Goal: Task Accomplishment & Management: Manage account settings

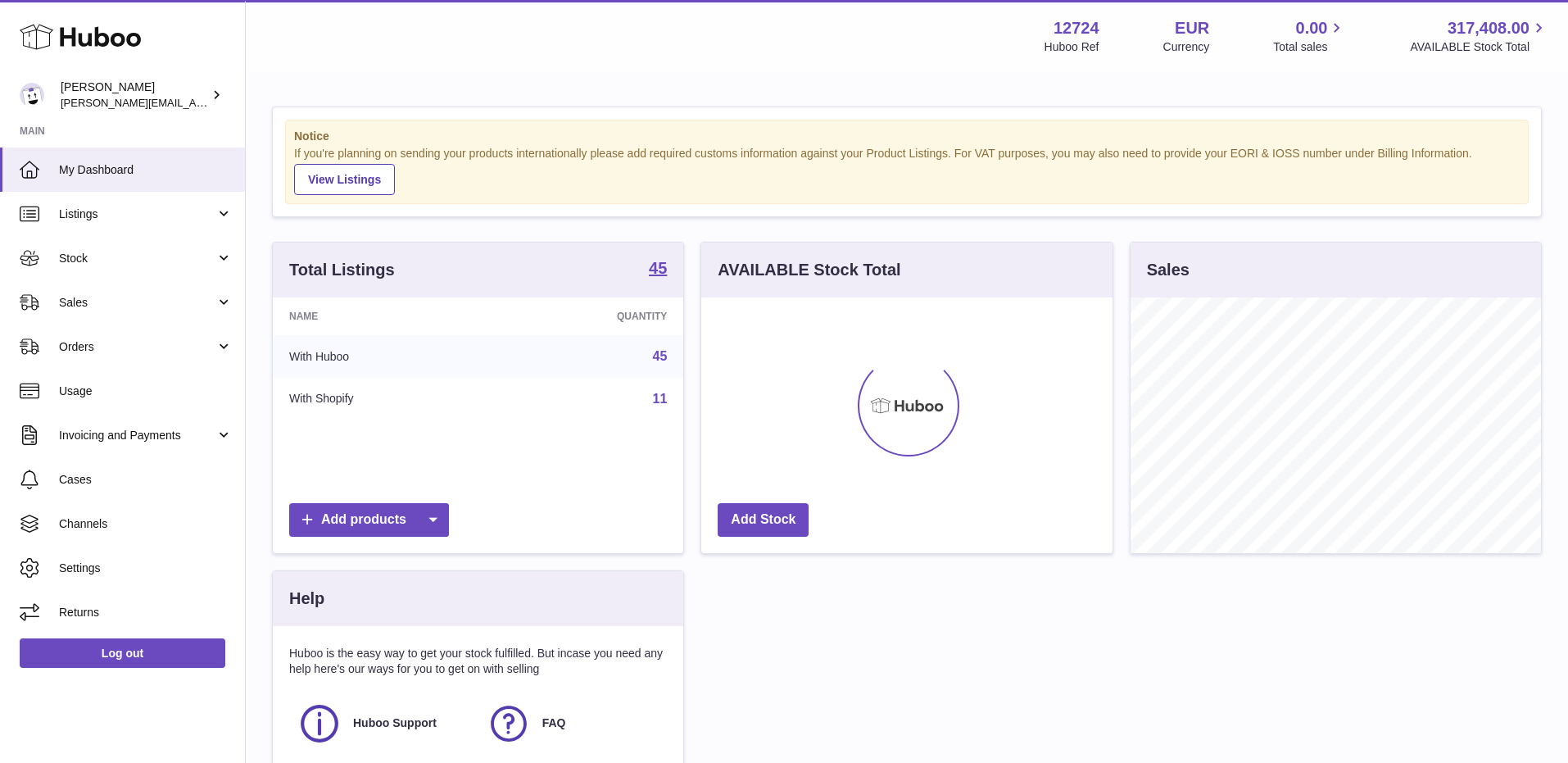
scroll to position [255, 410]
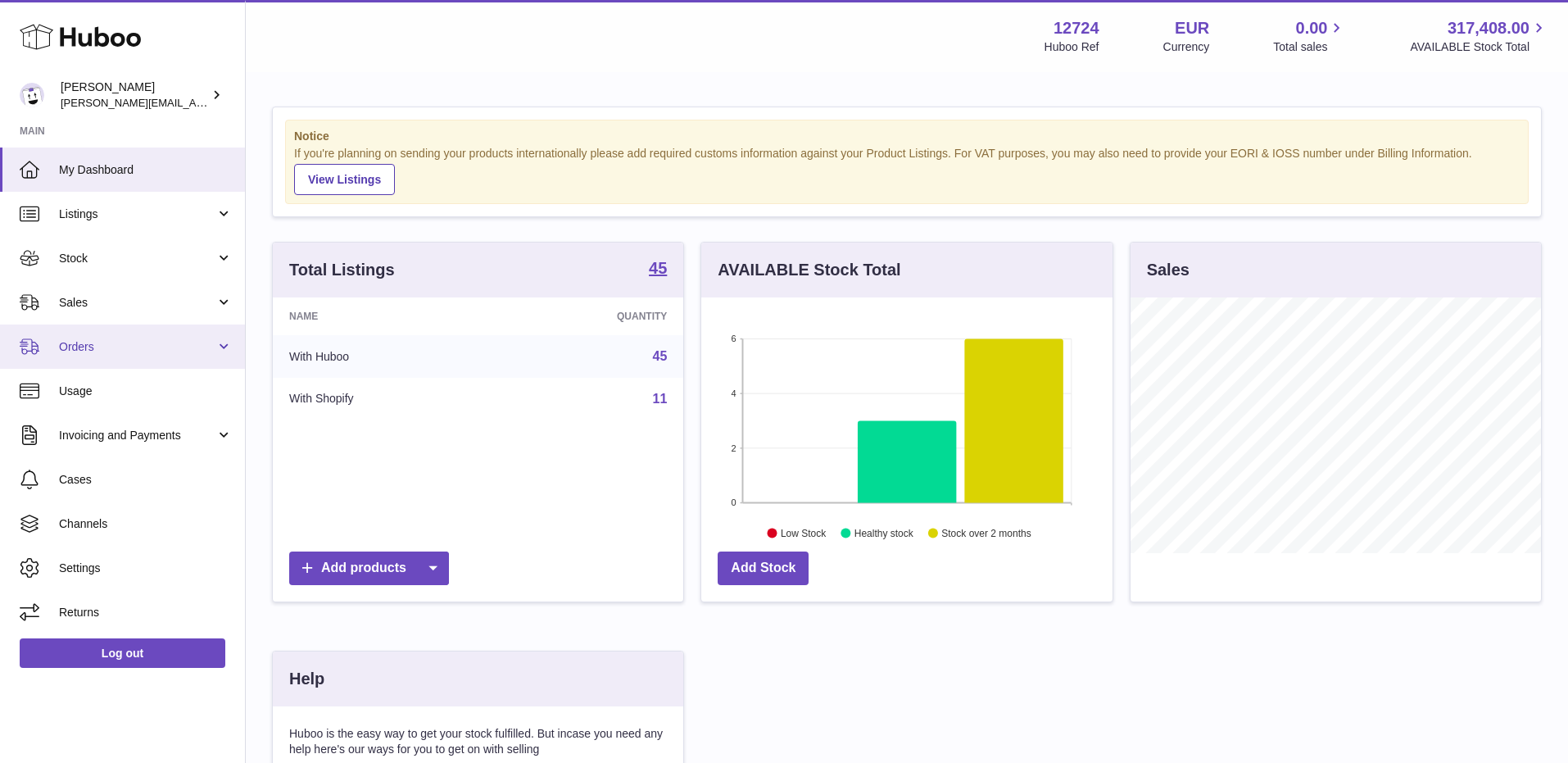
click at [81, 355] on link "Orders" at bounding box center [122, 346] width 245 height 44
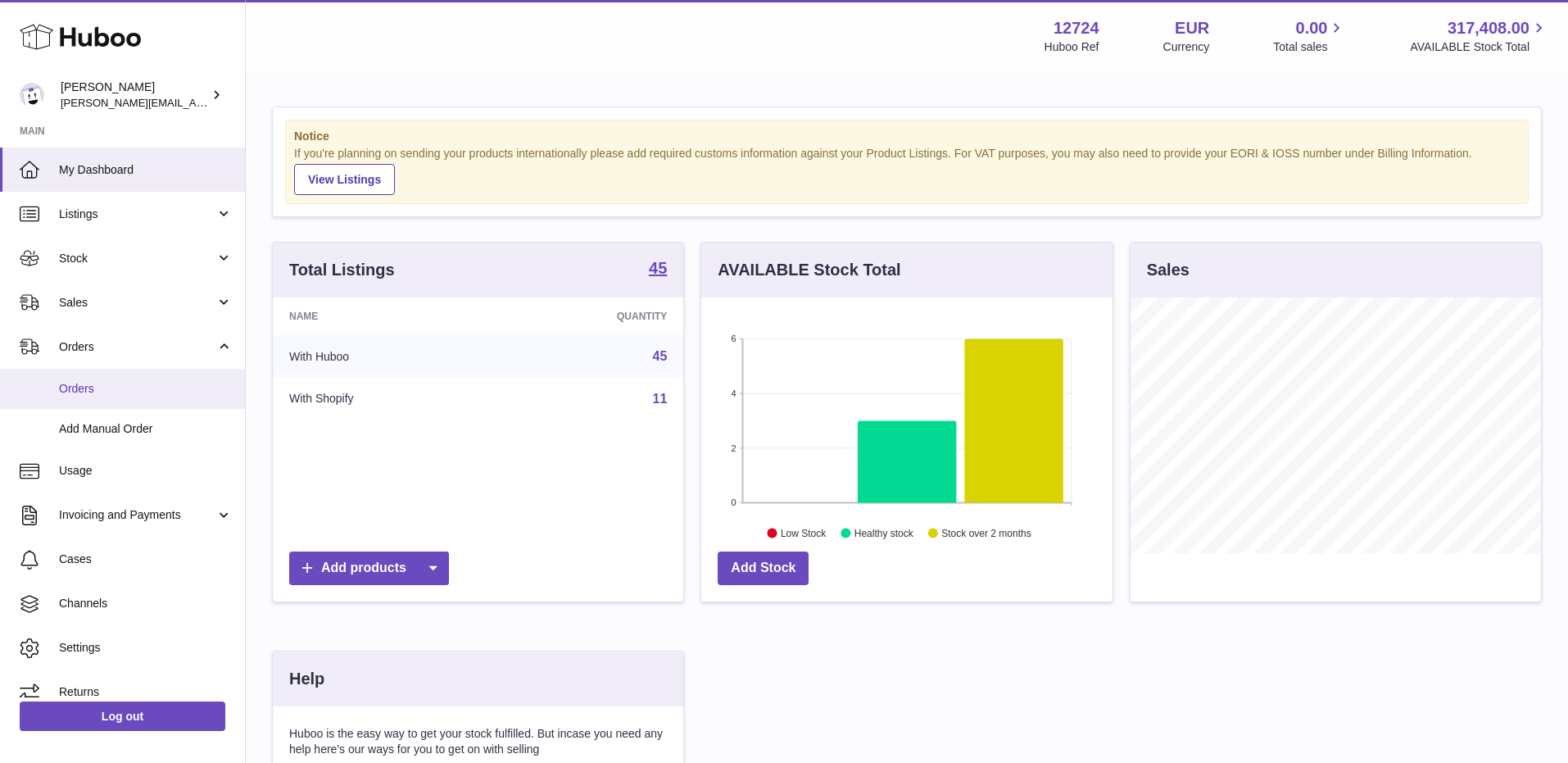
click at [93, 388] on span "Orders" at bounding box center [145, 388] width 174 height 16
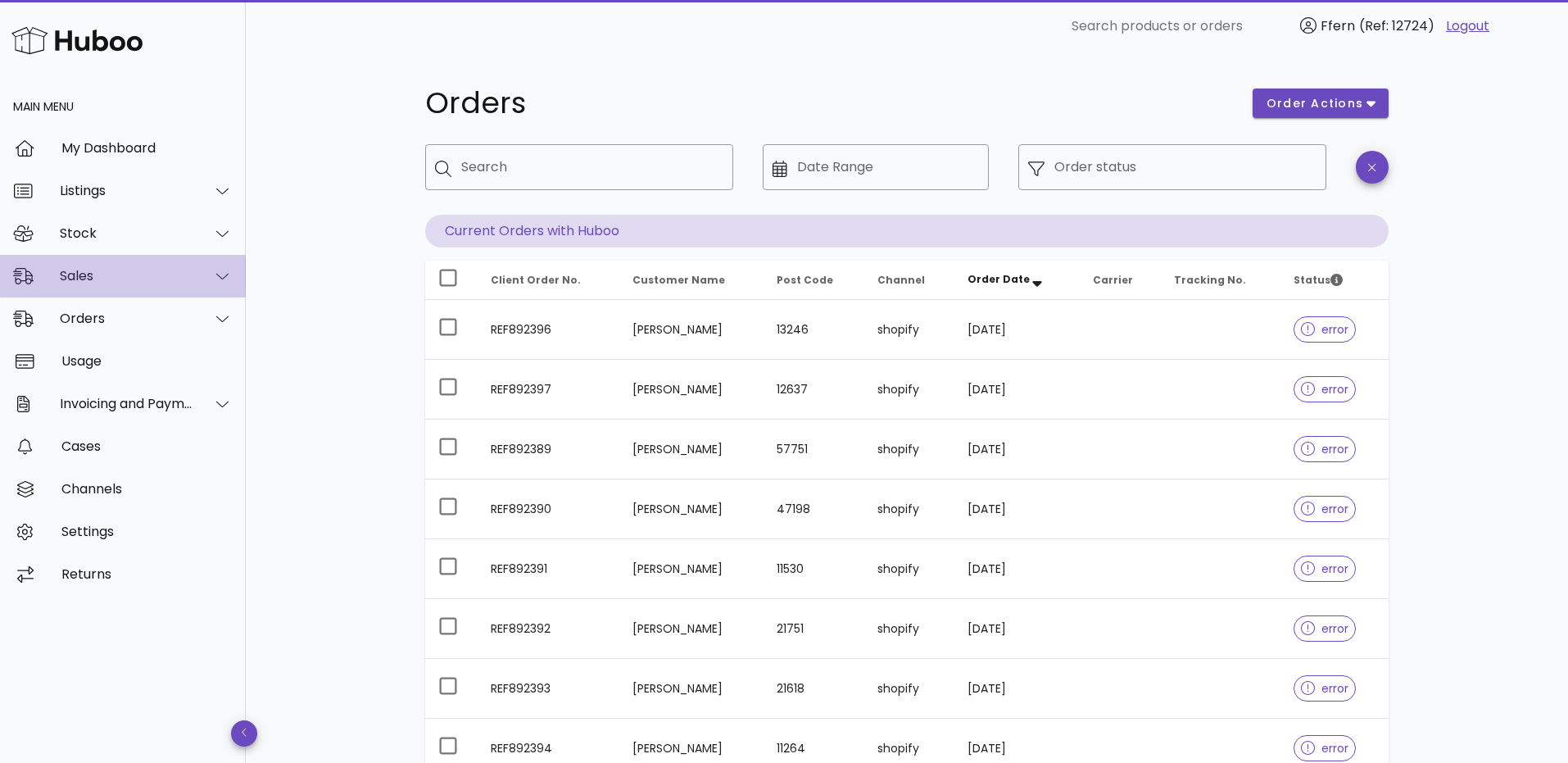
click at [79, 279] on div "Sales" at bounding box center [126, 276] width 133 height 16
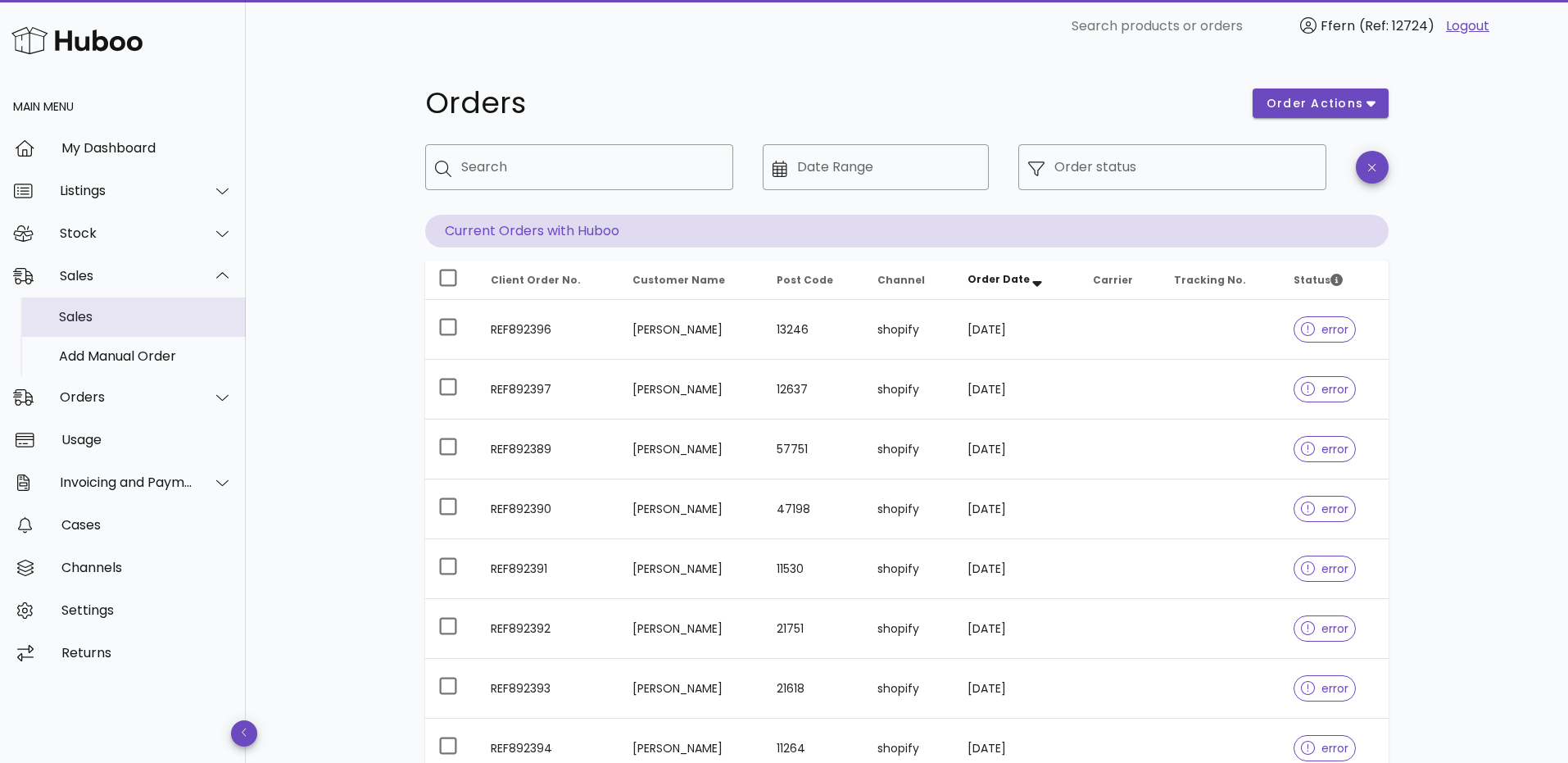
click at [87, 318] on div "Sales" at bounding box center [145, 317] width 174 height 16
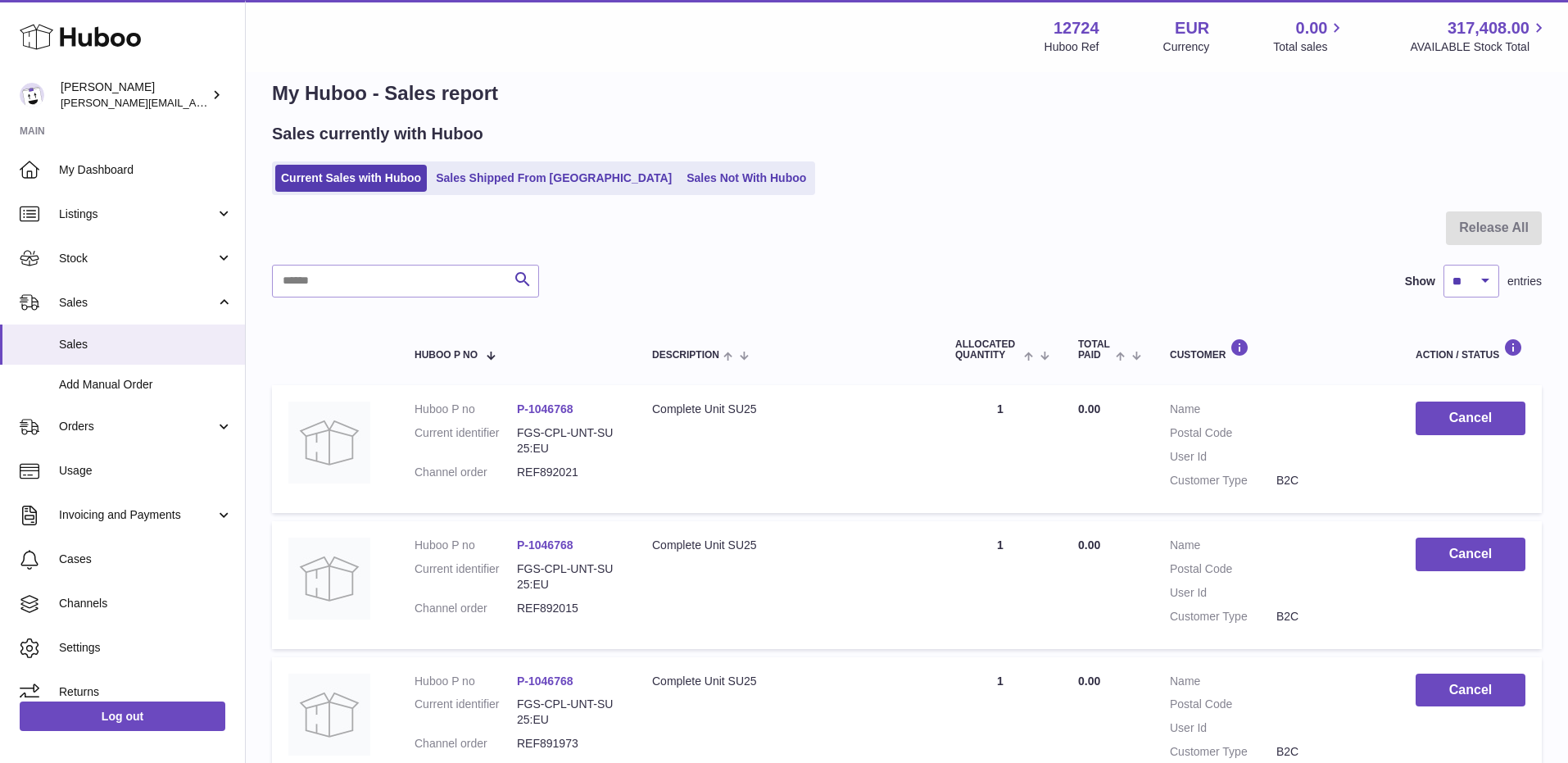
scroll to position [24, 0]
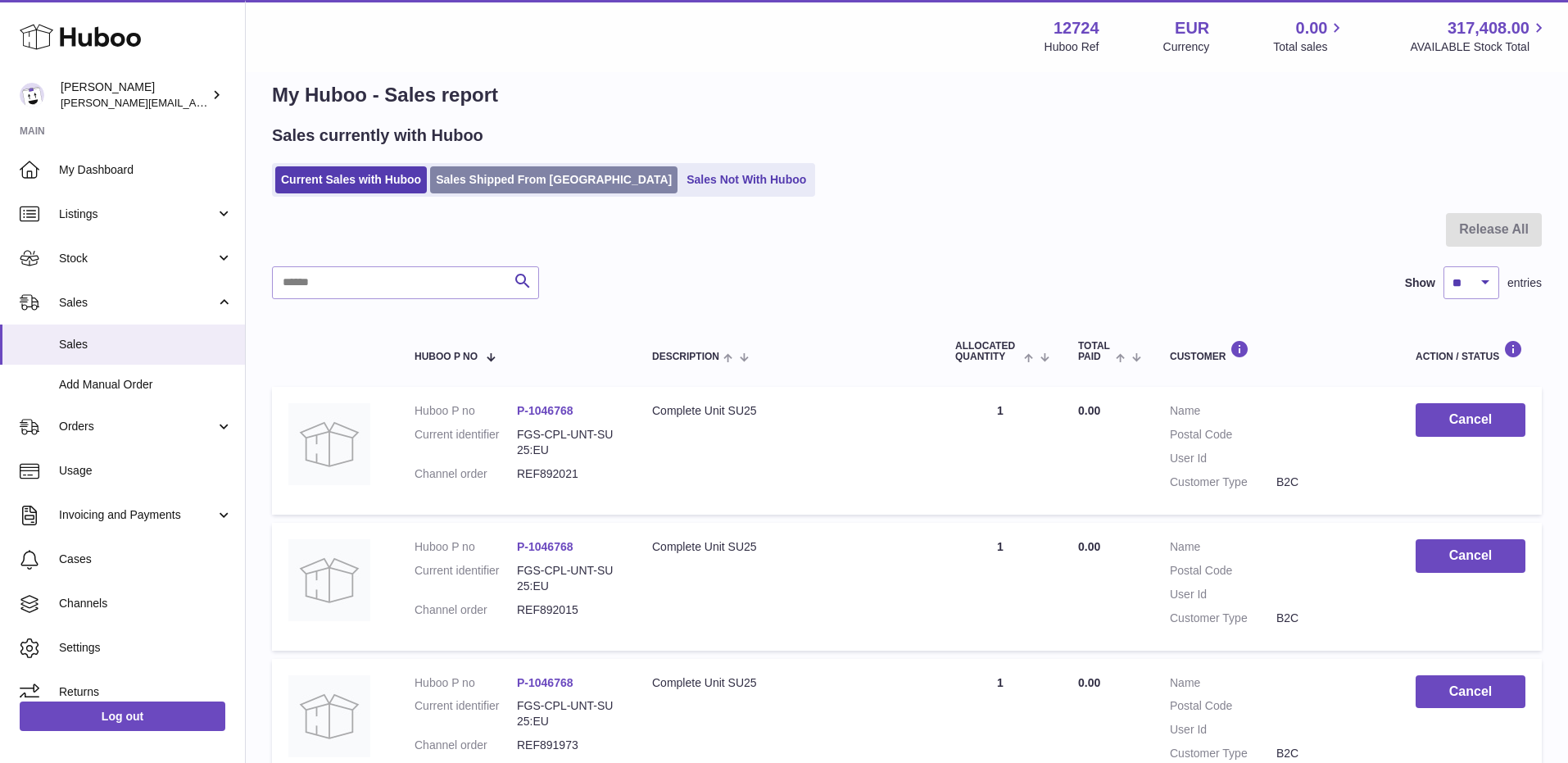
click at [547, 192] on link "Sales Shipped From [GEOGRAPHIC_DATA]" at bounding box center [554, 179] width 247 height 27
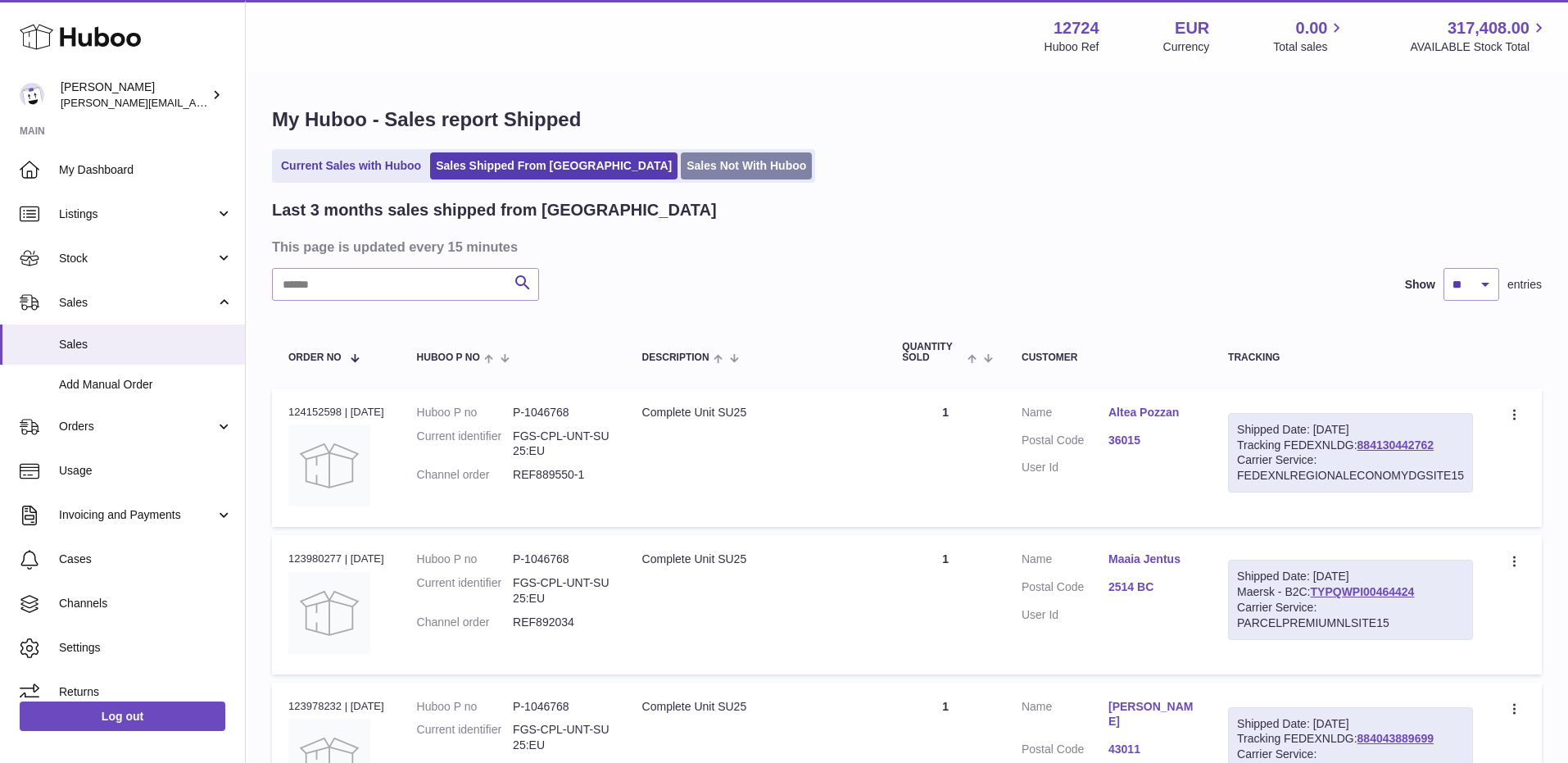
click at [681, 166] on link "Sales Not With Huboo" at bounding box center [747, 165] width 132 height 27
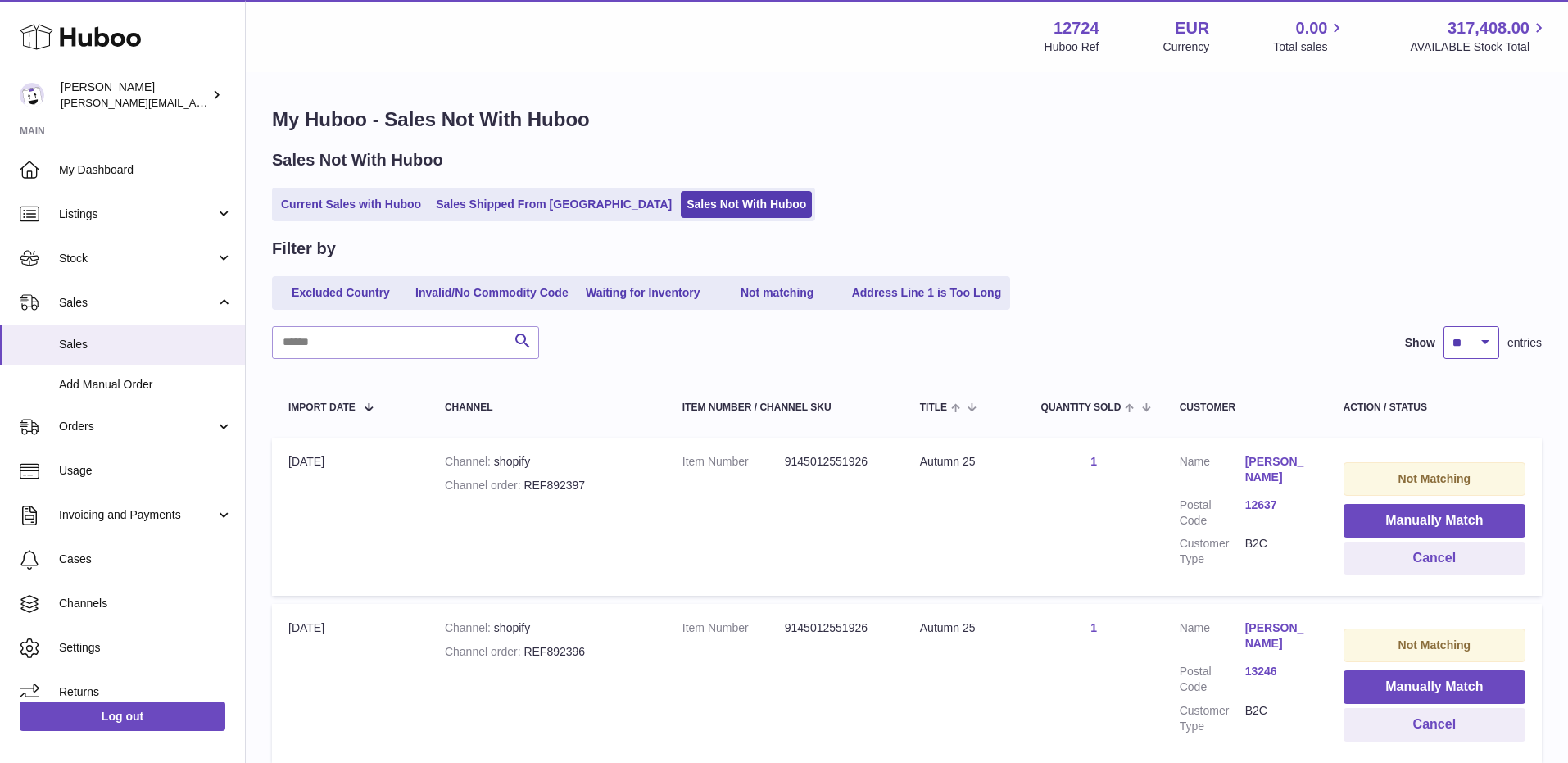
click at [1494, 338] on select "** ** ** ***" at bounding box center [1472, 343] width 55 height 33
click at [1444, 326] on select "** ** ** ***" at bounding box center [1472, 343] width 55 height 33
click at [1486, 344] on select "** ** ** ***" at bounding box center [1472, 343] width 55 height 33
select select "***"
click at [1444, 326] on select "** ** ** ***" at bounding box center [1472, 343] width 55 height 33
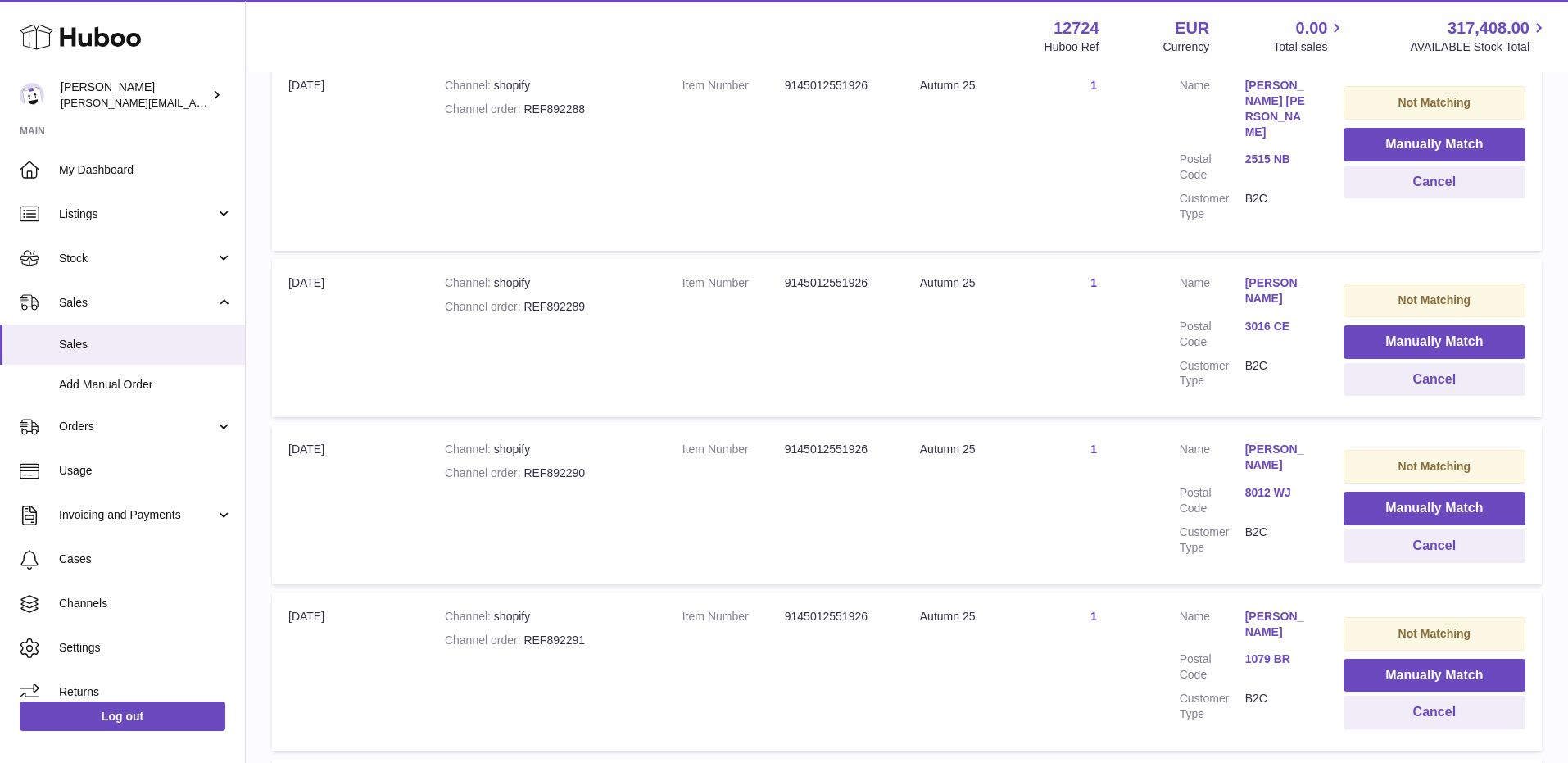
scroll to position [14939, 0]
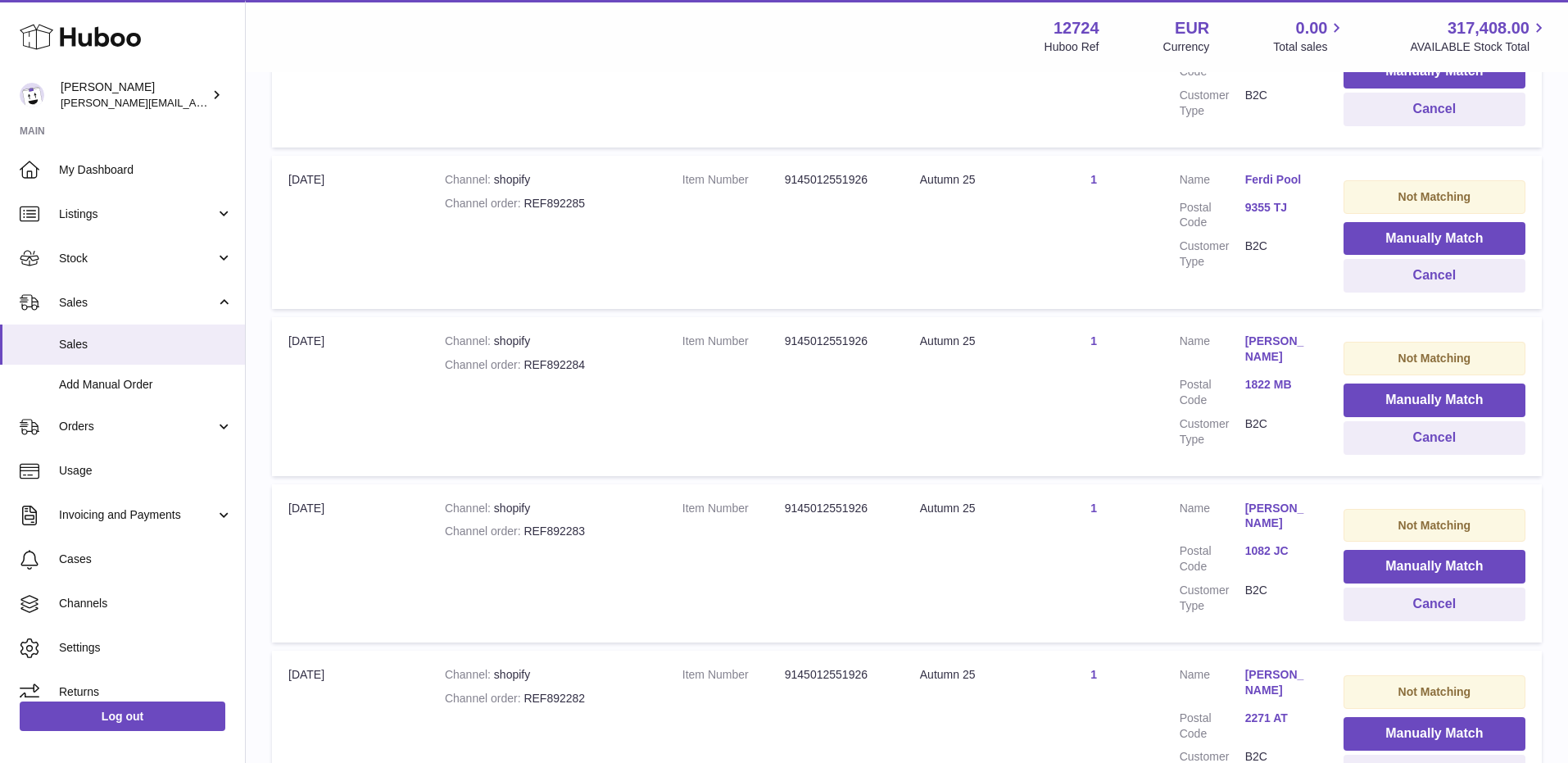
click at [556, 690] on div "Channel order REF892282" at bounding box center [547, 698] width 205 height 16
click at [533, 690] on div "Channel order REF892282" at bounding box center [547, 698] width 205 height 16
drag, startPoint x: 525, startPoint y: 516, endPoint x: 609, endPoint y: 513, distance: 84.1
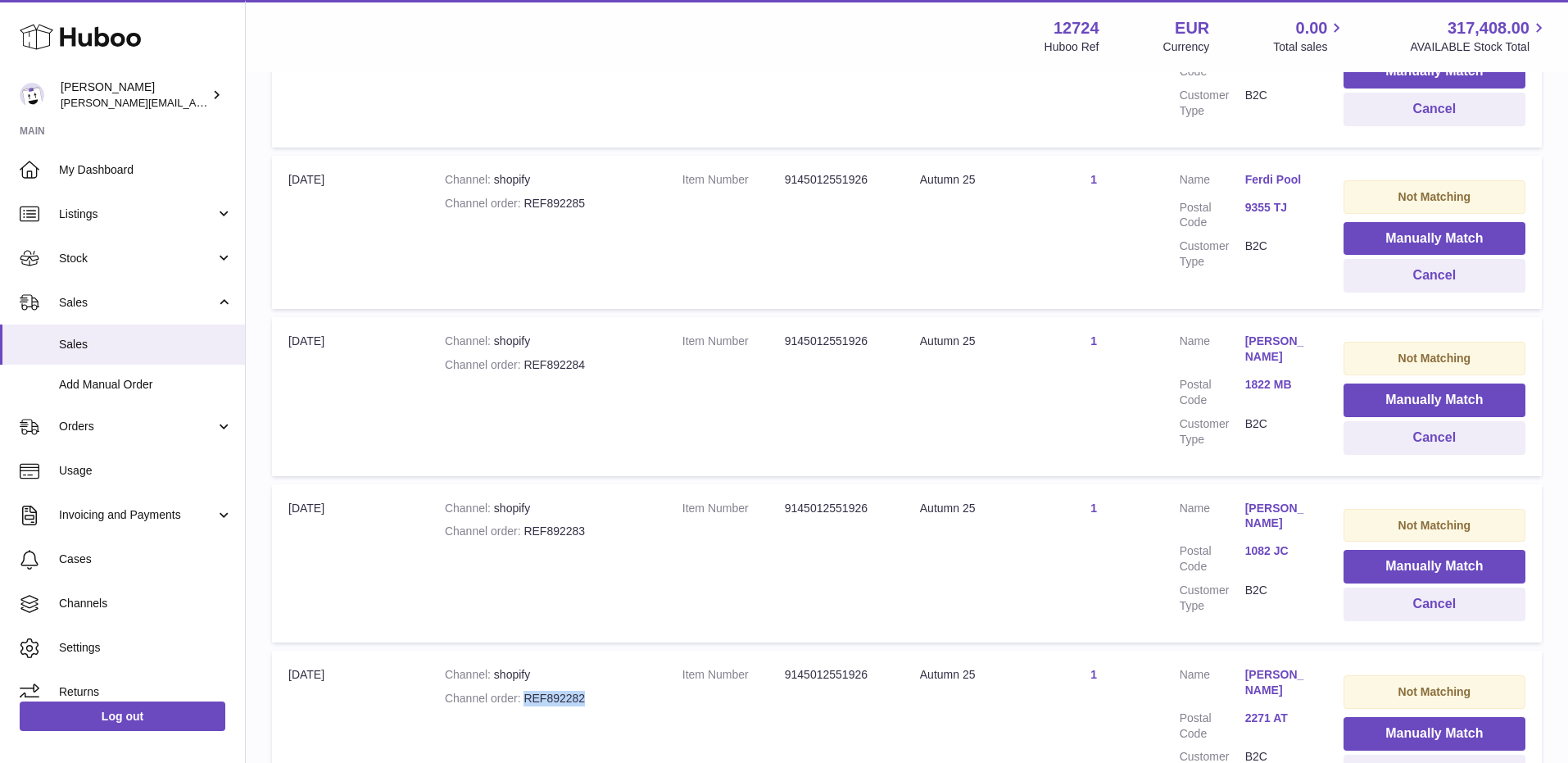
click at [609, 690] on div "Channel order REF892282" at bounding box center [547, 698] width 205 height 16
copy div "REF892282"
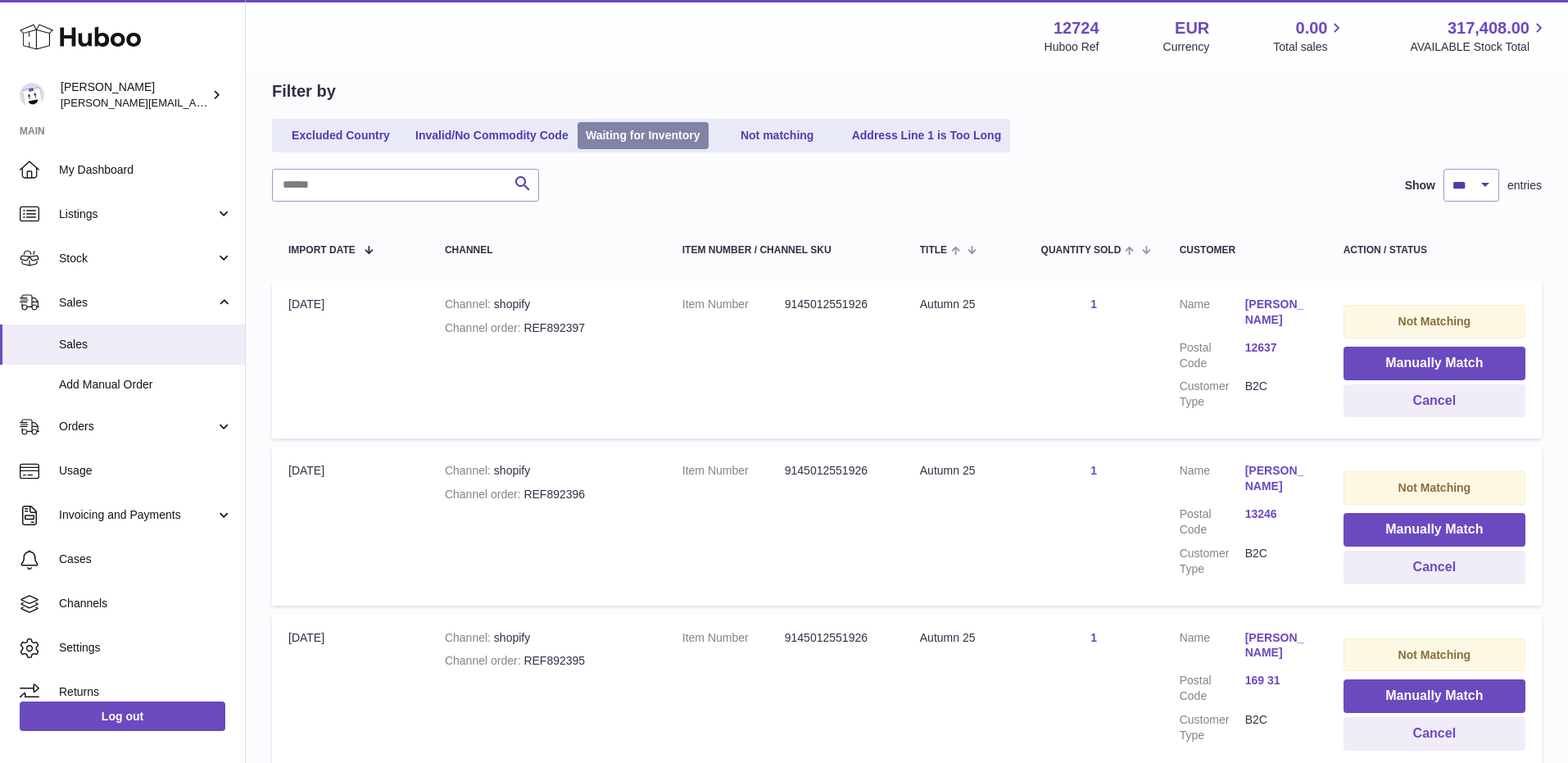
scroll to position [158, 0]
drag, startPoint x: 524, startPoint y: 327, endPoint x: 601, endPoint y: 327, distance: 77.0
click at [601, 327] on div "Channel order REF892397" at bounding box center [547, 327] width 205 height 16
copy div "REF892397"
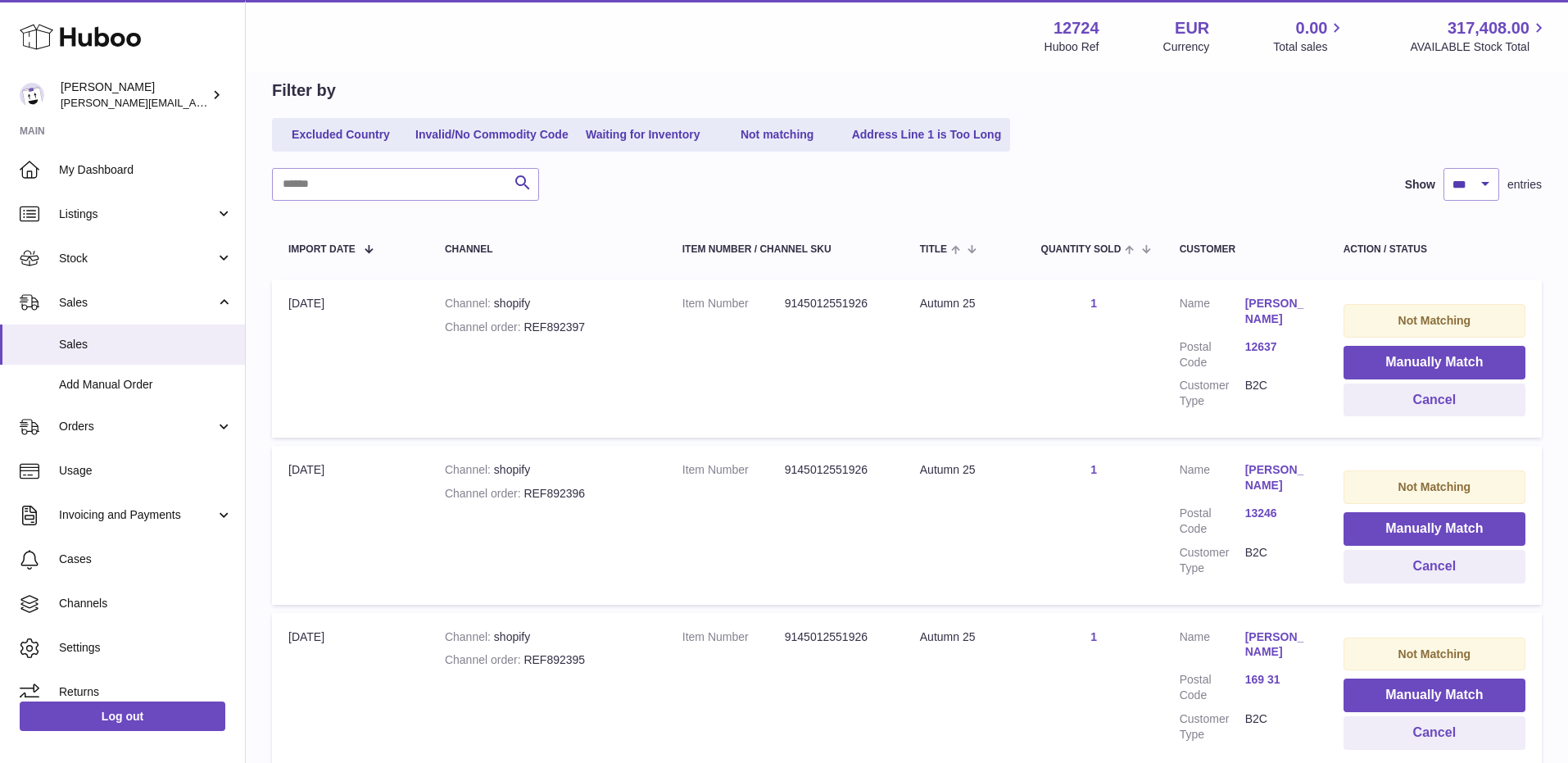
click at [558, 491] on div "Channel order REF892396" at bounding box center [547, 494] width 205 height 16
click at [504, 502] on td "Channel shopify Channel order REF892396" at bounding box center [547, 524] width 238 height 158
drag, startPoint x: 524, startPoint y: 488, endPoint x: 624, endPoint y: 487, distance: 100.0
click at [624, 487] on div "Channel order REF892396" at bounding box center [547, 494] width 205 height 16
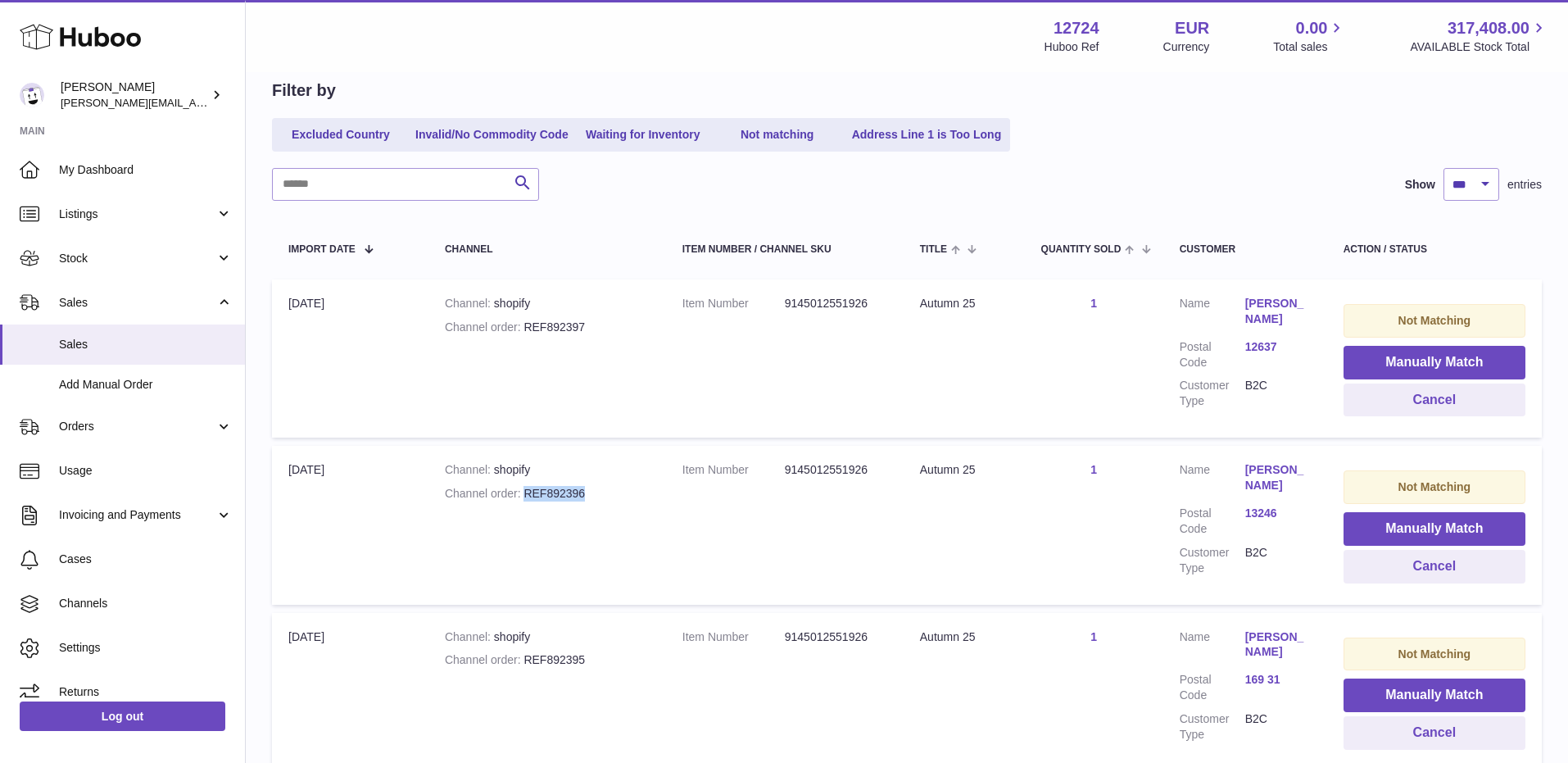
copy div "REF892396"
drag, startPoint x: 526, startPoint y: 660, endPoint x: 626, endPoint y: 660, distance: 100.0
click at [626, 660] on div "Channel order REF892395" at bounding box center [547, 660] width 205 height 16
copy div "REF892395"
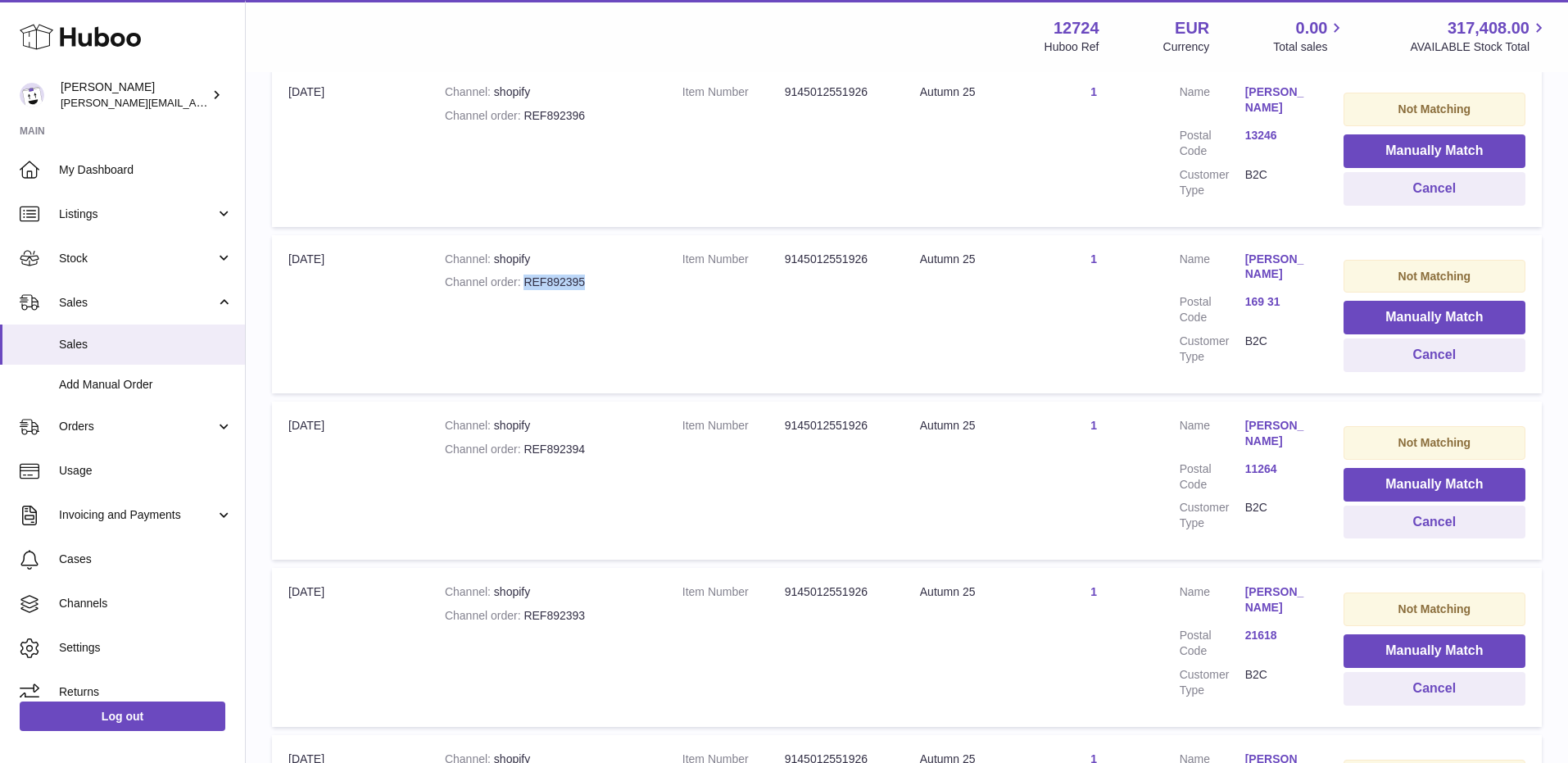
scroll to position [570, 0]
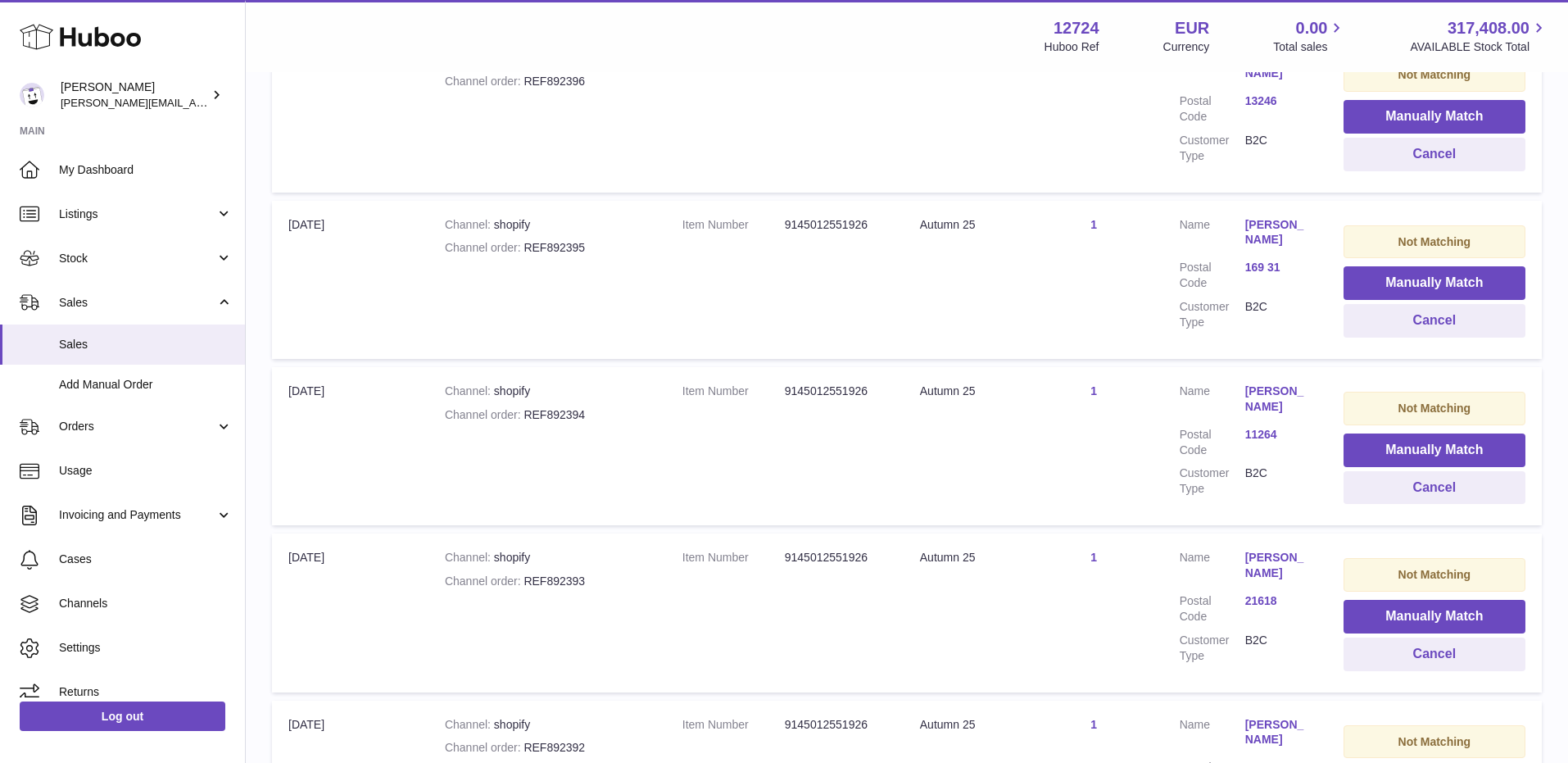
click at [529, 419] on div "Channel order REF892394" at bounding box center [547, 415] width 205 height 16
drag, startPoint x: 525, startPoint y: 415, endPoint x: 628, endPoint y: 415, distance: 103.0
click at [628, 415] on div "Channel order REF892394" at bounding box center [547, 415] width 205 height 16
copy div "REF892394"
click at [521, 582] on strong "Channel order" at bounding box center [485, 580] width 80 height 13
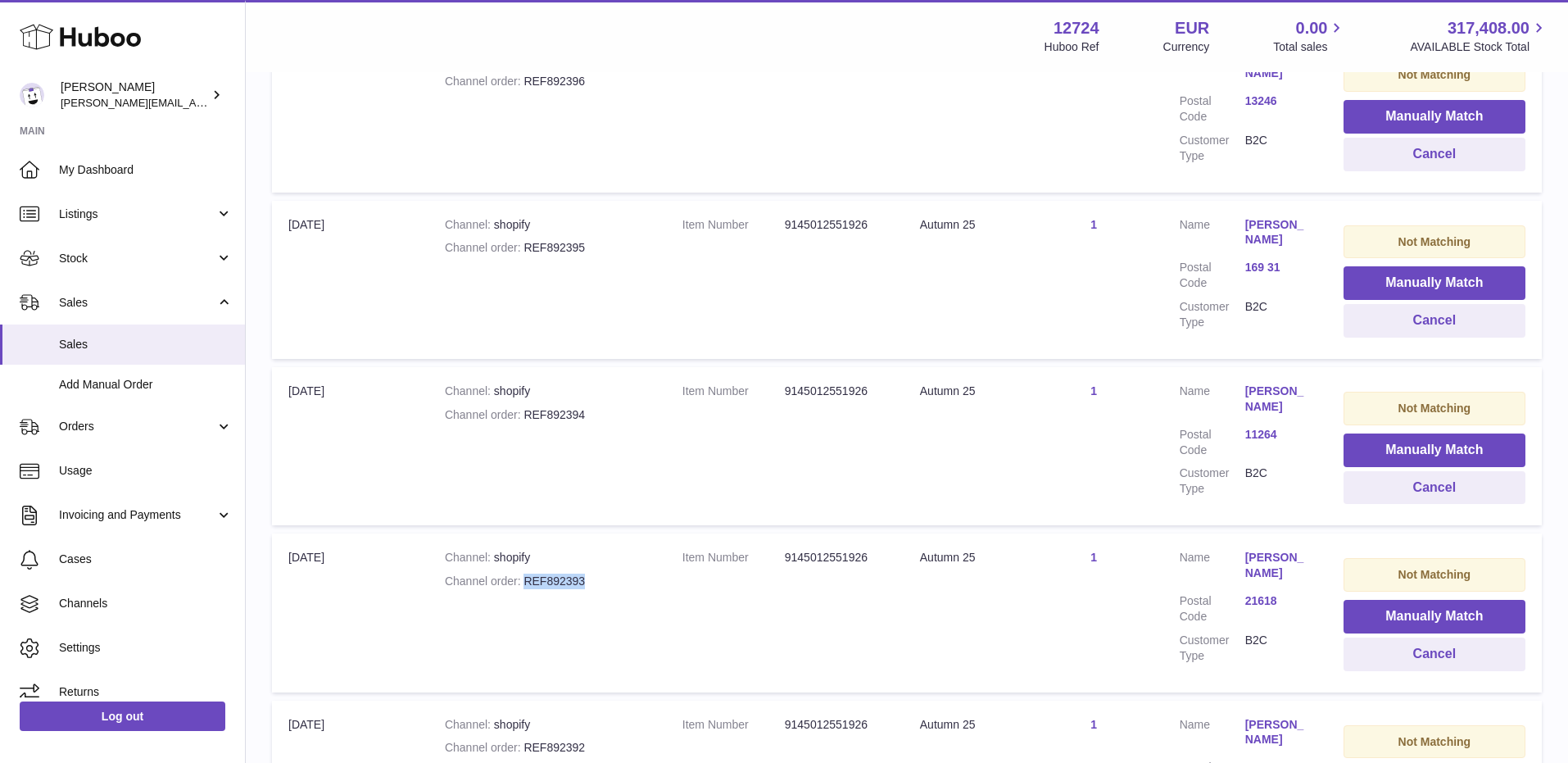
drag, startPoint x: 524, startPoint y: 582, endPoint x: 651, endPoint y: 582, distance: 127.0
click at [651, 582] on td "Channel shopify Channel order REF892393" at bounding box center [547, 612] width 238 height 158
copy div "REF892393"
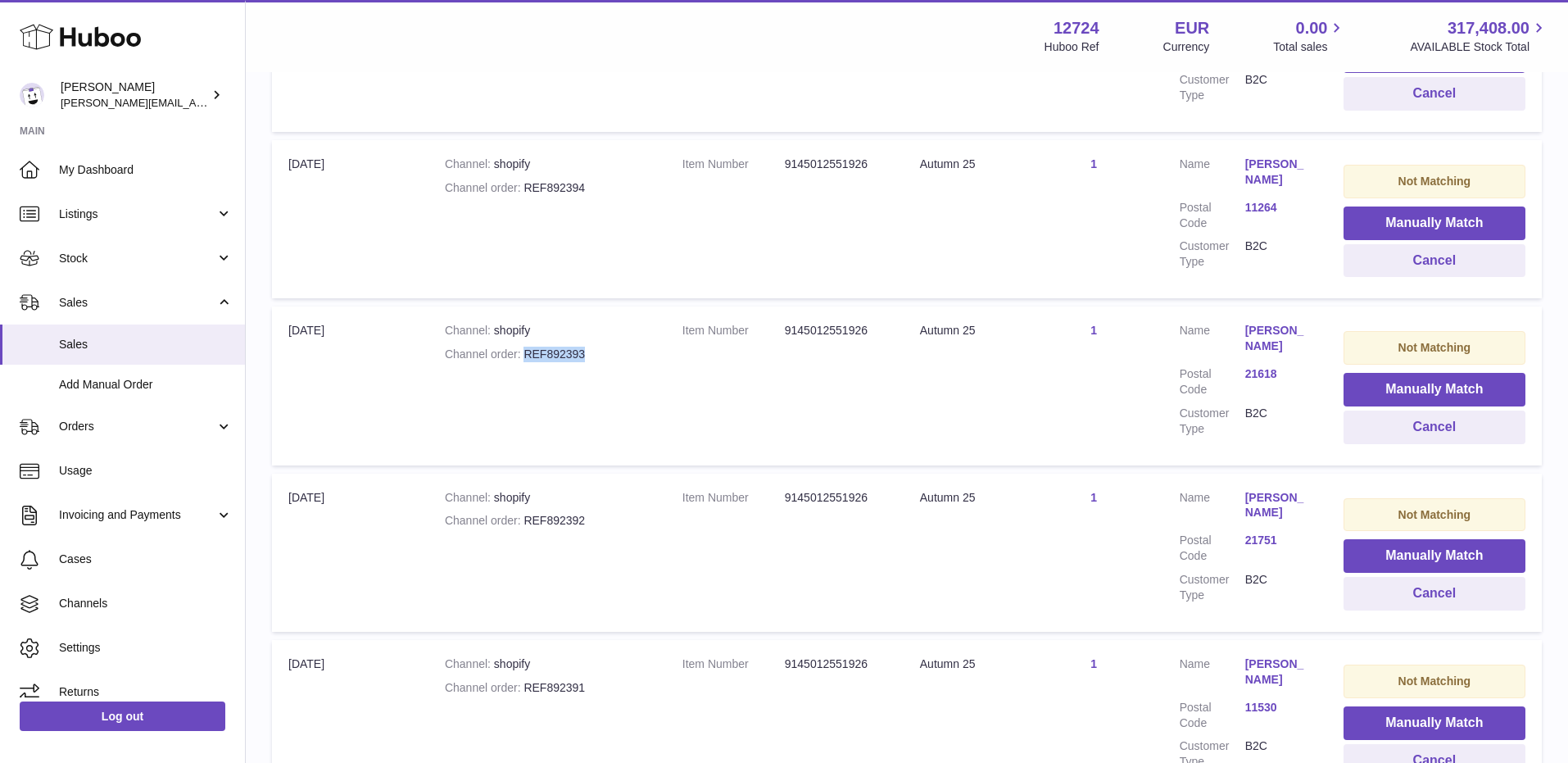
scroll to position [799, 0]
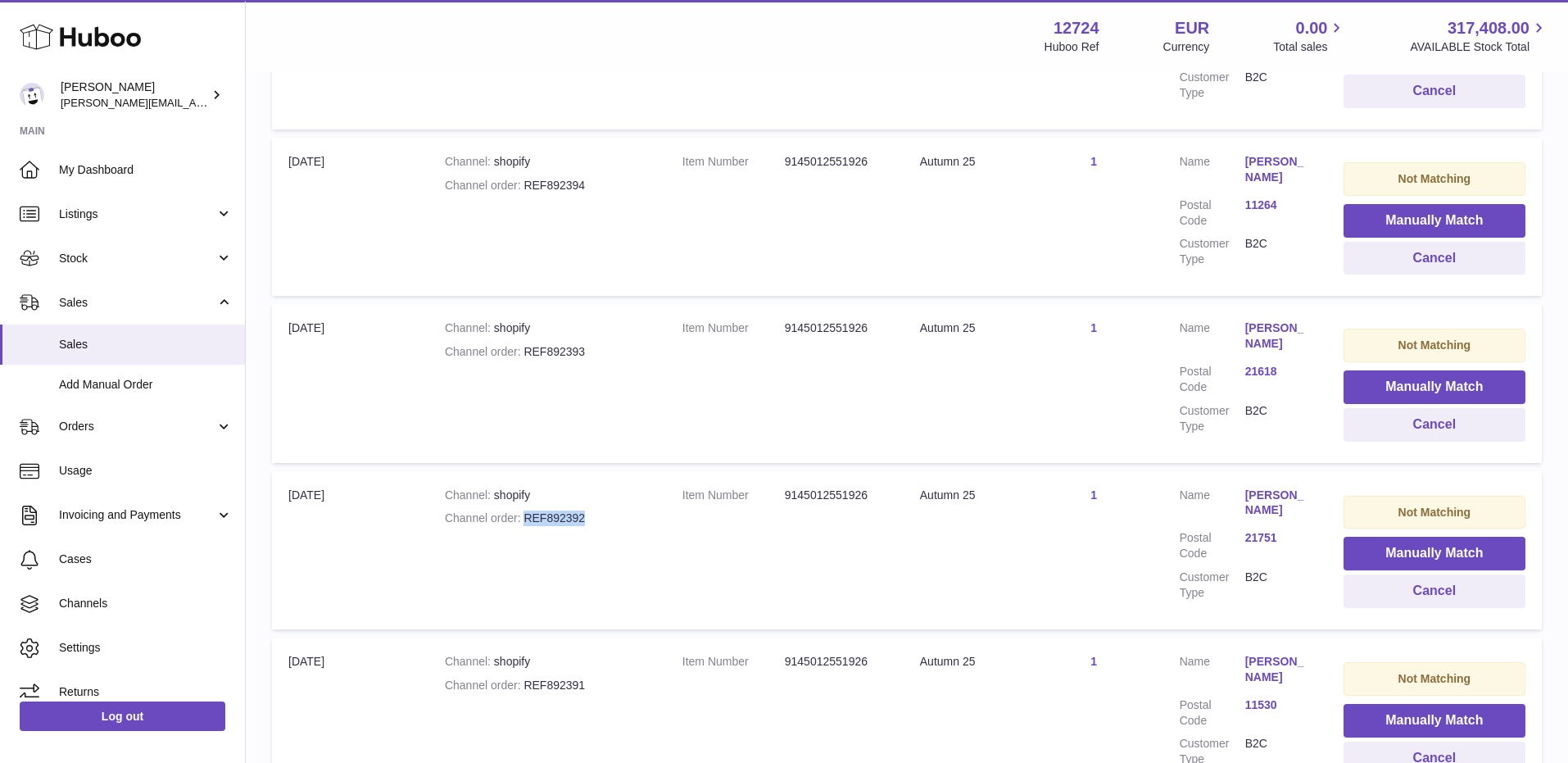
drag, startPoint x: 524, startPoint y: 522, endPoint x: 595, endPoint y: 522, distance: 71.0
click at [595, 522] on div "Channel order REF892392" at bounding box center [547, 518] width 205 height 16
copy div "REF892392"
drag, startPoint x: 523, startPoint y: 681, endPoint x: 613, endPoint y: 677, distance: 90.1
click at [613, 677] on div "Channel order REF892391" at bounding box center [547, 685] width 205 height 16
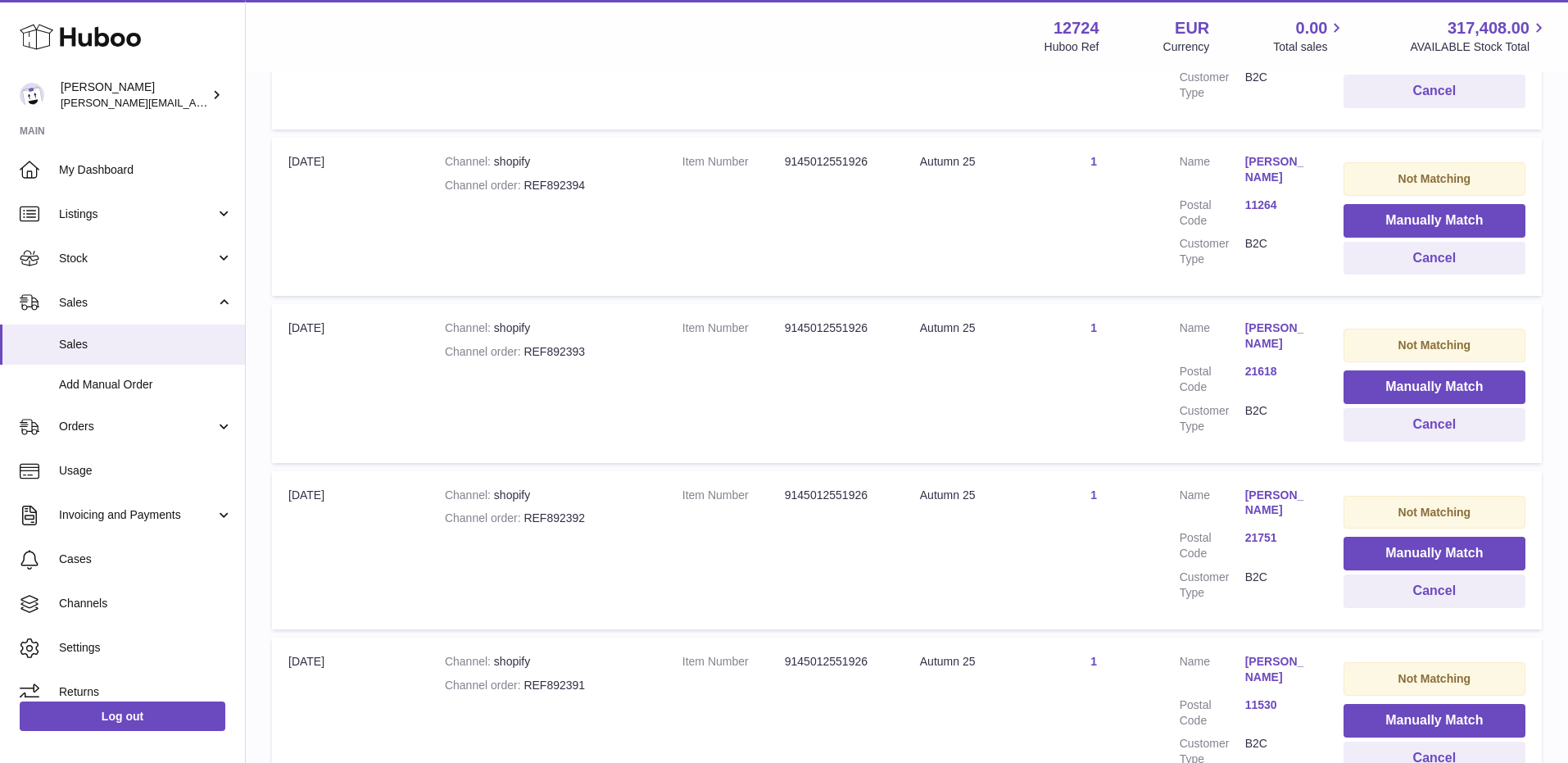
click at [551, 687] on div "Channel order REF892391" at bounding box center [547, 685] width 205 height 16
drag, startPoint x: 524, startPoint y: 686, endPoint x: 610, endPoint y: 695, distance: 86.5
click at [610, 695] on td "Channel shopify Channel order REF892391" at bounding box center [547, 716] width 238 height 158
copy div "REF892391"
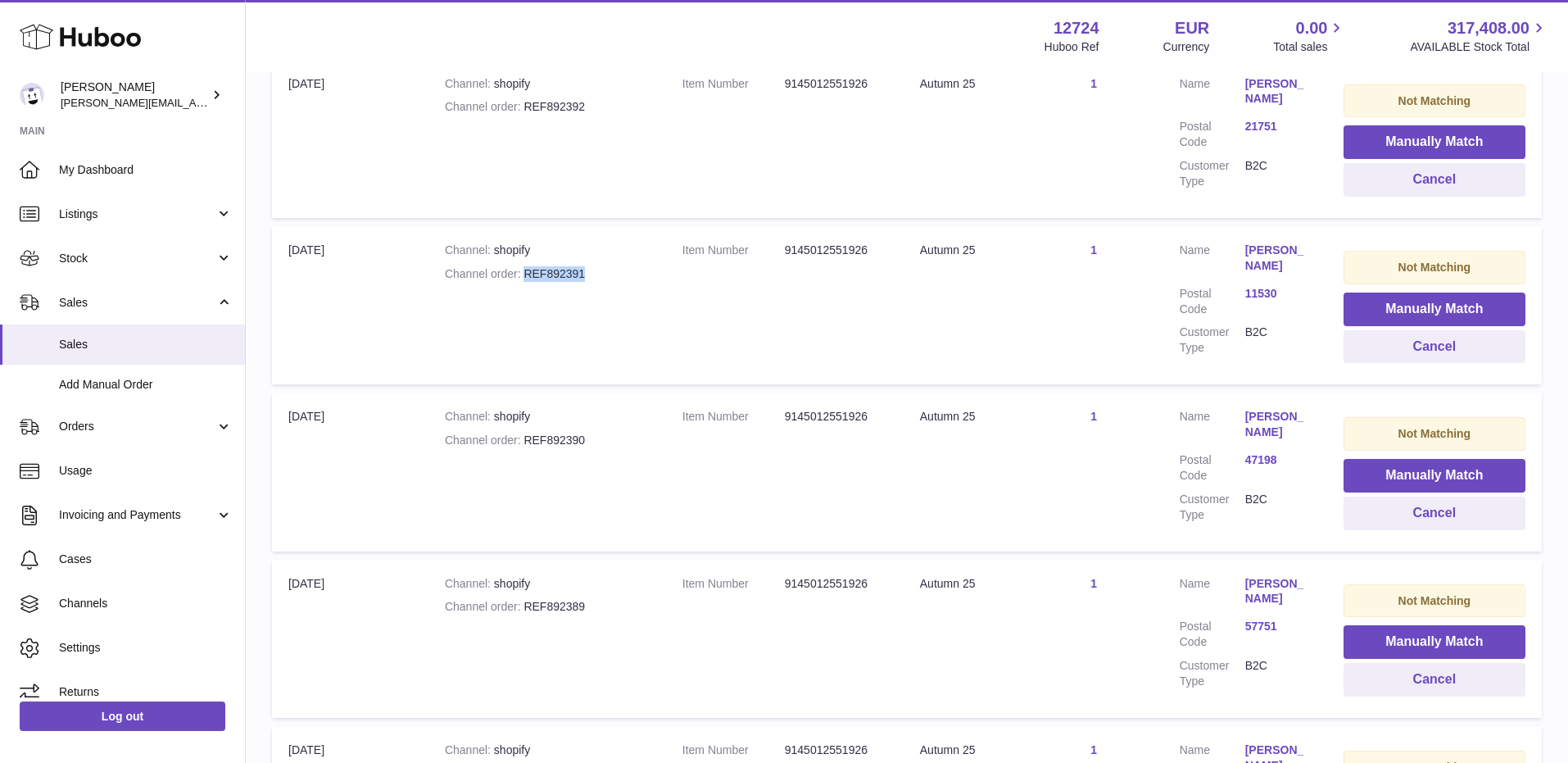
scroll to position [1218, 0]
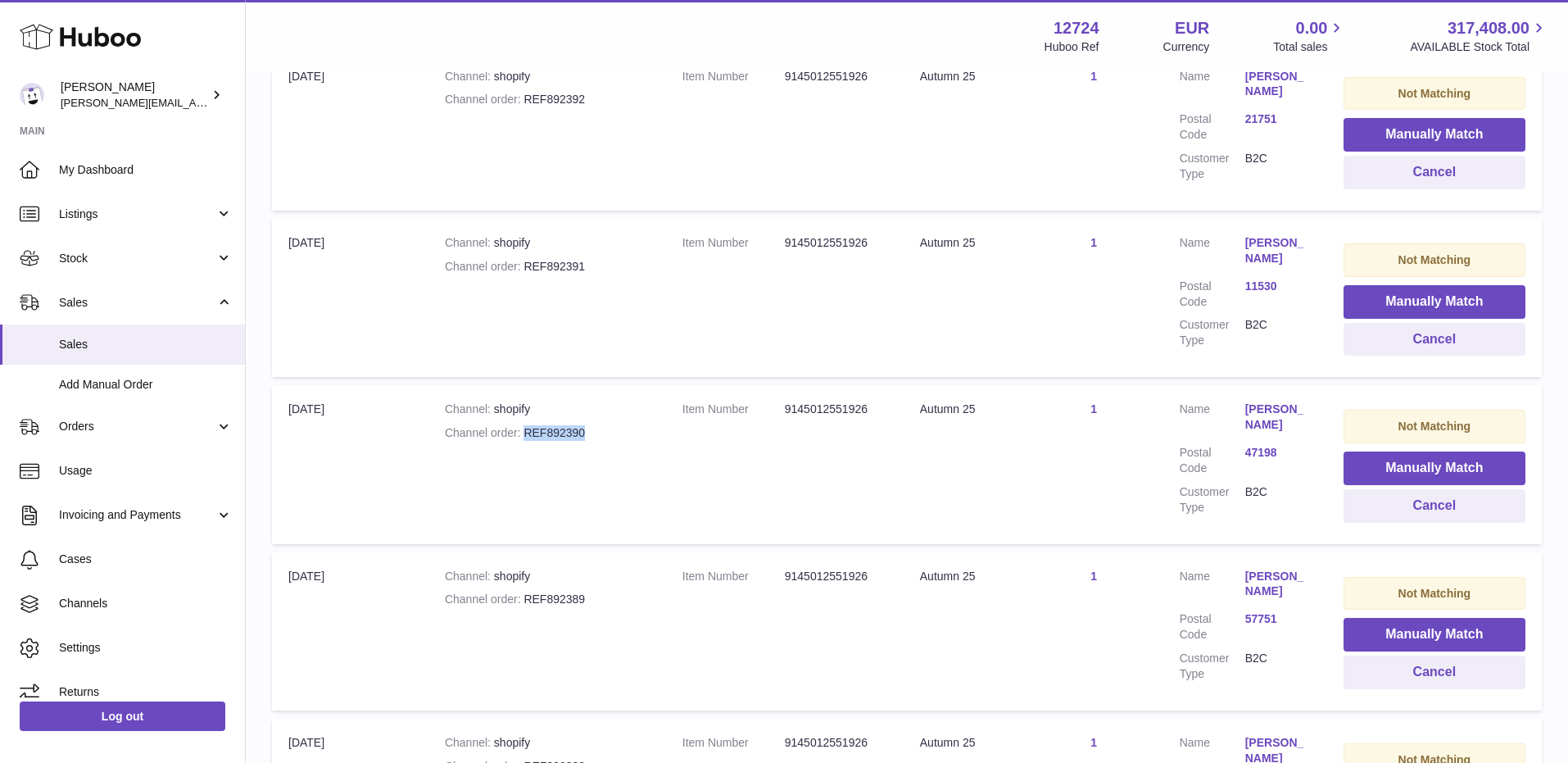
drag, startPoint x: 525, startPoint y: 432, endPoint x: 607, endPoint y: 430, distance: 82.0
click at [607, 430] on div "Channel order REF892390" at bounding box center [547, 433] width 205 height 16
copy div "REF892390"
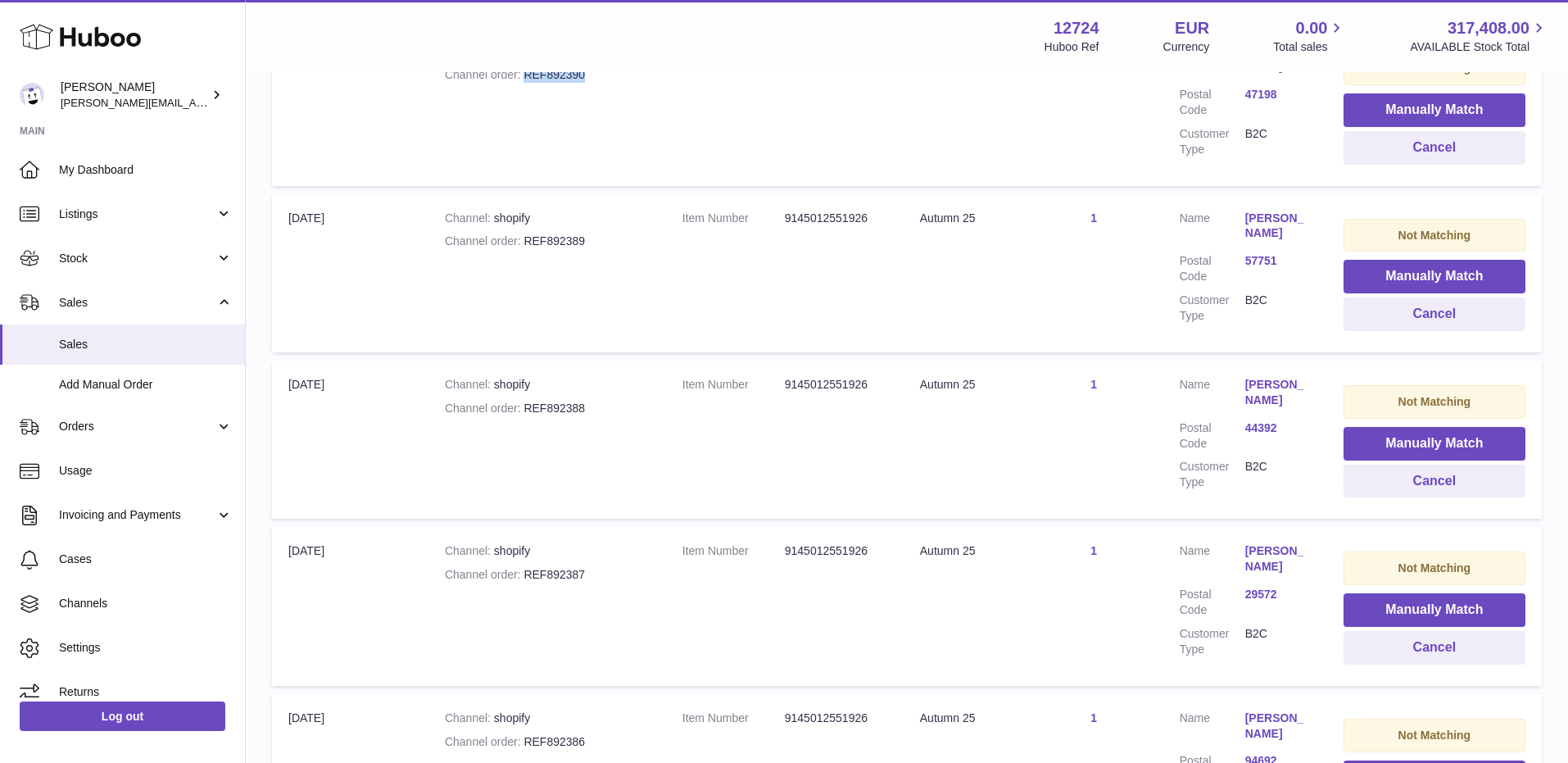
scroll to position [1660, 0]
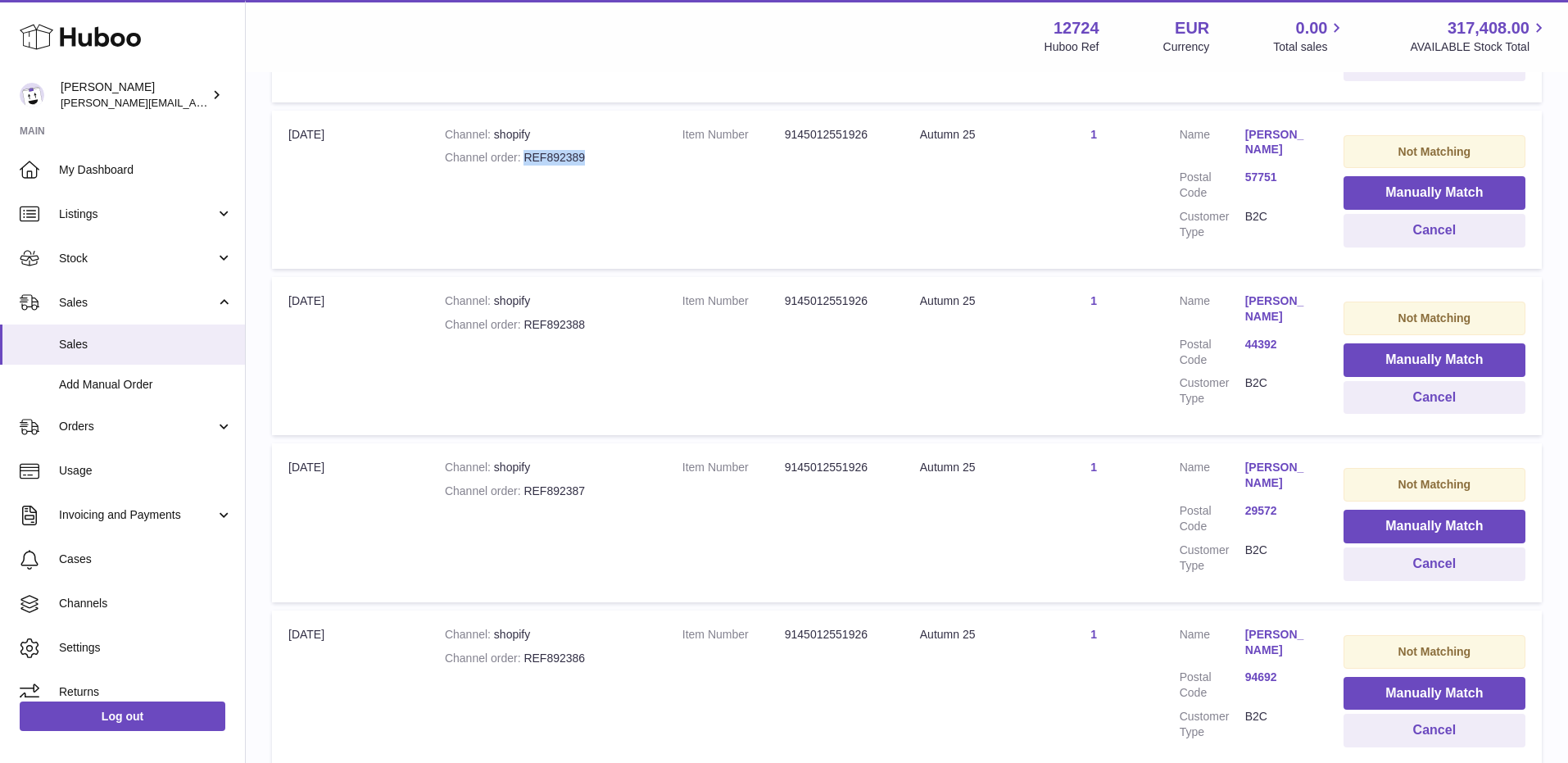
drag, startPoint x: 527, startPoint y: 157, endPoint x: 615, endPoint y: 157, distance: 88.0
click at [615, 157] on div "Channel order REF892389" at bounding box center [547, 157] width 205 height 16
drag, startPoint x: 528, startPoint y: 321, endPoint x: 625, endPoint y: 321, distance: 97.0
click at [625, 321] on div "Channel order REF892388" at bounding box center [547, 324] width 205 height 16
drag, startPoint x: 524, startPoint y: 488, endPoint x: 620, endPoint y: 488, distance: 96.0
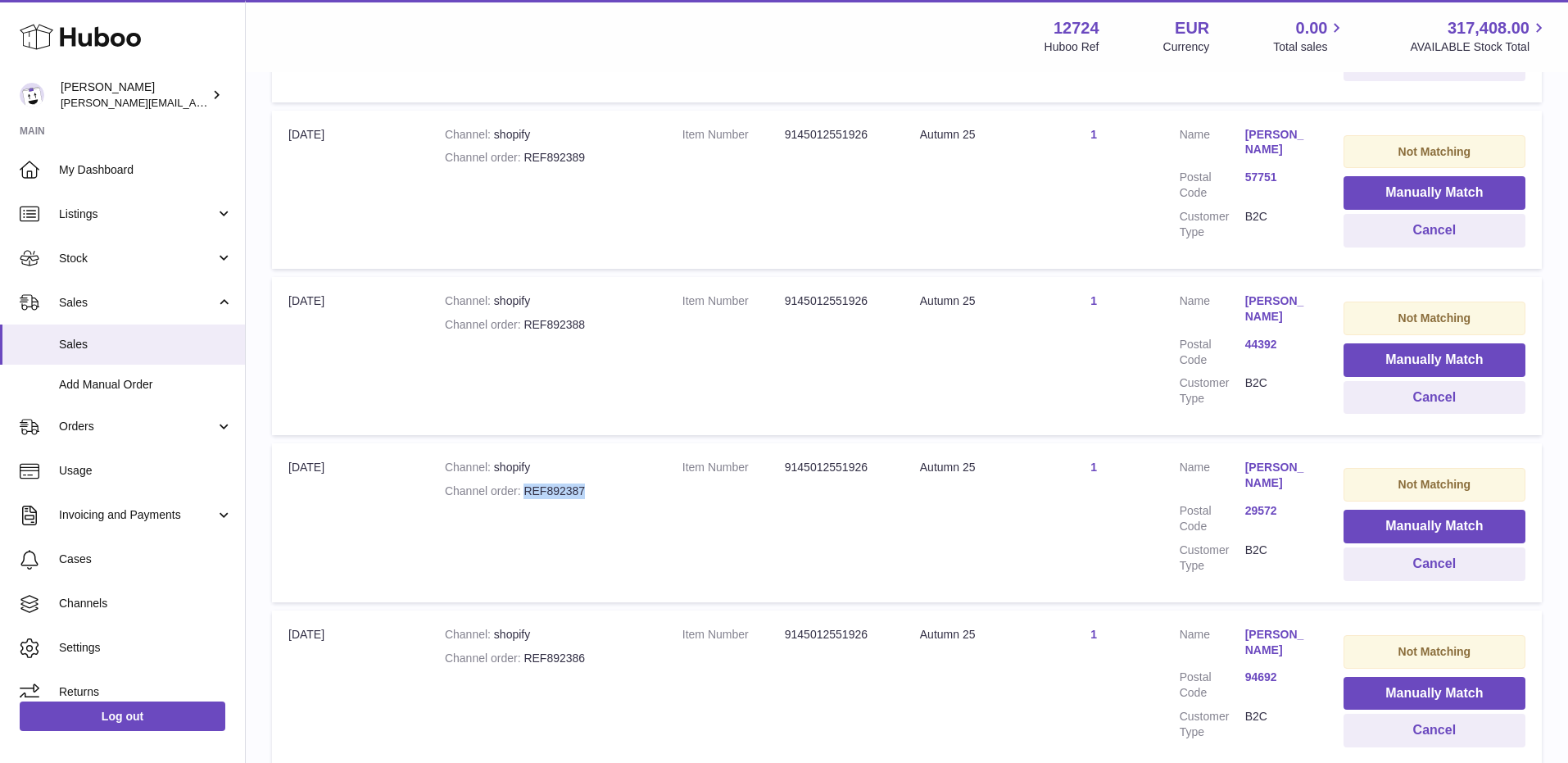
click at [620, 488] on div "Channel order REF892387" at bounding box center [547, 491] width 205 height 16
click at [524, 651] on div "Channel order REF892386" at bounding box center [547, 658] width 205 height 16
drag, startPoint x: 524, startPoint y: 651, endPoint x: 607, endPoint y: 651, distance: 83.0
click at [607, 651] on div "Channel order REF892386" at bounding box center [547, 658] width 205 height 16
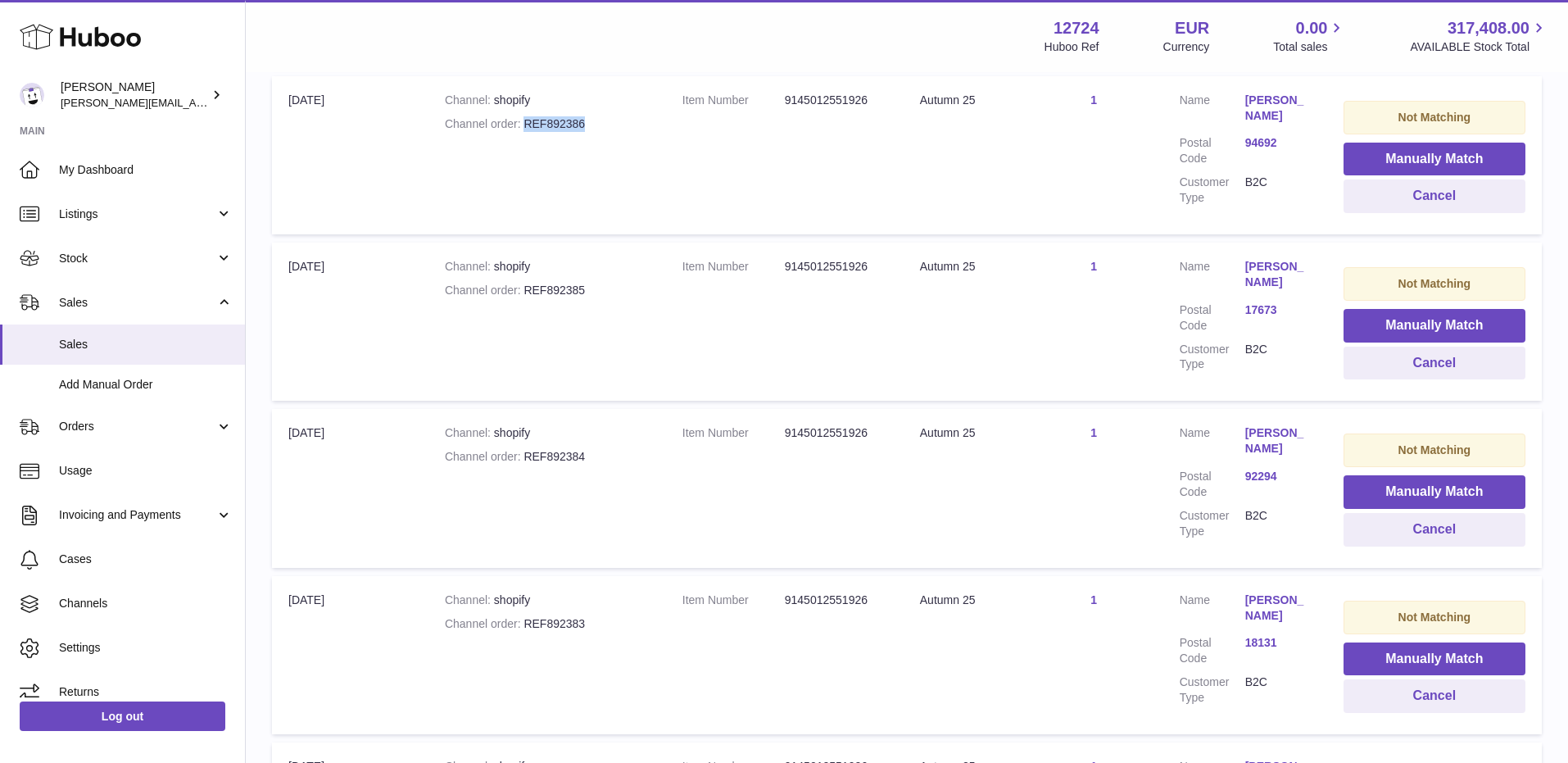
scroll to position [2202, 0]
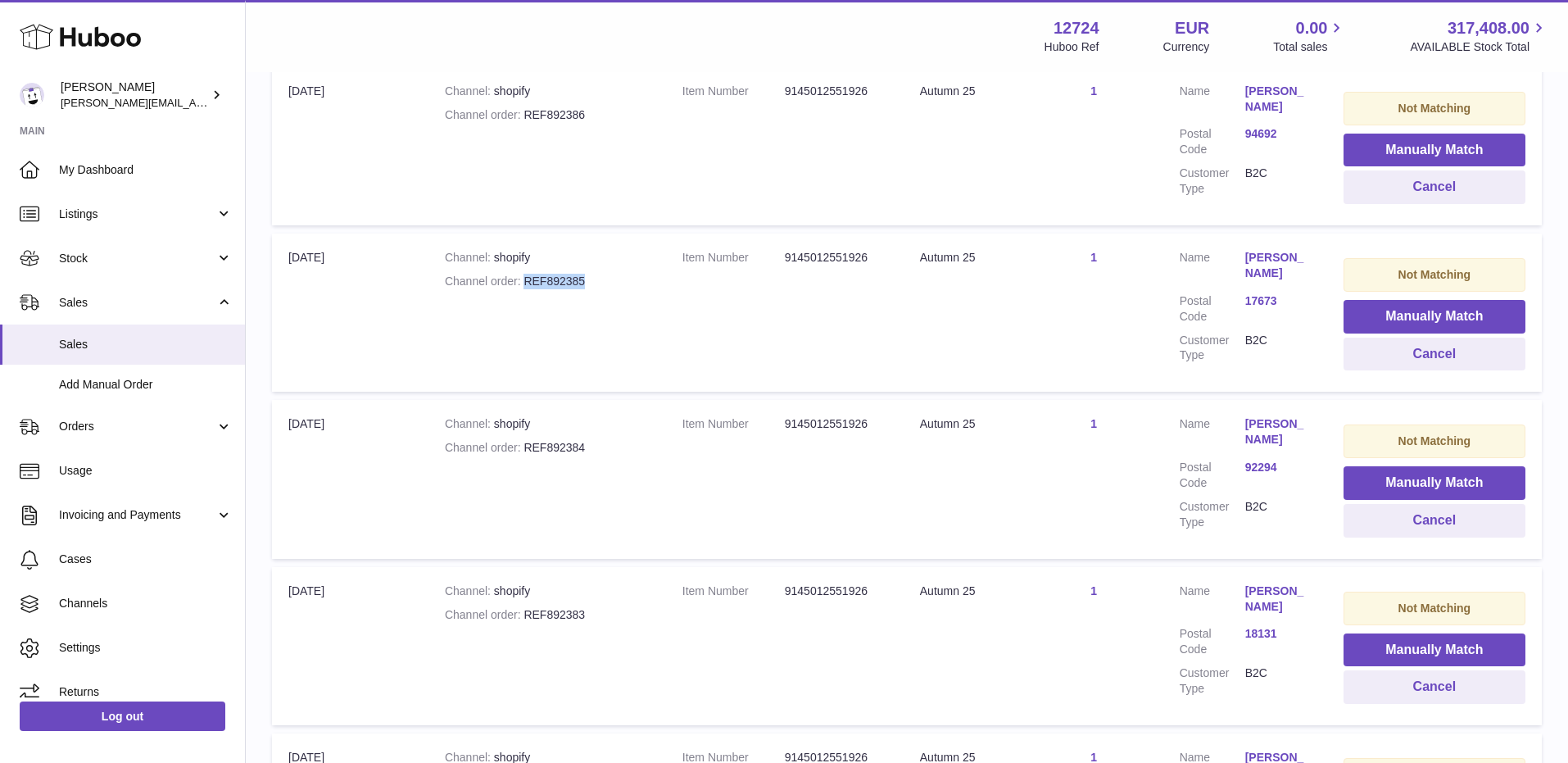
drag, startPoint x: 524, startPoint y: 275, endPoint x: 598, endPoint y: 274, distance: 74.0
click at [598, 274] on div "Channel order REF892385" at bounding box center [547, 281] width 205 height 16
drag, startPoint x: 522, startPoint y: 441, endPoint x: 601, endPoint y: 444, distance: 79.1
click at [601, 444] on div "Channel order REF892384" at bounding box center [547, 448] width 205 height 16
drag, startPoint x: 524, startPoint y: 611, endPoint x: 608, endPoint y: 611, distance: 84.0
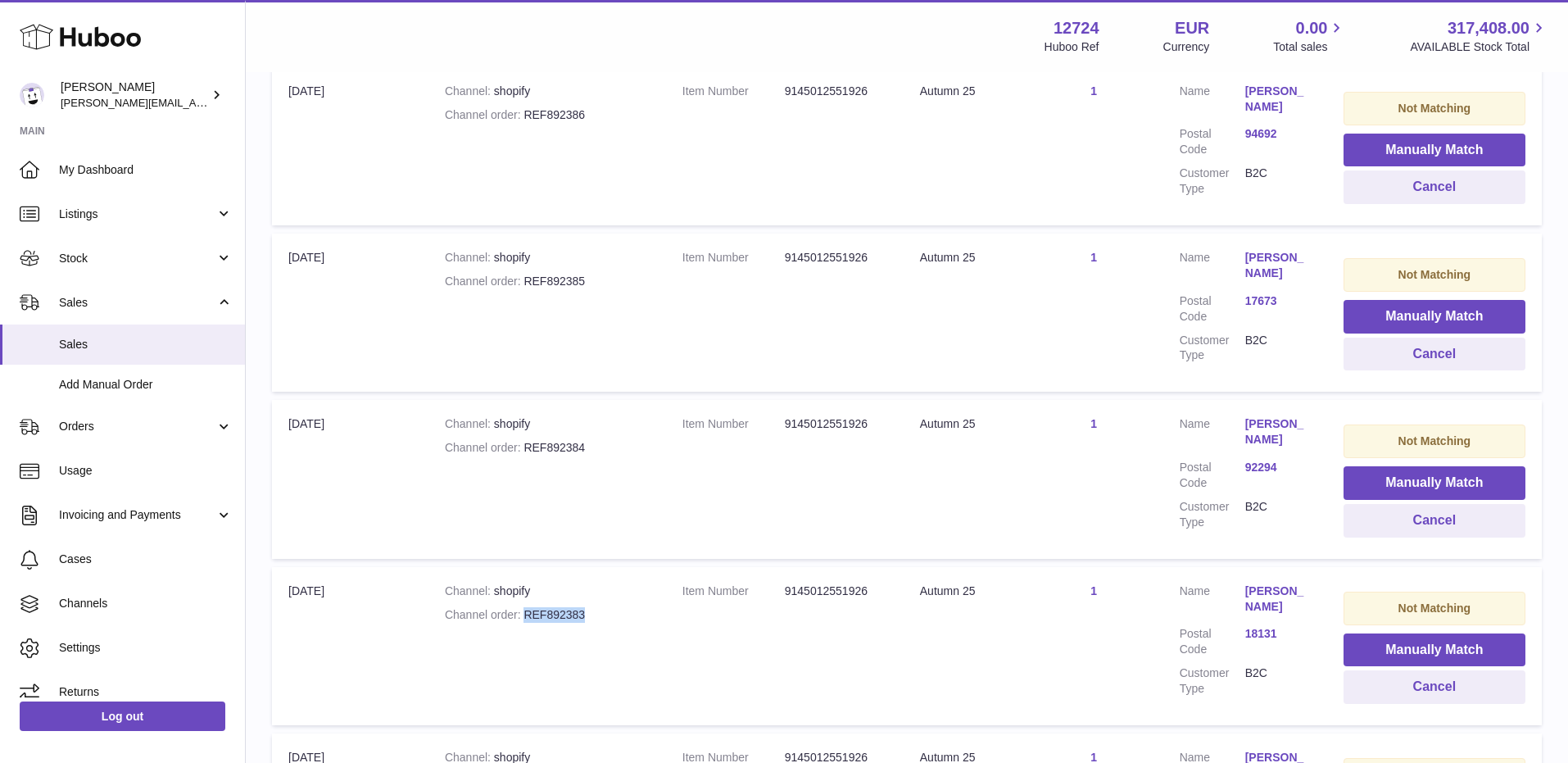
click at [608, 611] on div "Channel order REF892383" at bounding box center [547, 615] width 205 height 16
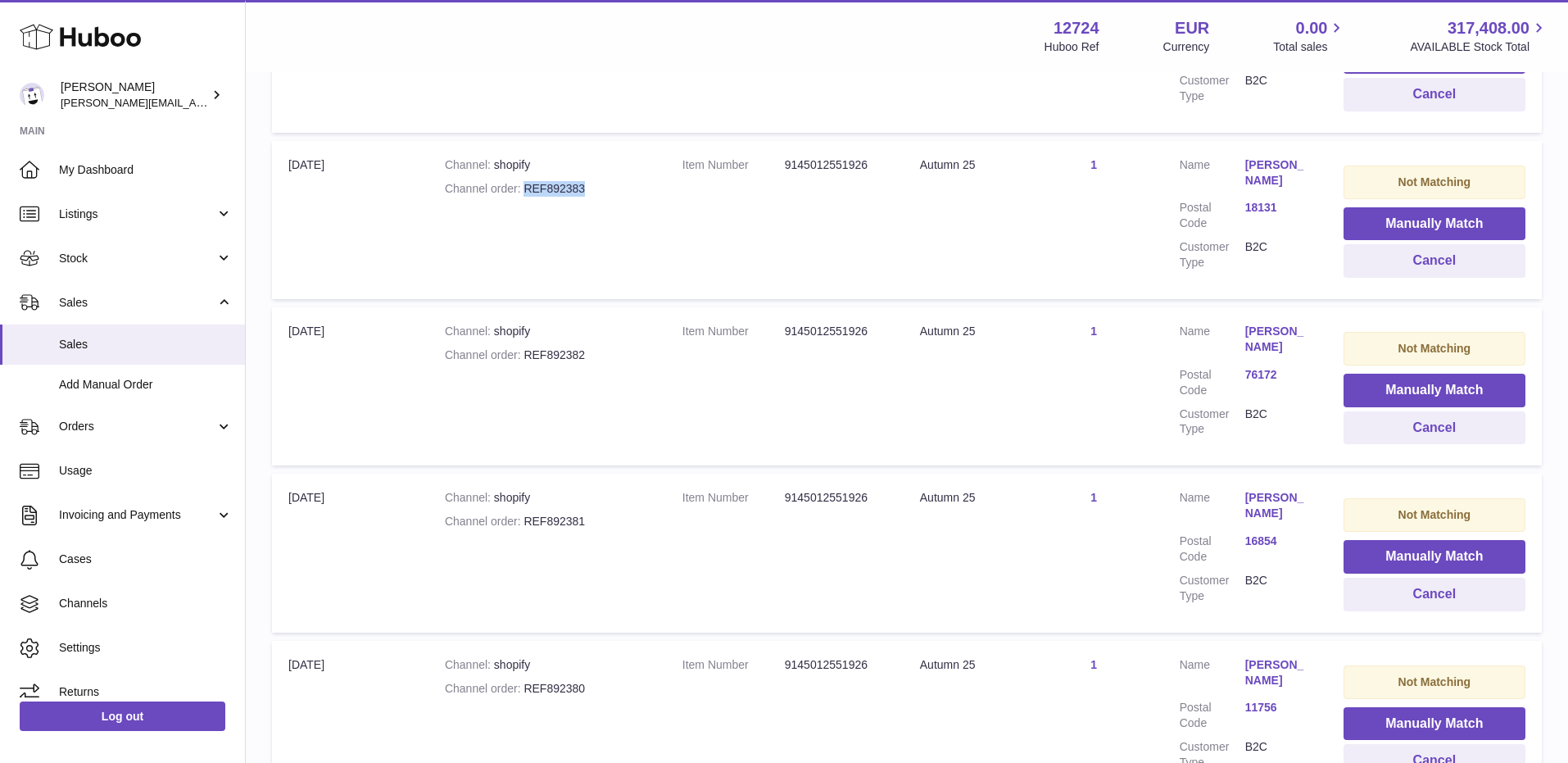
scroll to position [2639, 0]
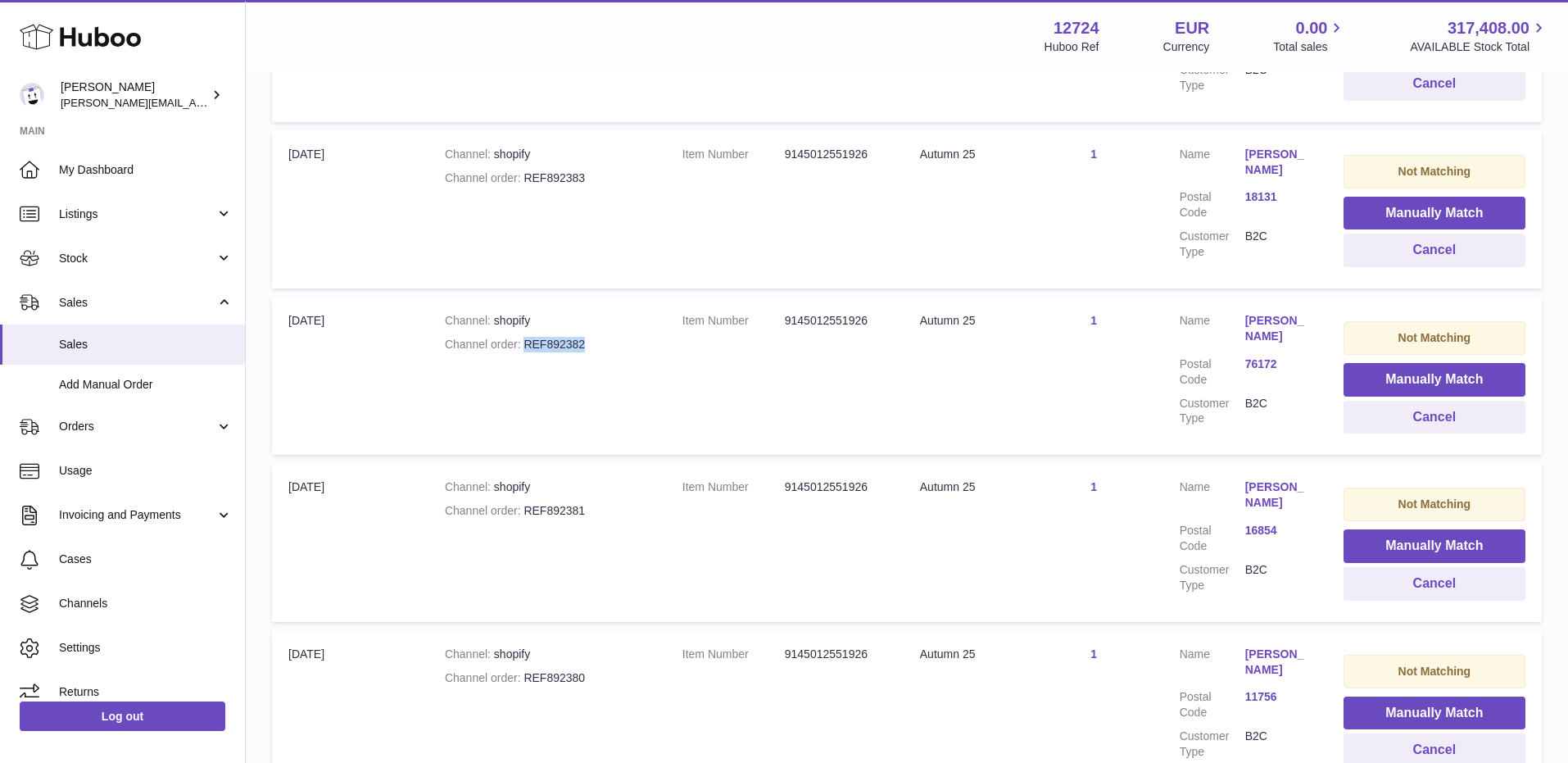
drag, startPoint x: 524, startPoint y: 341, endPoint x: 628, endPoint y: 337, distance: 104.1
click at [628, 337] on div "Channel order REF892382" at bounding box center [547, 344] width 205 height 16
drag, startPoint x: 526, startPoint y: 509, endPoint x: 610, endPoint y: 509, distance: 84.0
click at [610, 509] on div "Channel order REF892381" at bounding box center [547, 510] width 205 height 16
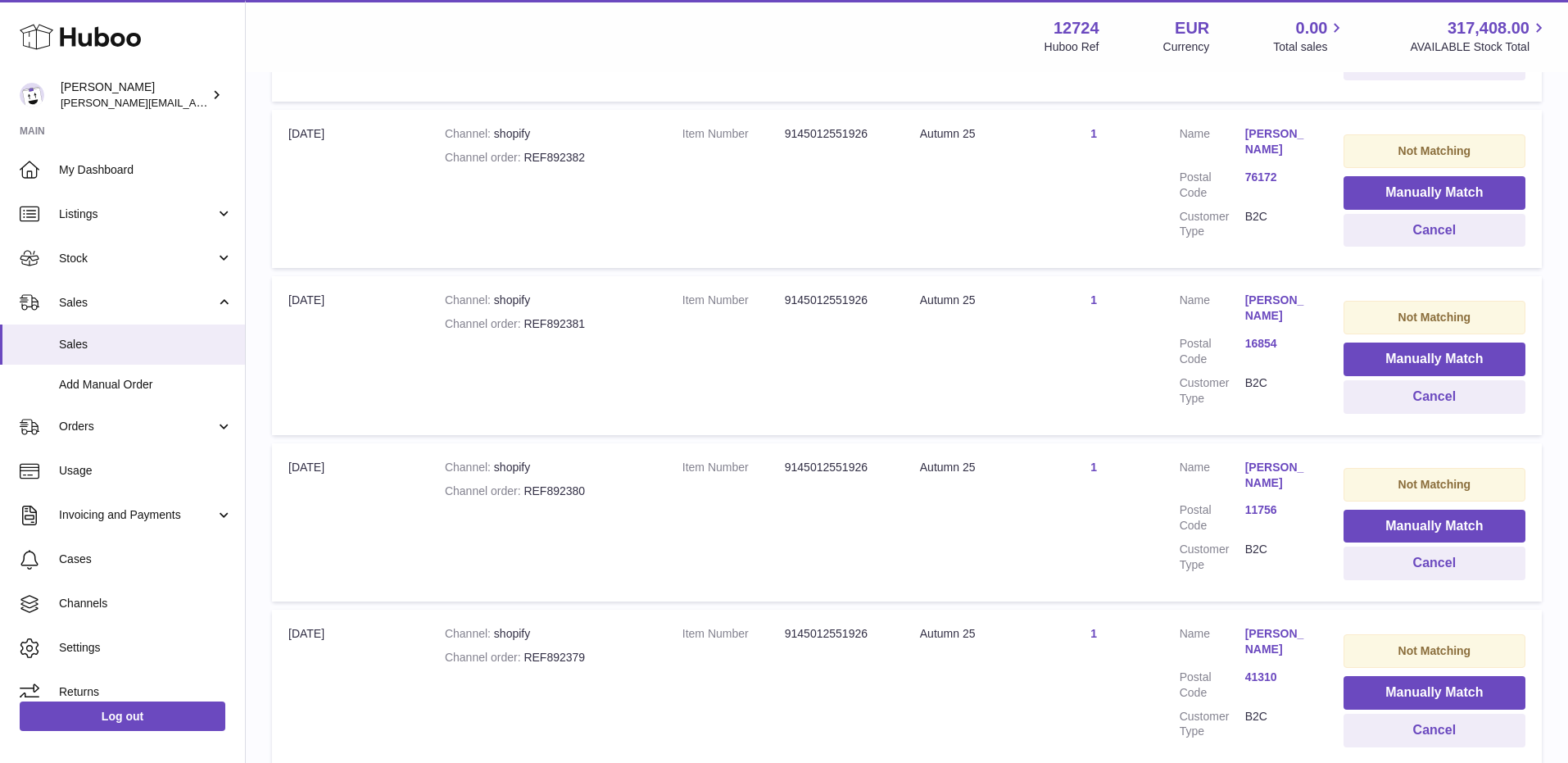
click at [521, 484] on strong "Channel order" at bounding box center [485, 490] width 80 height 13
drag, startPoint x: 526, startPoint y: 486, endPoint x: 599, endPoint y: 486, distance: 73.0
click at [599, 486] on div "Channel order REF892380" at bounding box center [547, 491] width 205 height 16
drag, startPoint x: 526, startPoint y: 651, endPoint x: 607, endPoint y: 650, distance: 81.0
click at [607, 650] on div "Channel order REF892379" at bounding box center [547, 657] width 205 height 16
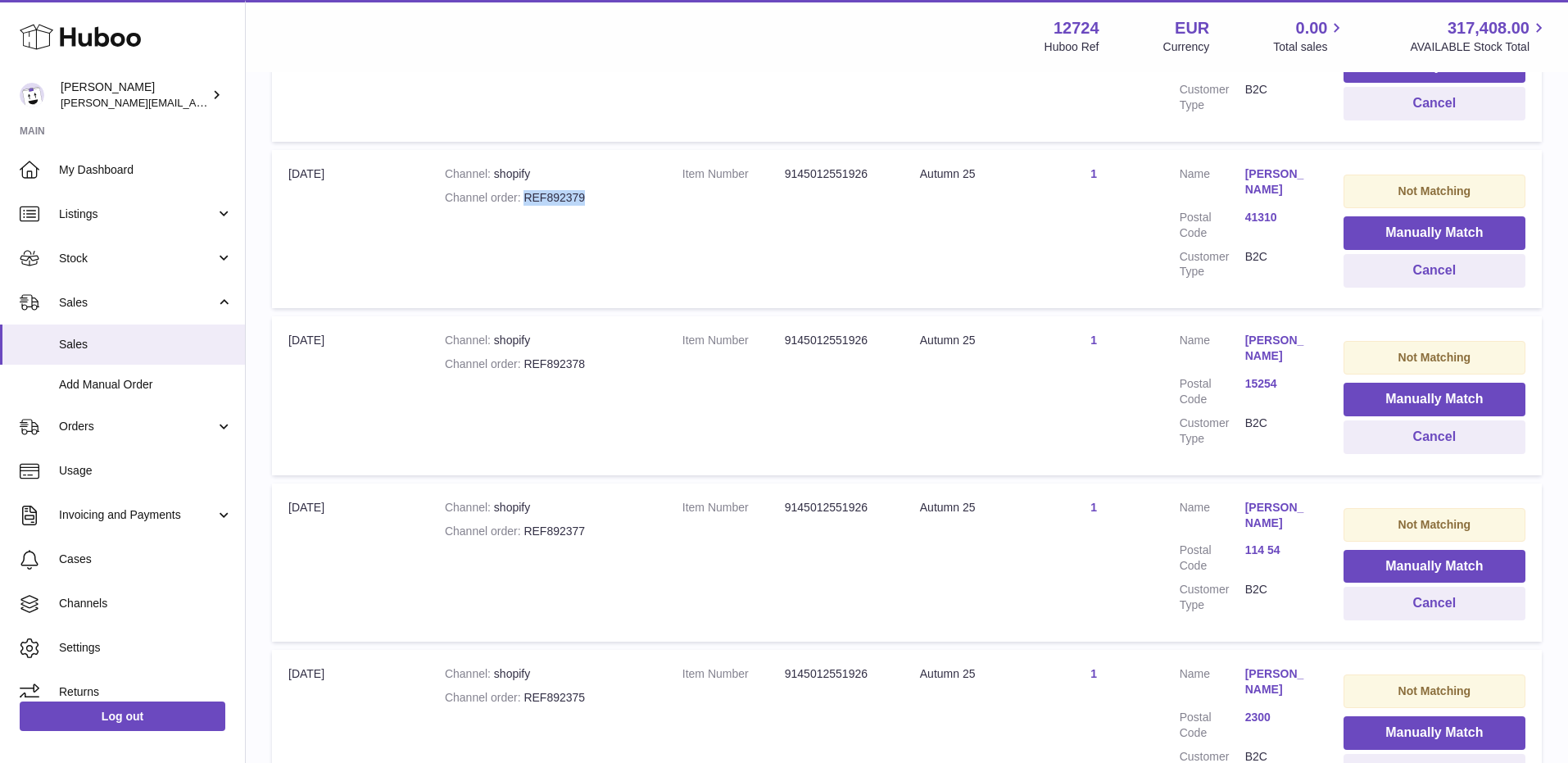
scroll to position [3299, 0]
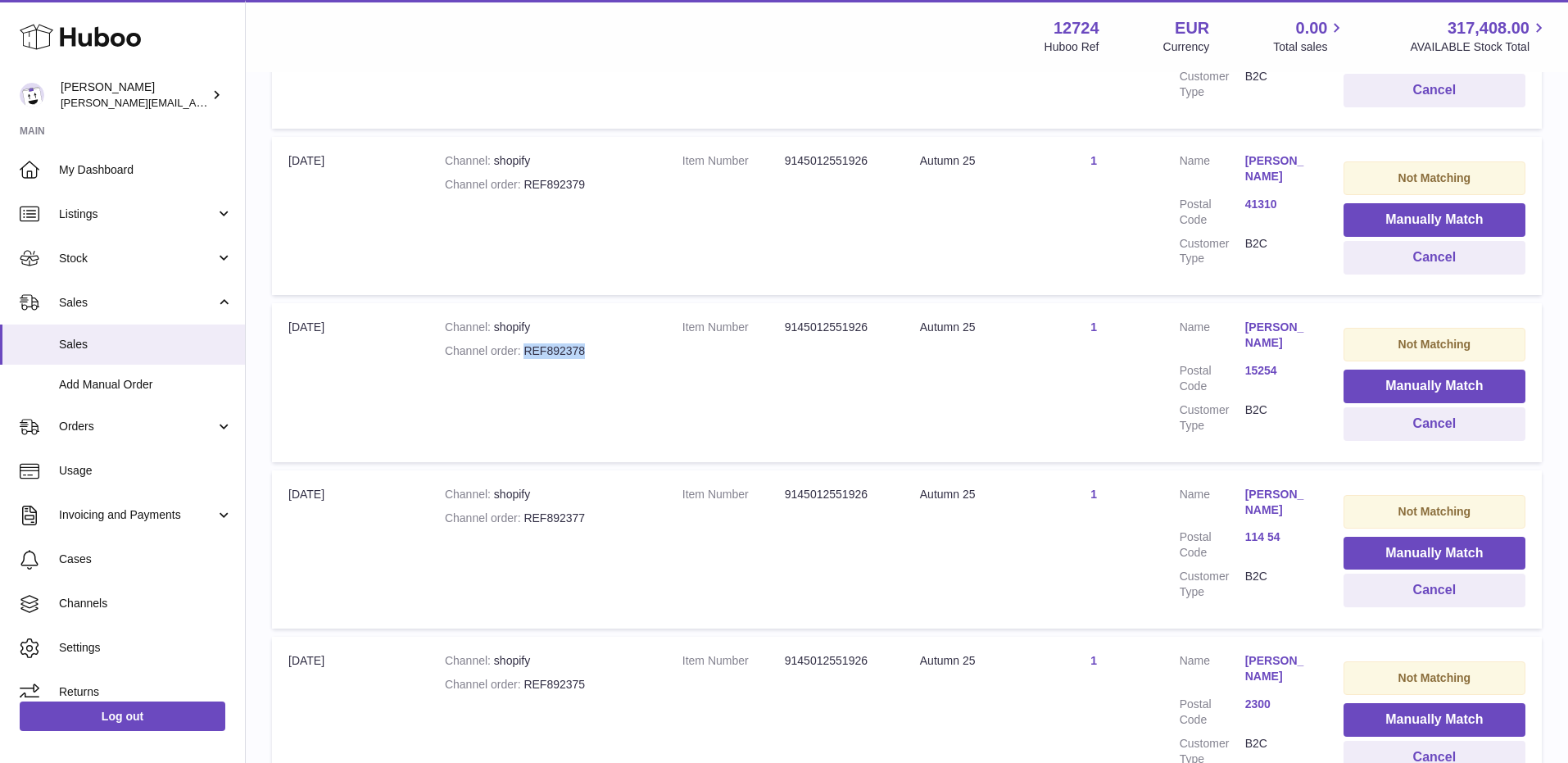
drag, startPoint x: 524, startPoint y: 345, endPoint x: 619, endPoint y: 345, distance: 95.0
click at [619, 345] on div "Channel order REF892378" at bounding box center [547, 351] width 205 height 16
drag, startPoint x: 526, startPoint y: 504, endPoint x: 626, endPoint y: 504, distance: 100.0
click at [626, 510] on div "Channel order REF892377" at bounding box center [547, 518] width 205 height 16
drag, startPoint x: 528, startPoint y: 676, endPoint x: 625, endPoint y: 674, distance: 97.0
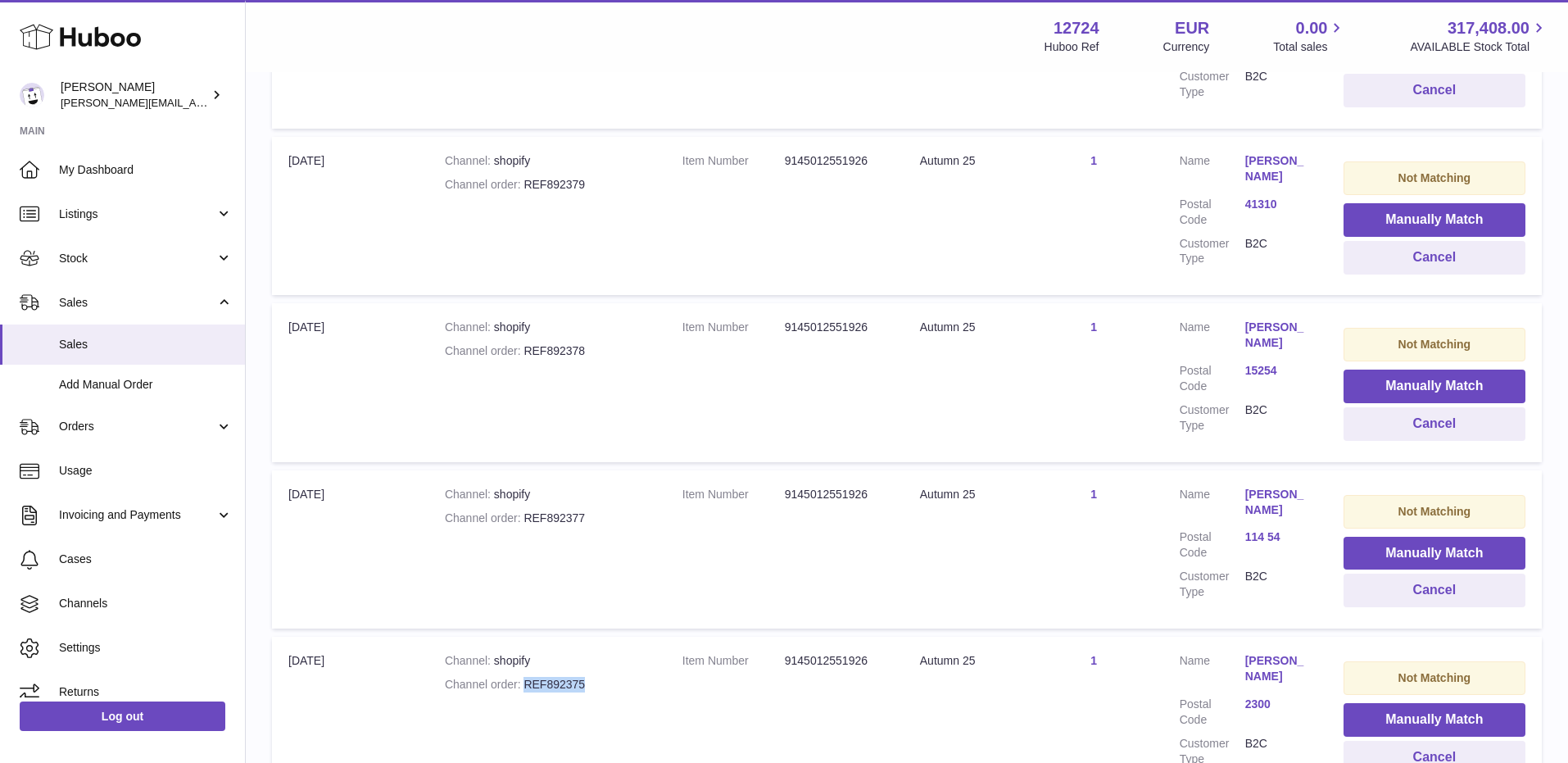
click at [625, 676] on div "Channel order REF892375" at bounding box center [547, 684] width 205 height 16
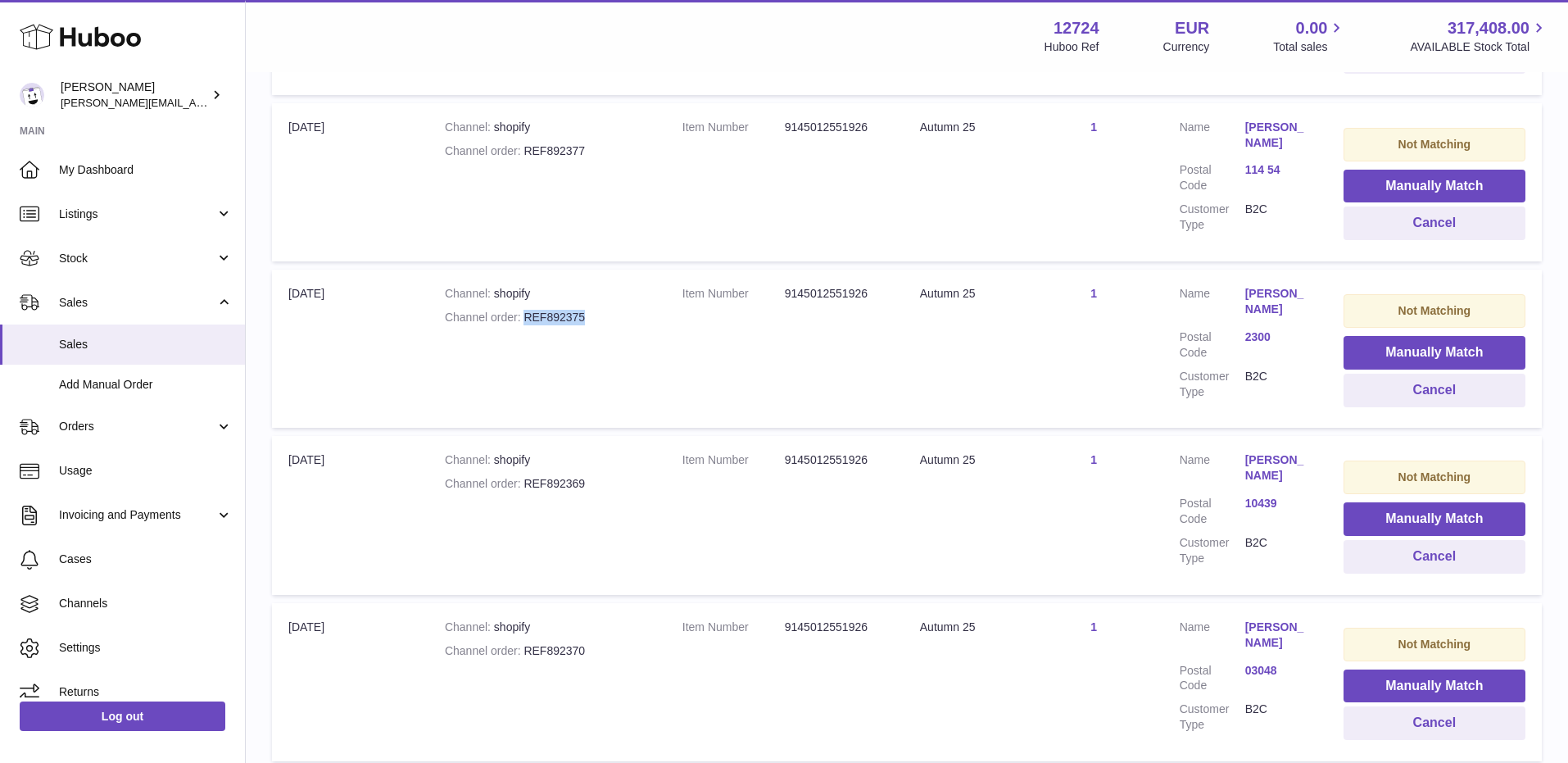
scroll to position [3799, 0]
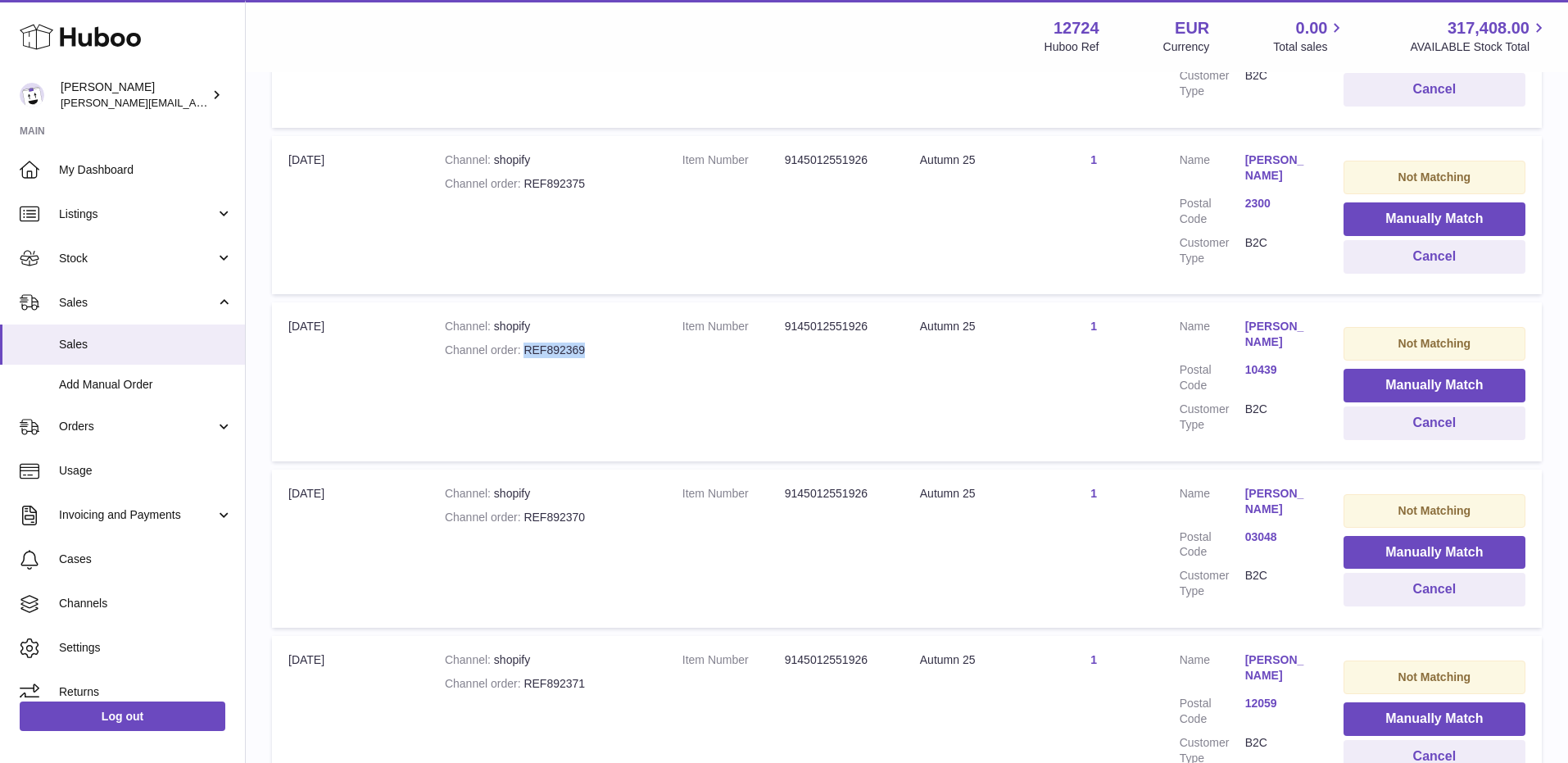
drag, startPoint x: 523, startPoint y: 339, endPoint x: 627, endPoint y: 339, distance: 104.0
click at [627, 343] on div "Channel order REF892369" at bounding box center [547, 350] width 205 height 16
drag, startPoint x: 525, startPoint y: 509, endPoint x: 639, endPoint y: 510, distance: 114.0
click at [639, 510] on div "Channel order REF892370" at bounding box center [547, 517] width 205 height 16
drag, startPoint x: 525, startPoint y: 675, endPoint x: 622, endPoint y: 674, distance: 97.0
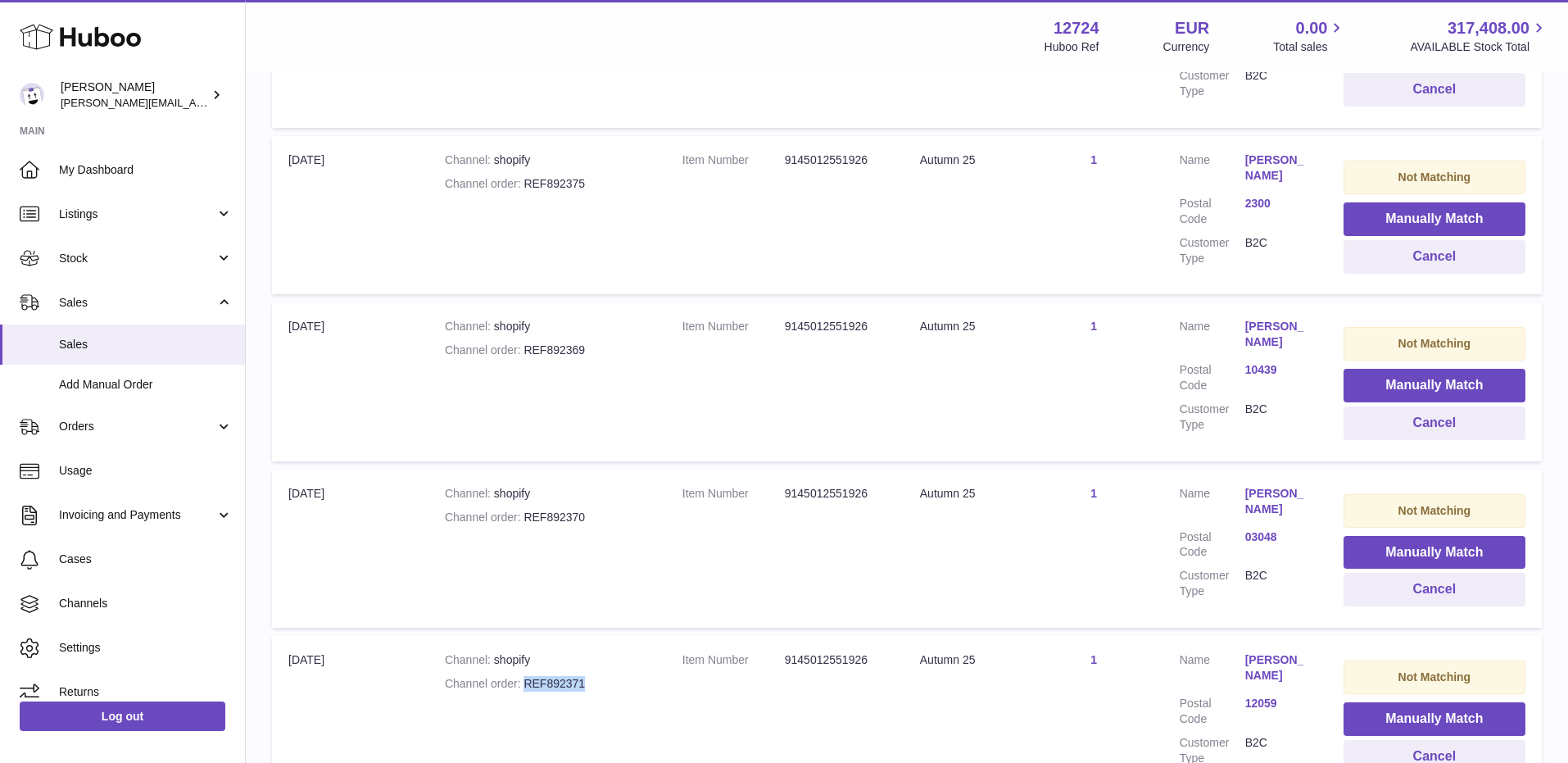
click at [622, 676] on div "Channel order REF892371" at bounding box center [547, 683] width 205 height 16
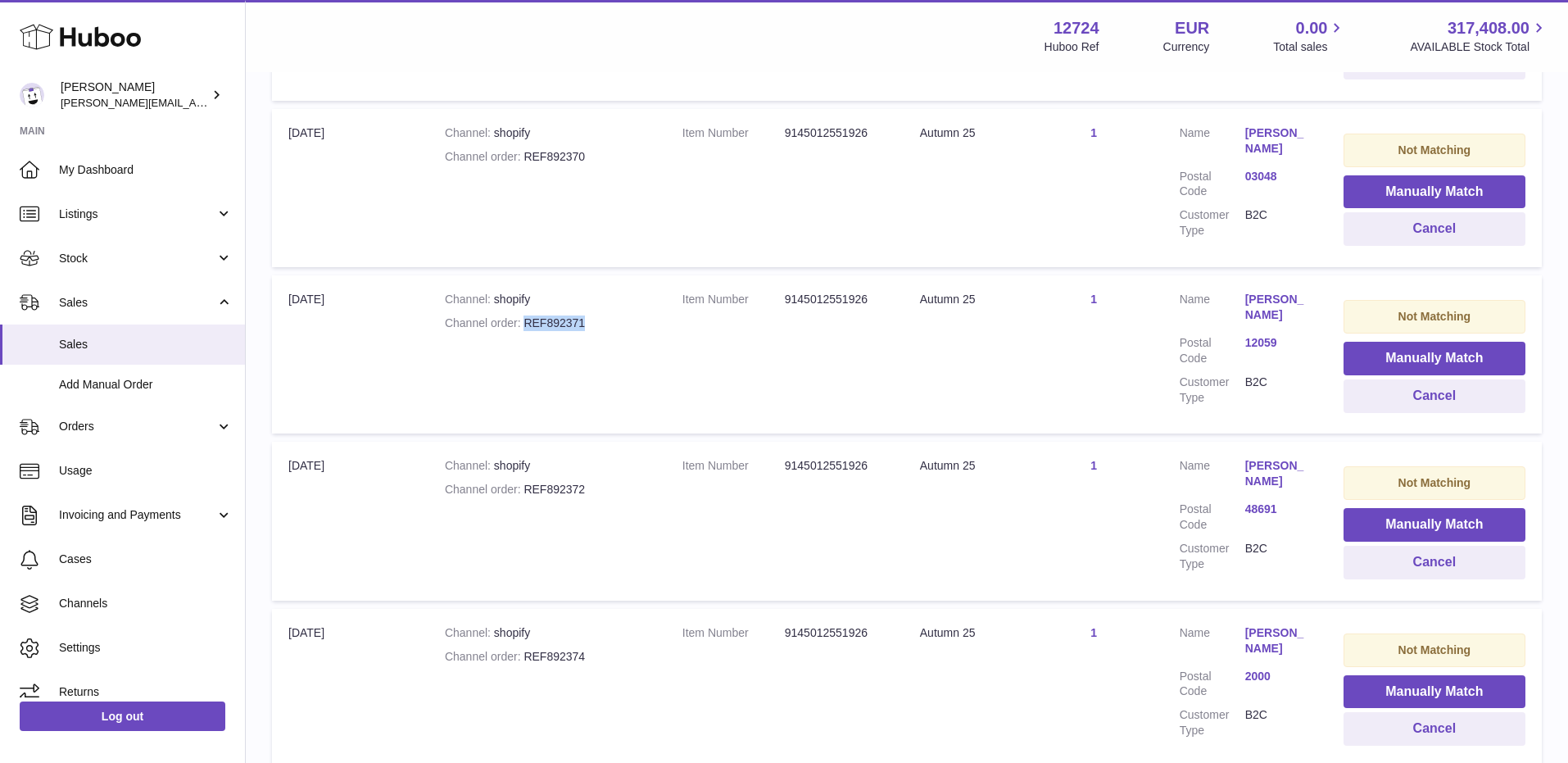
scroll to position [4180, 0]
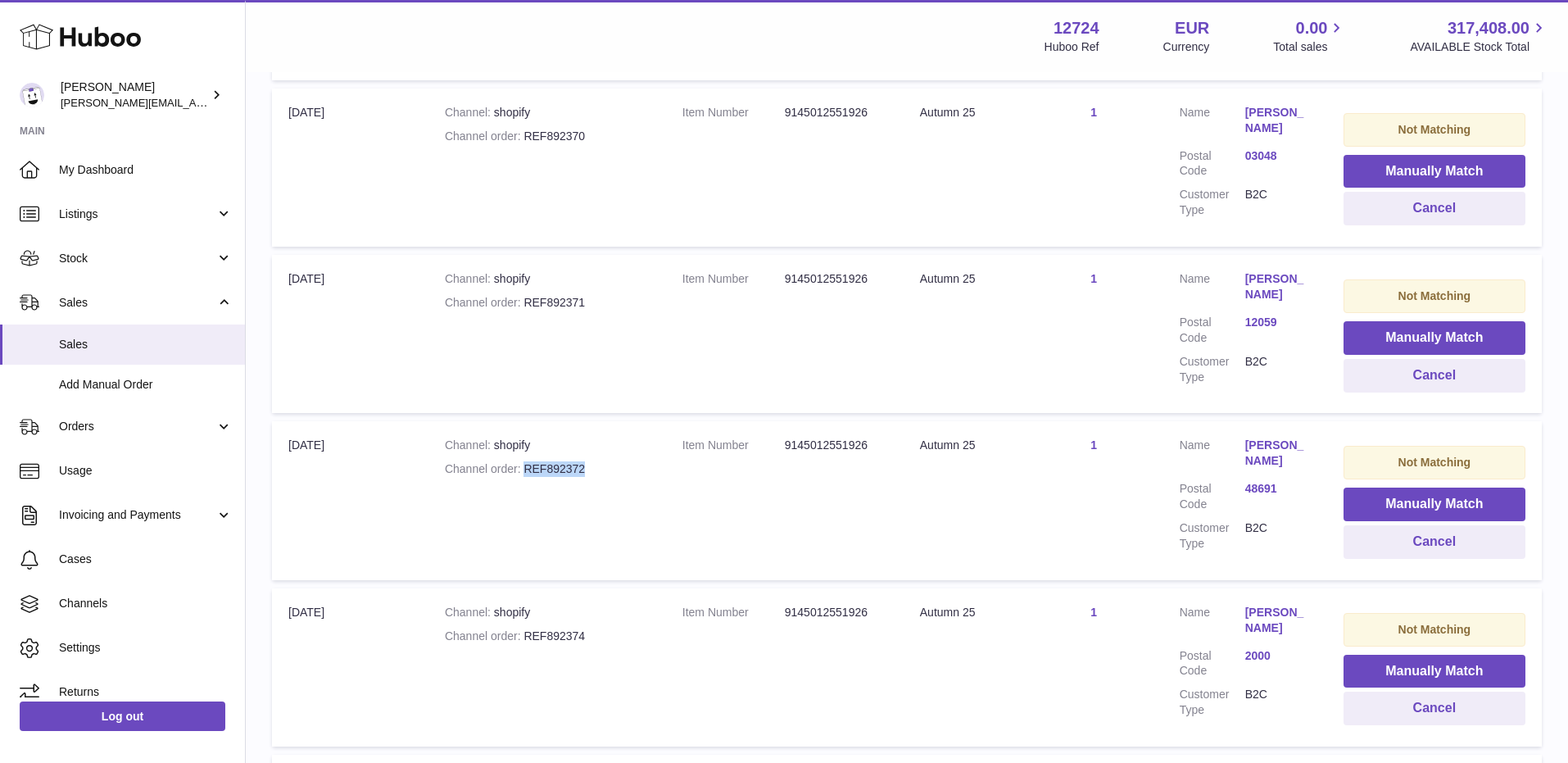
drag, startPoint x: 526, startPoint y: 461, endPoint x: 652, endPoint y: 458, distance: 126.0
click at [652, 458] on td "Channel shopify Channel order REF892372" at bounding box center [547, 500] width 238 height 158
drag, startPoint x: 521, startPoint y: 625, endPoint x: 532, endPoint y: 626, distance: 11.0
click at [532, 628] on div "Channel order REF892374" at bounding box center [547, 636] width 205 height 16
click at [519, 629] on strong "Channel order" at bounding box center [485, 635] width 80 height 13
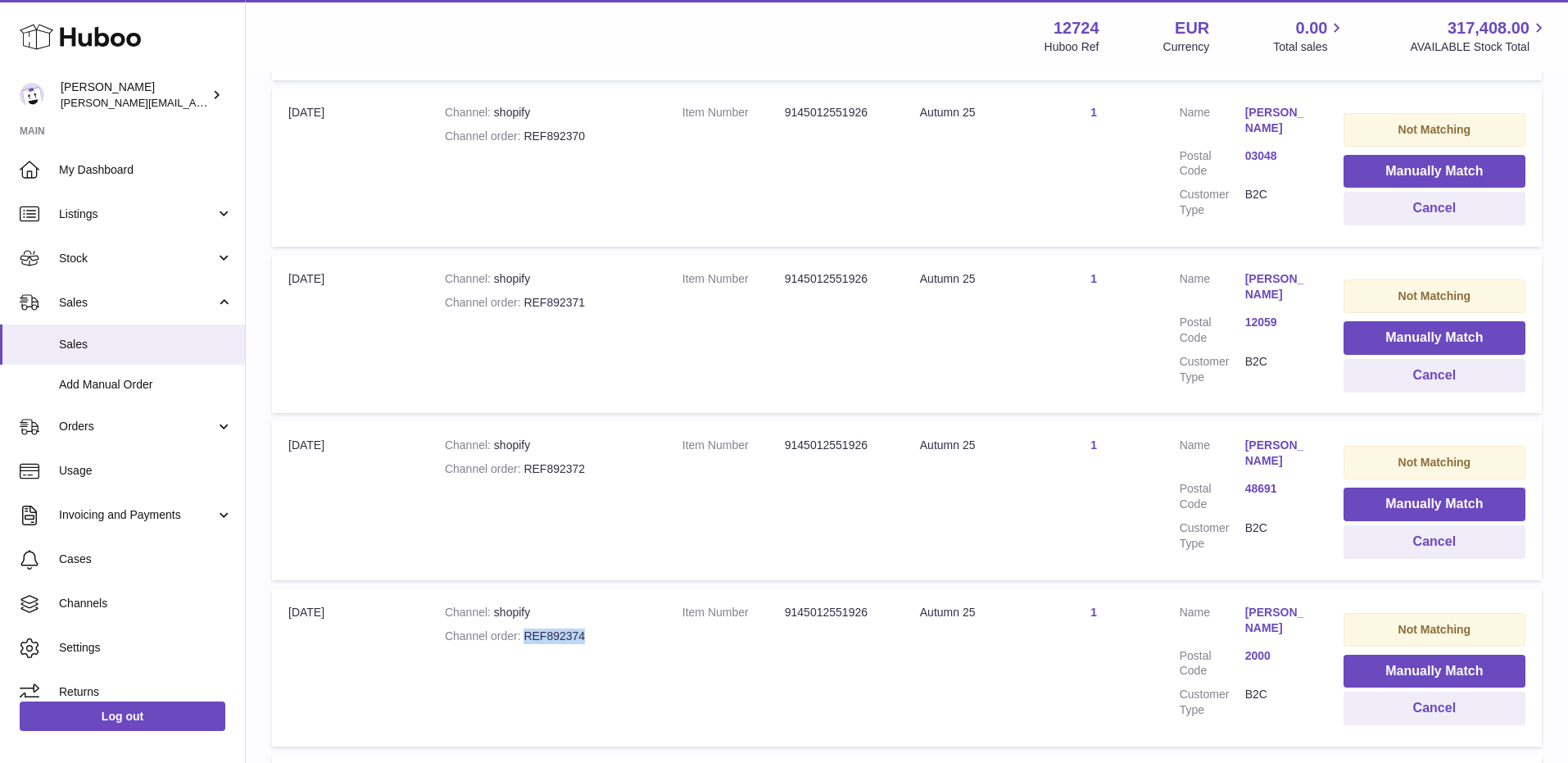
drag, startPoint x: 524, startPoint y: 625, endPoint x: 600, endPoint y: 626, distance: 76.0
click at [600, 628] on div "Channel order REF892374" at bounding box center [547, 636] width 205 height 16
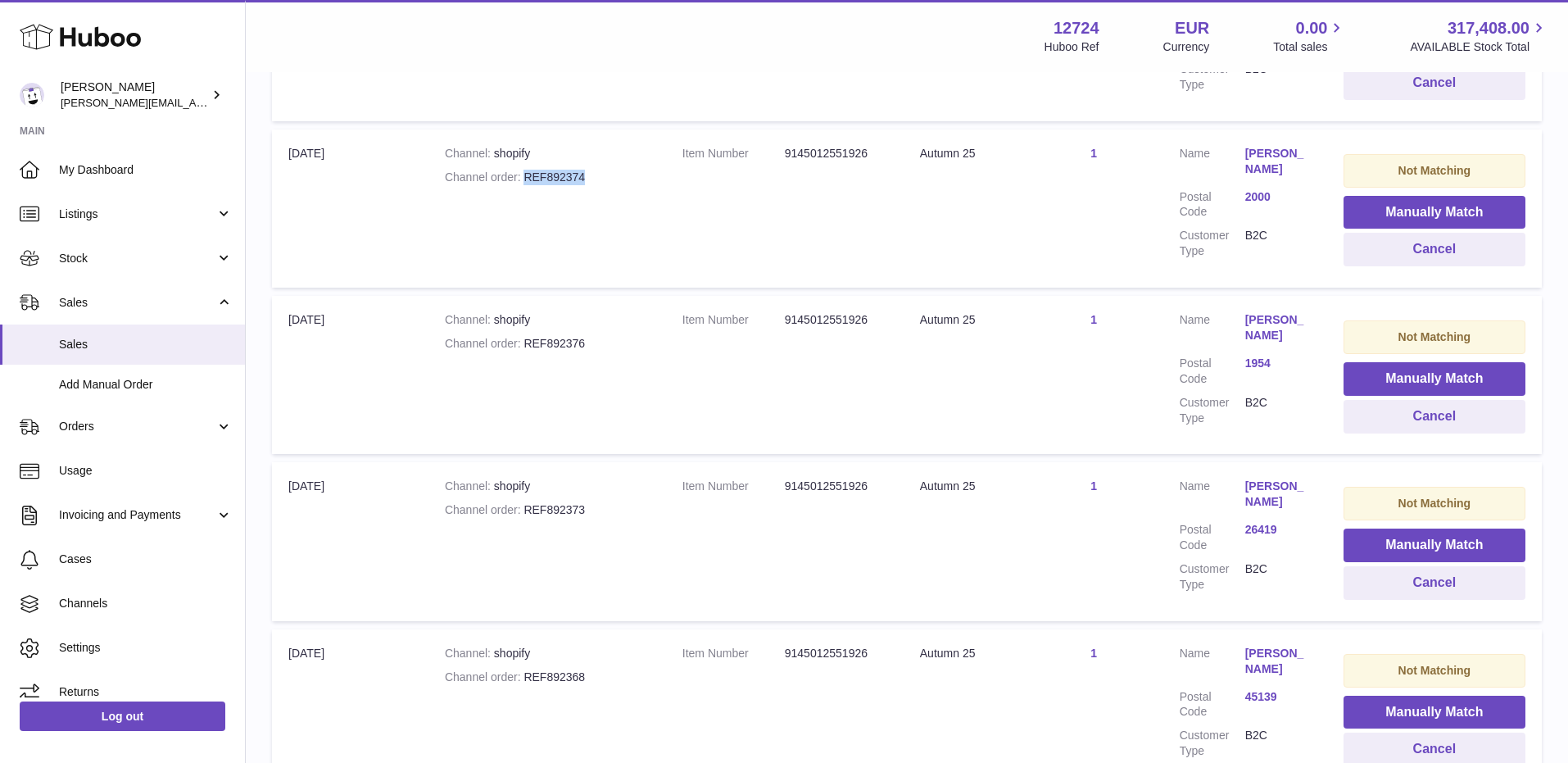
scroll to position [4640, 0]
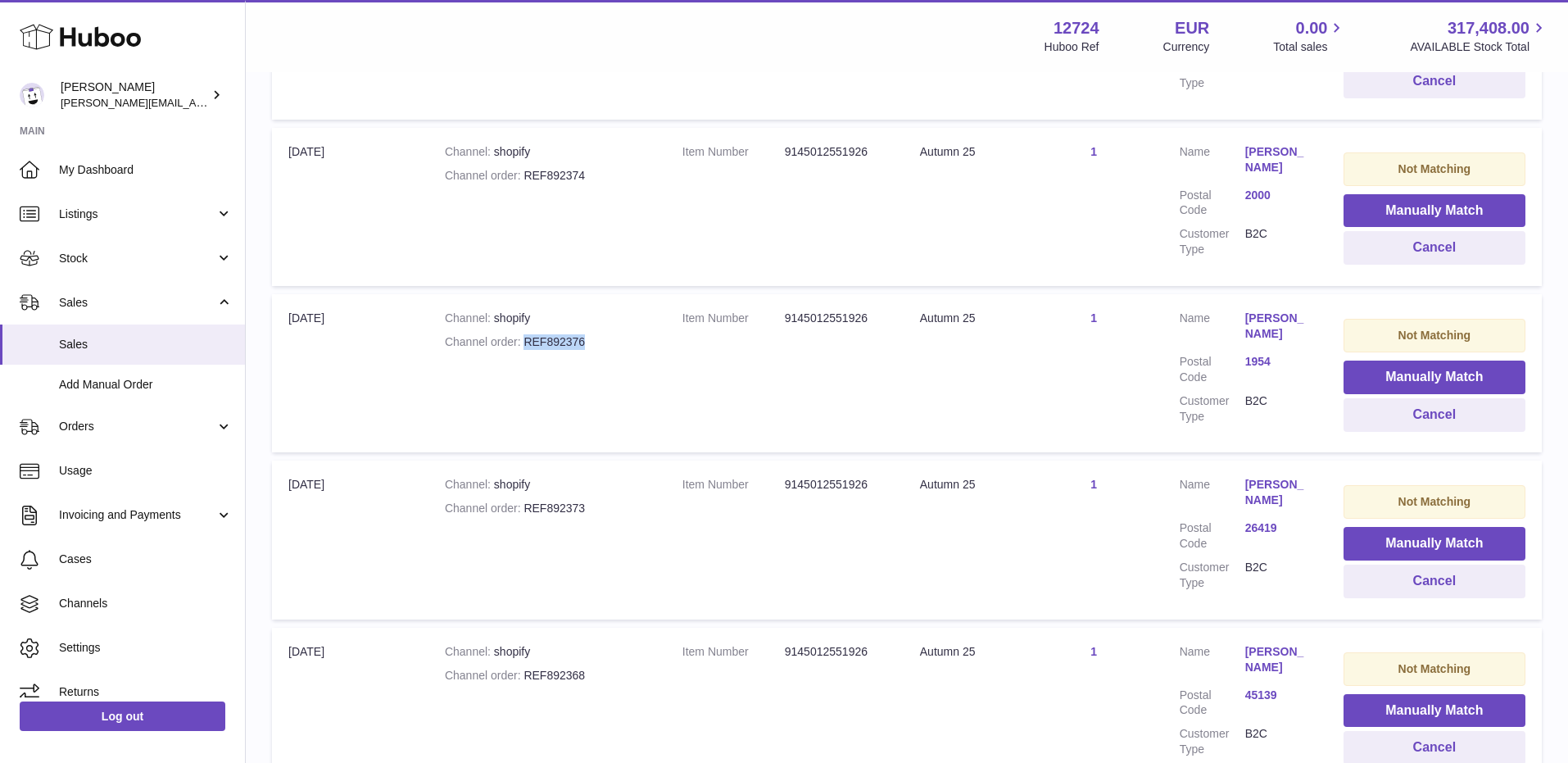
drag, startPoint x: 525, startPoint y: 333, endPoint x: 619, endPoint y: 328, distance: 94.1
click at [619, 334] on div "Channel order REF892376" at bounding box center [547, 342] width 205 height 16
drag, startPoint x: 525, startPoint y: 491, endPoint x: 612, endPoint y: 491, distance: 87.0
click at [612, 501] on div "Channel order REF892373" at bounding box center [547, 509] width 205 height 16
drag, startPoint x: 522, startPoint y: 664, endPoint x: 608, endPoint y: 660, distance: 86.1
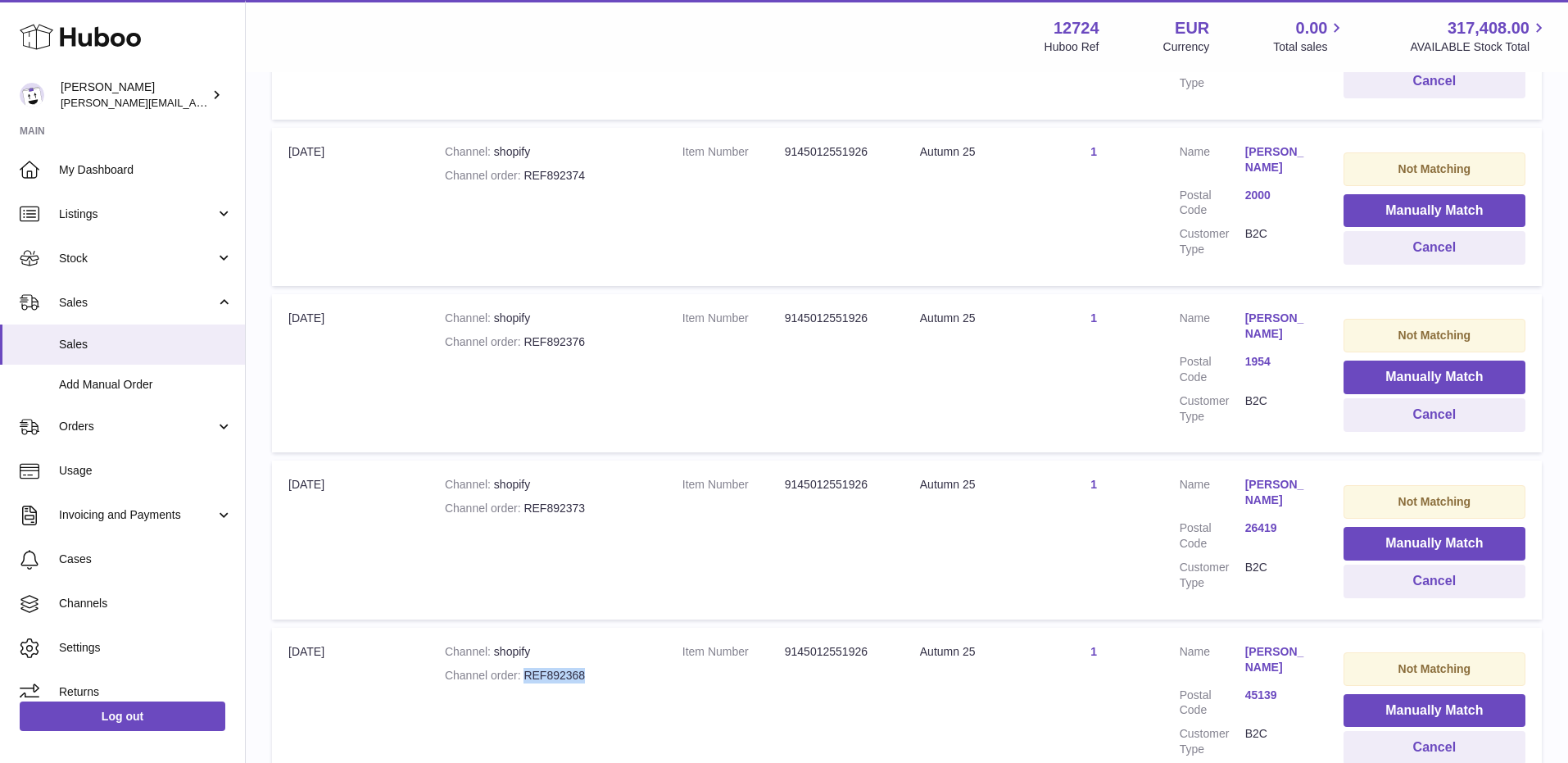
click at [608, 668] on div "Channel order REF892368" at bounding box center [547, 676] width 205 height 16
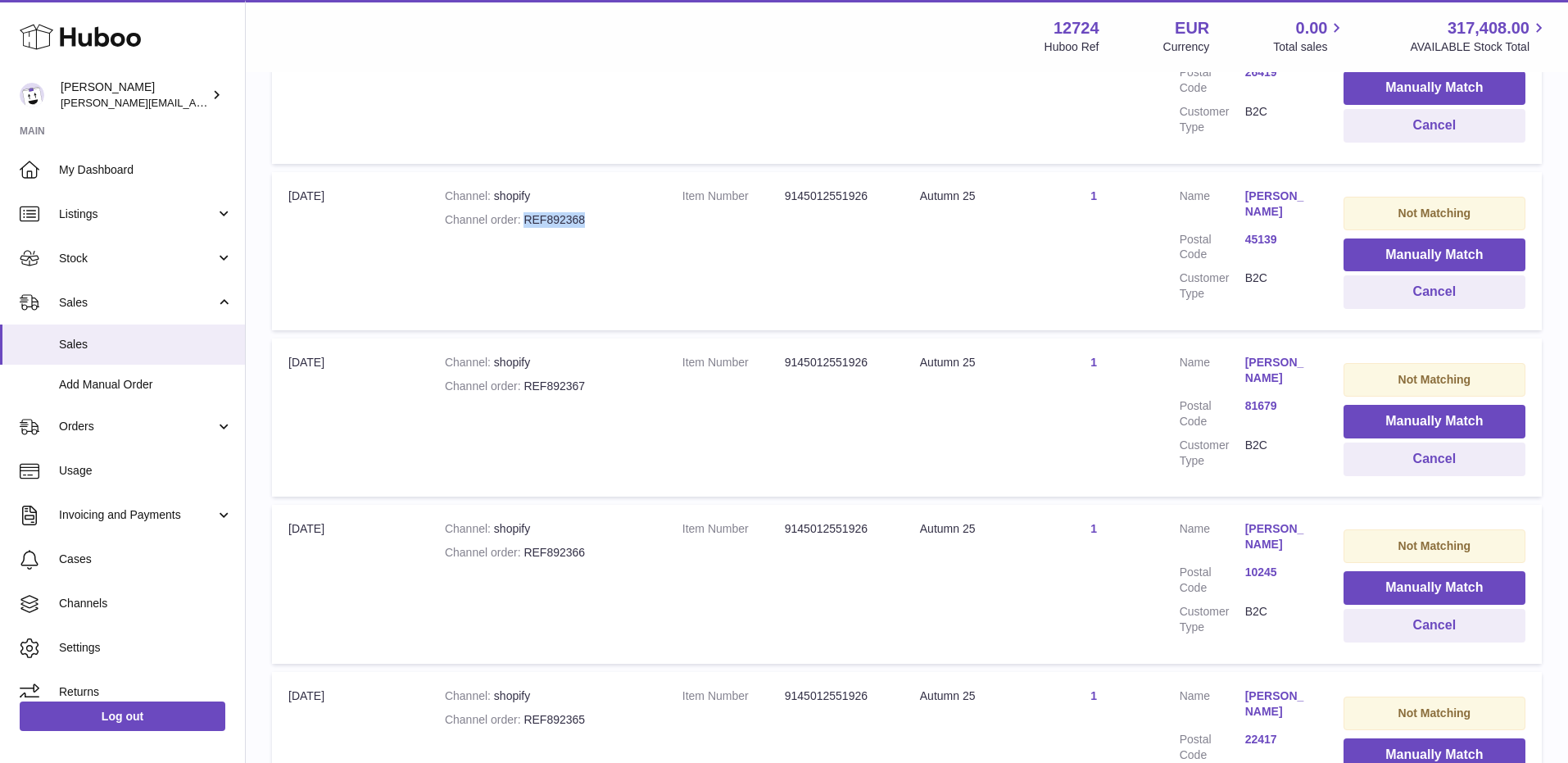
scroll to position [5115, 0]
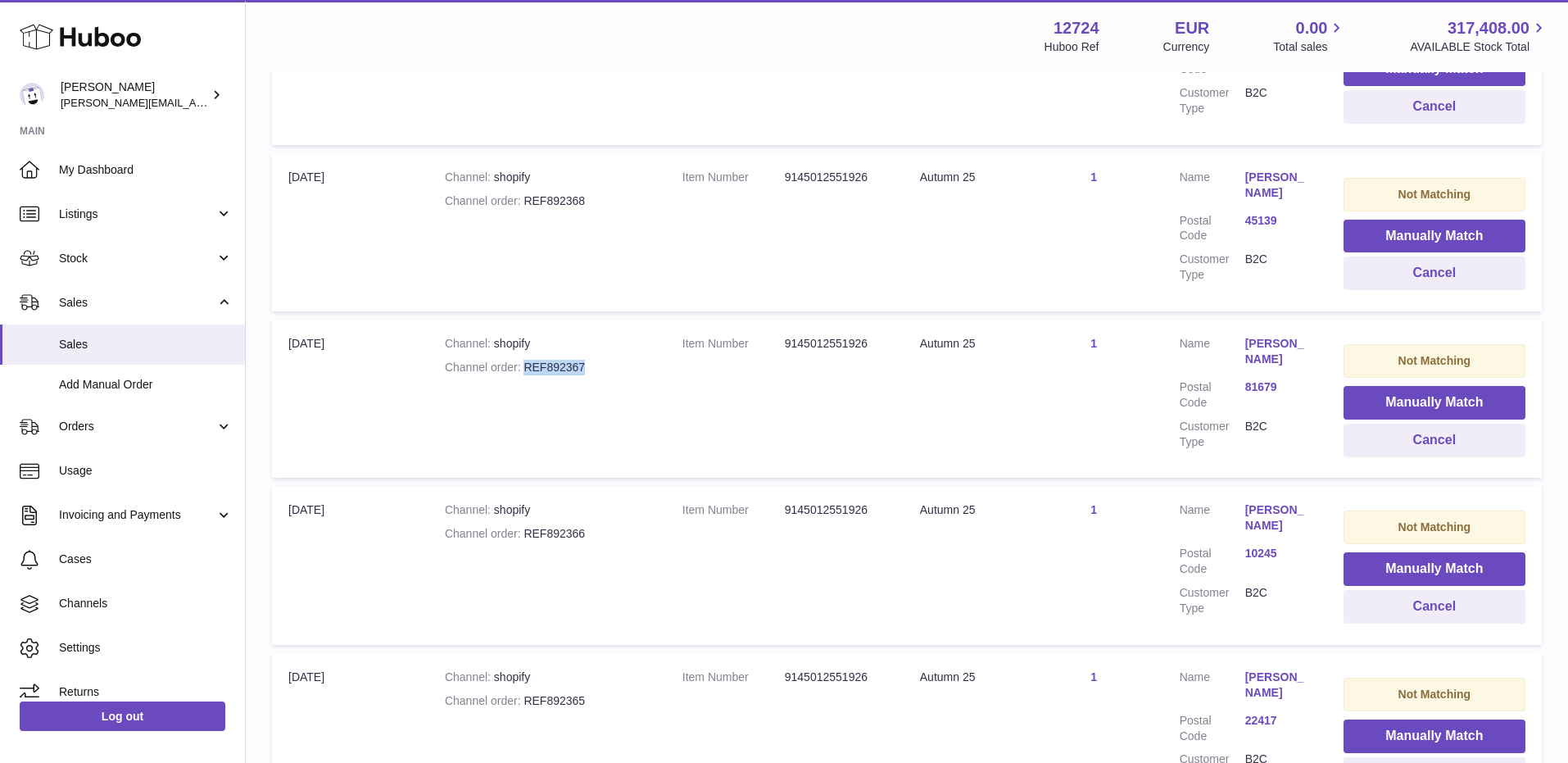
drag, startPoint x: 527, startPoint y: 356, endPoint x: 606, endPoint y: 356, distance: 79.0
click at [606, 360] on div "Channel order REF892367" at bounding box center [547, 368] width 205 height 16
drag, startPoint x: 524, startPoint y: 523, endPoint x: 610, endPoint y: 523, distance: 86.0
click at [610, 526] on div "Channel order REF892366" at bounding box center [547, 534] width 205 height 16
click at [527, 693] on div "Channel order REF892365" at bounding box center [547, 701] width 205 height 16
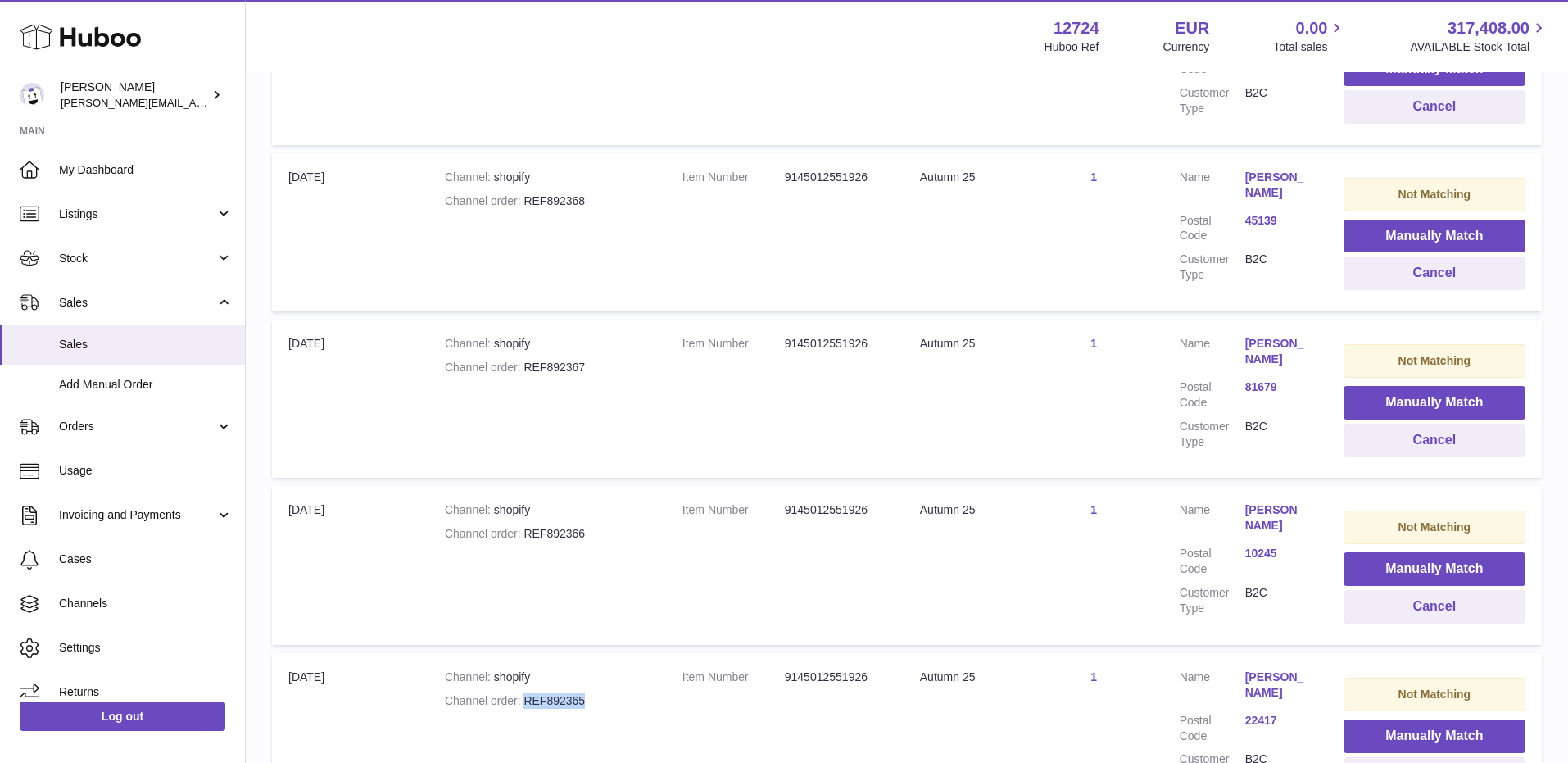
drag, startPoint x: 527, startPoint y: 688, endPoint x: 601, endPoint y: 688, distance: 74.0
click at [601, 693] on div "Channel order REF892365" at bounding box center [547, 701] width 205 height 16
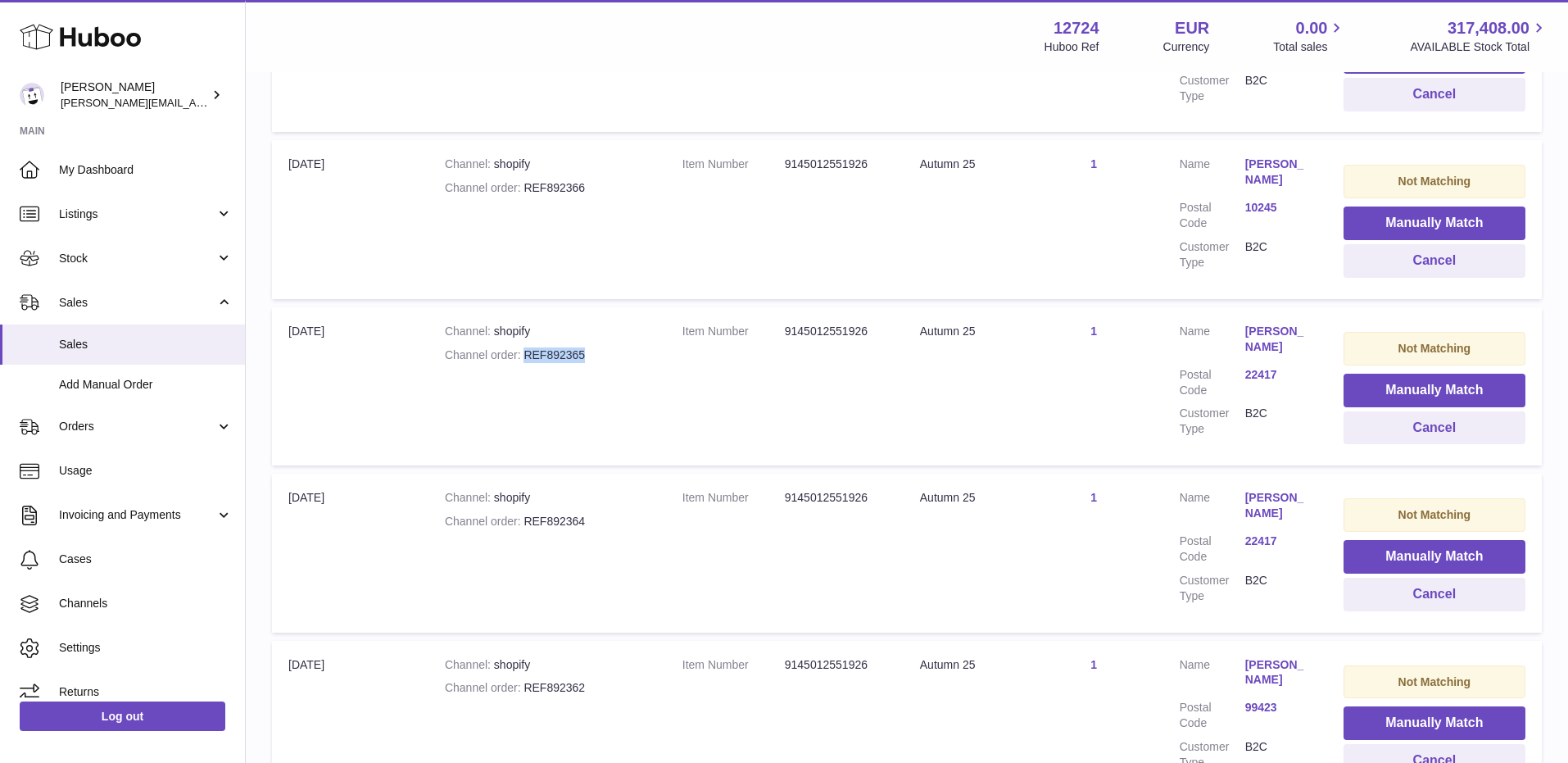
scroll to position [5641, 0]
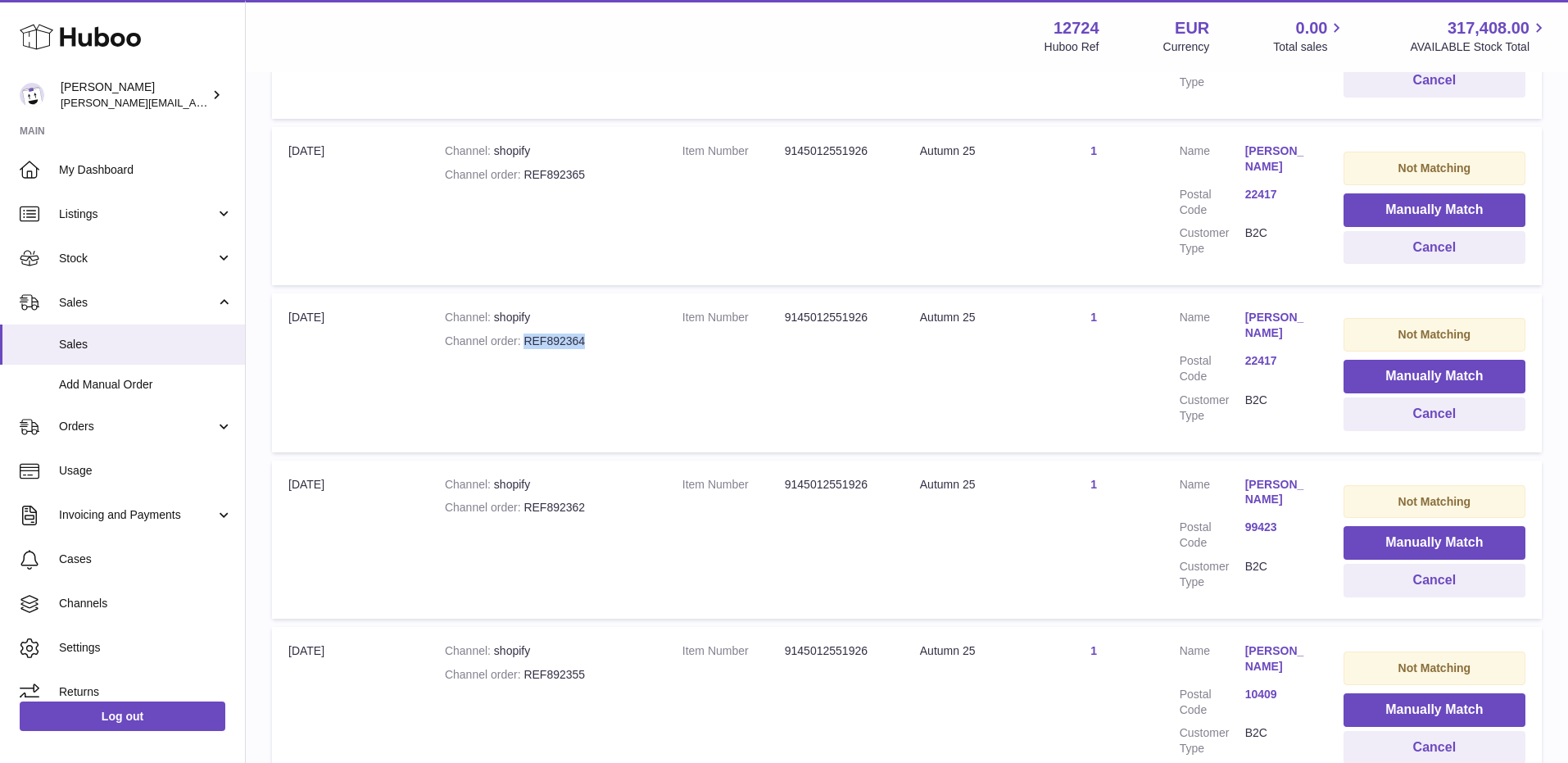
drag, startPoint x: 526, startPoint y: 324, endPoint x: 606, endPoint y: 324, distance: 80.0
click at [606, 333] on div "Channel order REF892364" at bounding box center [547, 341] width 205 height 16
drag, startPoint x: 525, startPoint y: 496, endPoint x: 604, endPoint y: 496, distance: 79.0
click at [604, 500] on div "Channel order REF892362" at bounding box center [547, 508] width 205 height 16
drag, startPoint x: 524, startPoint y: 655, endPoint x: 616, endPoint y: 654, distance: 92.0
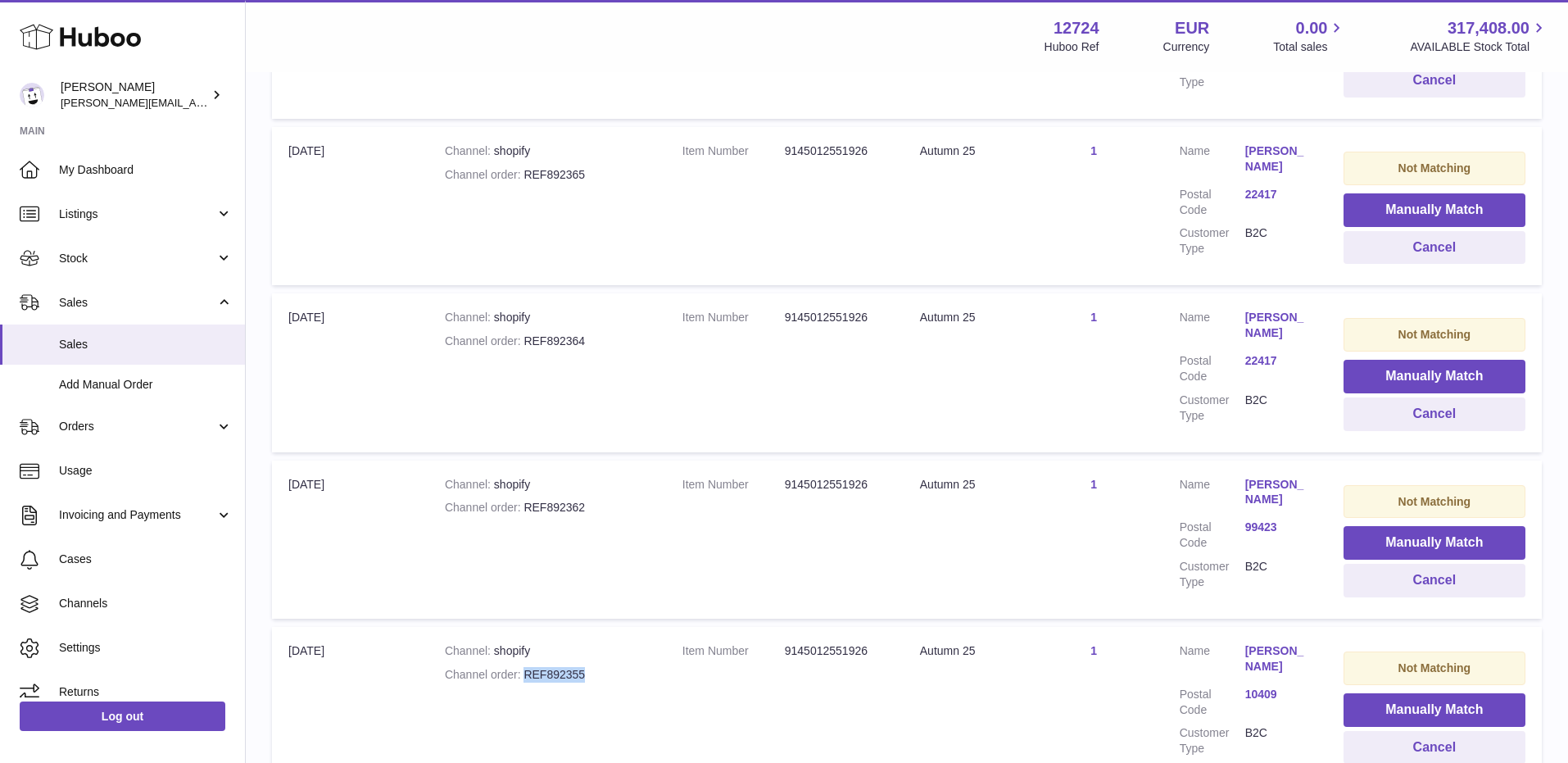
click at [616, 667] on div "Channel order REF892355" at bounding box center [547, 675] width 205 height 16
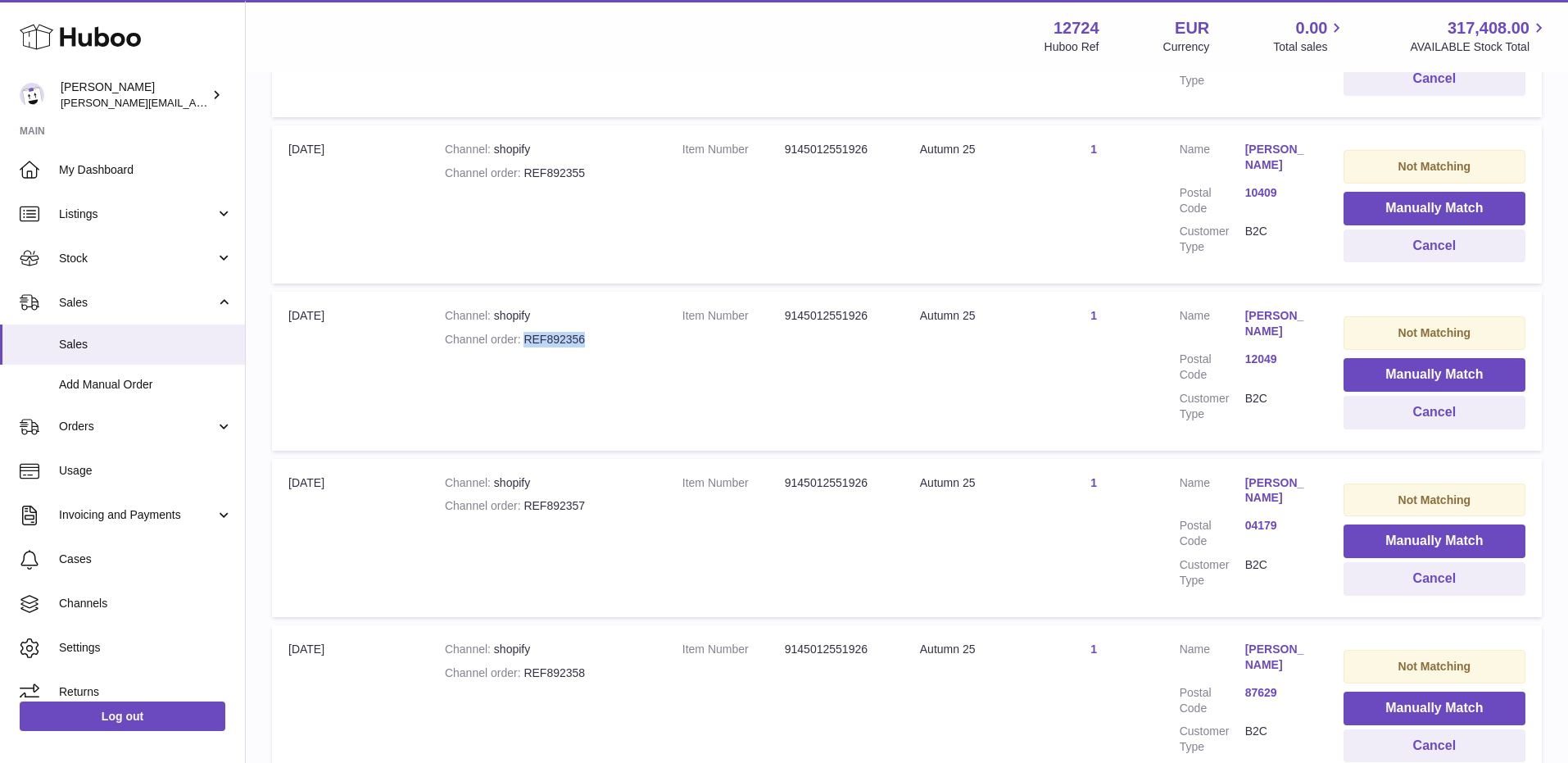
drag, startPoint x: 527, startPoint y: 322, endPoint x: 616, endPoint y: 321, distance: 89.0
click at [616, 332] on div "Channel order REF892356" at bounding box center [547, 340] width 205 height 16
drag, startPoint x: 527, startPoint y: 486, endPoint x: 605, endPoint y: 486, distance: 78.0
click at [605, 498] on div "Channel order REF892357" at bounding box center [547, 506] width 205 height 16
click at [520, 666] on strong "Channel order" at bounding box center [485, 672] width 80 height 13
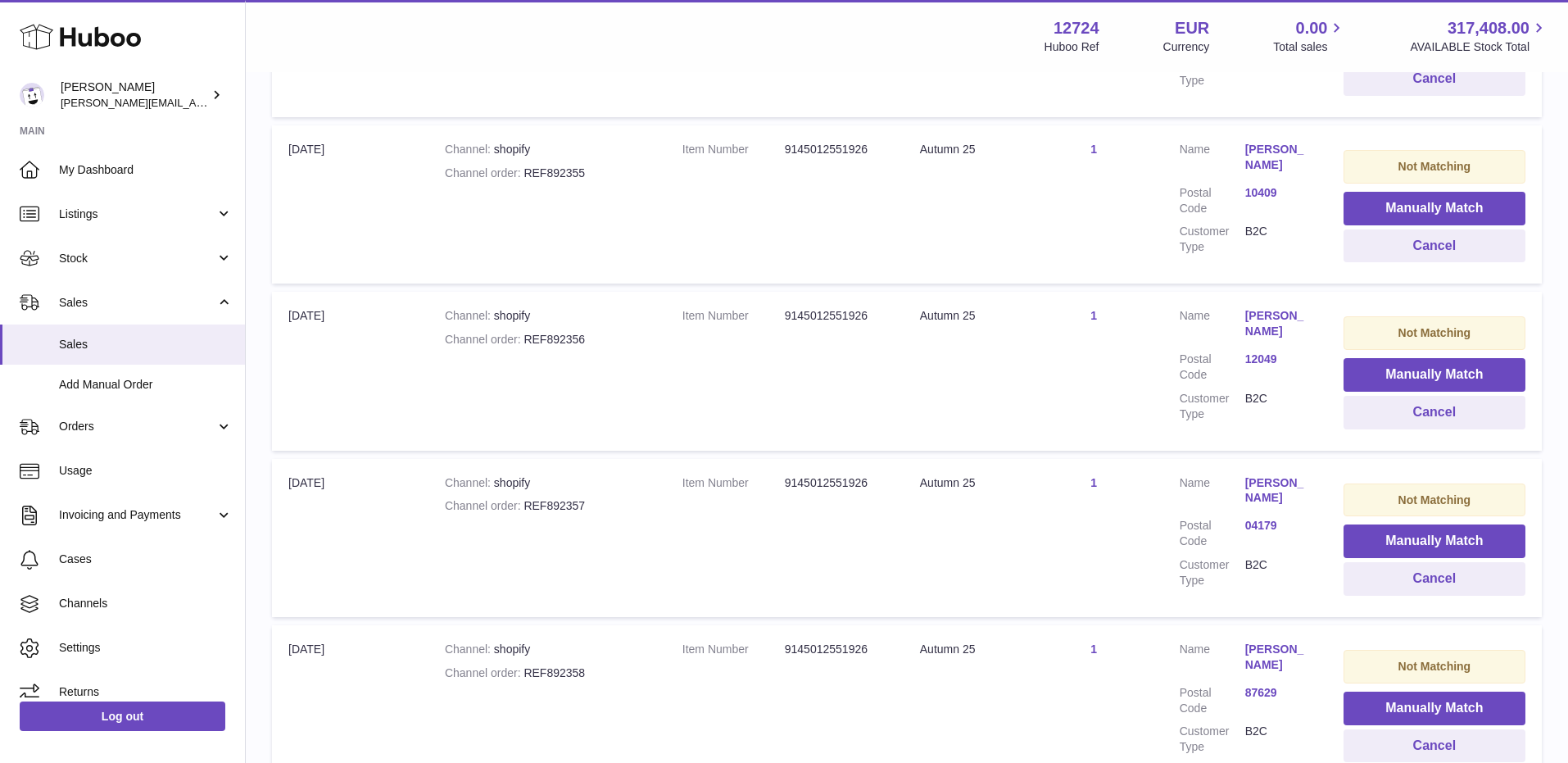
click at [522, 666] on strong "Channel order" at bounding box center [485, 672] width 80 height 13
drag, startPoint x: 522, startPoint y: 654, endPoint x: 588, endPoint y: 654, distance: 66.0
click at [588, 665] on div "Channel order REF892358" at bounding box center [547, 673] width 205 height 16
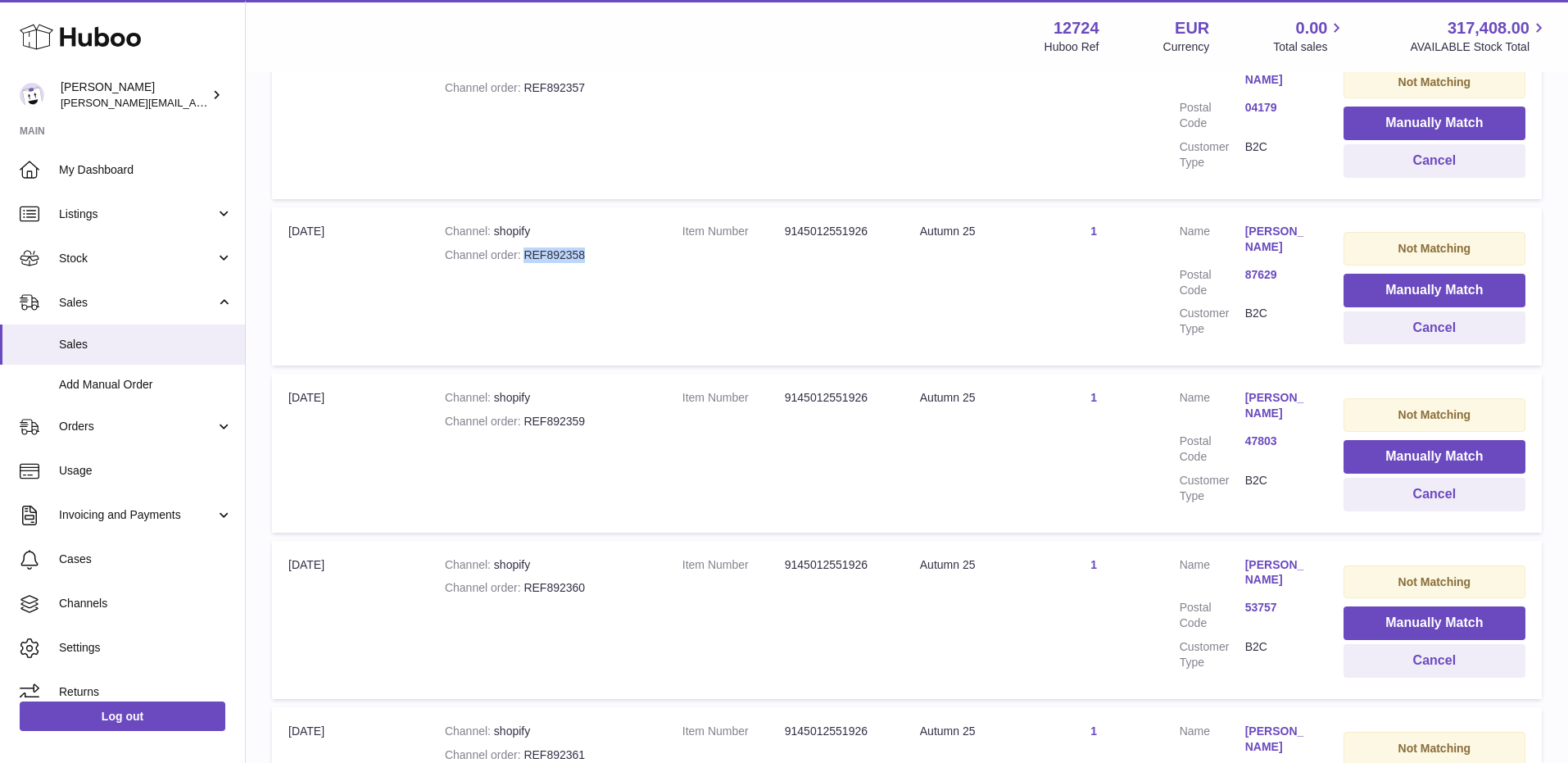
scroll to position [6654, 0]
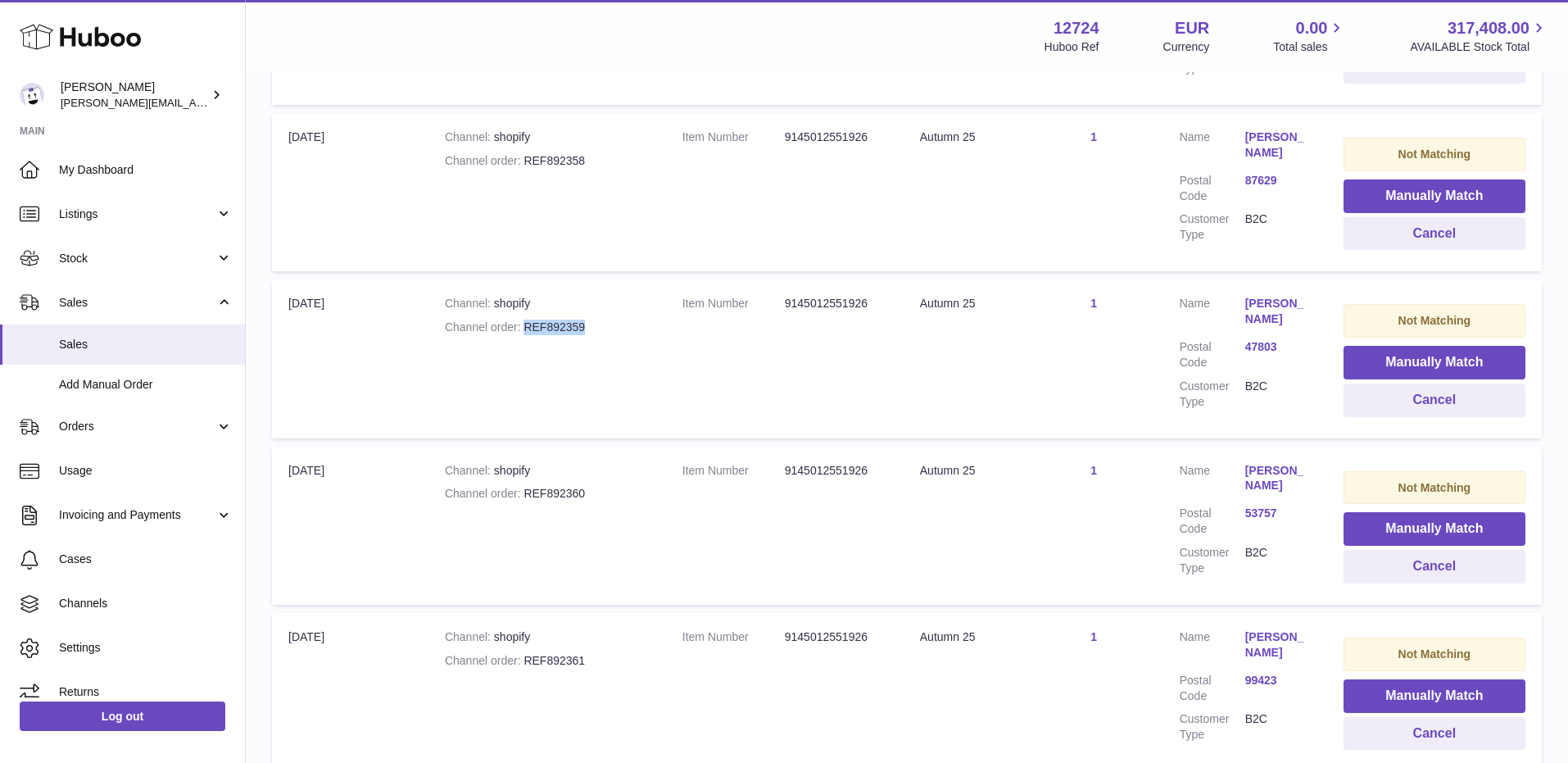
drag, startPoint x: 524, startPoint y: 302, endPoint x: 633, endPoint y: 301, distance: 109.0
click at [633, 319] on div "Channel order REF892359" at bounding box center [547, 327] width 205 height 16
drag, startPoint x: 523, startPoint y: 468, endPoint x: 604, endPoint y: 471, distance: 81.1
click at [604, 486] on div "Channel order REF892360" at bounding box center [547, 494] width 205 height 16
drag, startPoint x: 524, startPoint y: 638, endPoint x: 615, endPoint y: 638, distance: 91.0
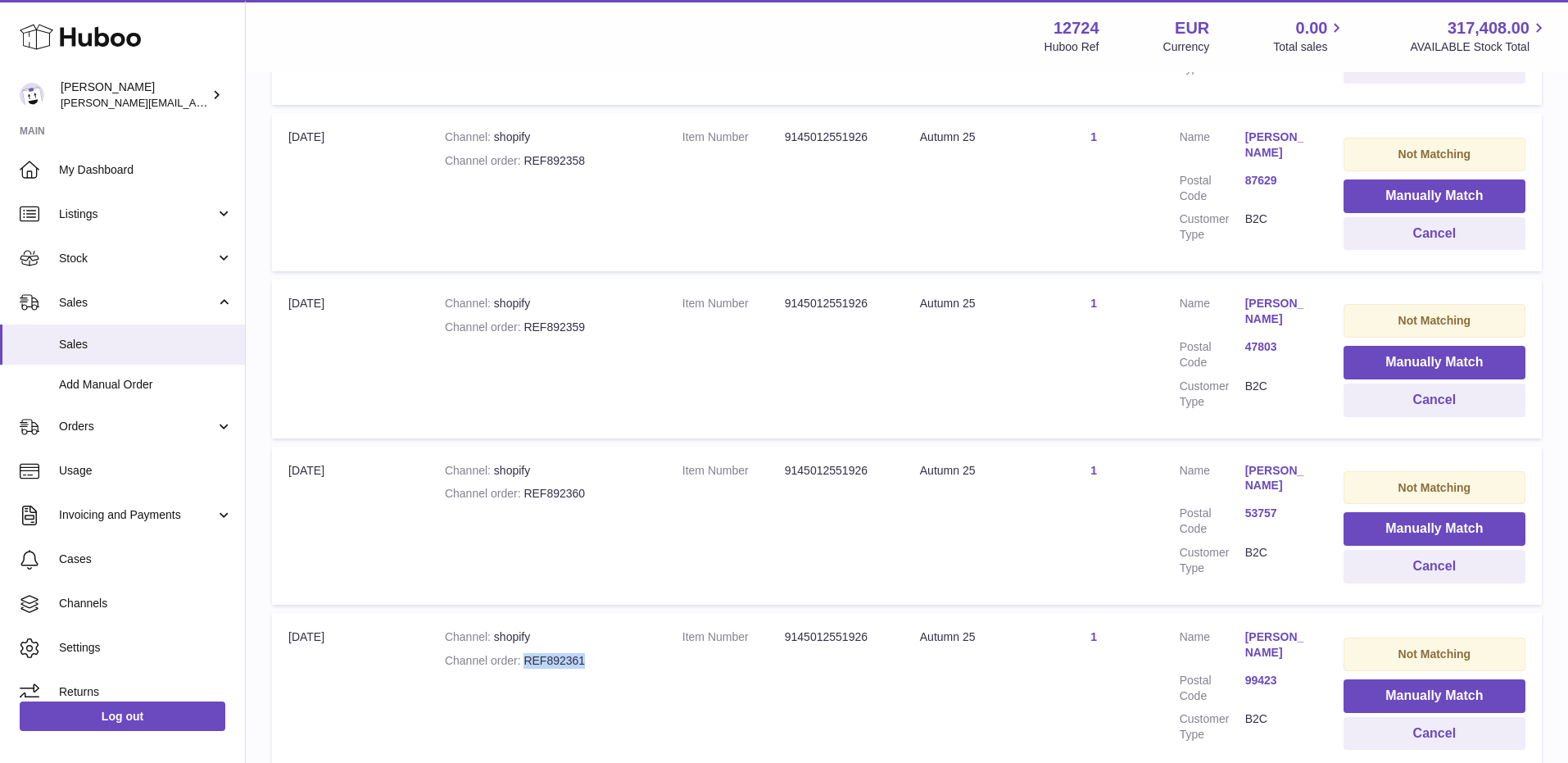
click at [615, 653] on div "Channel order REF892361" at bounding box center [547, 661] width 205 height 16
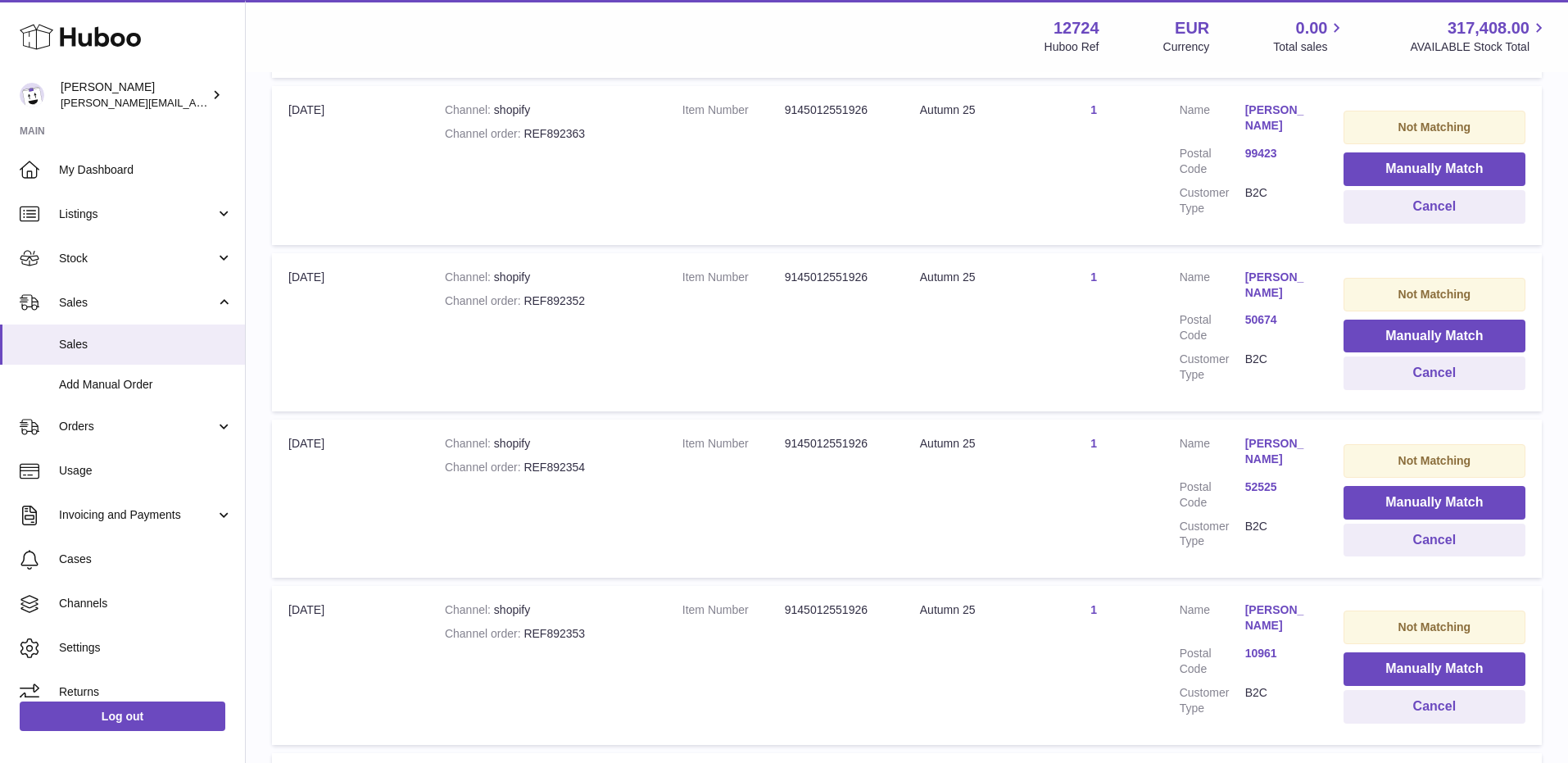
scroll to position [7350, 0]
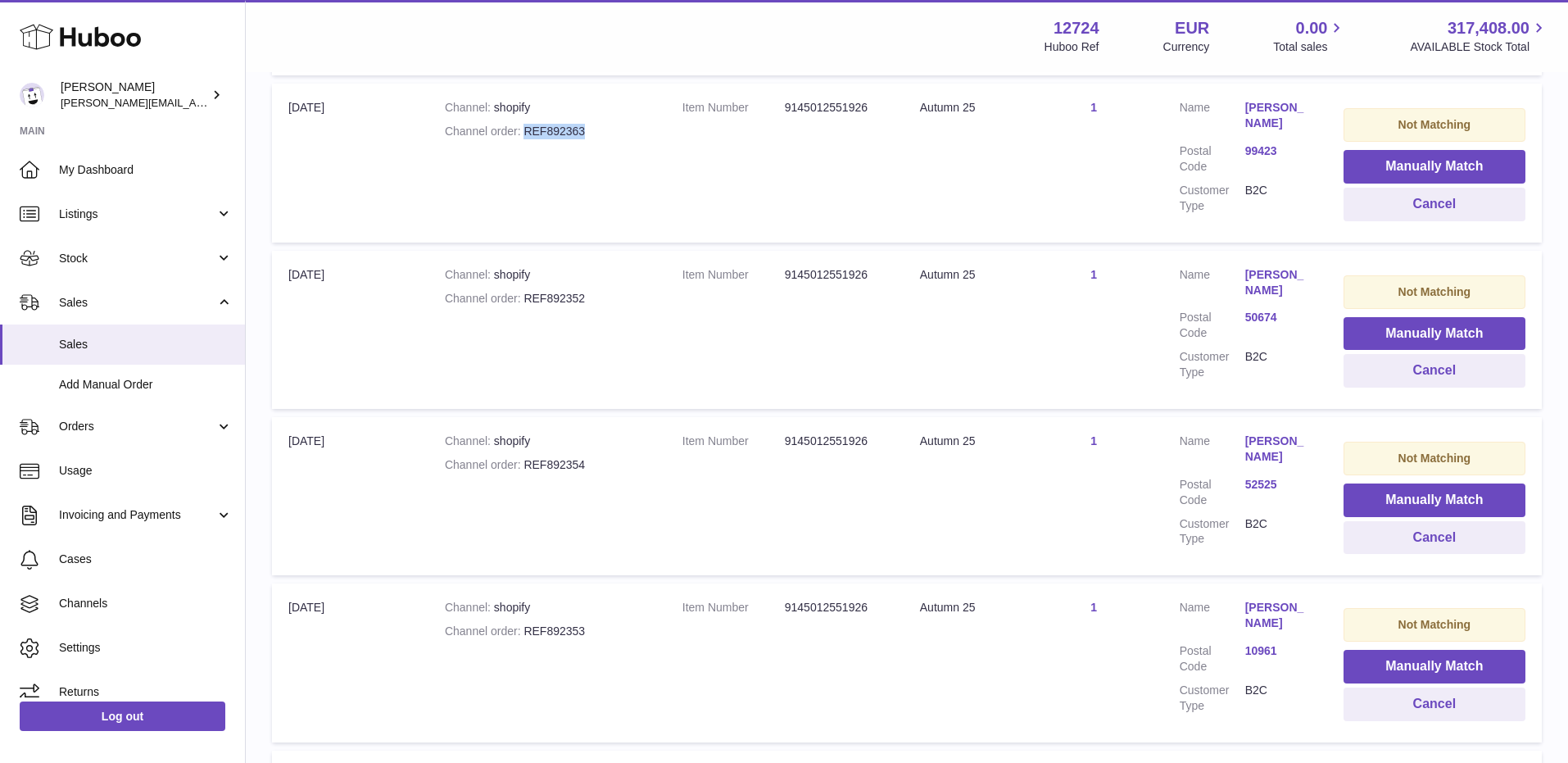
drag, startPoint x: 524, startPoint y: 100, endPoint x: 609, endPoint y: 100, distance: 85.0
click at [609, 124] on div "Channel order REF892363" at bounding box center [547, 131] width 205 height 16
drag, startPoint x: 524, startPoint y: 264, endPoint x: 668, endPoint y: 261, distance: 144.0
click at [668, 261] on tr "Import date [DATE] Channel shopify Channel order REF892352 Item Number 91450125…" at bounding box center [907, 330] width 1270 height 158
click at [581, 291] on div "Channel order REF892352" at bounding box center [547, 298] width 205 height 16
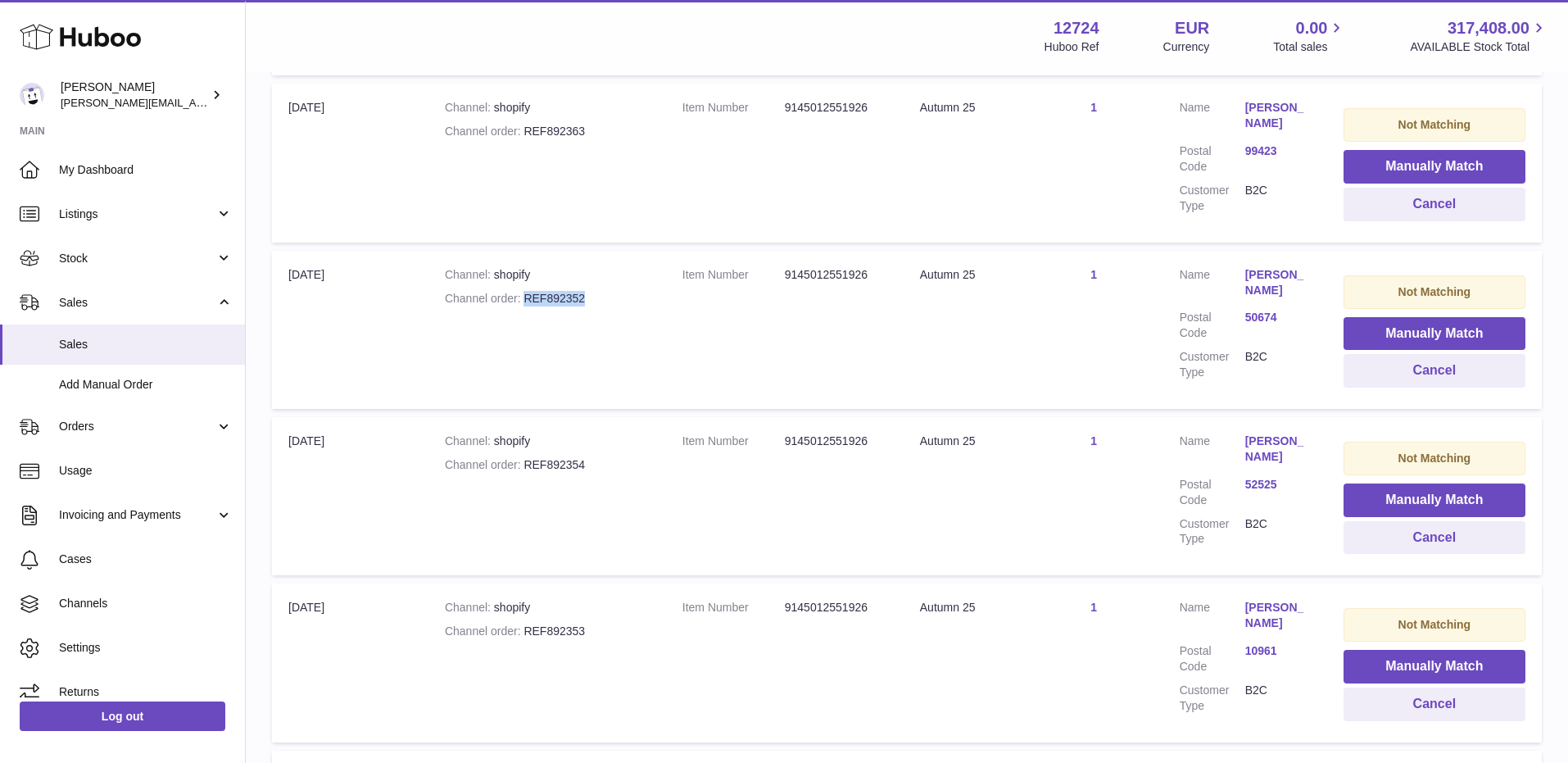
drag, startPoint x: 524, startPoint y: 266, endPoint x: 584, endPoint y: 266, distance: 60.0
click at [584, 291] on div "Channel order REF892352" at bounding box center [547, 298] width 205 height 16
drag, startPoint x: 525, startPoint y: 432, endPoint x: 607, endPoint y: 432, distance: 82.0
click at [607, 457] on div "Channel order REF892354" at bounding box center [547, 465] width 205 height 16
drag, startPoint x: 524, startPoint y: 593, endPoint x: 627, endPoint y: 593, distance: 103.0
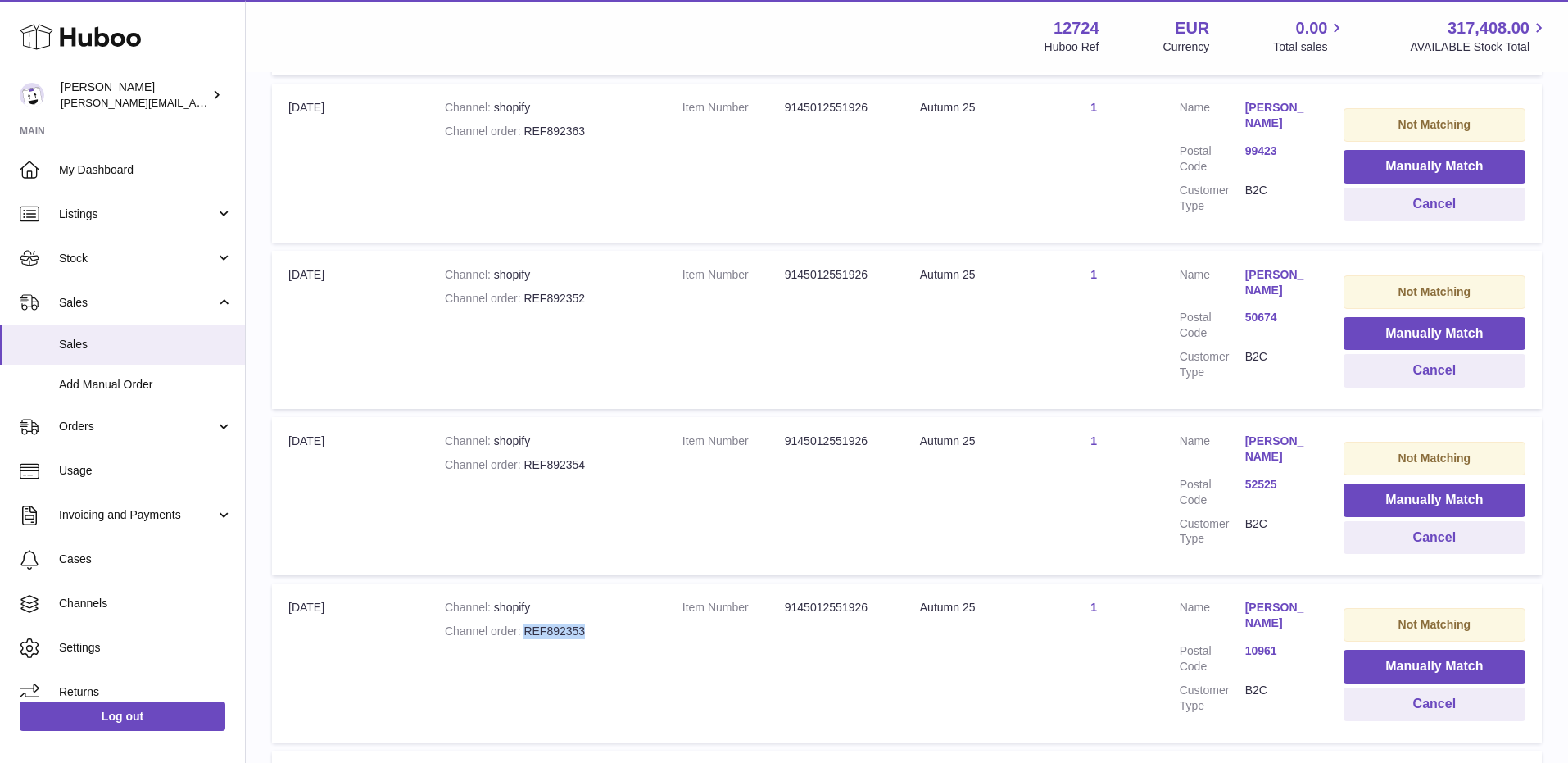
click at [627, 624] on div "Channel order REF892353" at bounding box center [547, 632] width 205 height 16
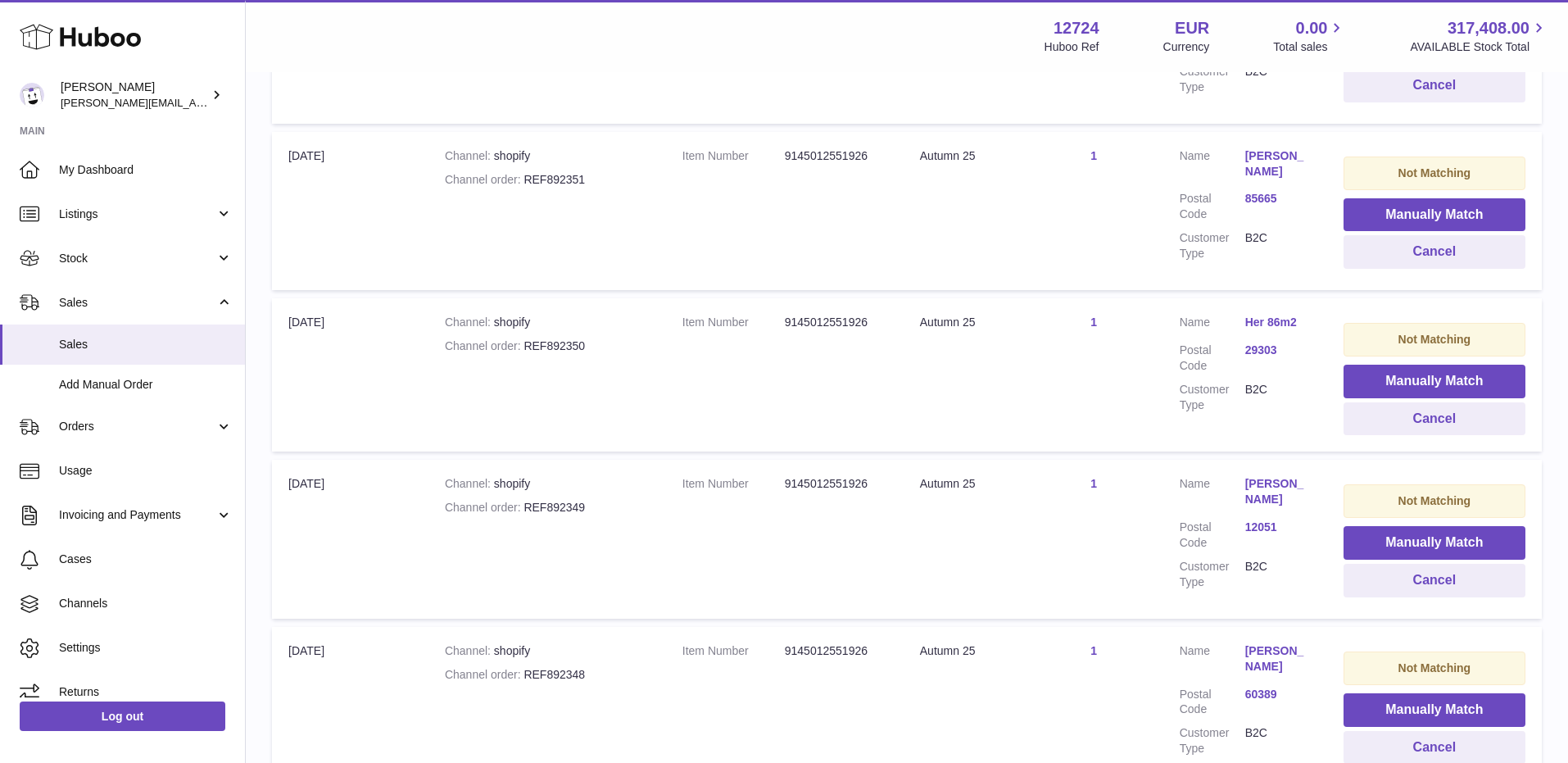
scroll to position [7970, 0]
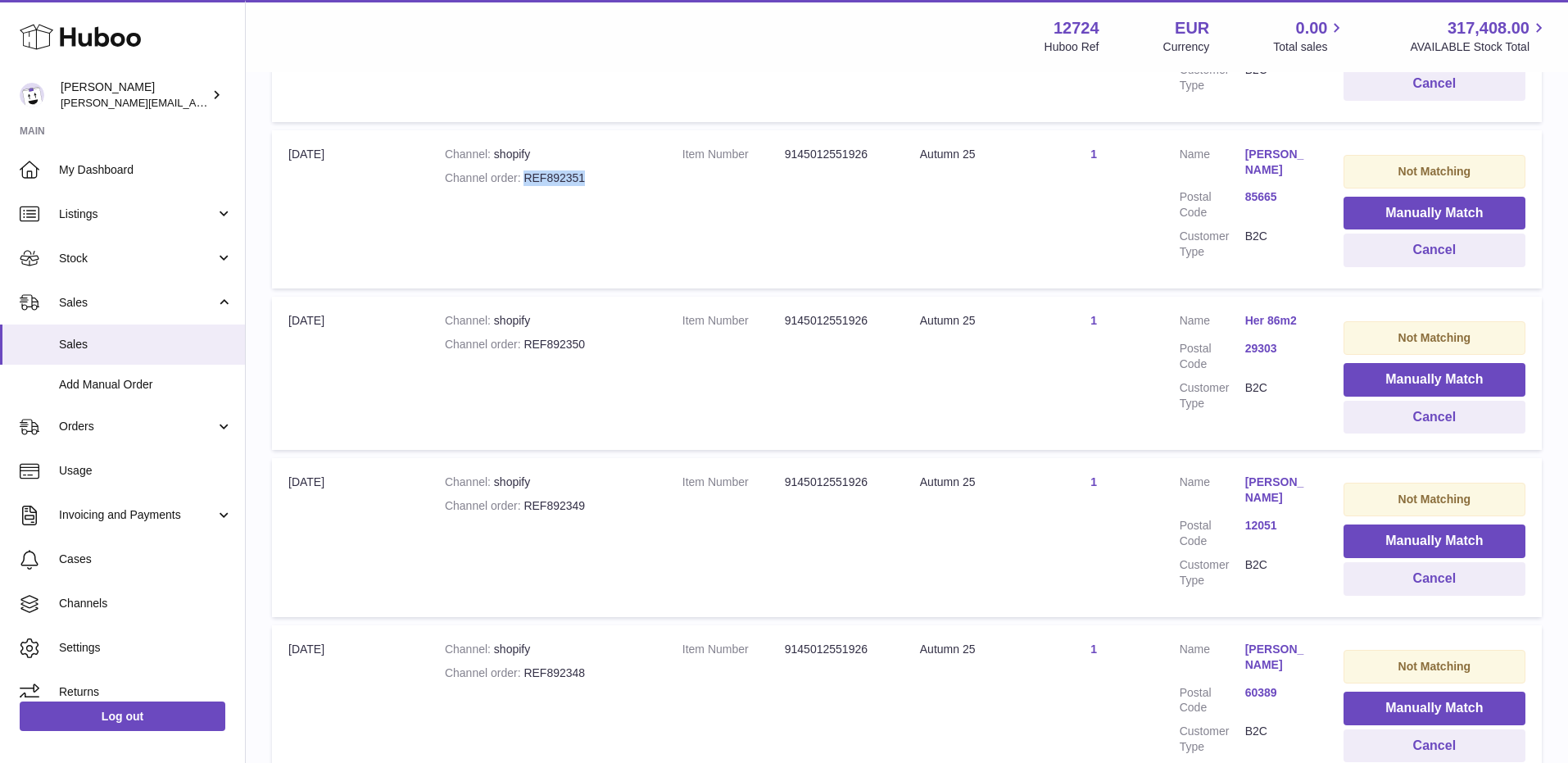
drag, startPoint x: 524, startPoint y: 155, endPoint x: 598, endPoint y: 155, distance: 74.0
click at [598, 170] on div "Channel order REF892351" at bounding box center [547, 178] width 205 height 16
drag, startPoint x: 524, startPoint y: 322, endPoint x: 612, endPoint y: 323, distance: 88.0
click at [612, 337] on div "Channel order REF892350" at bounding box center [547, 344] width 205 height 16
drag, startPoint x: 524, startPoint y: 485, endPoint x: 609, endPoint y: 484, distance: 85.0
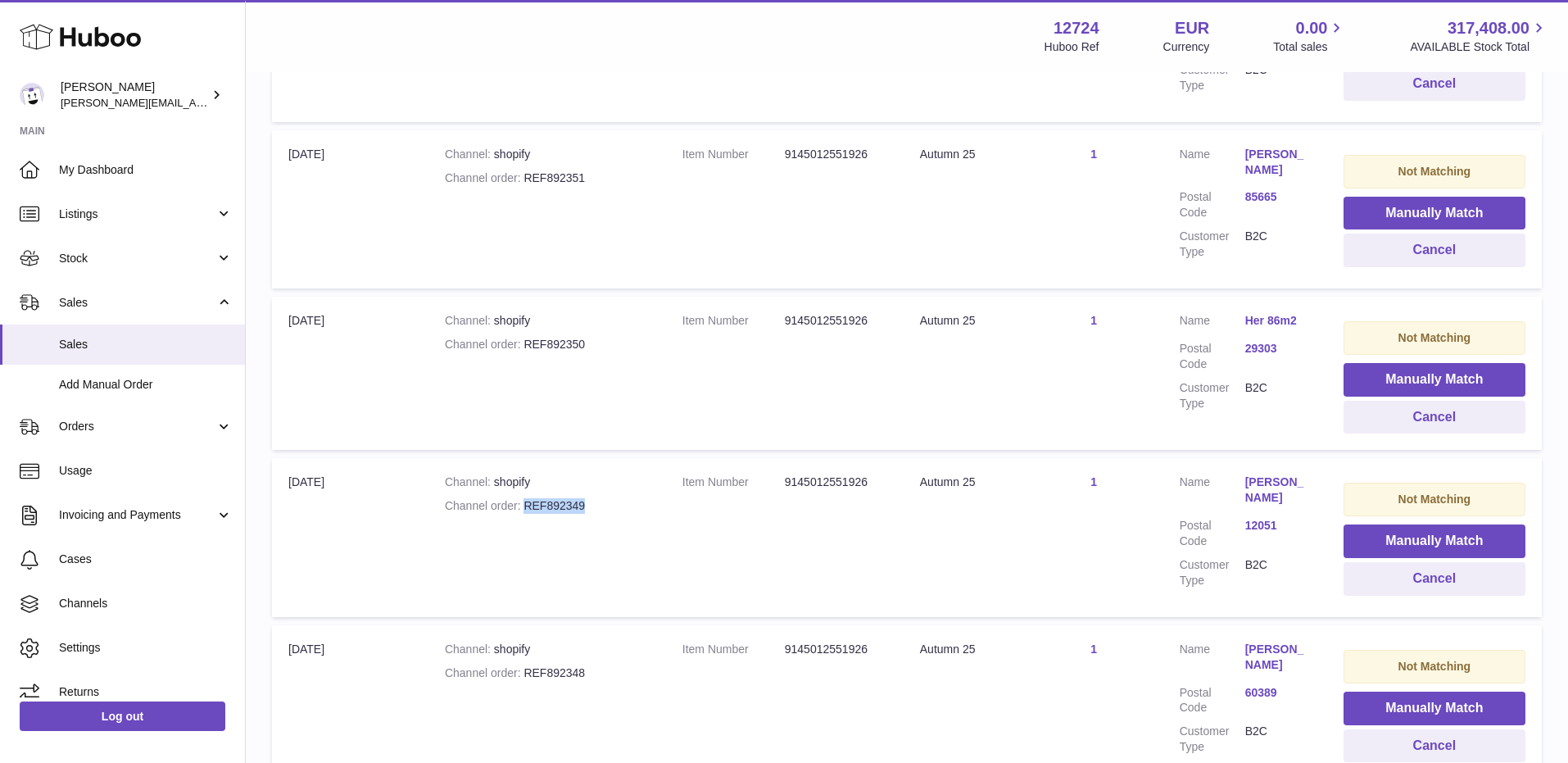
click at [609, 498] on div "Channel order REF892349" at bounding box center [547, 506] width 205 height 16
drag, startPoint x: 526, startPoint y: 651, endPoint x: 602, endPoint y: 651, distance: 76.0
click at [601, 665] on div "Channel order REF892348" at bounding box center [547, 673] width 205 height 16
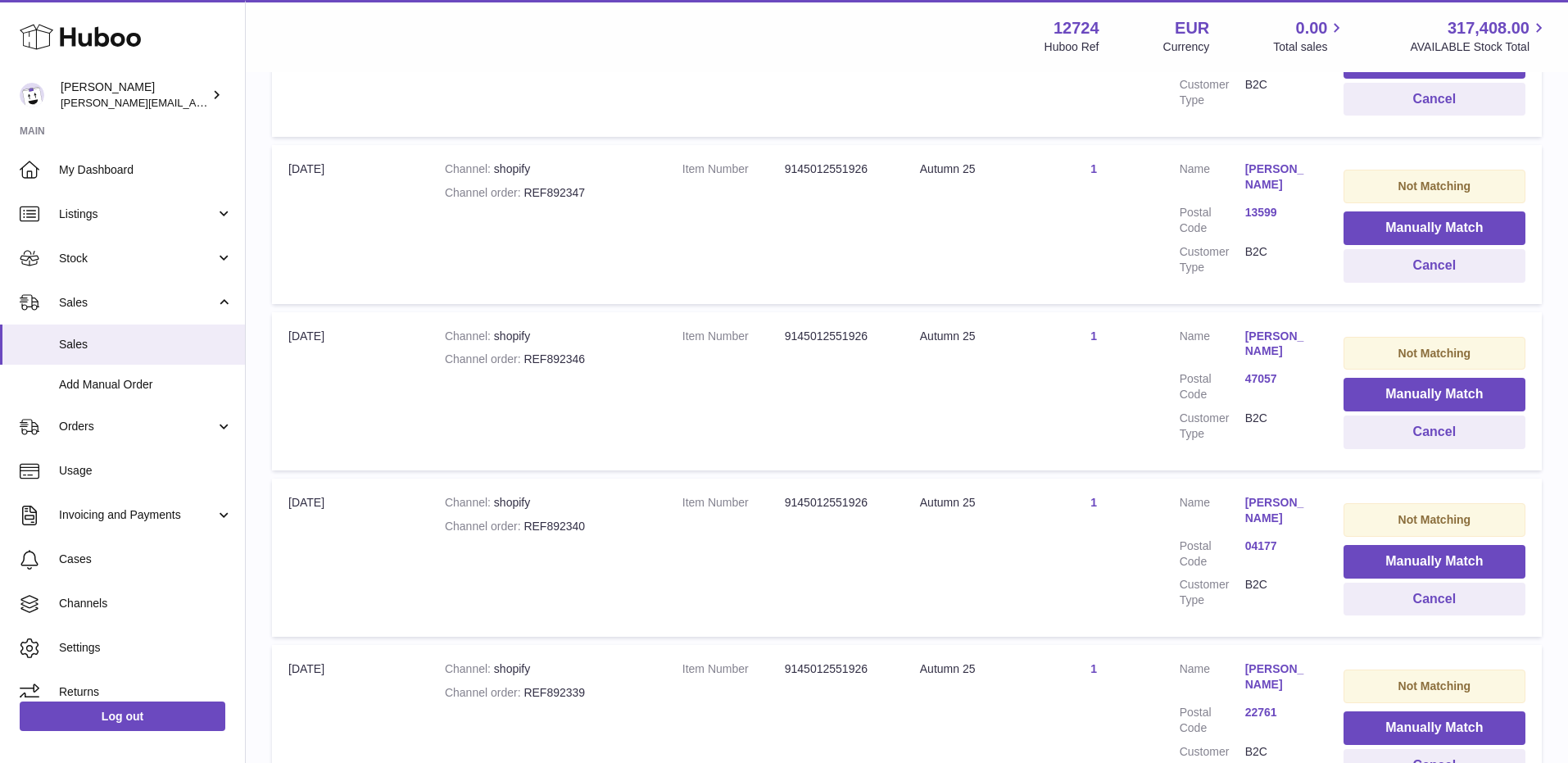
scroll to position [8622, 0]
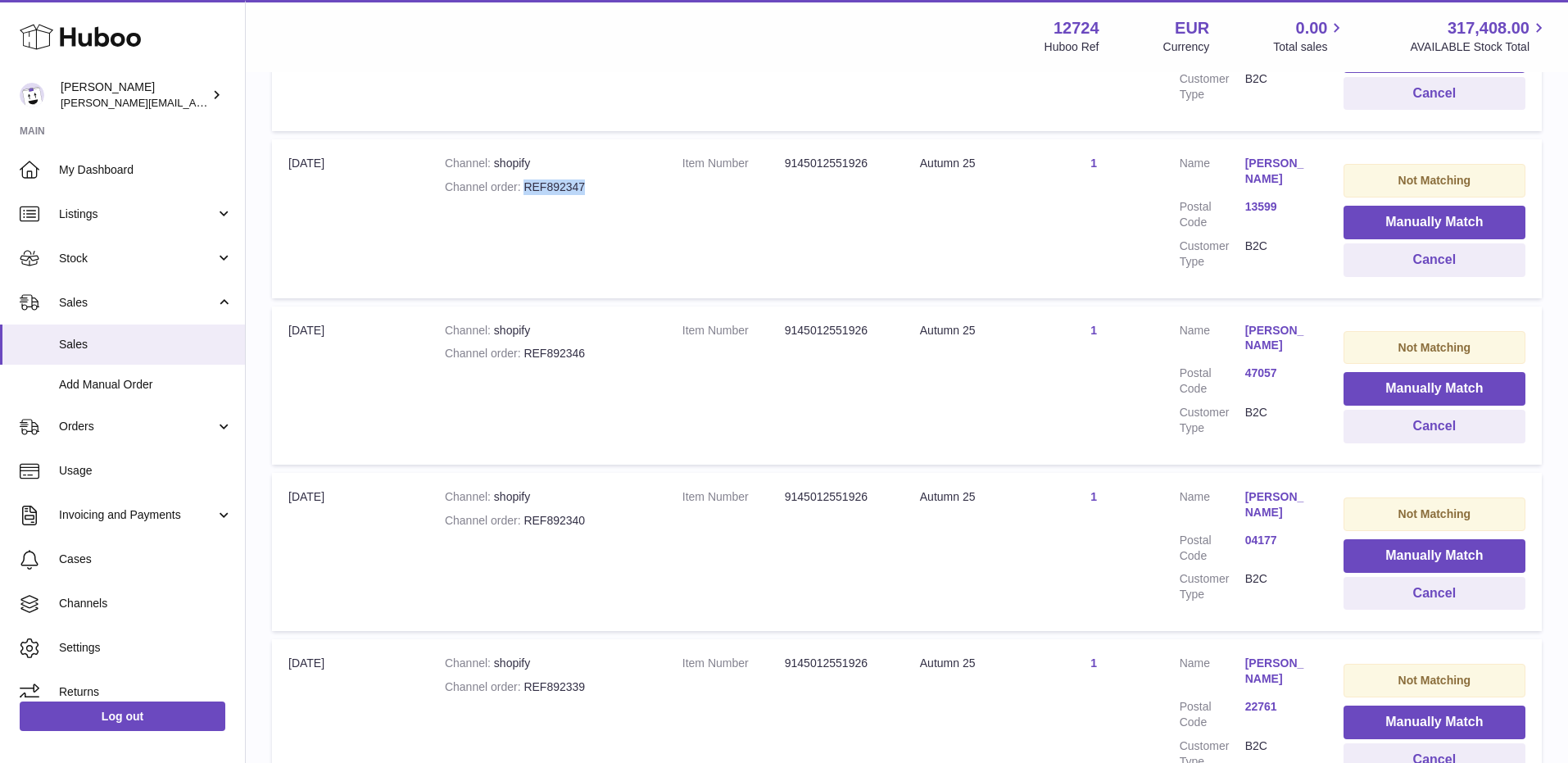
drag, startPoint x: 526, startPoint y: 164, endPoint x: 602, endPoint y: 164, distance: 76.0
click at [602, 179] on div "Channel order REF892347" at bounding box center [547, 187] width 205 height 16
drag, startPoint x: 527, startPoint y: 332, endPoint x: 584, endPoint y: 332, distance: 57.0
click at [584, 346] on div "Channel order REF892346" at bounding box center [547, 354] width 205 height 16
drag, startPoint x: 523, startPoint y: 499, endPoint x: 621, endPoint y: 499, distance: 98.0
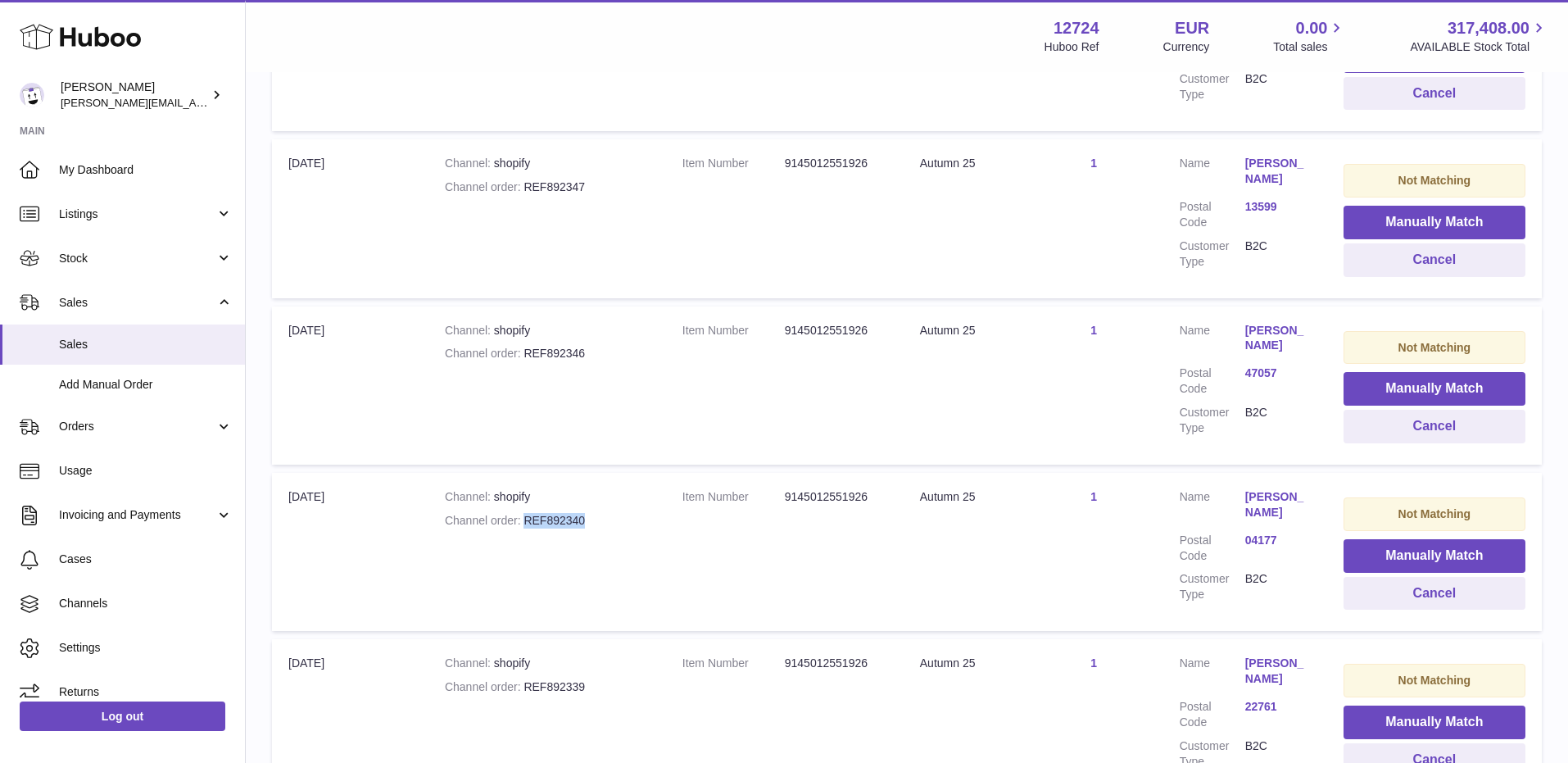
click at [621, 513] on div "Channel order REF892340" at bounding box center [547, 521] width 205 height 16
drag, startPoint x: 524, startPoint y: 664, endPoint x: 627, endPoint y: 664, distance: 103.0
click at [627, 679] on div "Channel order REF892339" at bounding box center [547, 687] width 205 height 16
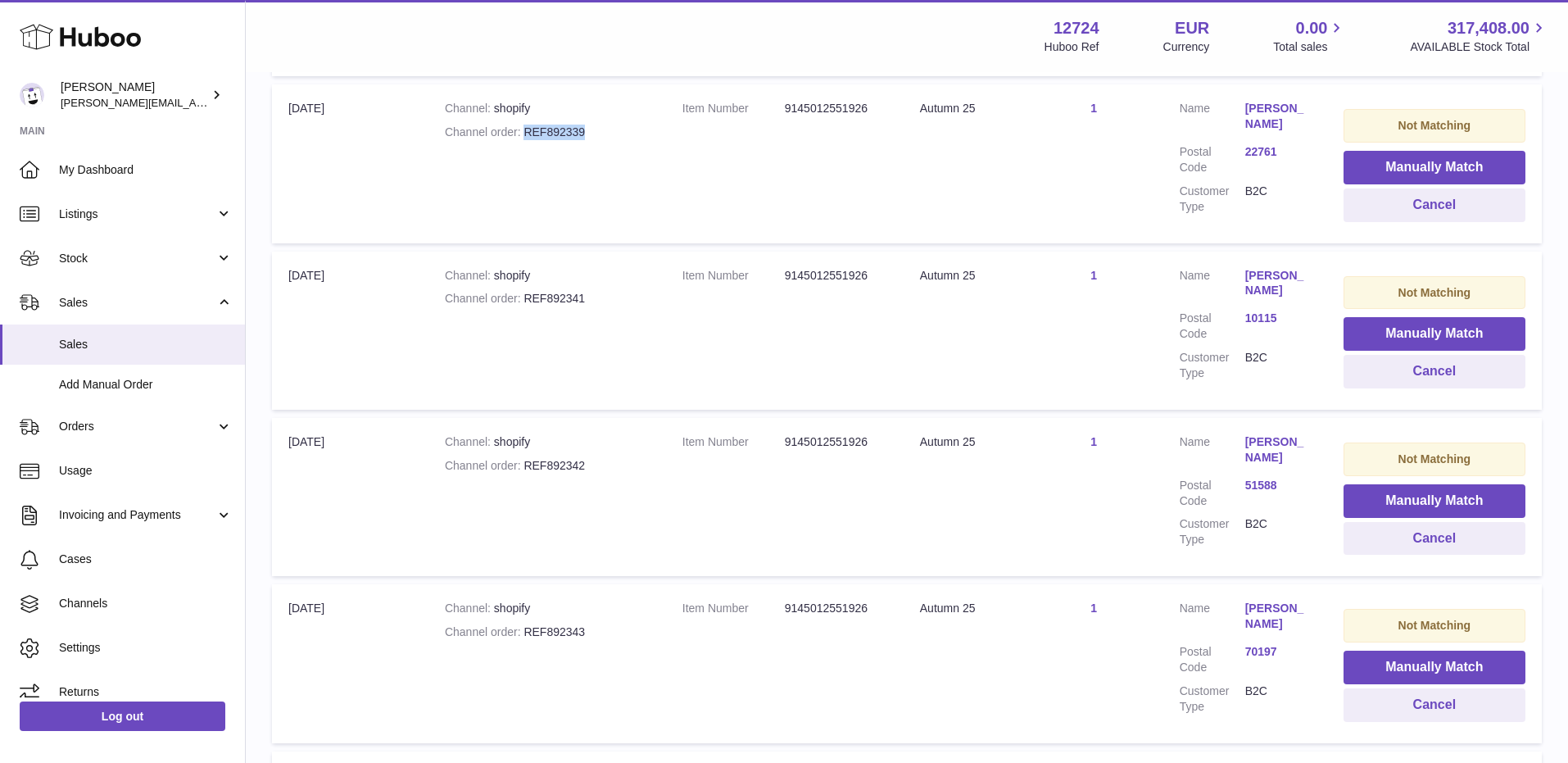
scroll to position [9178, 0]
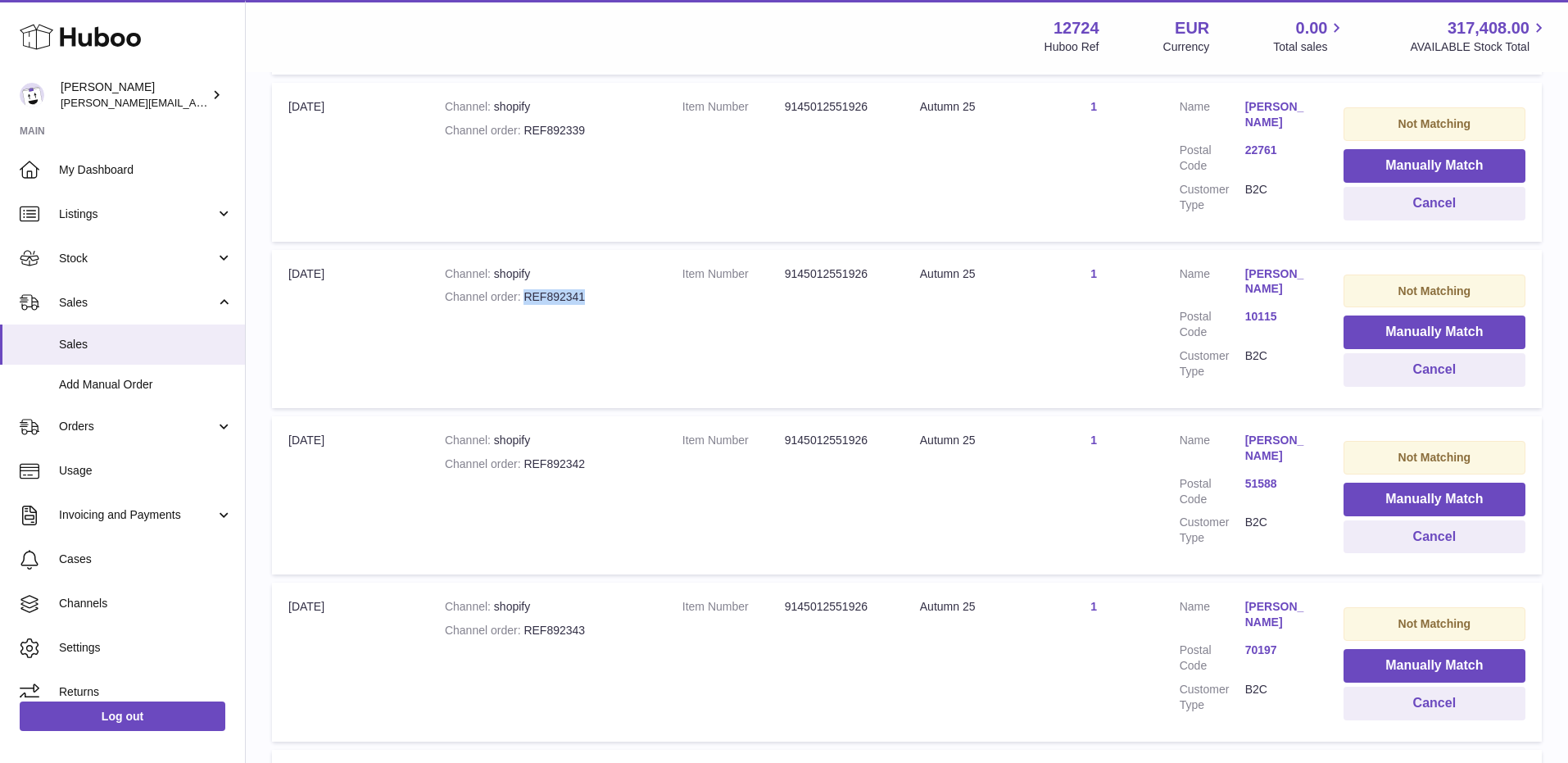
drag, startPoint x: 524, startPoint y: 275, endPoint x: 616, endPoint y: 277, distance: 92.0
click at [616, 289] on div "Channel order REF892341" at bounding box center [547, 297] width 205 height 16
click at [521, 457] on strong "Channel order" at bounding box center [485, 463] width 80 height 13
drag, startPoint x: 526, startPoint y: 435, endPoint x: 596, endPoint y: 435, distance: 70.0
click at [596, 456] on div "Channel order REF892342" at bounding box center [547, 464] width 205 height 16
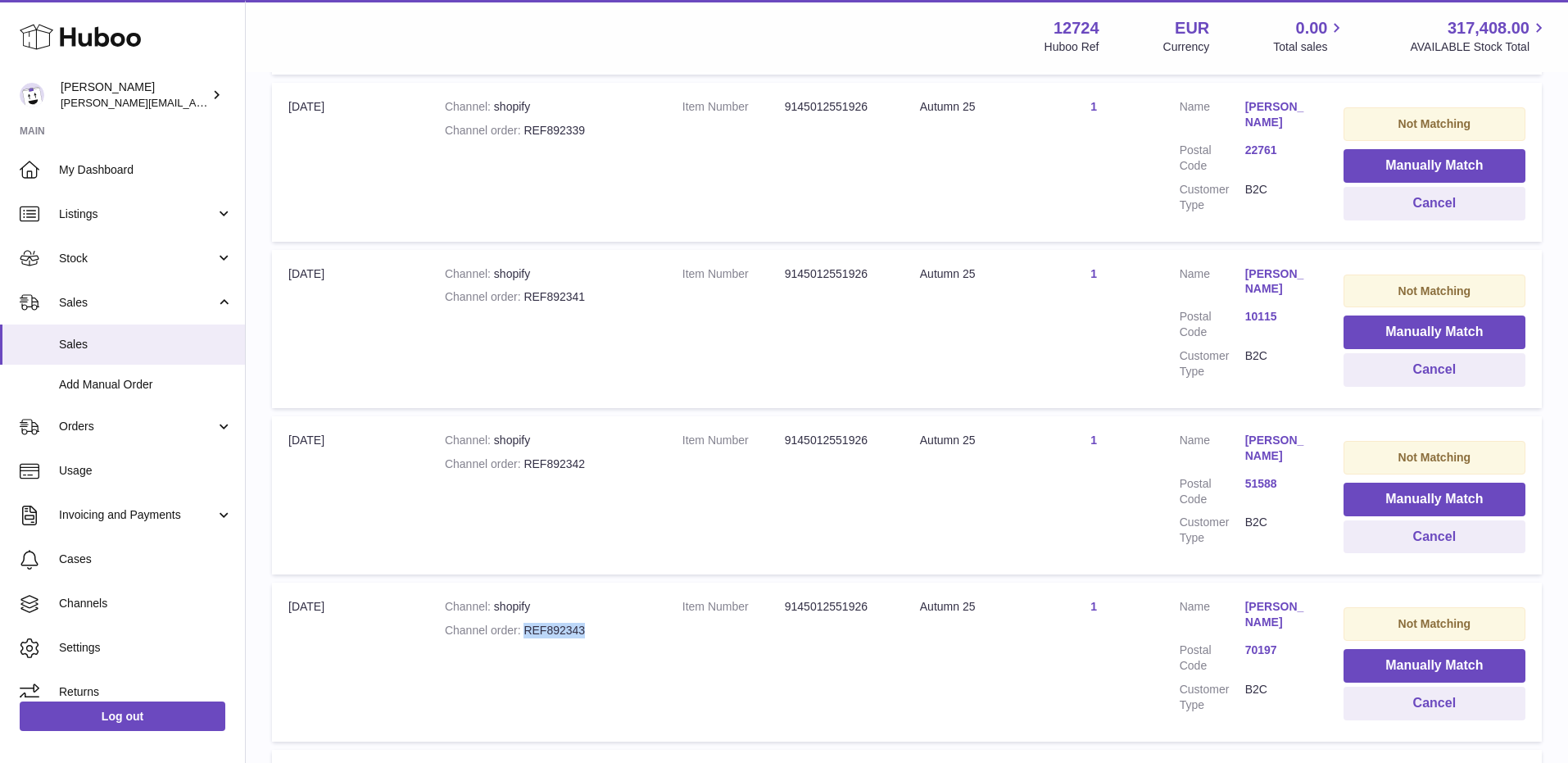
drag, startPoint x: 524, startPoint y: 603, endPoint x: 613, endPoint y: 603, distance: 89.0
click at [613, 623] on div "Channel order REF892343" at bounding box center [547, 631] width 205 height 16
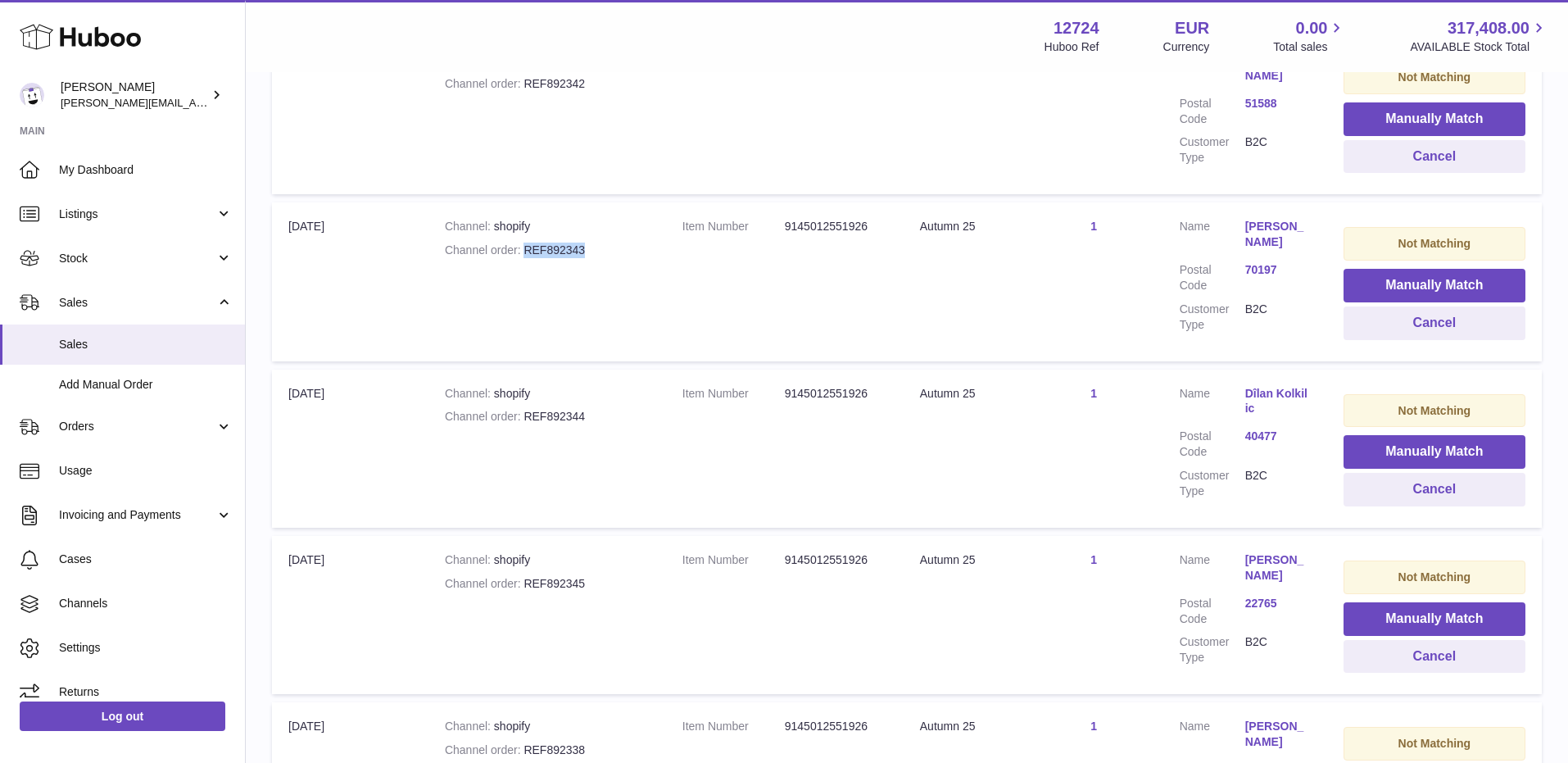
scroll to position [9560, 0]
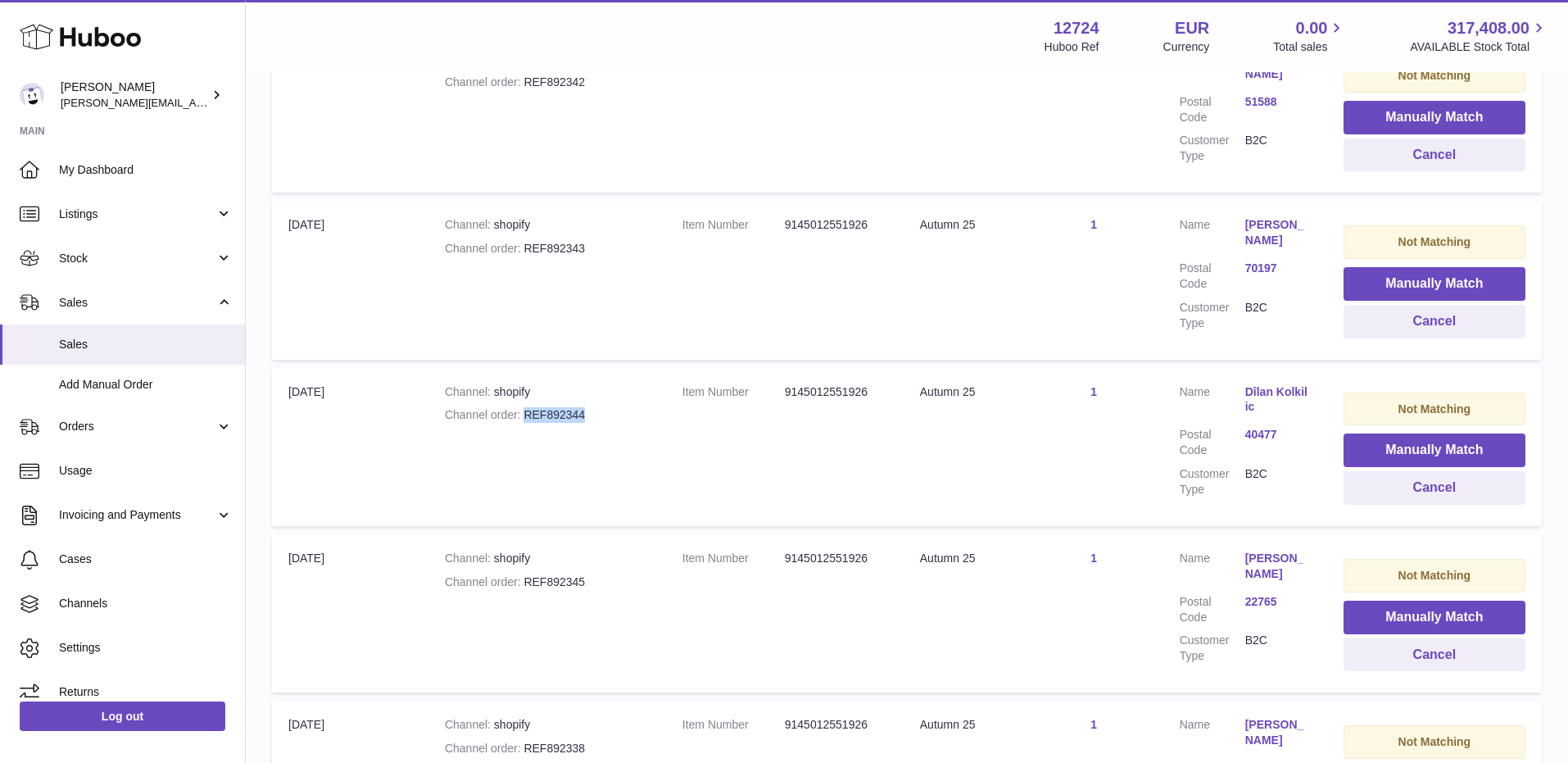
drag, startPoint x: 526, startPoint y: 385, endPoint x: 627, endPoint y: 398, distance: 101.8
click at [627, 398] on td "Channel shopify Channel order REF892344" at bounding box center [547, 446] width 238 height 158
drag, startPoint x: 527, startPoint y: 556, endPoint x: 627, endPoint y: 556, distance: 100.0
click at [627, 574] on div "Channel order REF892345" at bounding box center [547, 582] width 205 height 16
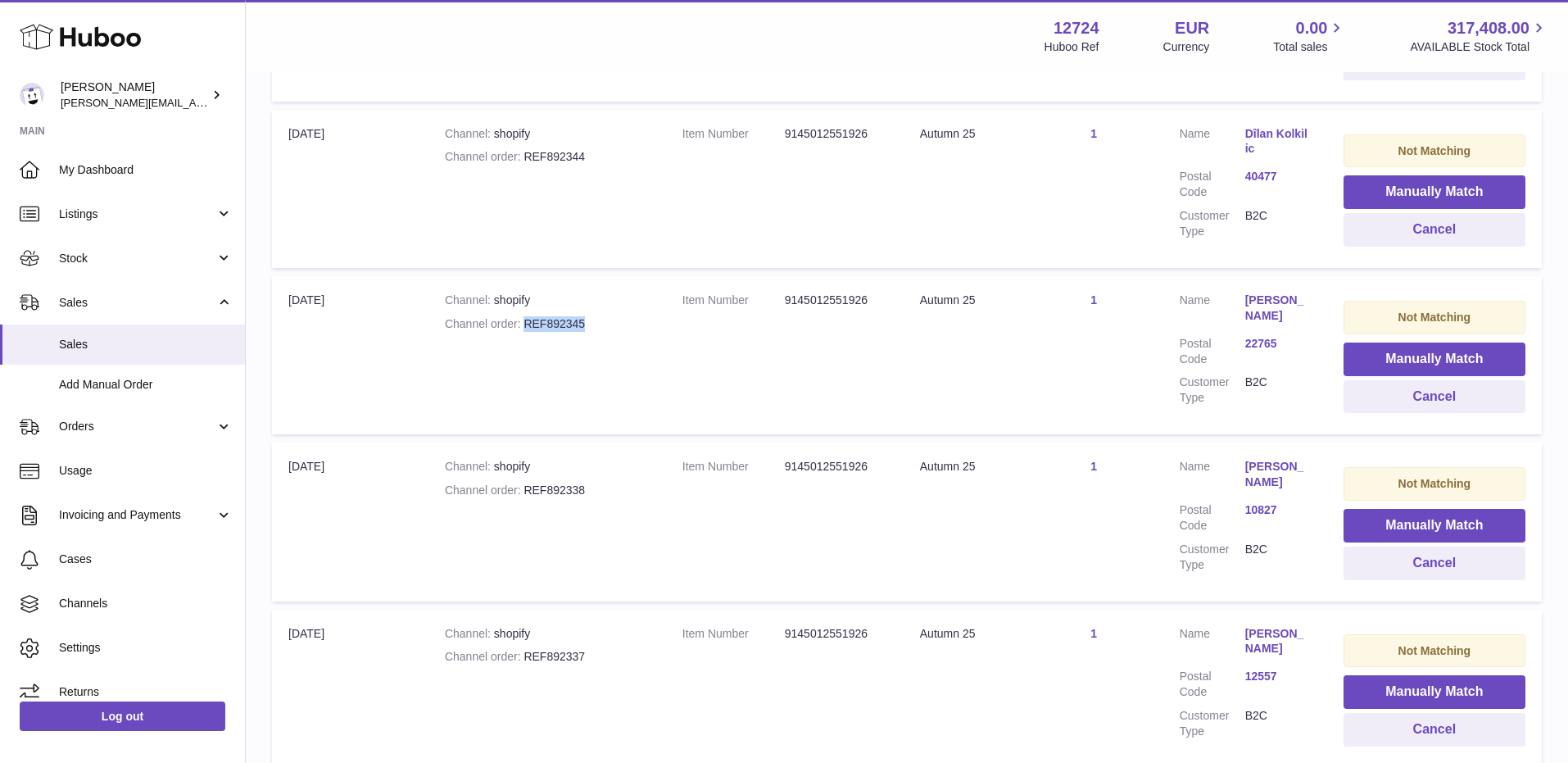
scroll to position [9826, 0]
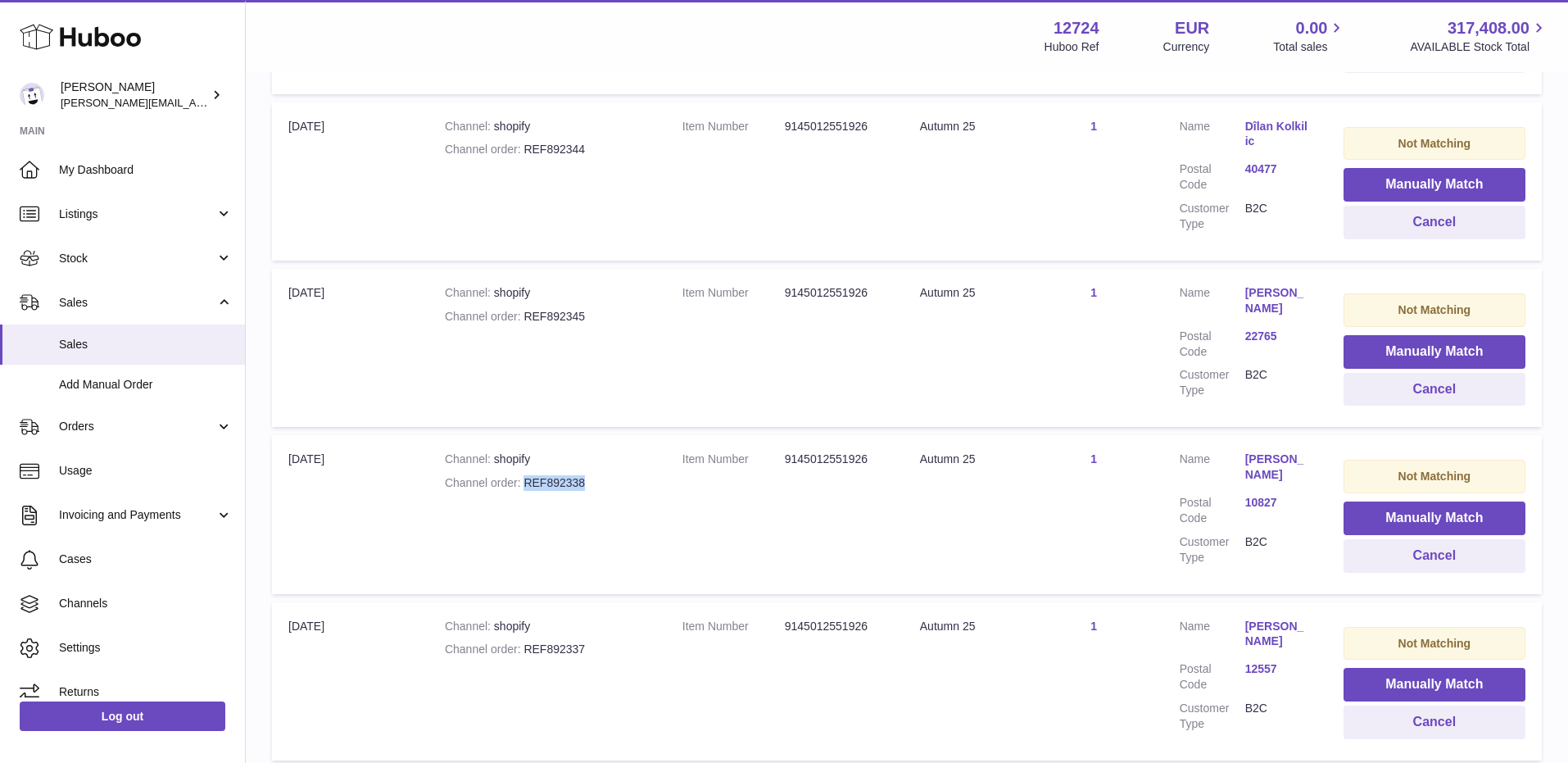
drag, startPoint x: 525, startPoint y: 457, endPoint x: 608, endPoint y: 457, distance: 83.0
click at [608, 475] on div "Channel order REF892338" at bounding box center [547, 483] width 205 height 16
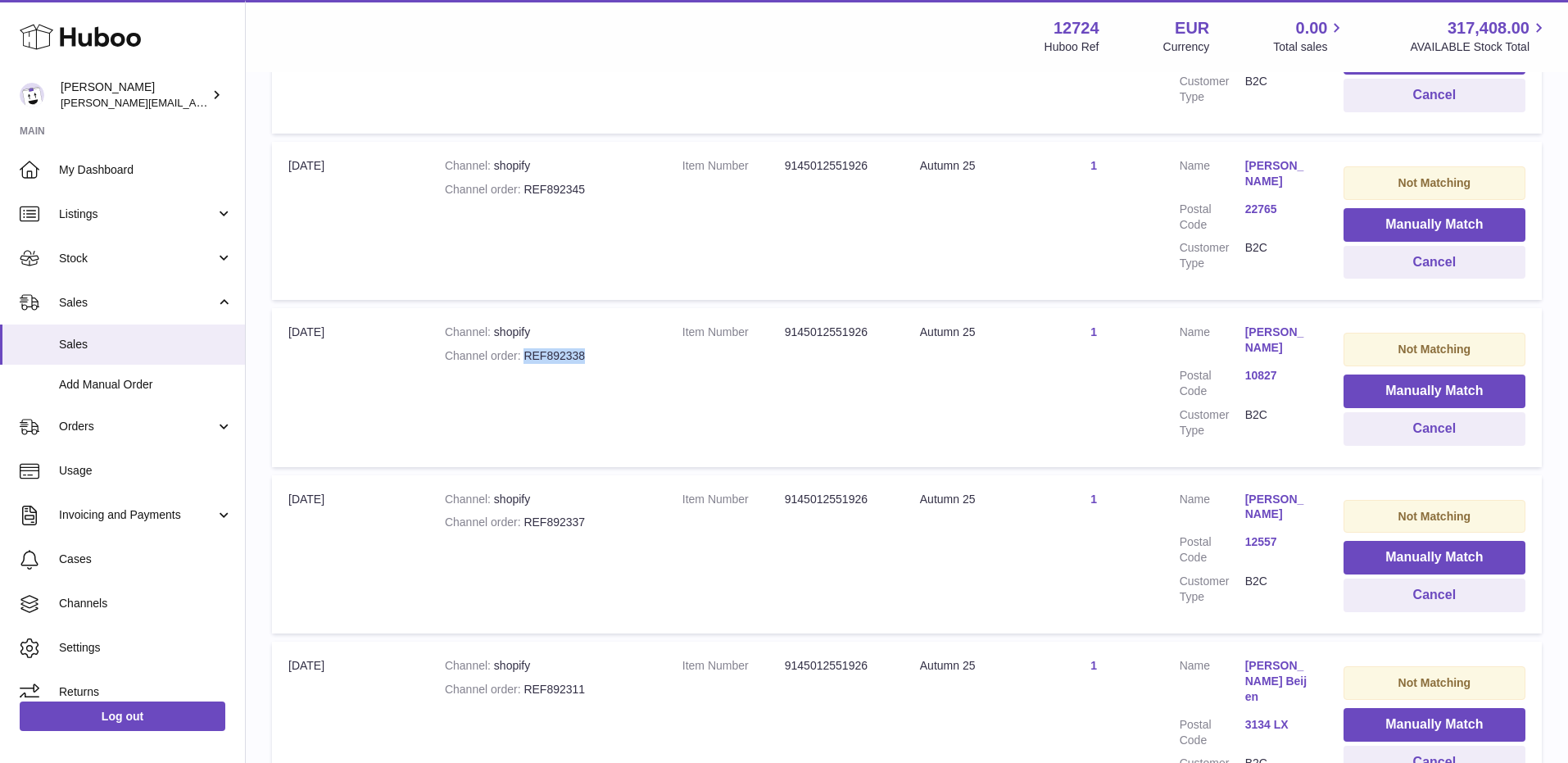
scroll to position [9966, 0]
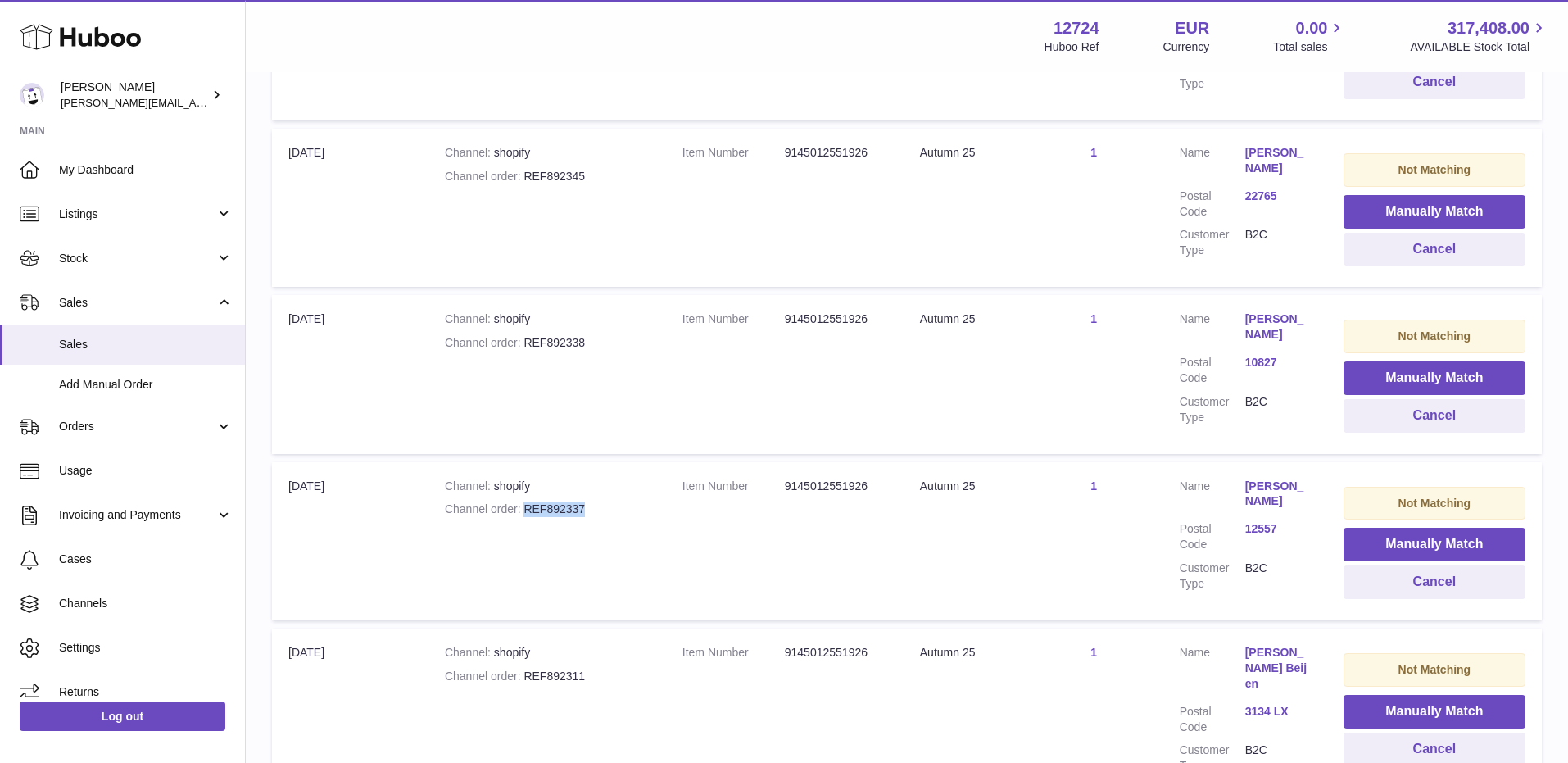
drag, startPoint x: 524, startPoint y: 483, endPoint x: 601, endPoint y: 483, distance: 77.0
click at [601, 502] on div "Channel order REF892337" at bounding box center [547, 510] width 205 height 16
drag, startPoint x: 524, startPoint y: 647, endPoint x: 599, endPoint y: 647, distance: 75.0
click at [599, 669] on div "Channel order REF892311" at bounding box center [547, 676] width 205 height 16
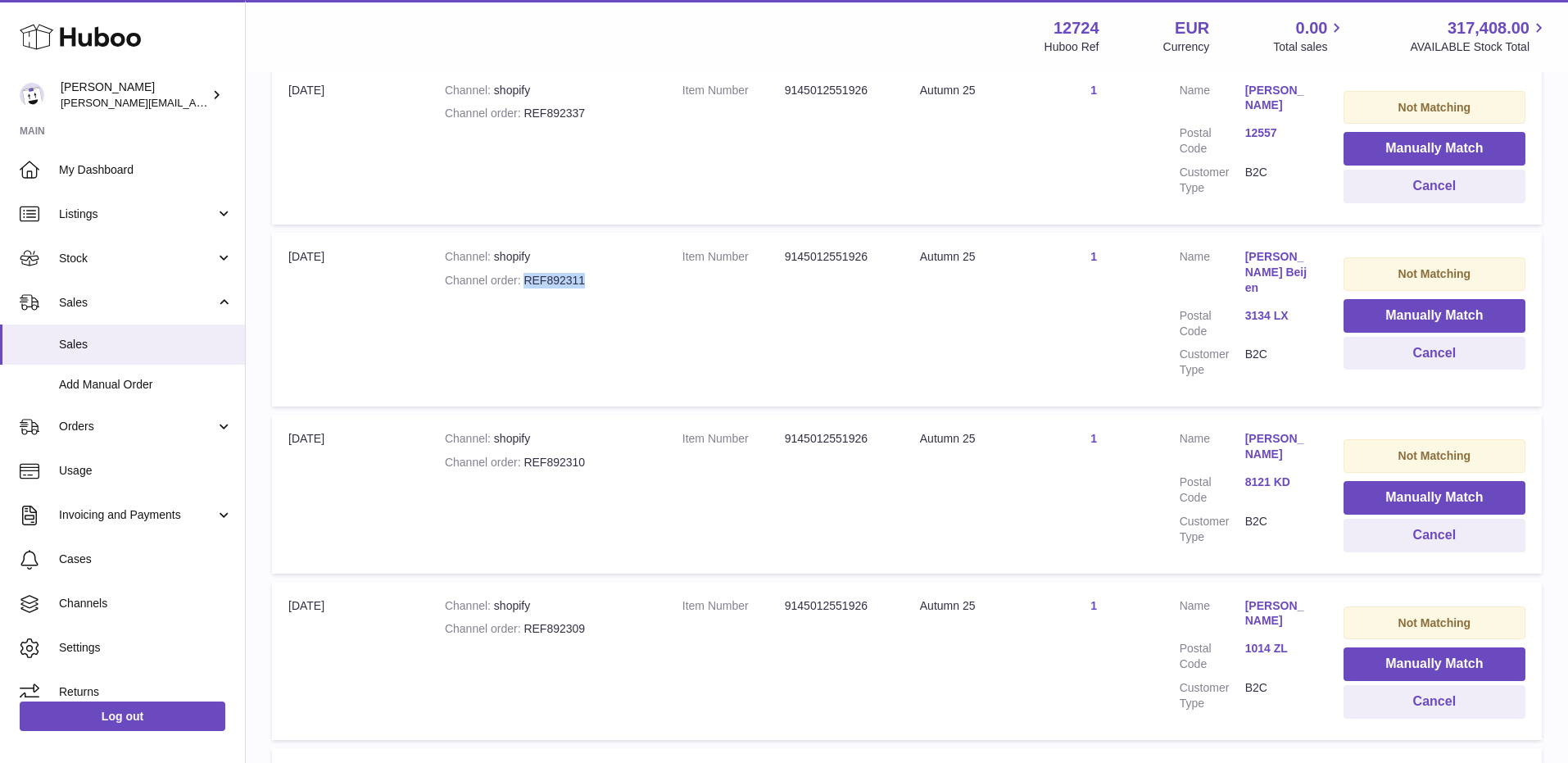
scroll to position [10390, 0]
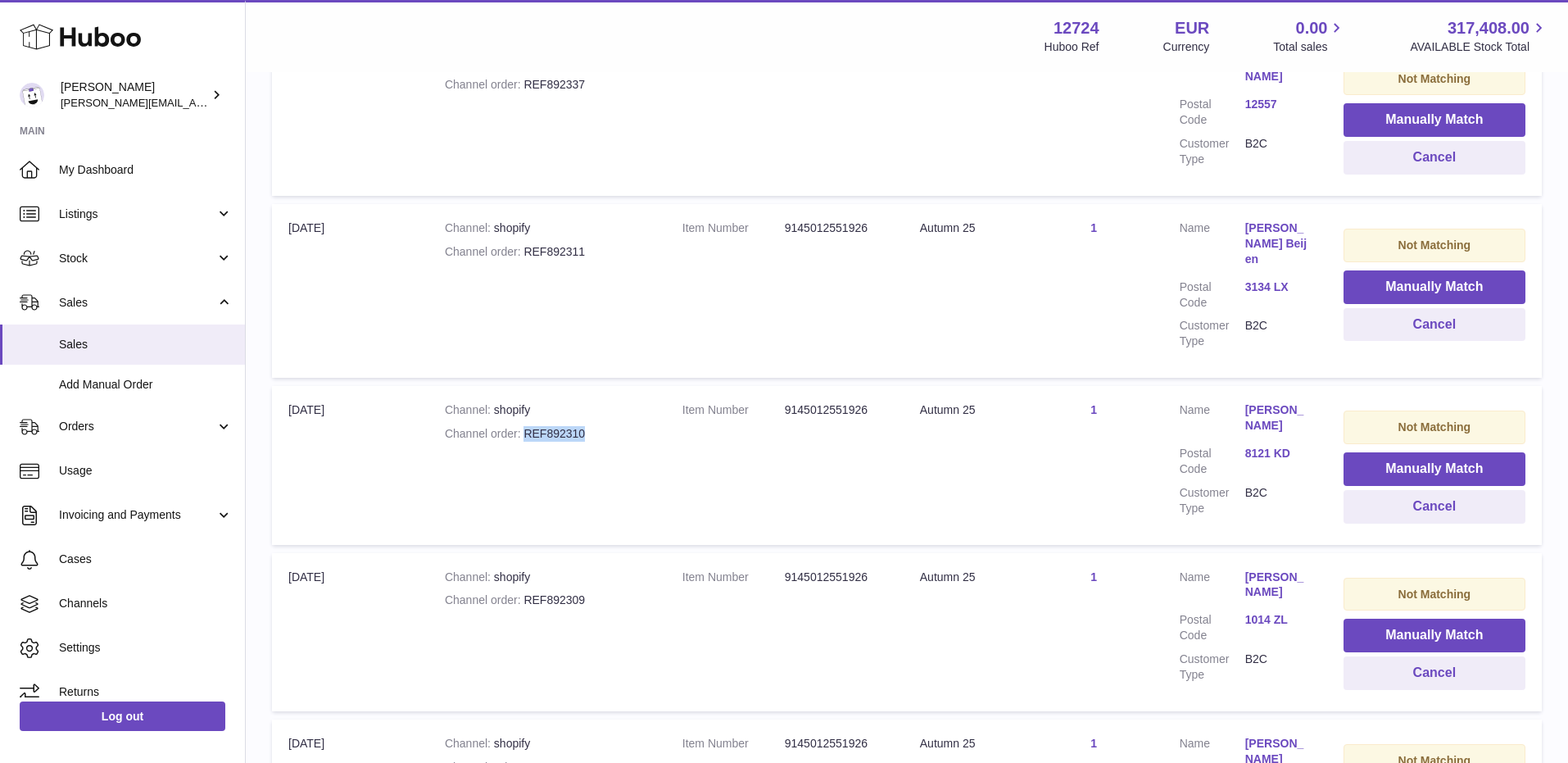
drag, startPoint x: 525, startPoint y: 385, endPoint x: 613, endPoint y: 385, distance: 88.0
click at [613, 426] on div "Channel order REF892310" at bounding box center [547, 433] width 205 height 16
drag, startPoint x: 527, startPoint y: 548, endPoint x: 594, endPoint y: 548, distance: 67.0
click at [594, 593] on div "Channel order REF892309" at bounding box center [547, 600] width 205 height 16
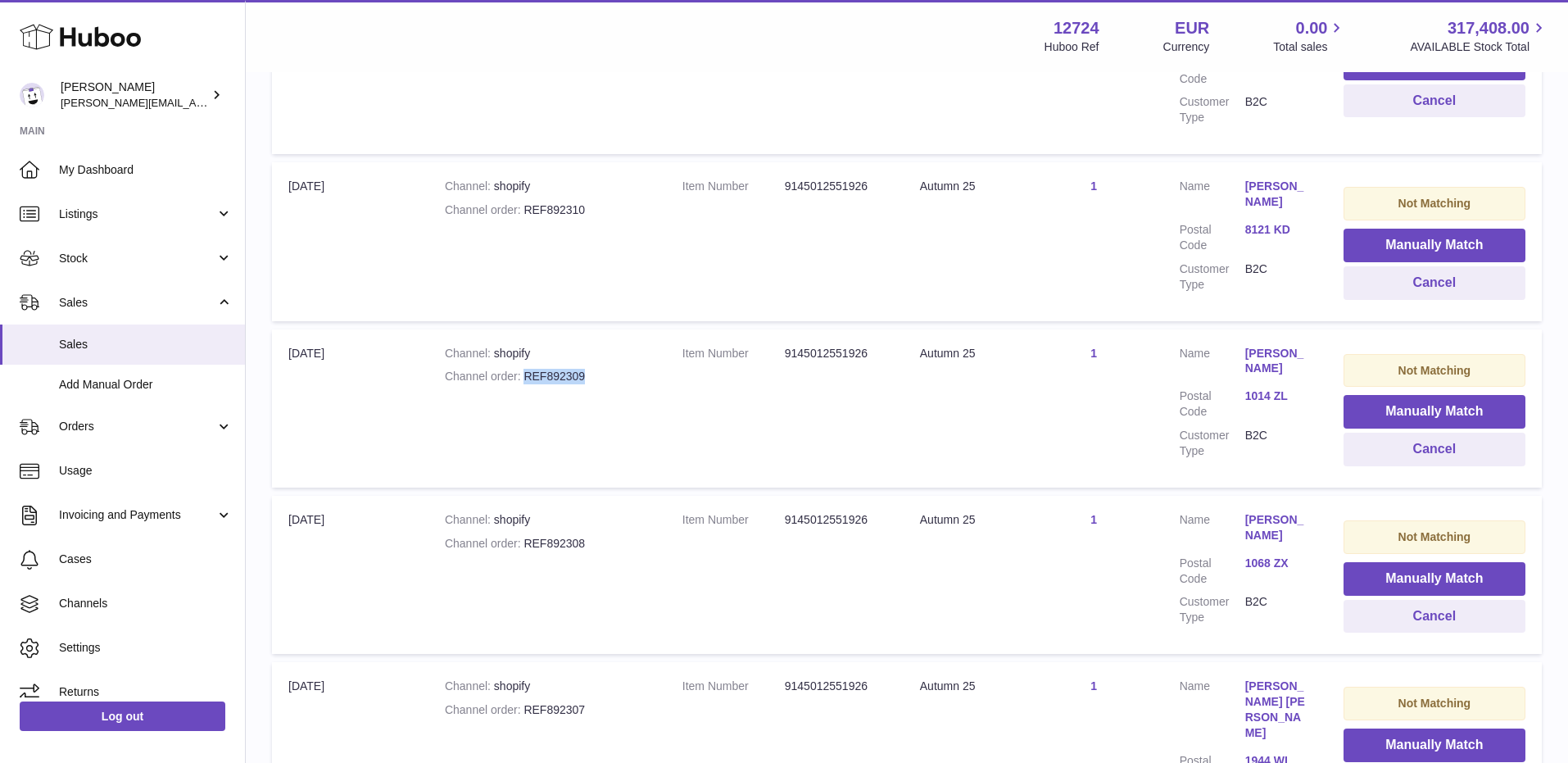
scroll to position [10641, 0]
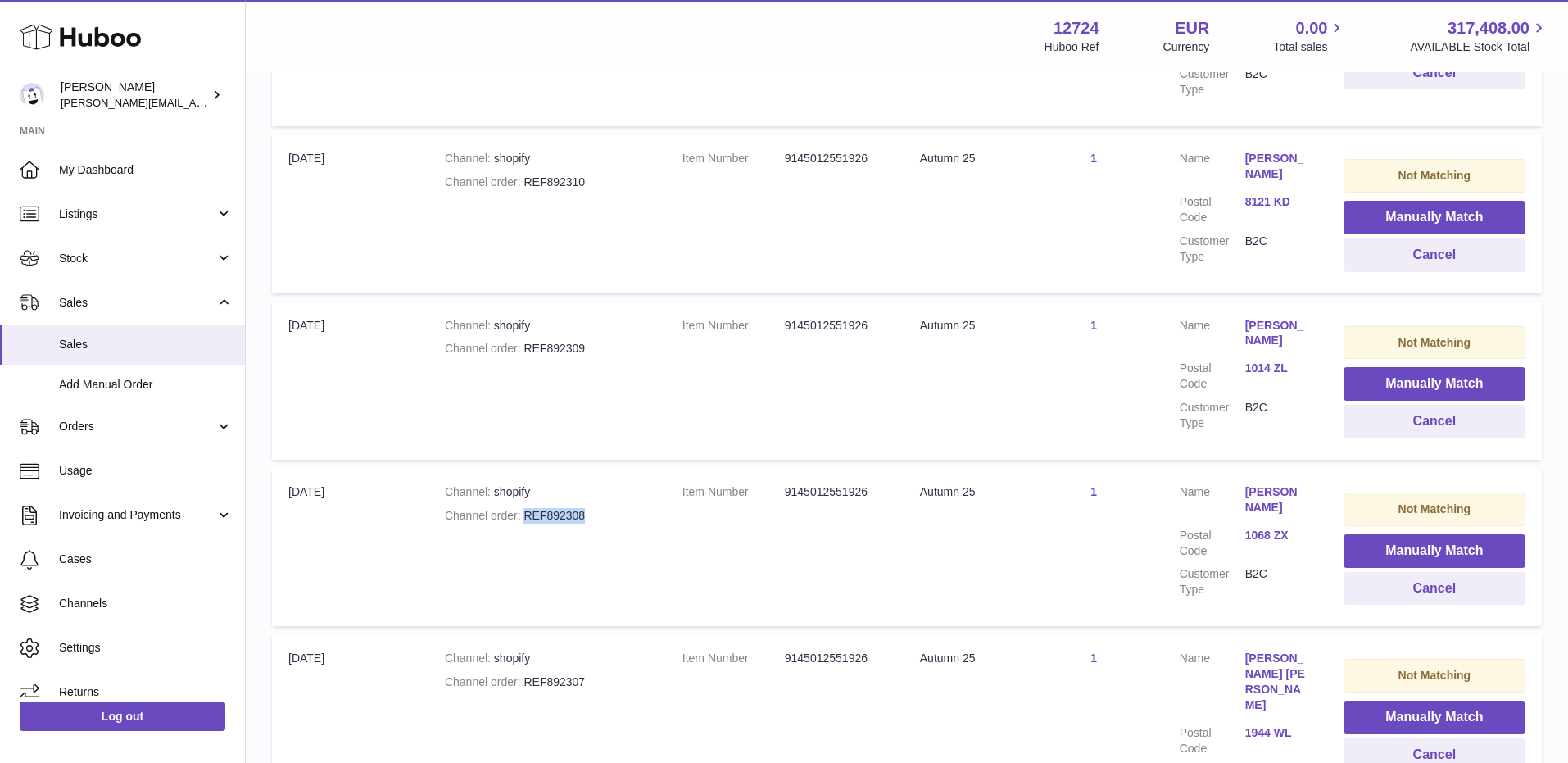
drag, startPoint x: 526, startPoint y: 464, endPoint x: 607, endPoint y: 461, distance: 81.1
click at [607, 508] on div "Channel order REF892308" at bounding box center [547, 516] width 205 height 16
drag, startPoint x: 524, startPoint y: 632, endPoint x: 620, endPoint y: 632, distance: 96.0
click at [620, 674] on div "Channel order REF892307" at bounding box center [547, 682] width 205 height 16
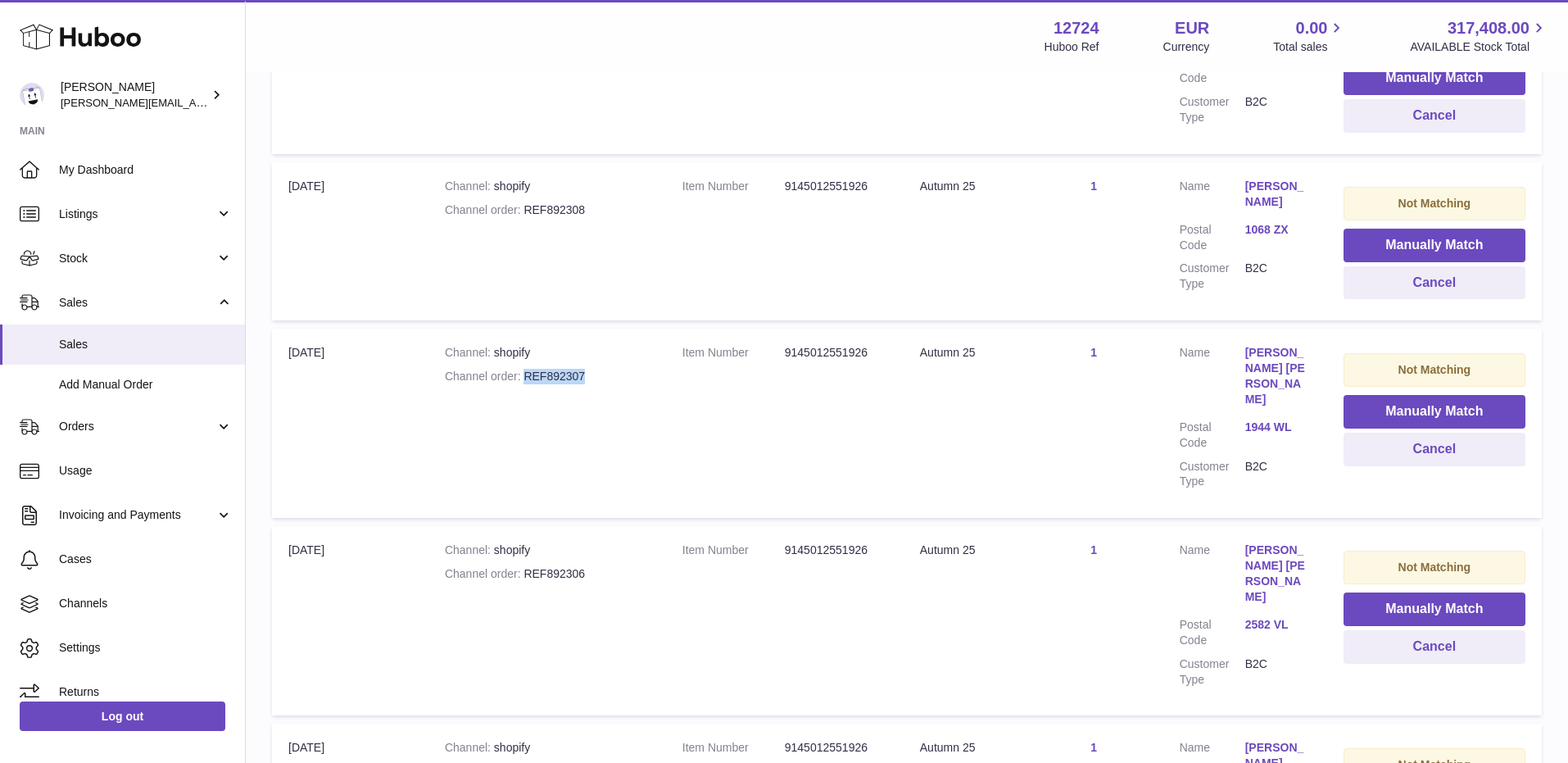
scroll to position [10974, 0]
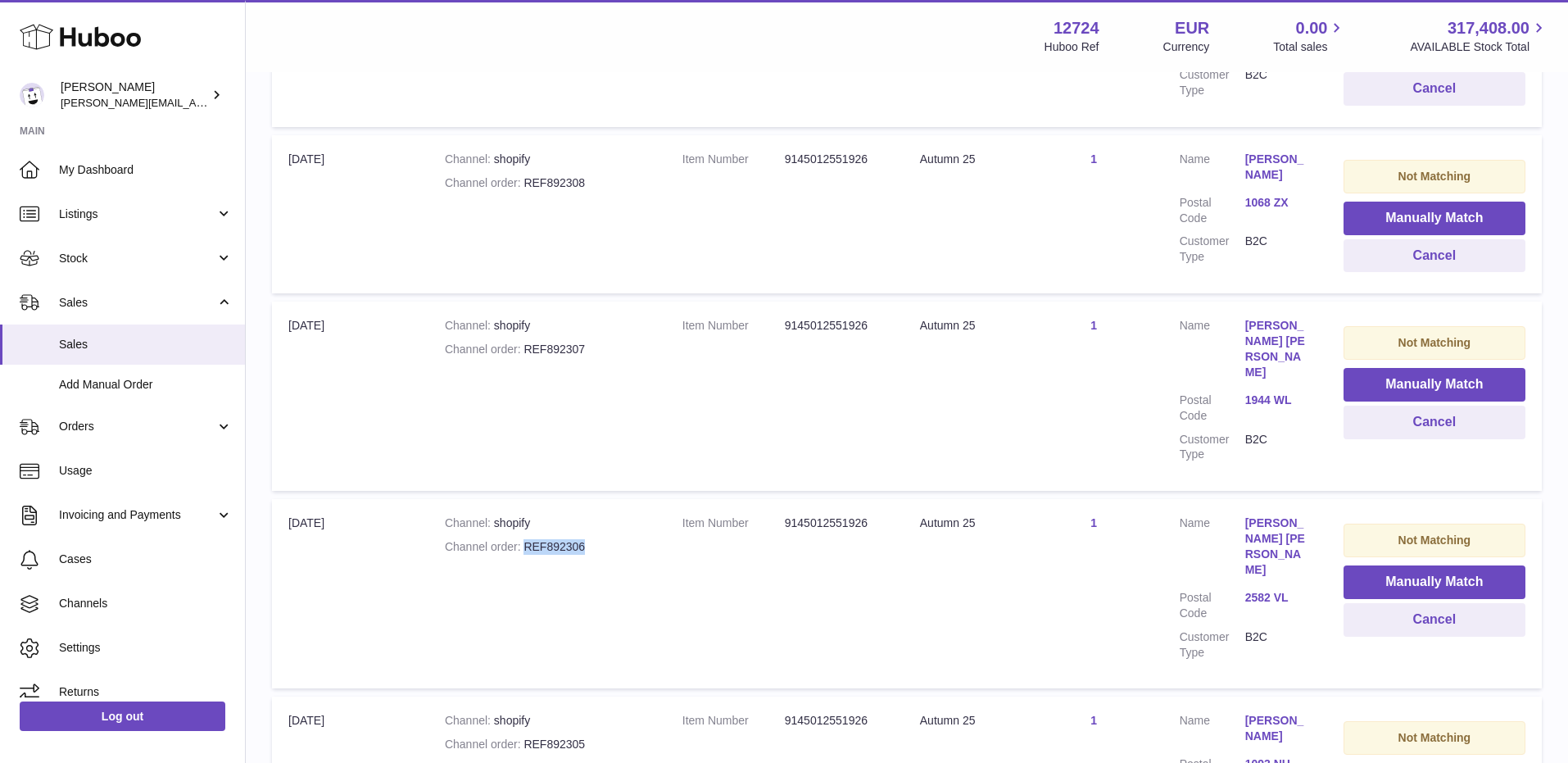
drag, startPoint x: 527, startPoint y: 466, endPoint x: 595, endPoint y: 466, distance: 68.0
click at [595, 539] on div "Channel order REF892306" at bounding box center [547, 547] width 205 height 16
drag, startPoint x: 524, startPoint y: 634, endPoint x: 630, endPoint y: 629, distance: 106.1
click at [630, 736] on div "Channel order REF892305" at bounding box center [547, 744] width 205 height 16
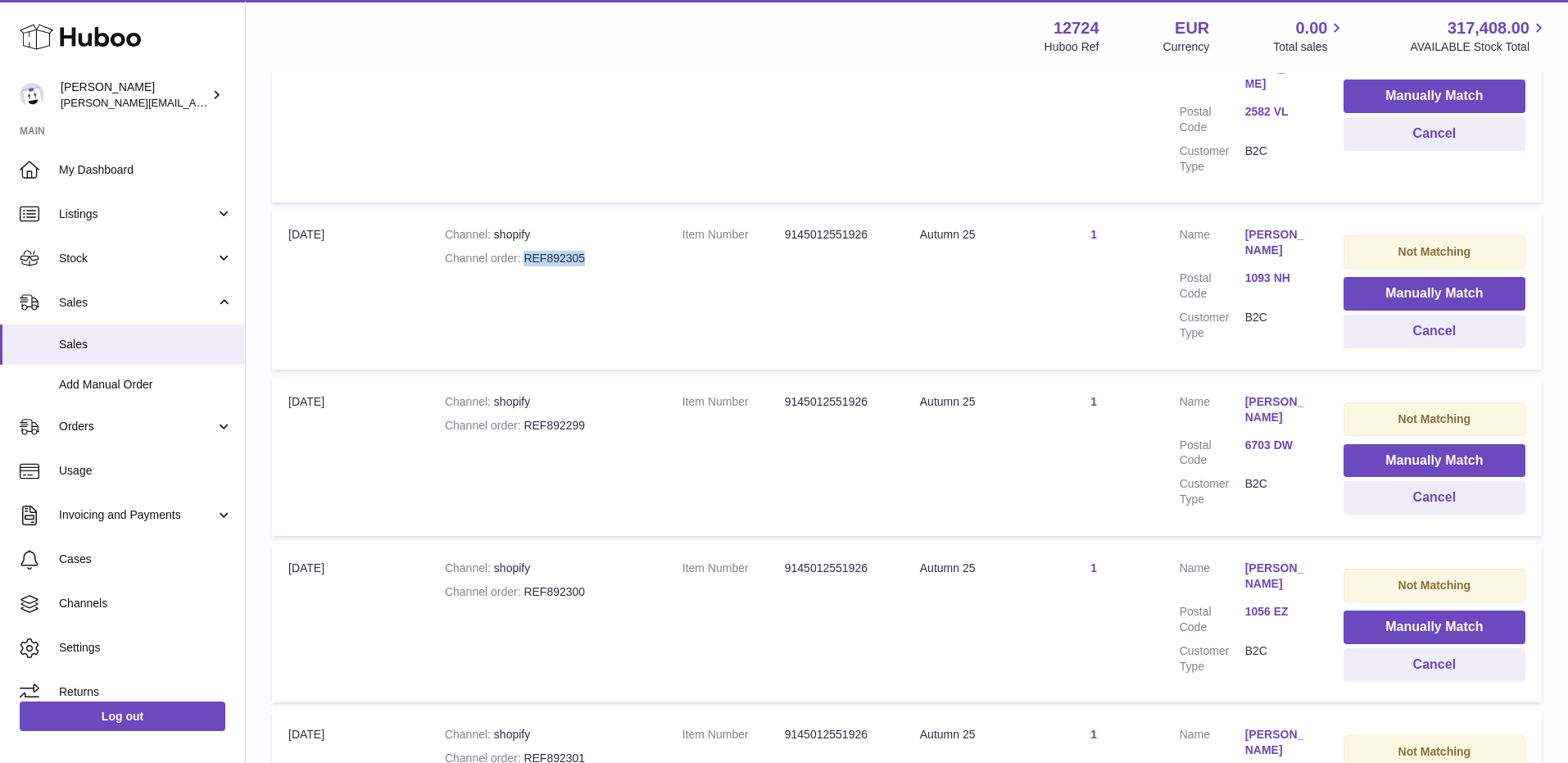
scroll to position [11461, 0]
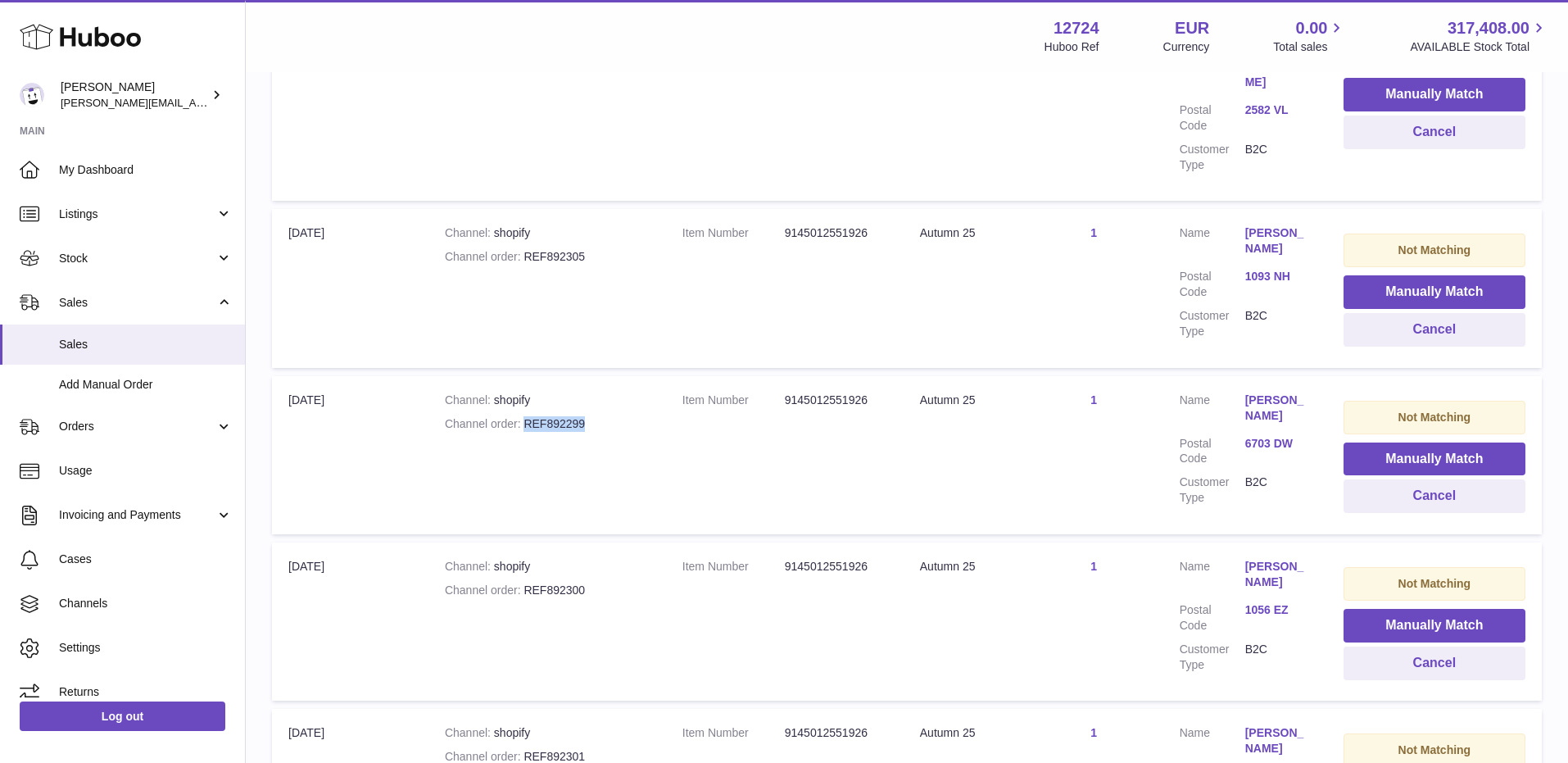
drag, startPoint x: 524, startPoint y: 324, endPoint x: 641, endPoint y: 324, distance: 117.0
click at [641, 416] on div "Channel order REF892299" at bounding box center [547, 424] width 205 height 16
drag, startPoint x: 523, startPoint y: 485, endPoint x: 562, endPoint y: 482, distance: 39.1
click at [562, 542] on td "Channel shopify Channel order REF892300" at bounding box center [547, 621] width 238 height 158
drag, startPoint x: 524, startPoint y: 492, endPoint x: 642, endPoint y: 492, distance: 118.0
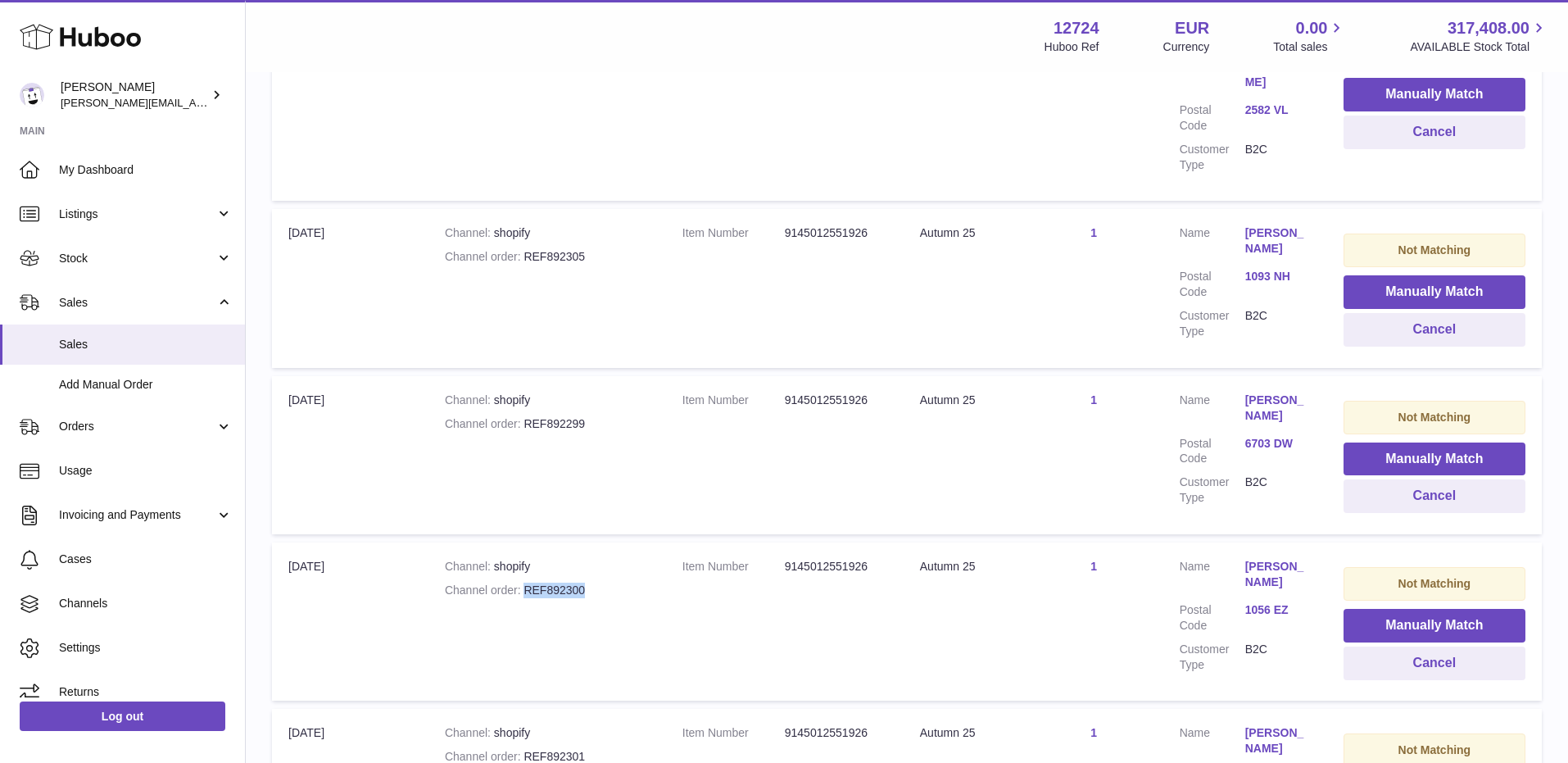
click at [642, 582] on div "Channel order REF892300" at bounding box center [547, 590] width 205 height 16
drag, startPoint x: 525, startPoint y: 658, endPoint x: 617, endPoint y: 658, distance: 92.0
click at [617, 749] on div "Channel order REF892301" at bounding box center [547, 757] width 205 height 16
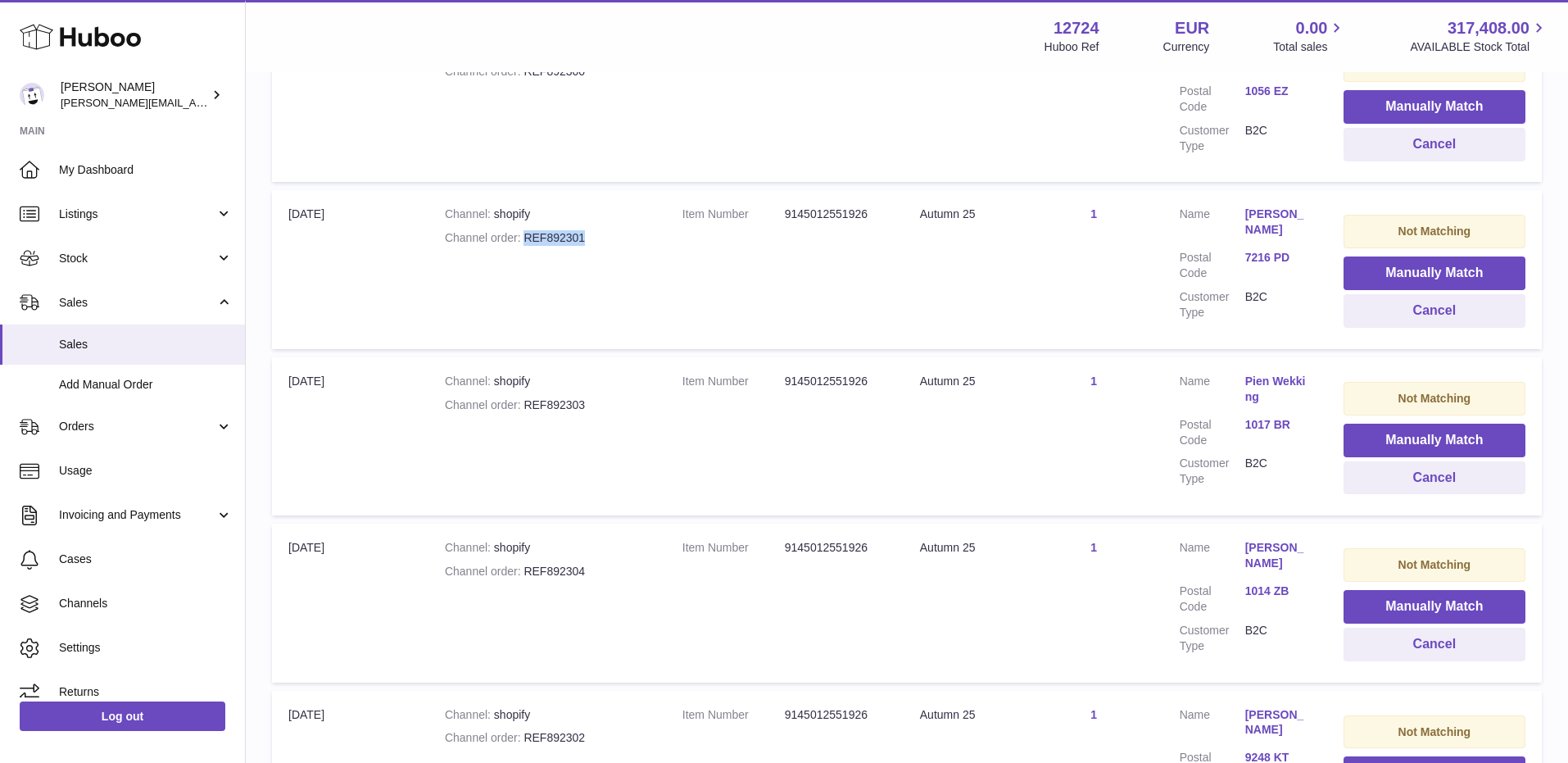
scroll to position [11981, 0]
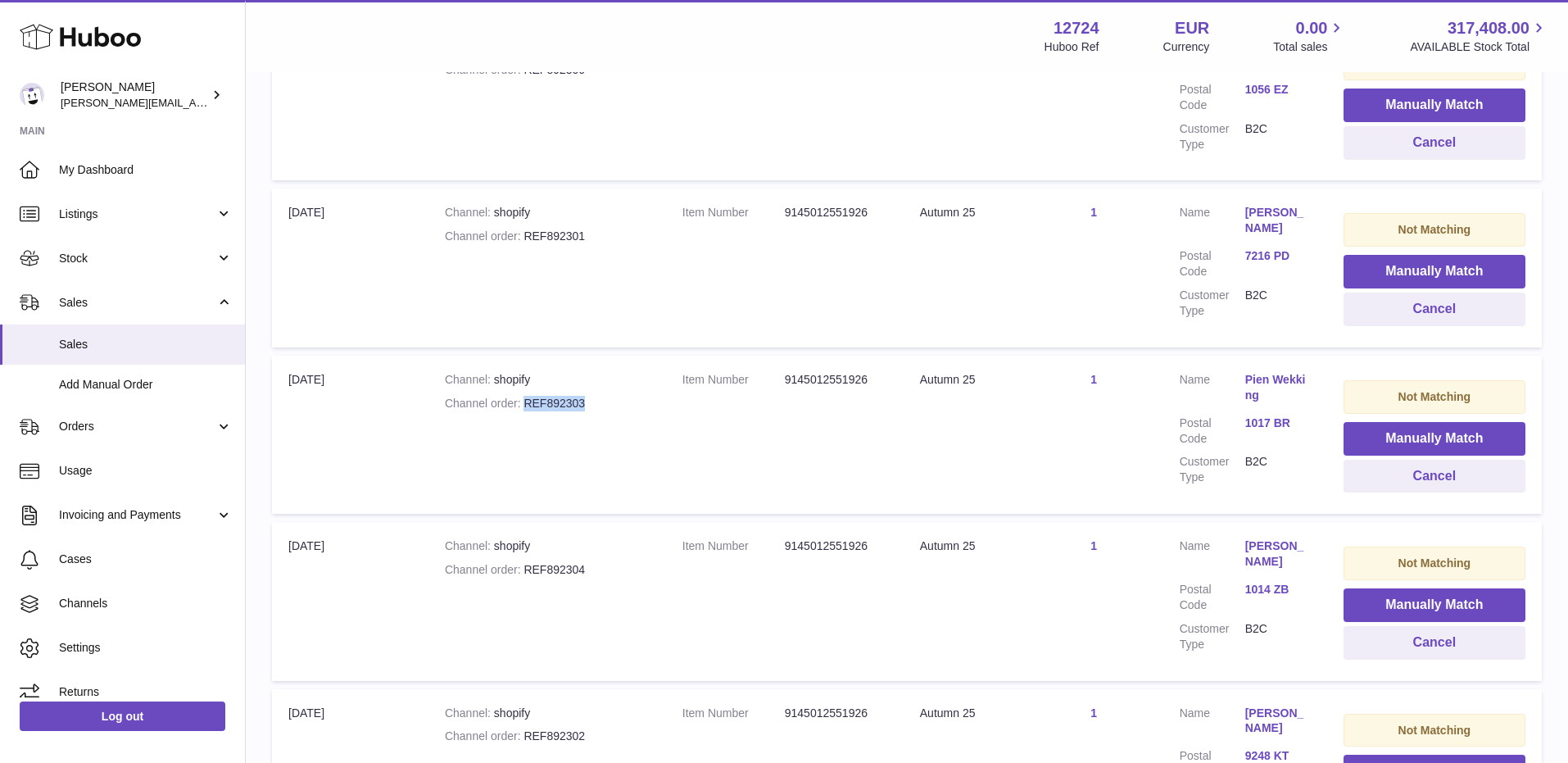
drag, startPoint x: 524, startPoint y: 305, endPoint x: 635, endPoint y: 308, distance: 111.0
click at [635, 395] on div "Channel order REF892303" at bounding box center [547, 403] width 205 height 16
drag, startPoint x: 524, startPoint y: 472, endPoint x: 674, endPoint y: 472, distance: 150.0
click at [674, 522] on tr "Import date [DATE] Channel shopify Channel order REF892304 Item Number 91450125…" at bounding box center [907, 600] width 1270 height 158
click at [617, 522] on td "Channel shopify Channel order REF892304" at bounding box center [547, 600] width 238 height 158
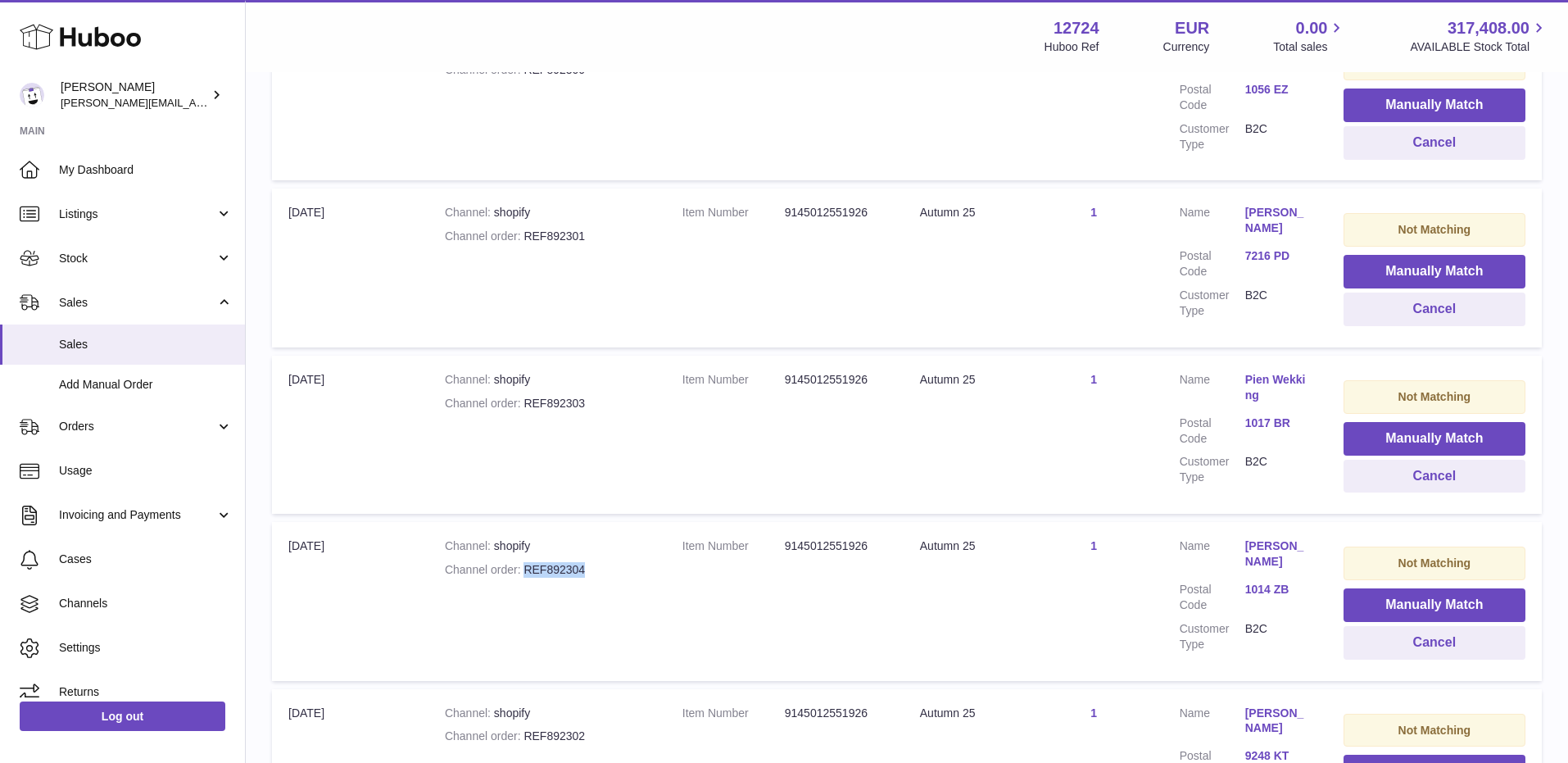
drag, startPoint x: 524, startPoint y: 474, endPoint x: 610, endPoint y: 474, distance: 86.0
click at [610, 562] on div "Channel order REF892304" at bounding box center [547, 570] width 205 height 16
drag, startPoint x: 523, startPoint y: 641, endPoint x: 631, endPoint y: 641, distance: 108.0
click at [631, 728] on div "Channel order REF892302" at bounding box center [547, 736] width 205 height 16
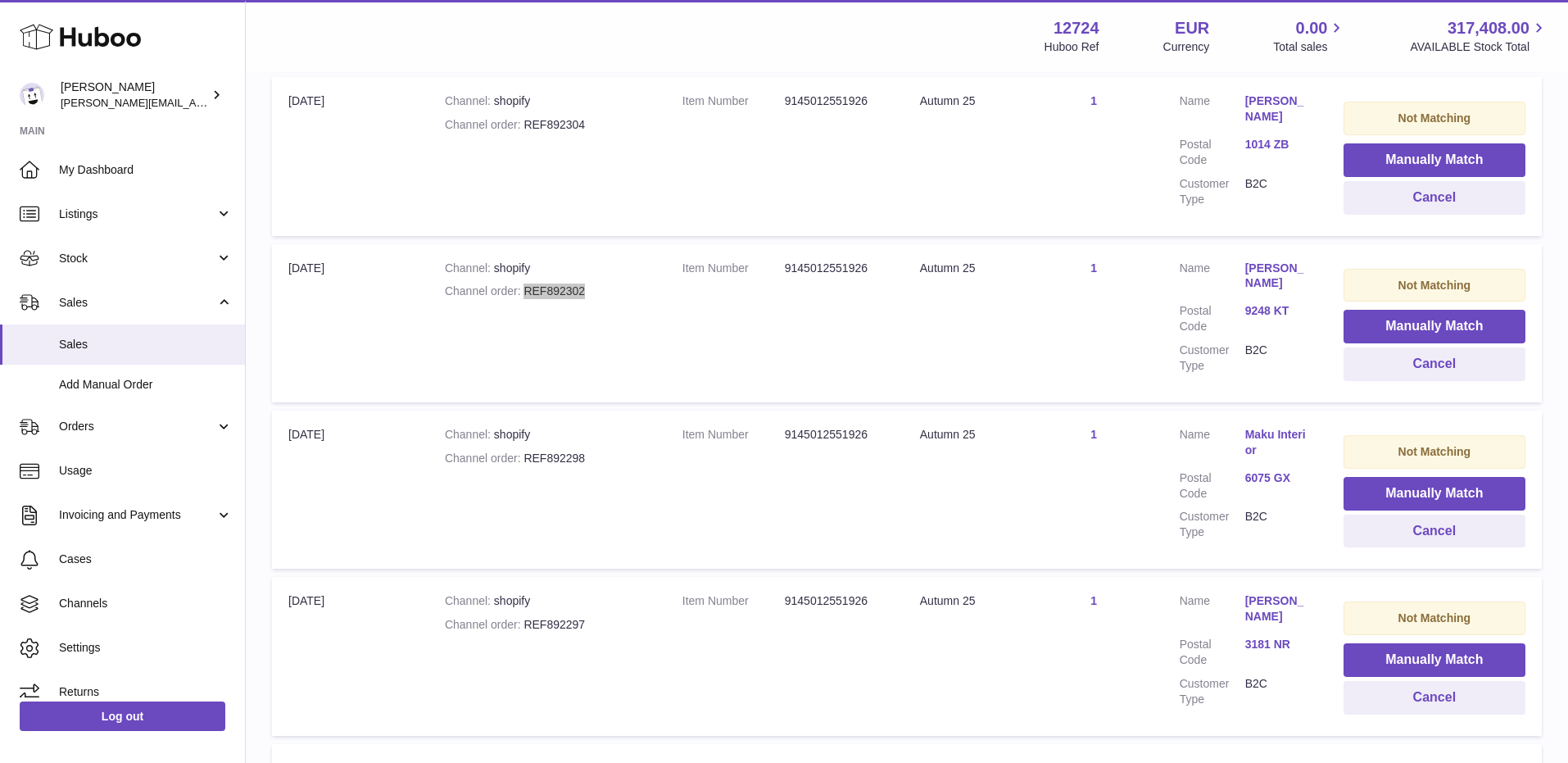
scroll to position [12446, 0]
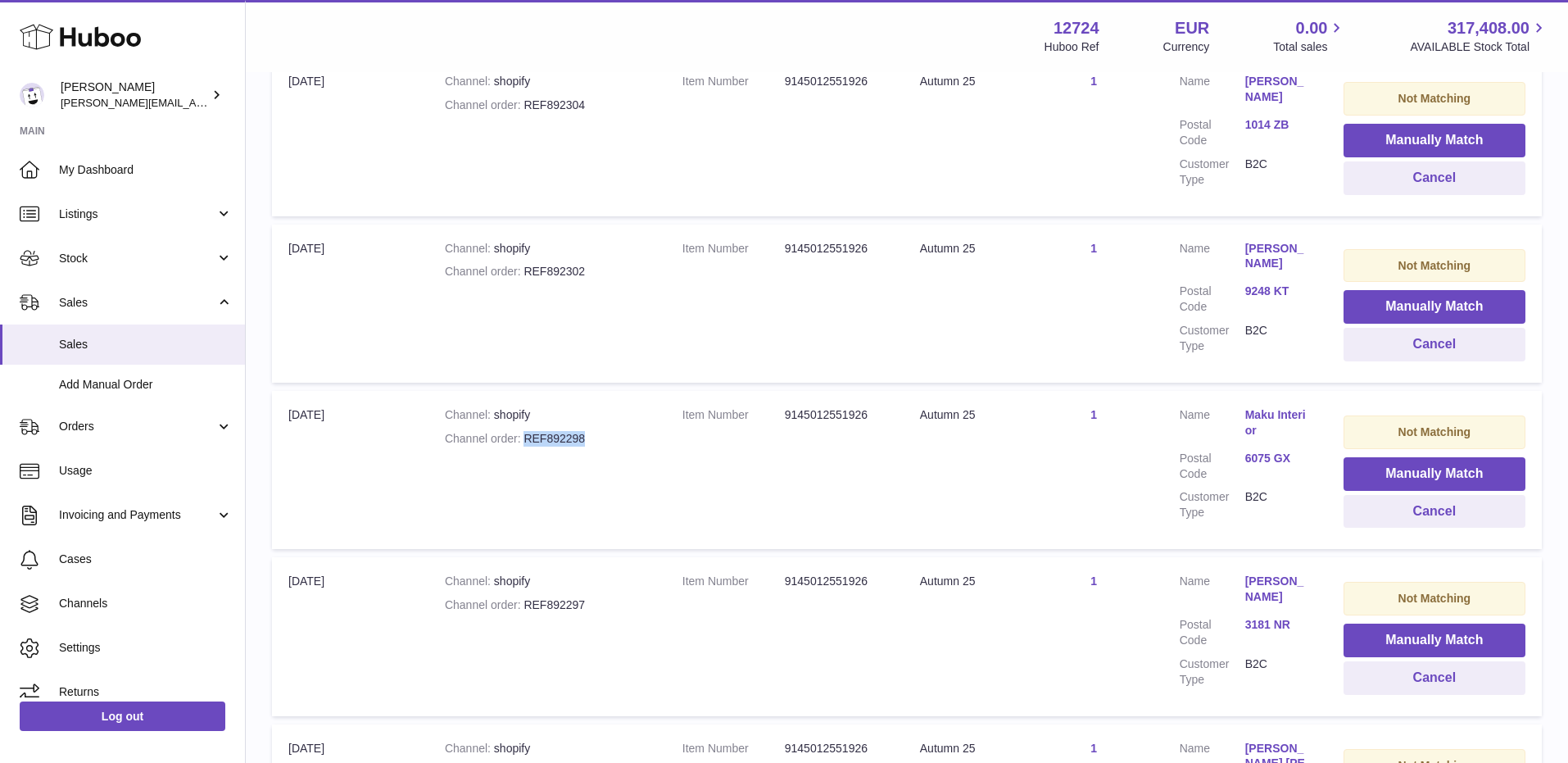
drag, startPoint x: 524, startPoint y: 340, endPoint x: 604, endPoint y: 340, distance: 80.0
click at [604, 431] on div "Channel order REF892298" at bounding box center [547, 439] width 205 height 16
drag, startPoint x: 525, startPoint y: 506, endPoint x: 601, endPoint y: 506, distance: 76.0
click at [601, 597] on div "Channel order REF892297" at bounding box center [547, 605] width 205 height 16
drag, startPoint x: 529, startPoint y: 672, endPoint x: 587, endPoint y: 672, distance: 58.0
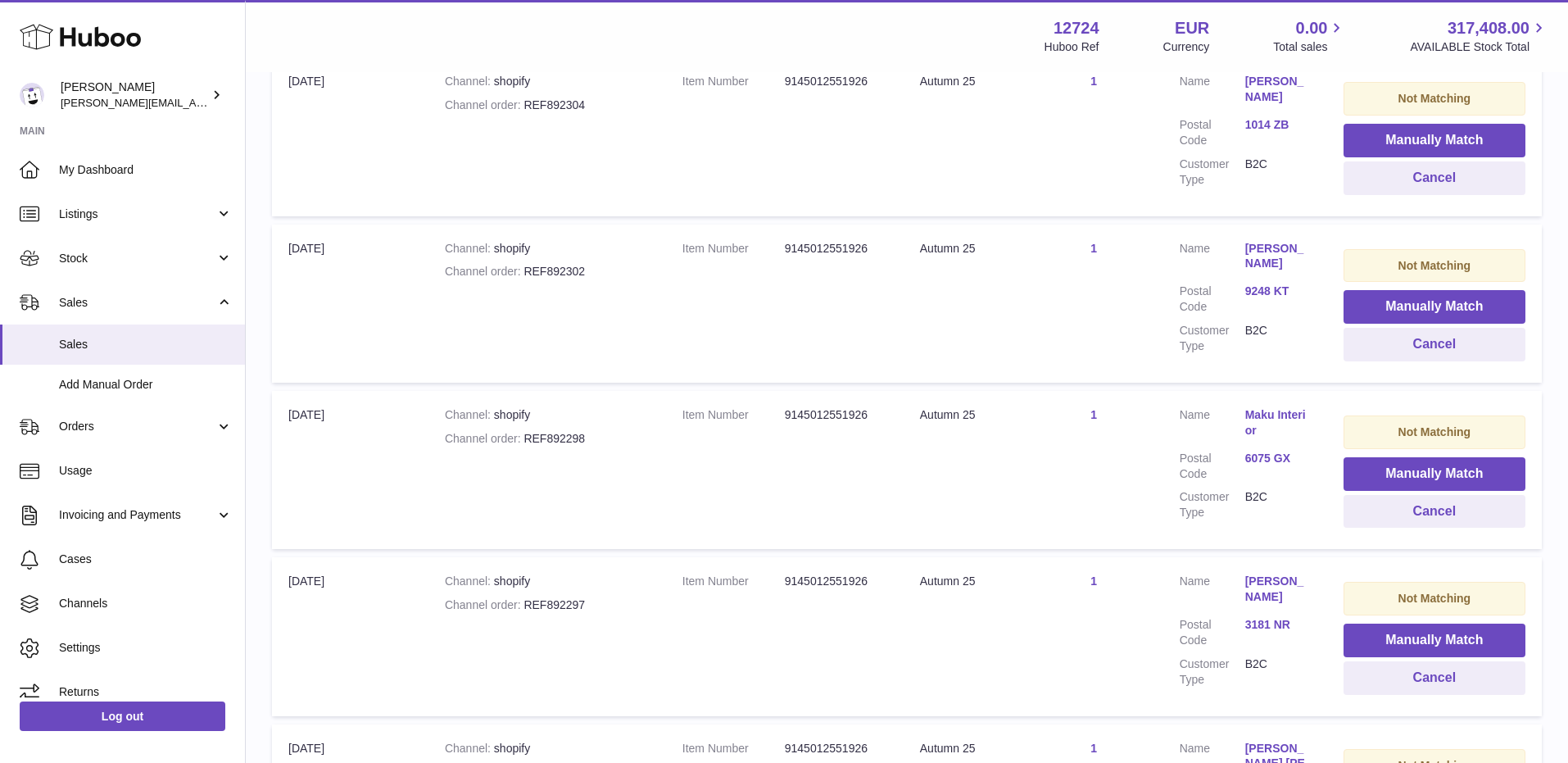
click at [587, 762] on div "Channel order REF892296" at bounding box center [547, 772] width 205 height 16
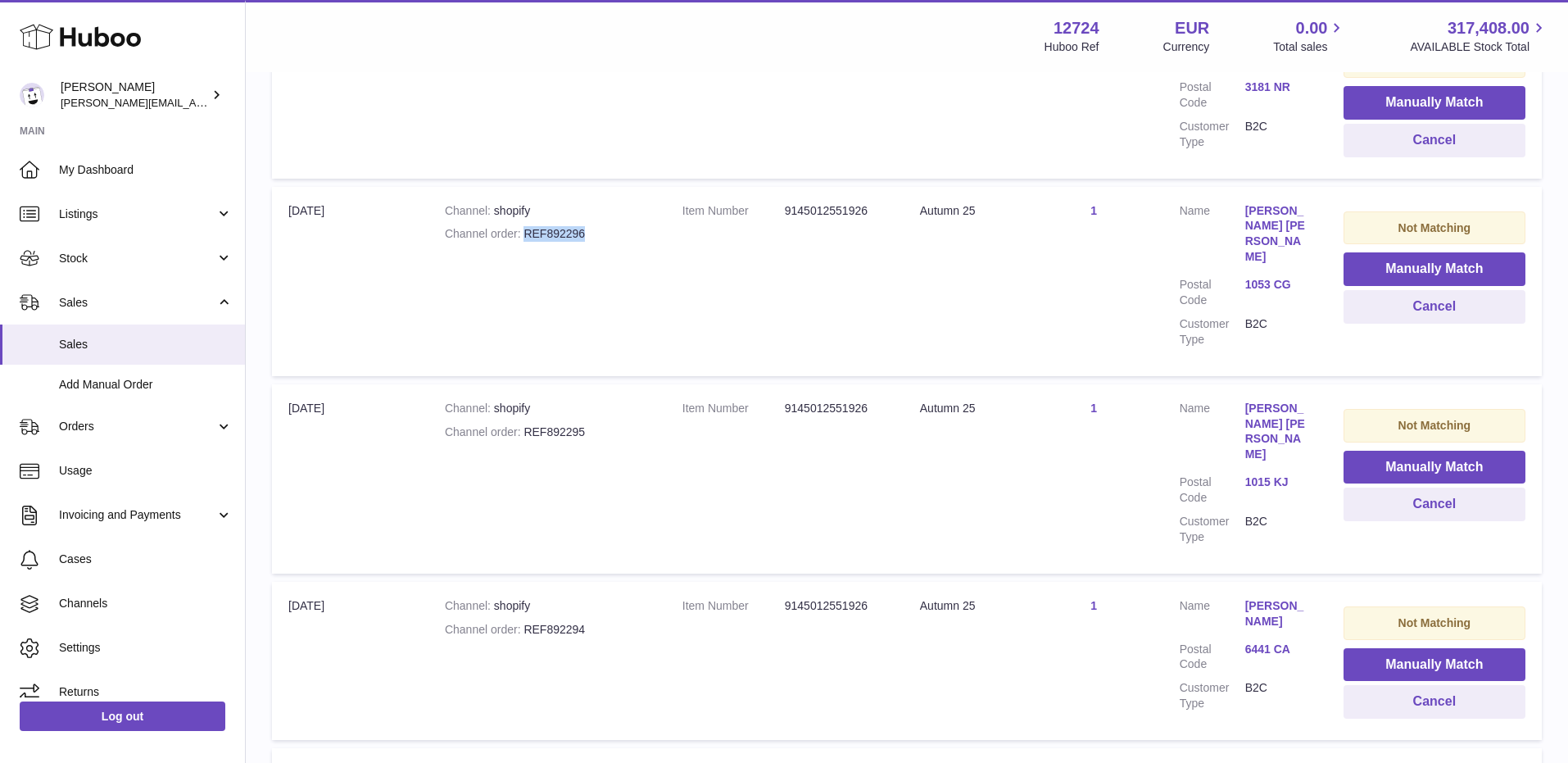
scroll to position [12984, 0]
drag, startPoint x: 524, startPoint y: 301, endPoint x: 654, endPoint y: 301, distance: 130.0
click at [654, 383] on td "Channel shopify Channel order REF892295" at bounding box center [547, 478] width 238 height 189
drag, startPoint x: 522, startPoint y: 463, endPoint x: 597, endPoint y: 465, distance: 75.0
click at [597, 621] on div "Channel order REF892294" at bounding box center [547, 629] width 205 height 16
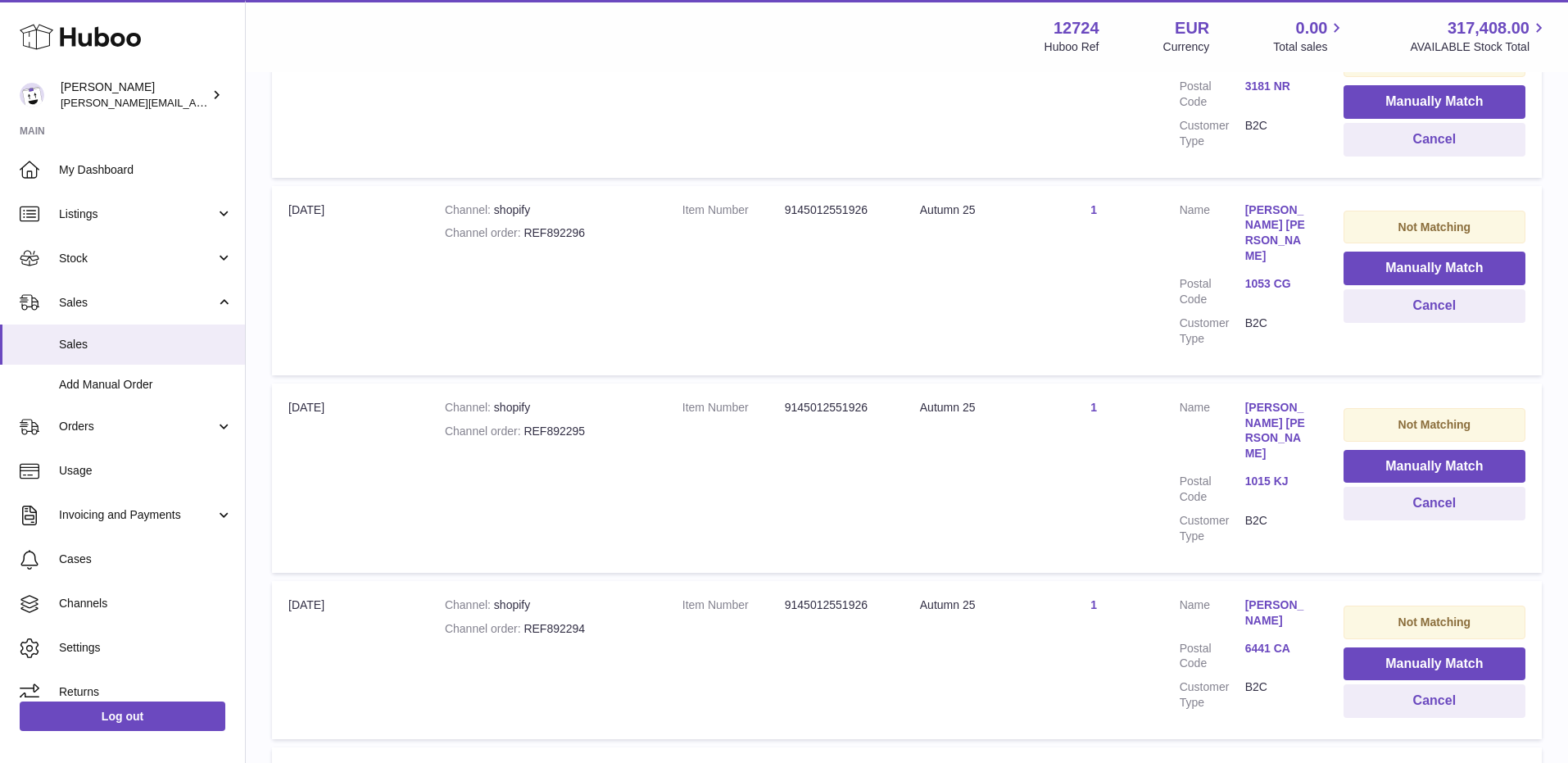
drag, startPoint x: 524, startPoint y: 634, endPoint x: 631, endPoint y: 634, distance: 107.0
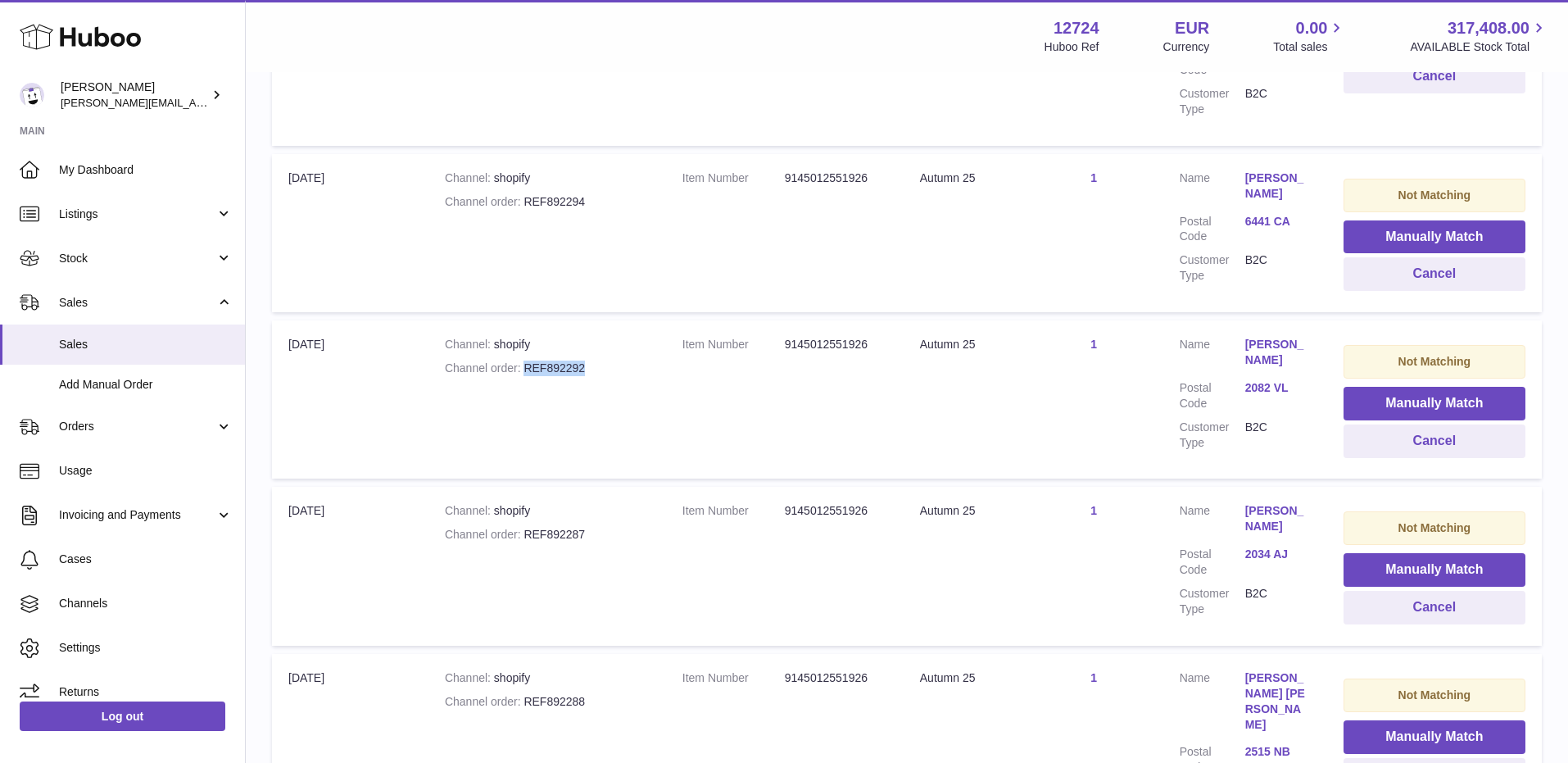
scroll to position [13431, 0]
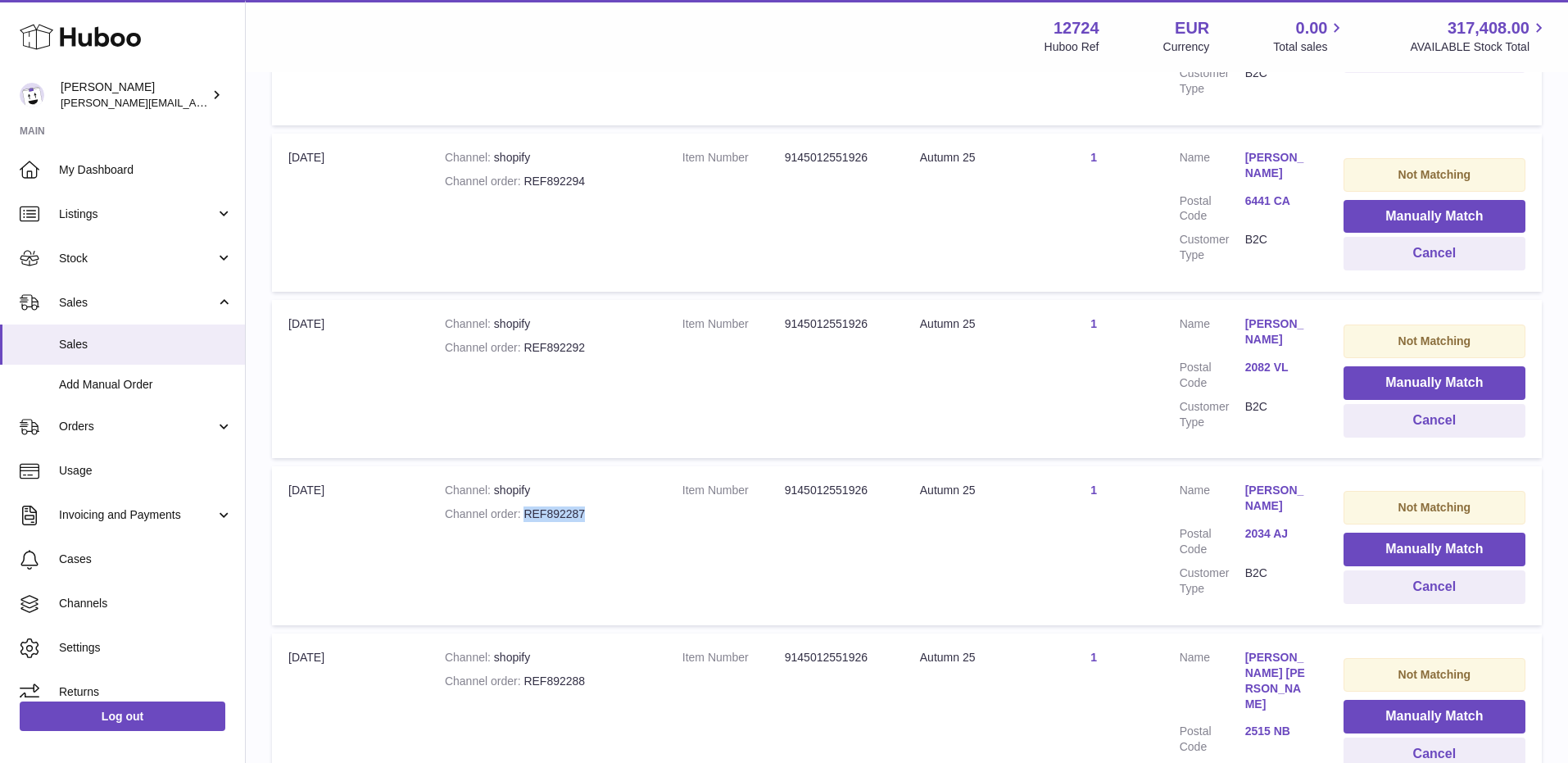
drag, startPoint x: 525, startPoint y: 349, endPoint x: 666, endPoint y: 349, distance: 141.0
click at [666, 466] on tr "Import date [DATE] Channel shopify Channel order REF892287 Item Number 91450125…" at bounding box center [907, 545] width 1270 height 158
click at [524, 633] on td "Channel shopify Channel order REF892288" at bounding box center [547, 728] width 238 height 189
drag, startPoint x: 525, startPoint y: 519, endPoint x: 600, endPoint y: 518, distance: 75.0
click at [600, 673] on div "Channel order REF892288" at bounding box center [547, 681] width 205 height 16
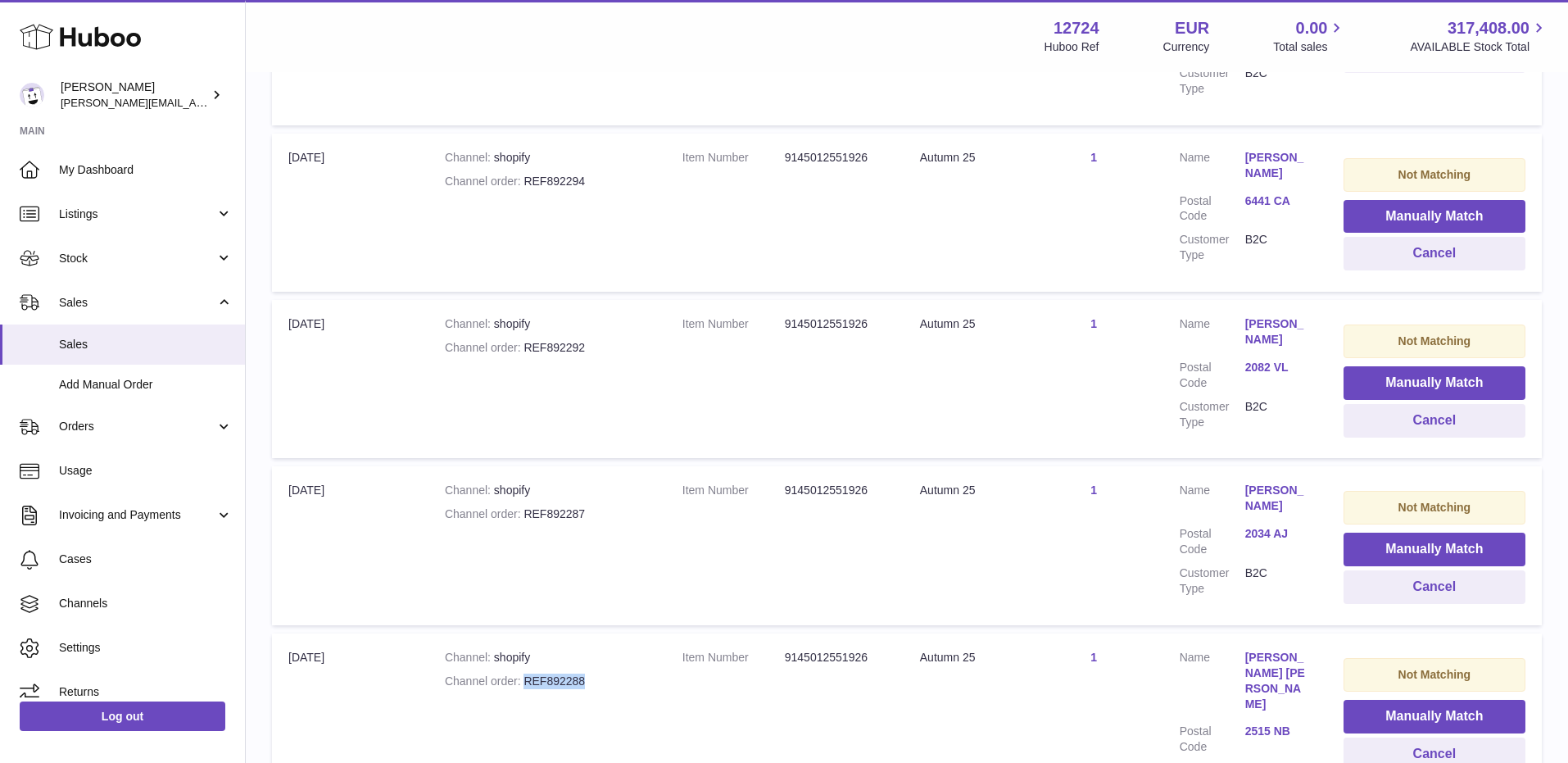
scroll to position [13479, 0]
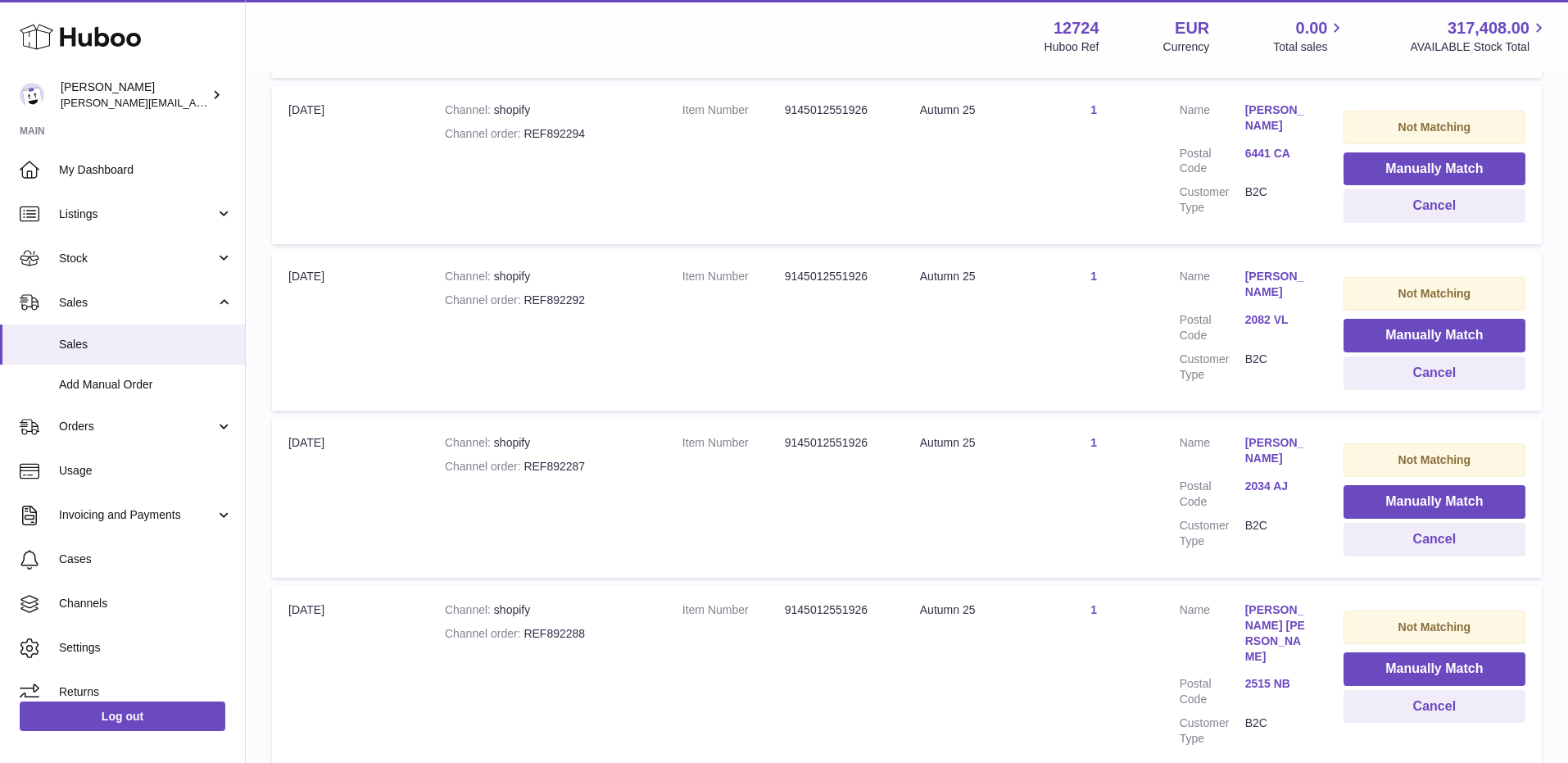
drag, startPoint x: 524, startPoint y: 638, endPoint x: 614, endPoint y: 638, distance: 90.0
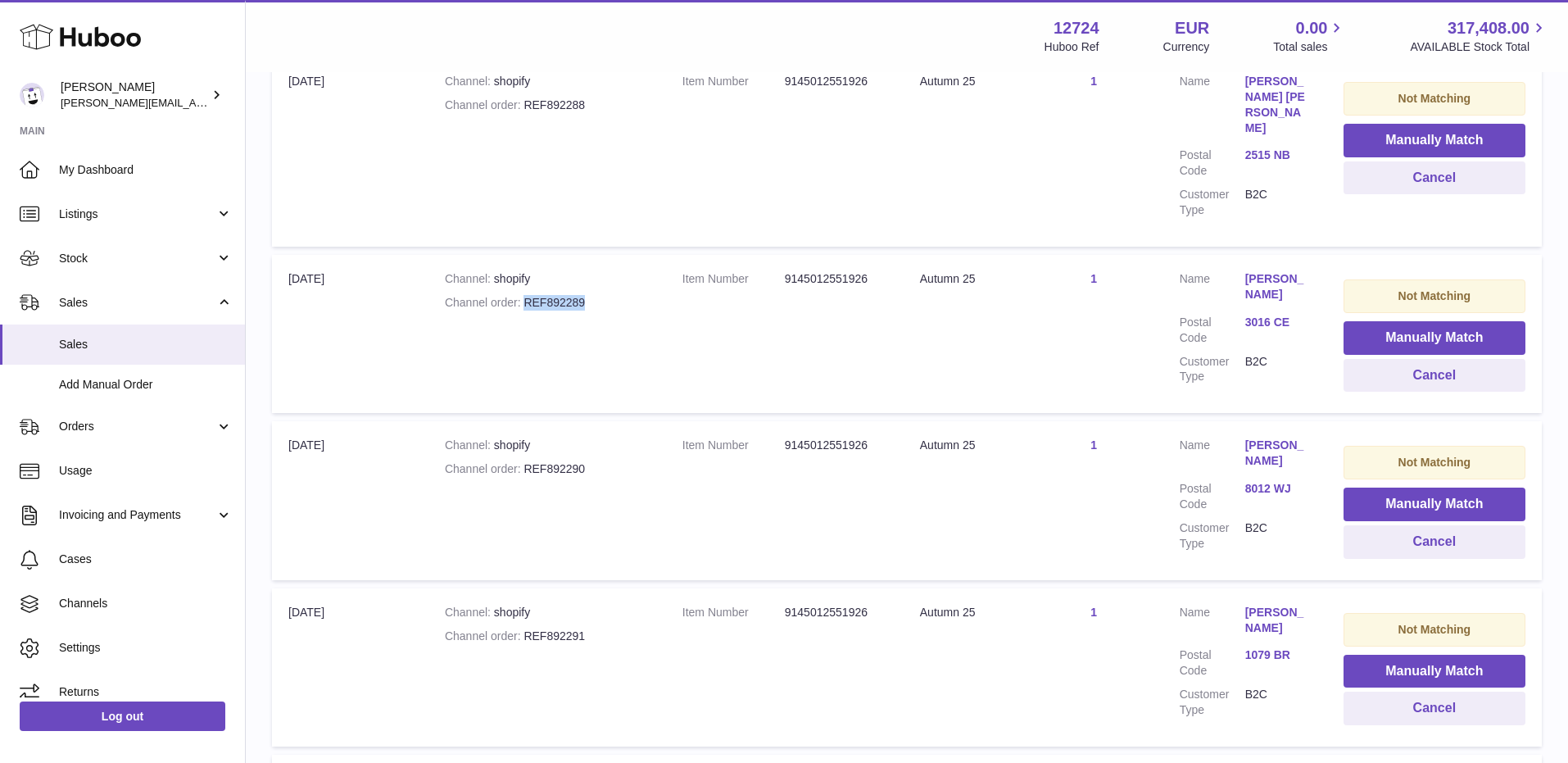
scroll to position [14010, 0]
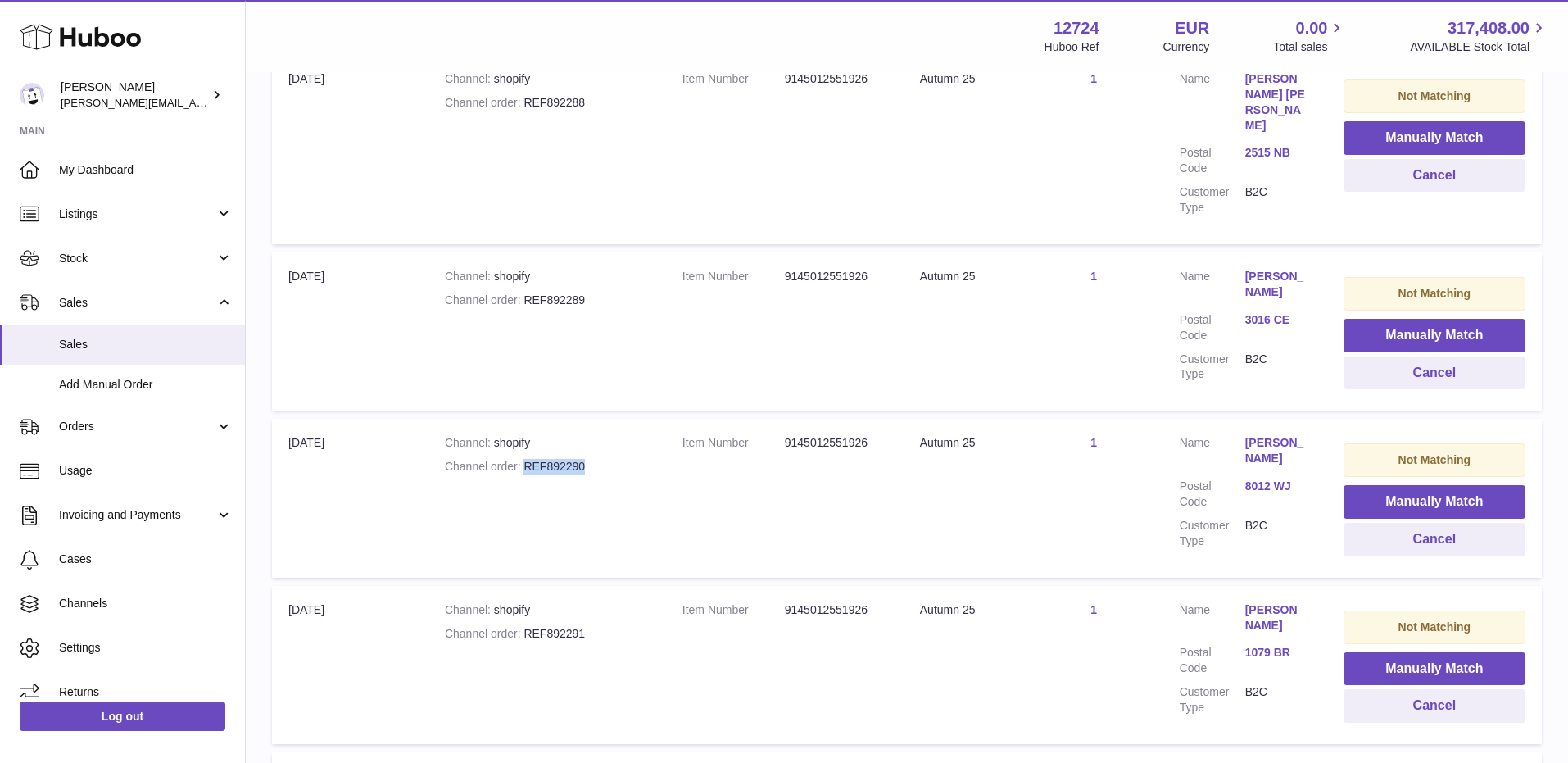
drag, startPoint x: 524, startPoint y: 274, endPoint x: 625, endPoint y: 274, distance: 101.0
click at [625, 458] on div "Channel order REF892290" at bounding box center [547, 466] width 205 height 16
click at [522, 626] on strong "Channel order" at bounding box center [485, 632] width 80 height 13
drag, startPoint x: 526, startPoint y: 452, endPoint x: 582, endPoint y: 452, distance: 56.0
click at [582, 625] on div "Channel order REF892291" at bounding box center [547, 633] width 205 height 16
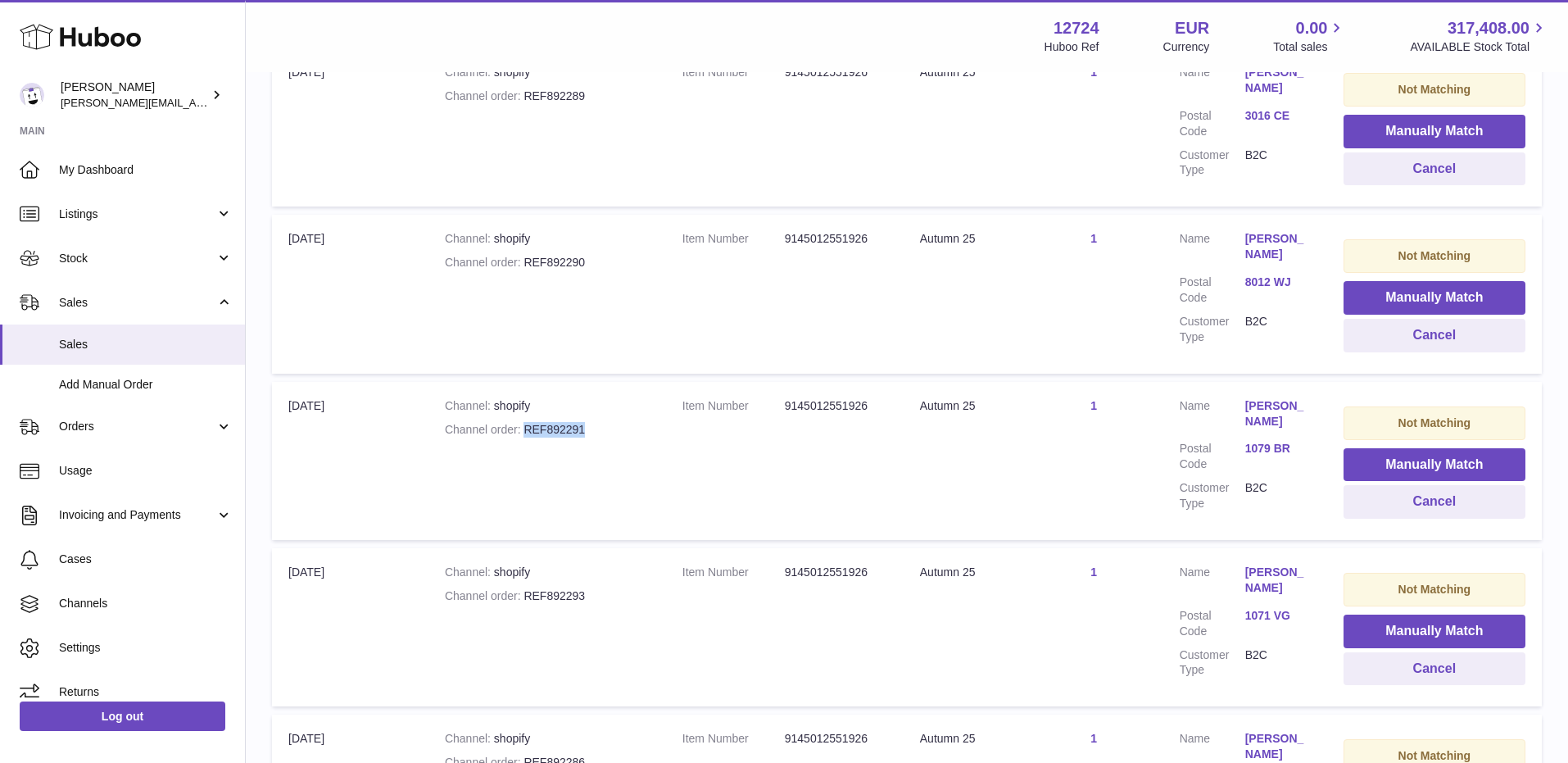
scroll to position [14219, 0]
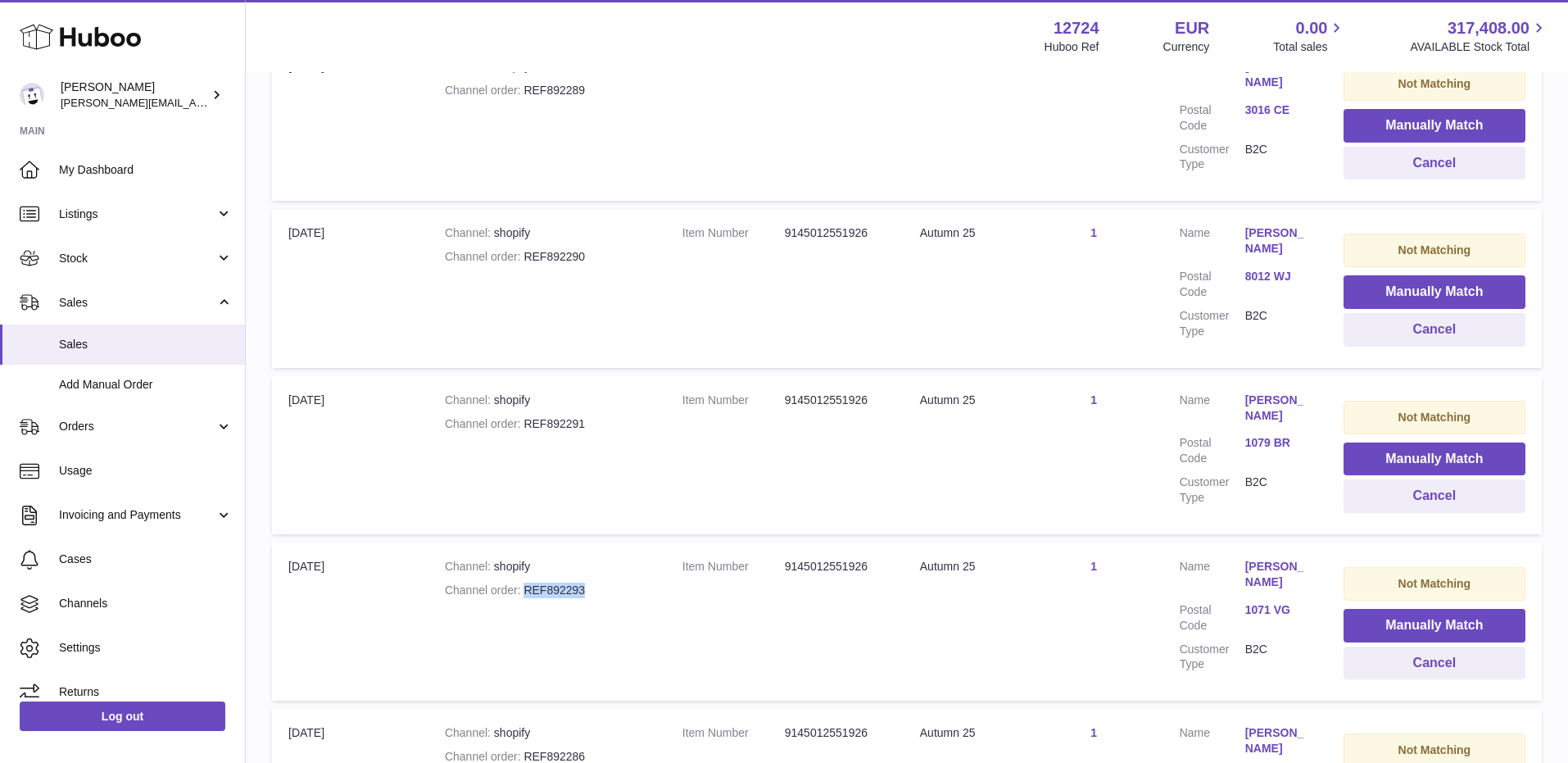
drag, startPoint x: 524, startPoint y: 405, endPoint x: 606, endPoint y: 405, distance: 82.0
click at [606, 582] on div "Channel order REF892293" at bounding box center [547, 590] width 205 height 16
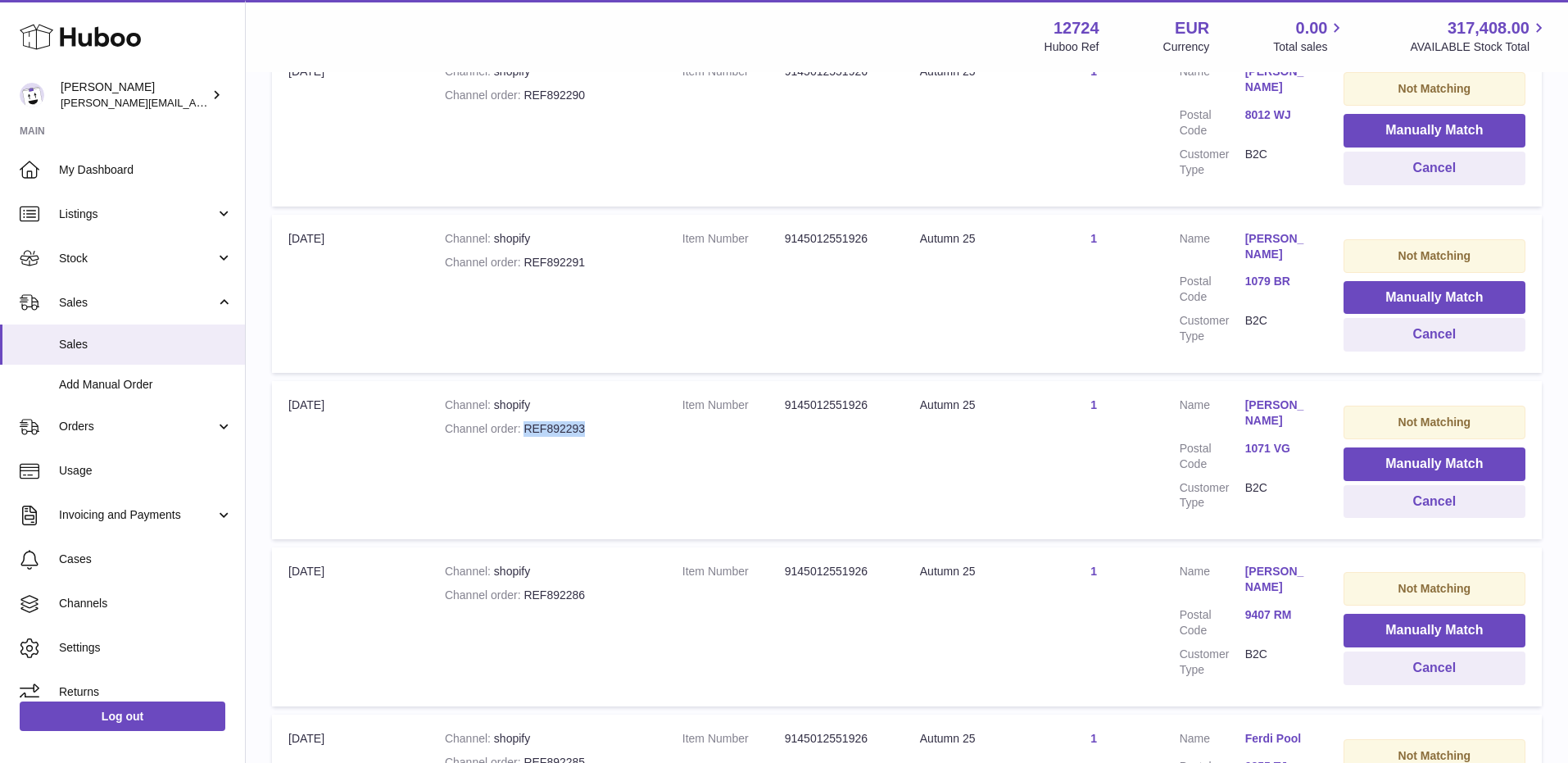
scroll to position [14382, 0]
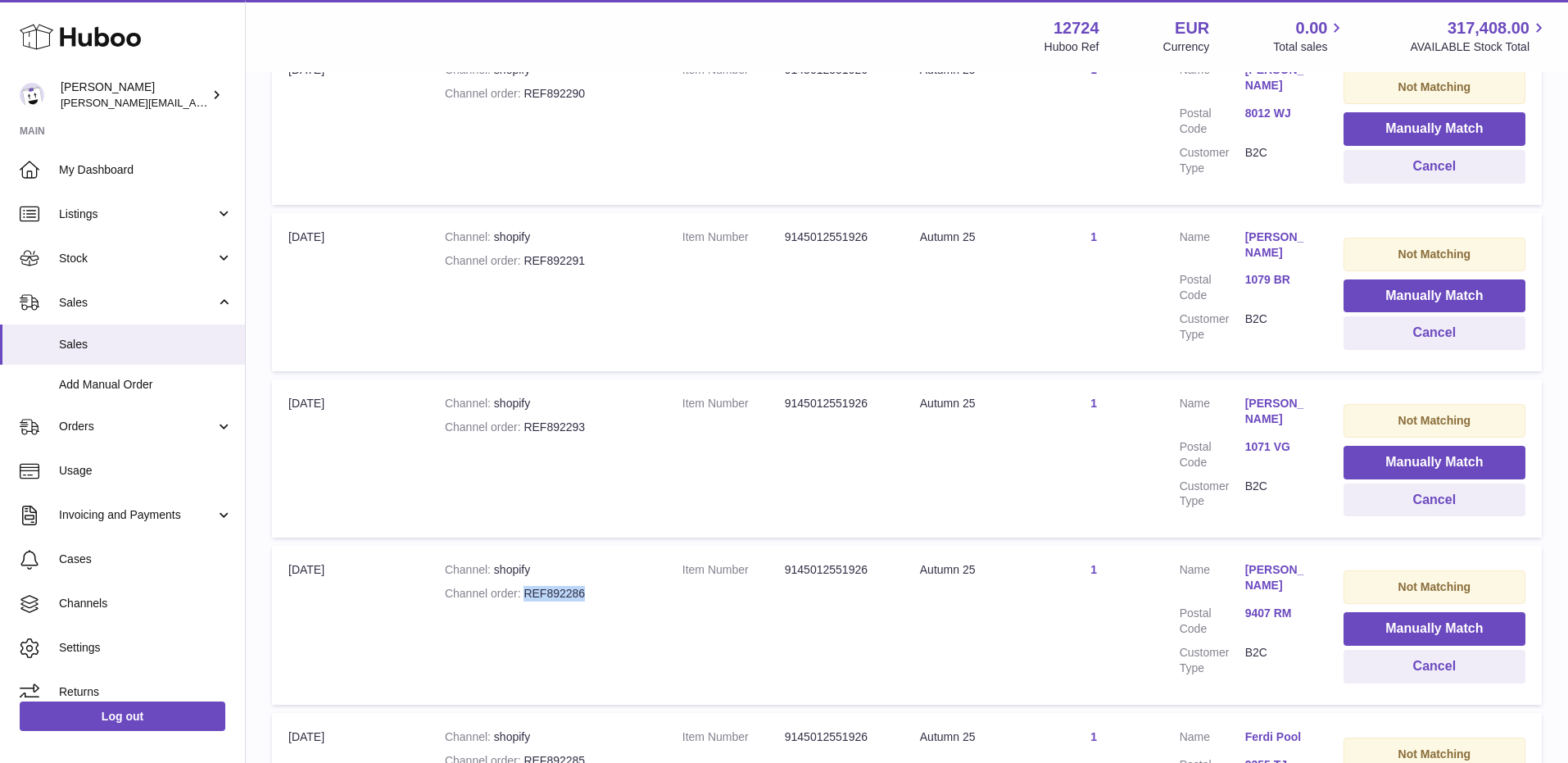
drag, startPoint x: 522, startPoint y: 408, endPoint x: 586, endPoint y: 408, distance: 64.0
click at [586, 586] on div "Channel order REF892286" at bounding box center [547, 593] width 205 height 16
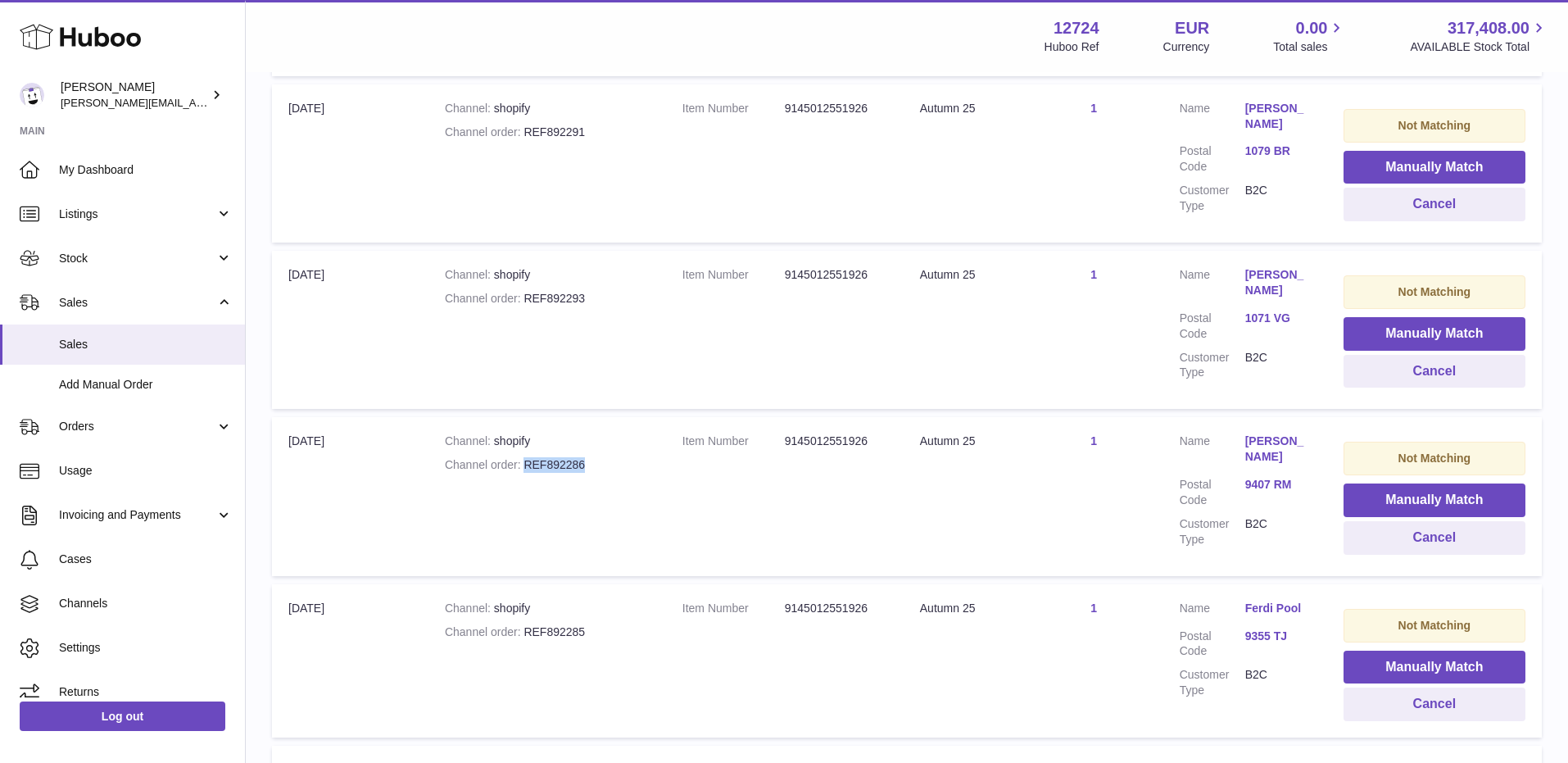
scroll to position [14525, 0]
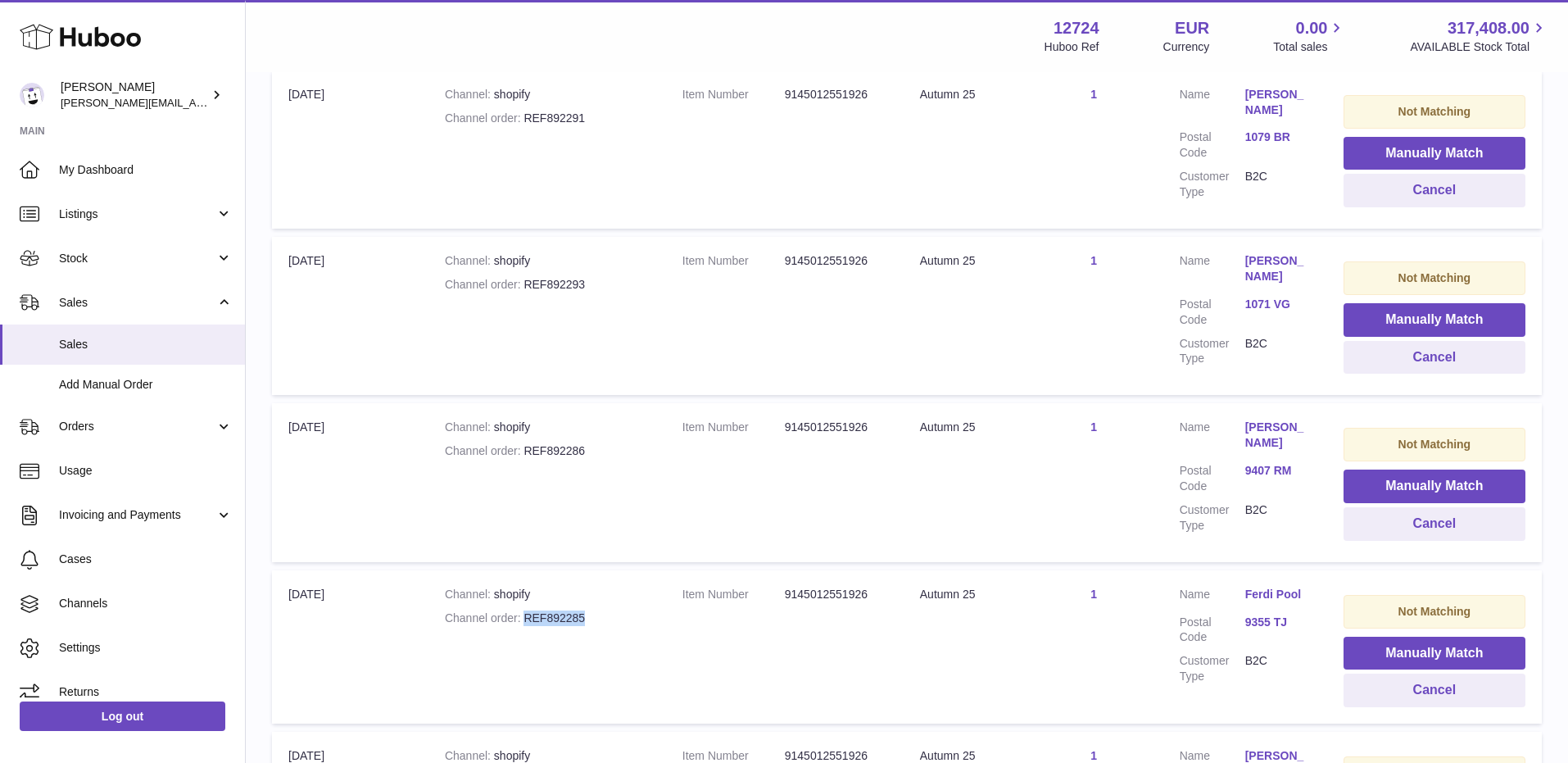
drag, startPoint x: 524, startPoint y: 433, endPoint x: 616, endPoint y: 440, distance: 92.3
click at [616, 610] on div "Channel order REF892285" at bounding box center [547, 618] width 205 height 16
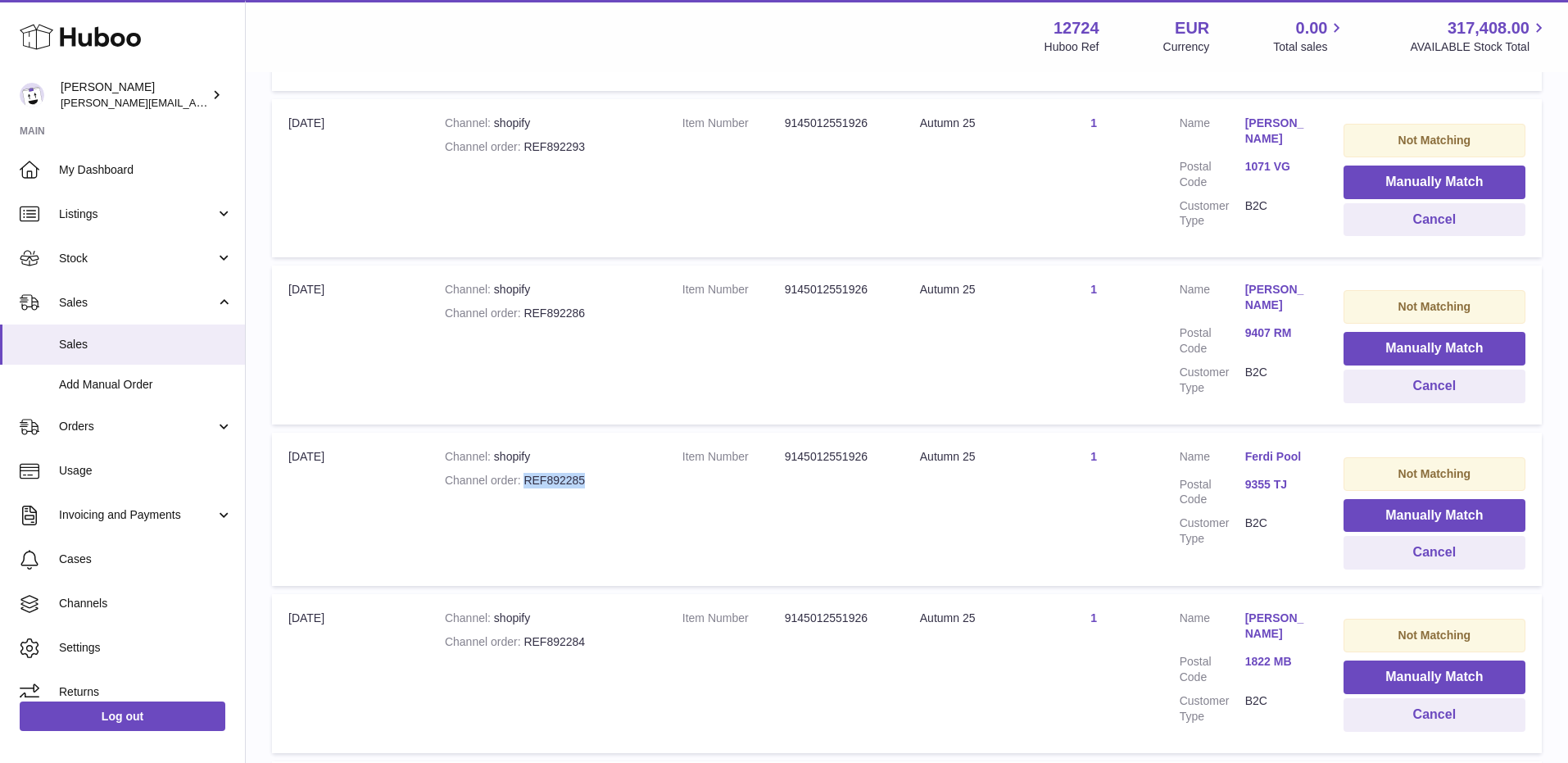
scroll to position [14665, 0]
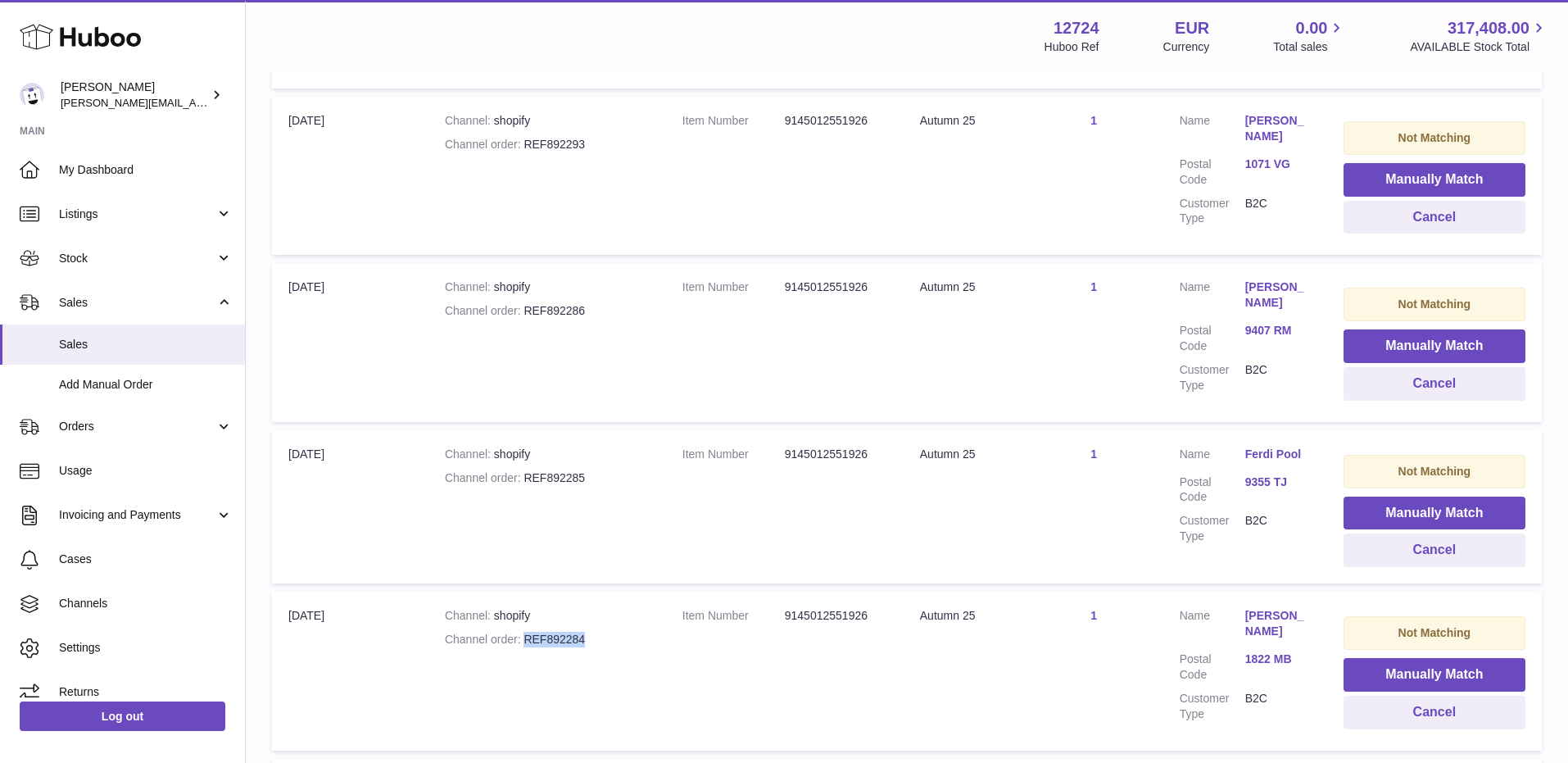
drag, startPoint x: 525, startPoint y: 458, endPoint x: 602, endPoint y: 458, distance: 77.0
click at [602, 632] on div "Channel order REF892284" at bounding box center [547, 639] width 205 height 16
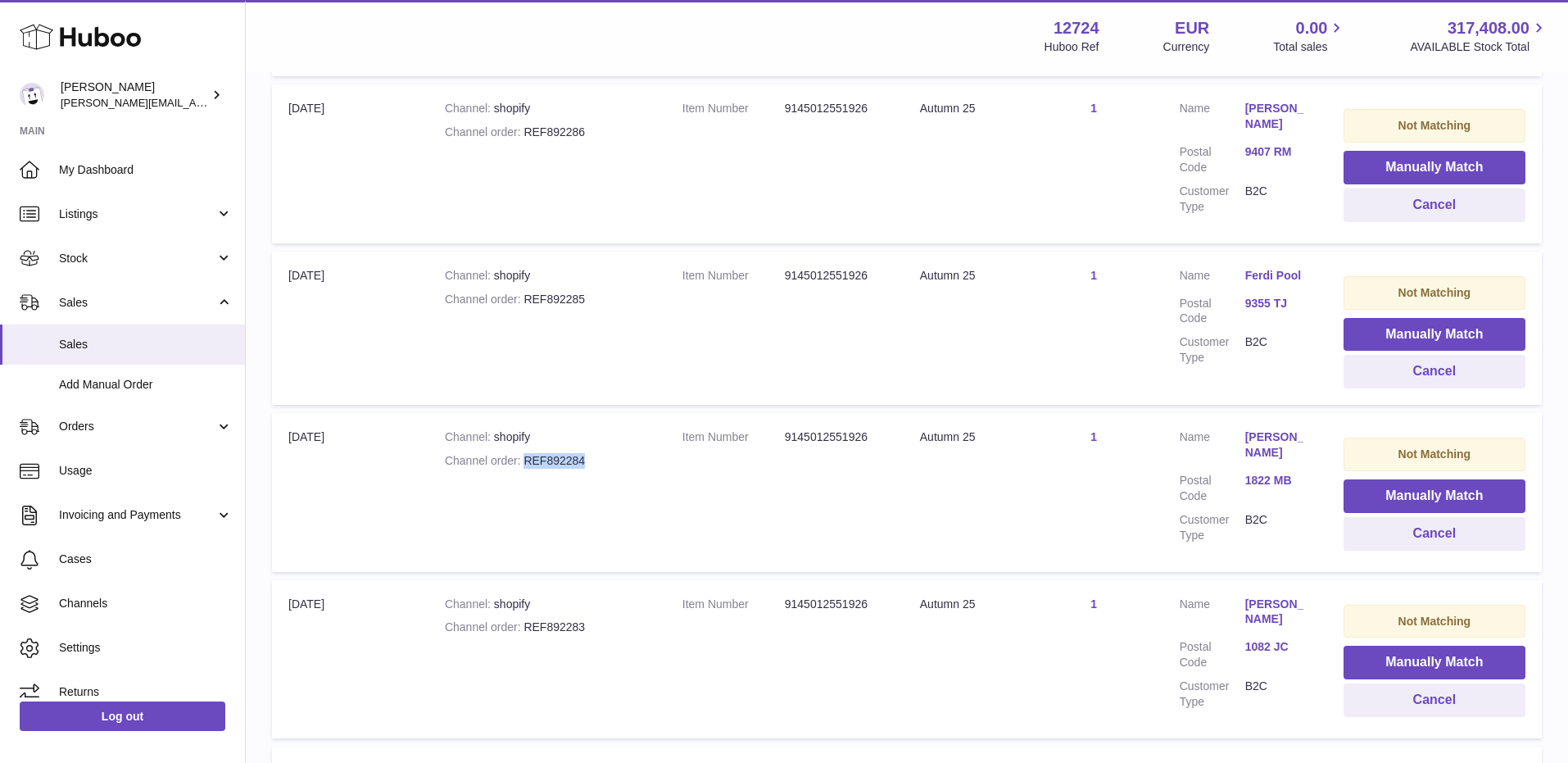
scroll to position [14884, 0]
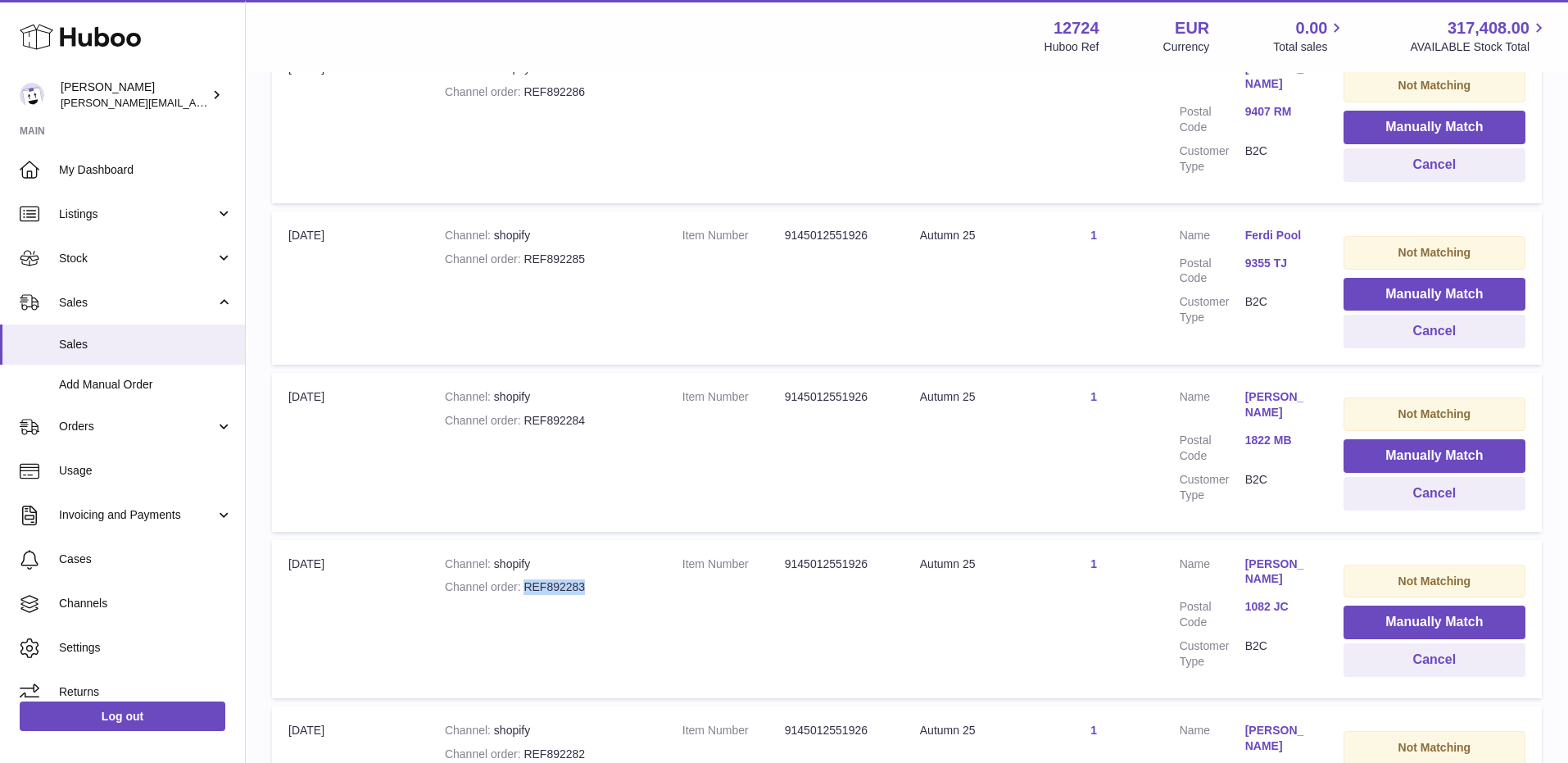
drag, startPoint x: 525, startPoint y: 401, endPoint x: 601, endPoint y: 401, distance: 76.0
click at [601, 579] on div "Channel order REF892283" at bounding box center [547, 587] width 205 height 16
drag, startPoint x: 525, startPoint y: 570, endPoint x: 586, endPoint y: 570, distance: 61.0
click at [586, 747] on div "Channel order REF892282" at bounding box center [547, 754] width 205 height 16
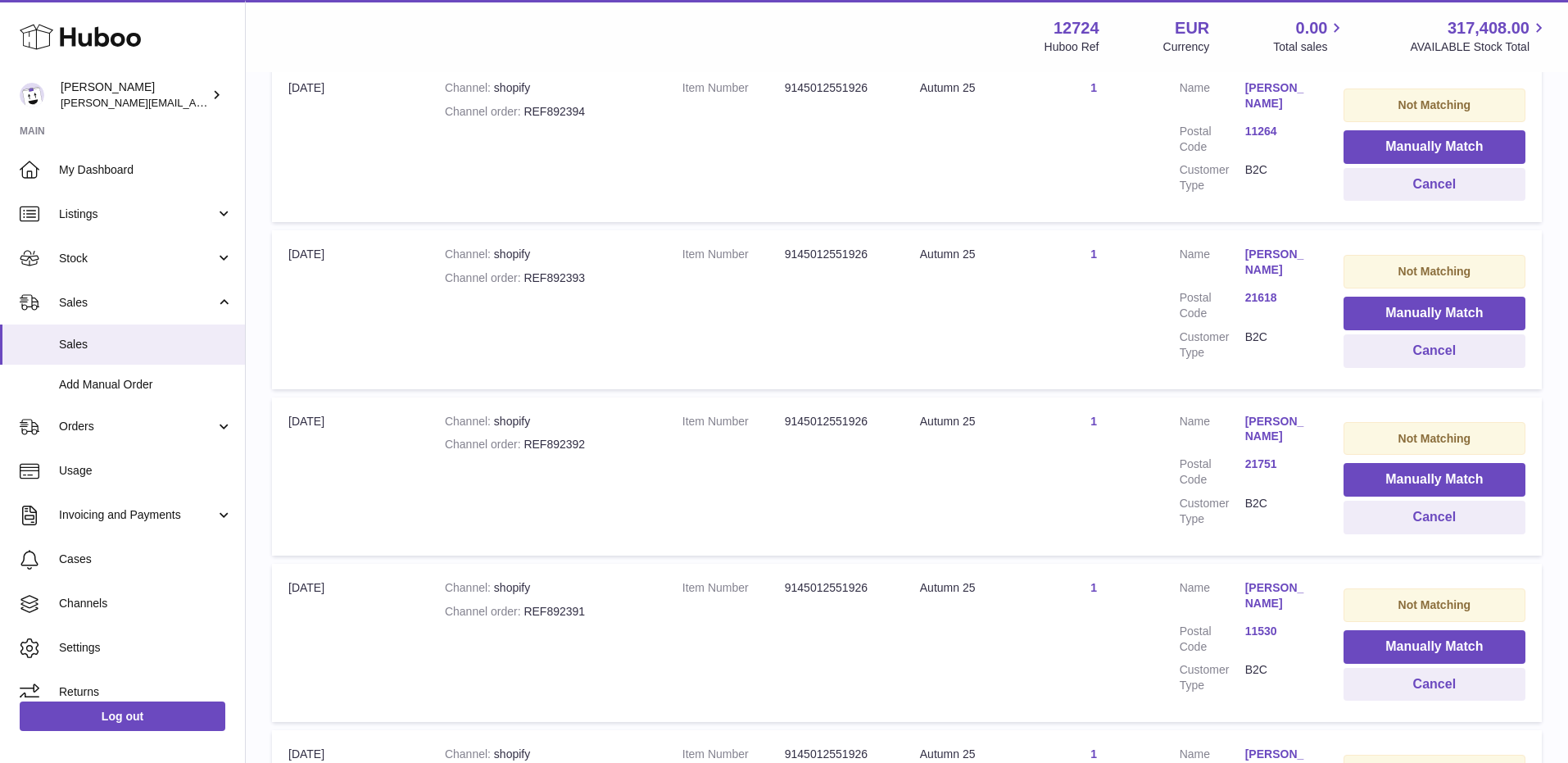
scroll to position [0, 0]
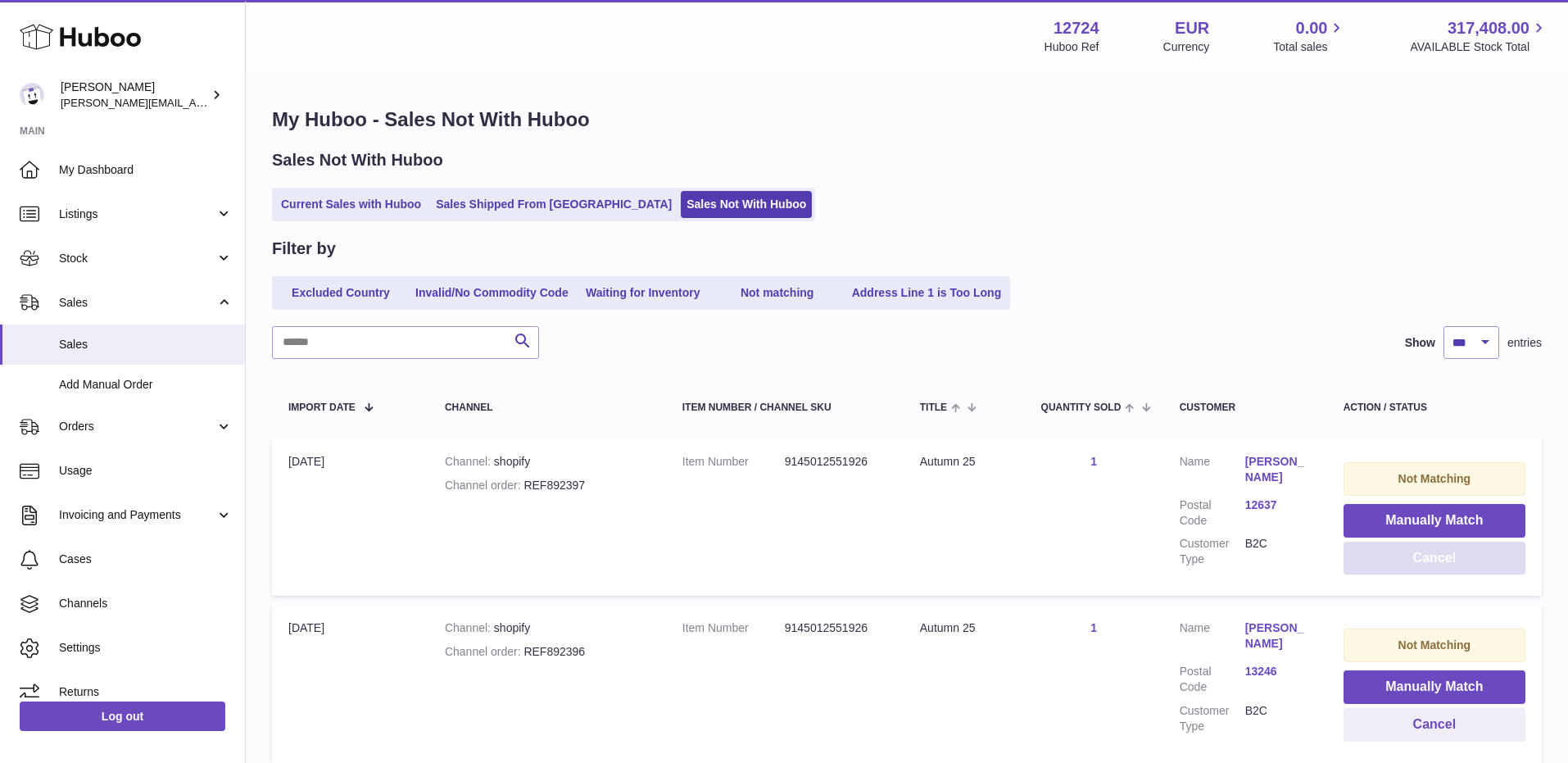
click at [1464, 559] on button "Cancel" at bounding box center [1435, 558] width 182 height 34
click at [1433, 561] on button "Cancel" at bounding box center [1435, 558] width 182 height 34
click at [1435, 558] on button "Cancel" at bounding box center [1435, 558] width 182 height 34
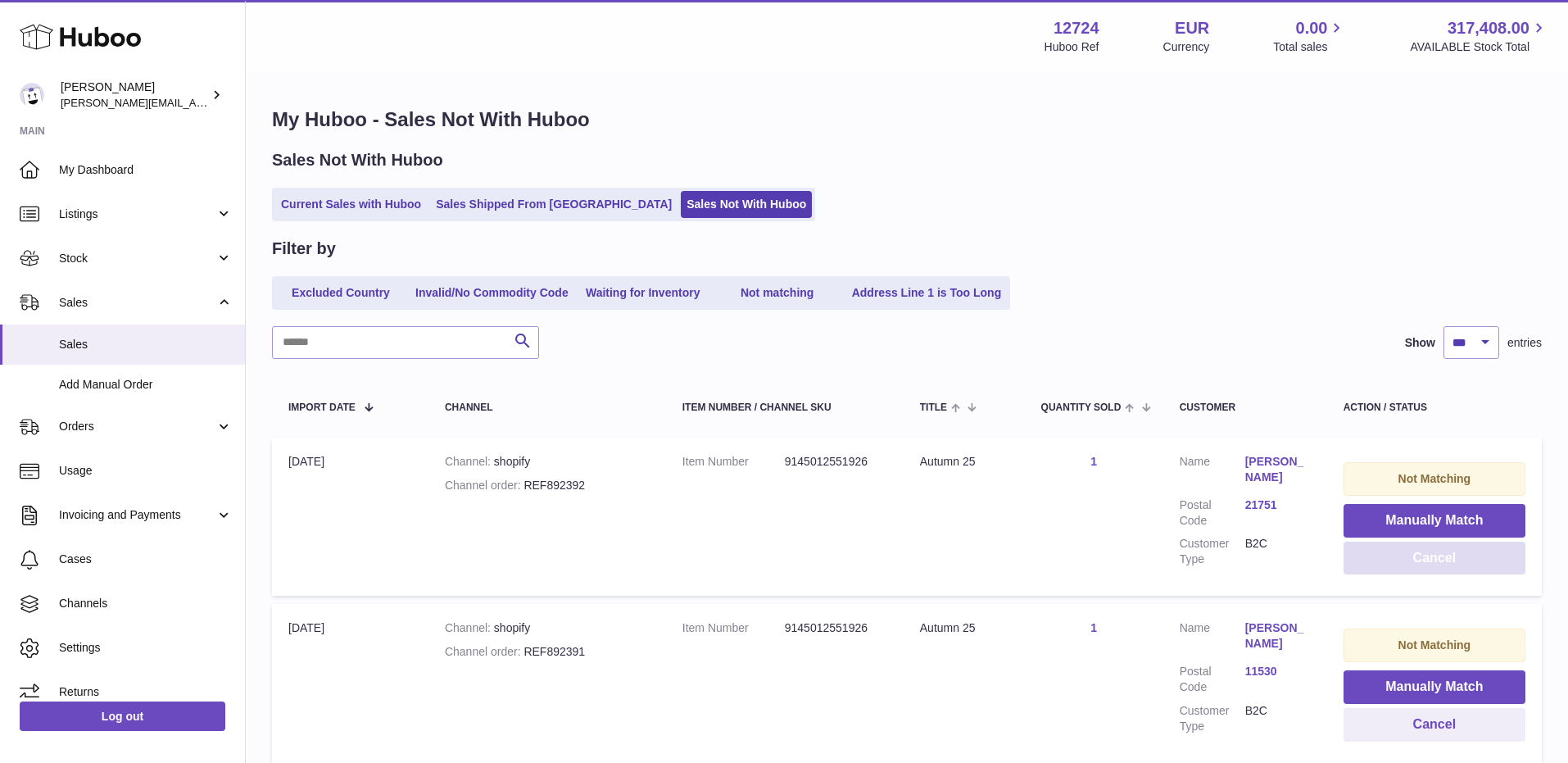
click at [1435, 558] on button "Cancel" at bounding box center [1435, 558] width 182 height 34
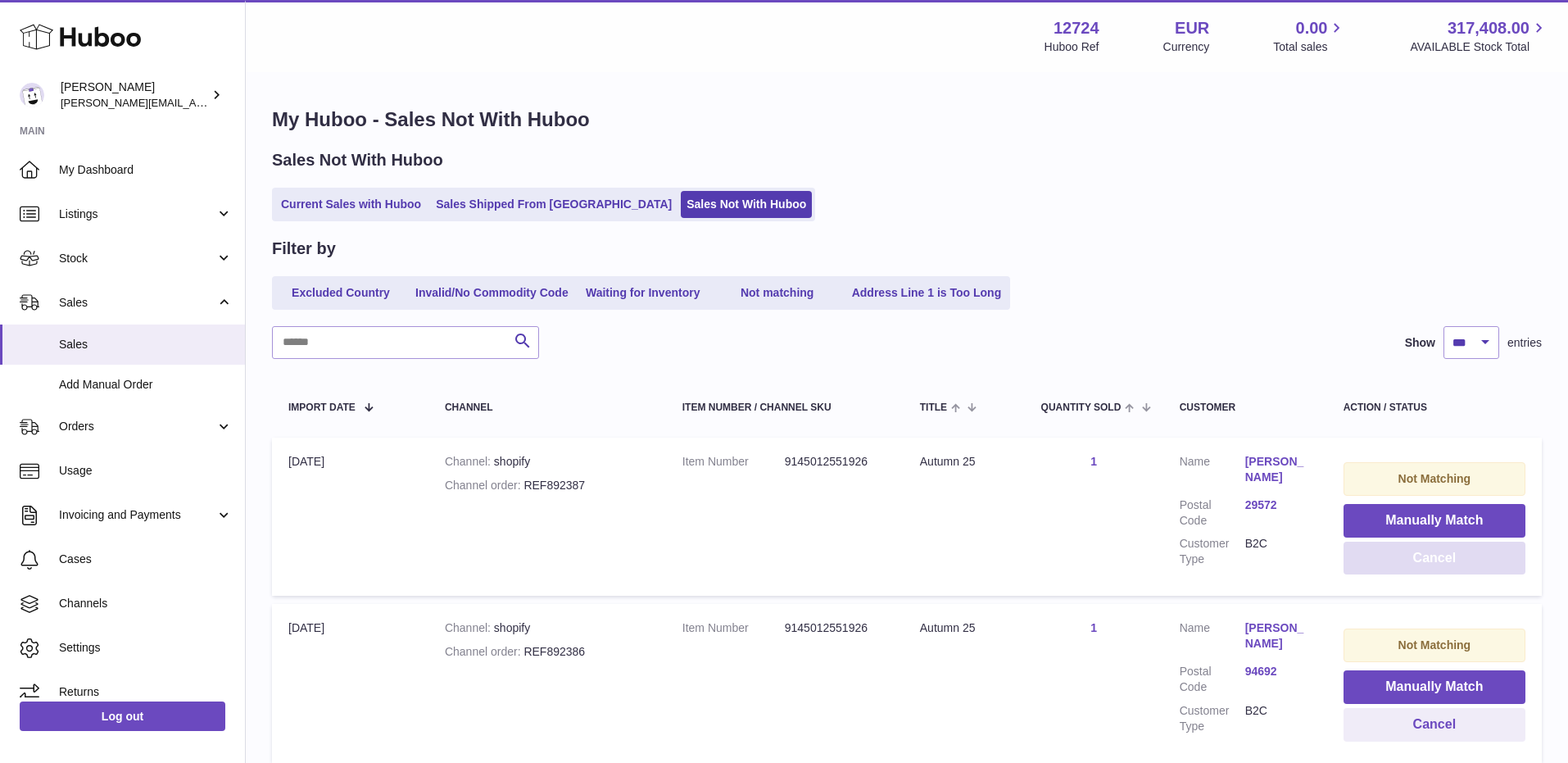
click at [1435, 558] on button "Cancel" at bounding box center [1435, 558] width 182 height 34
click at [1435, 559] on button "Cancel" at bounding box center [1435, 558] width 182 height 34
click at [1435, 558] on button "Cancel" at bounding box center [1435, 558] width 182 height 34
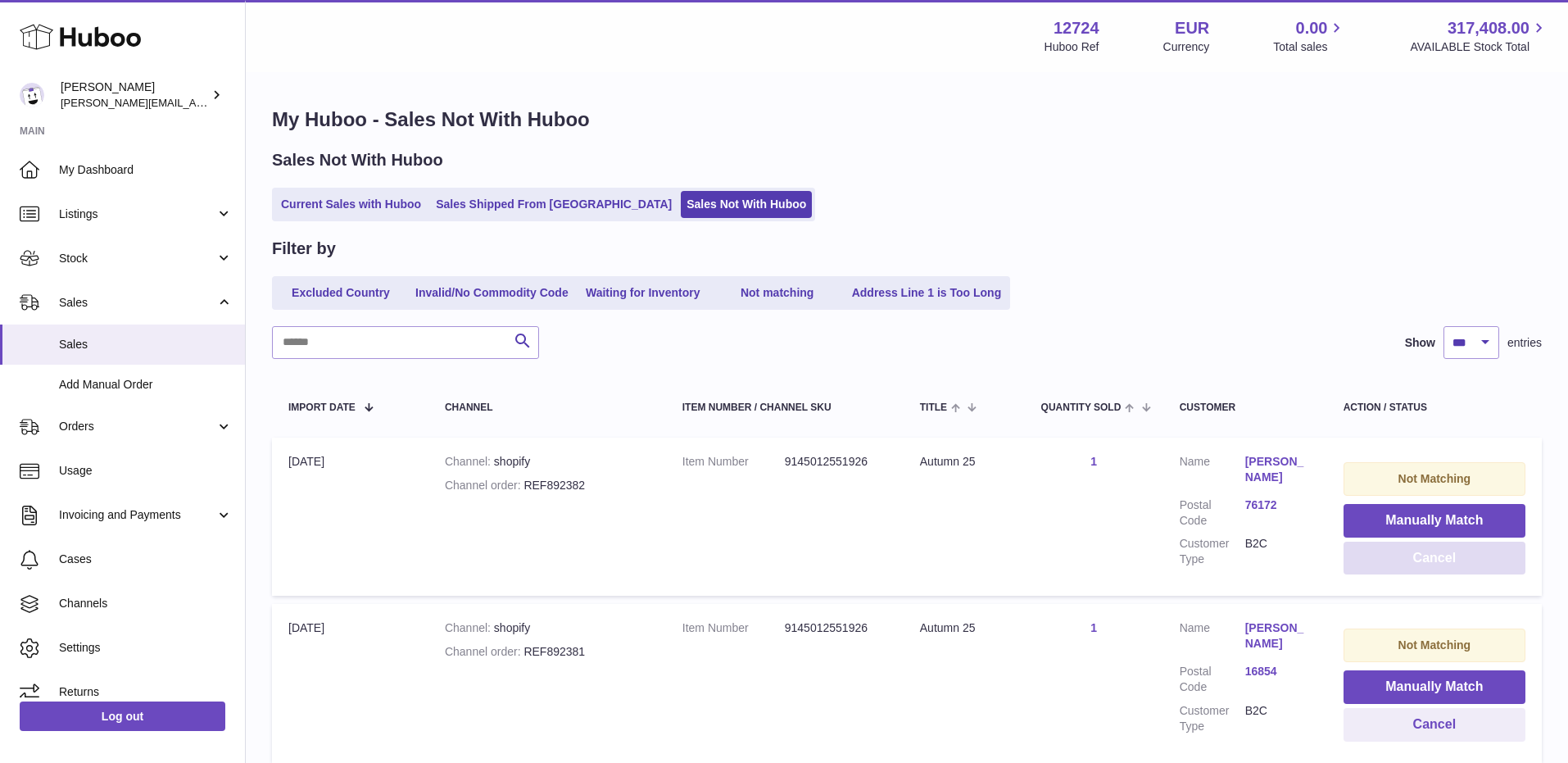
click at [1435, 558] on button "Cancel" at bounding box center [1435, 558] width 182 height 34
click at [1434, 558] on button "Cancel" at bounding box center [1435, 558] width 182 height 34
click at [1433, 559] on button "Cancel" at bounding box center [1435, 558] width 182 height 34
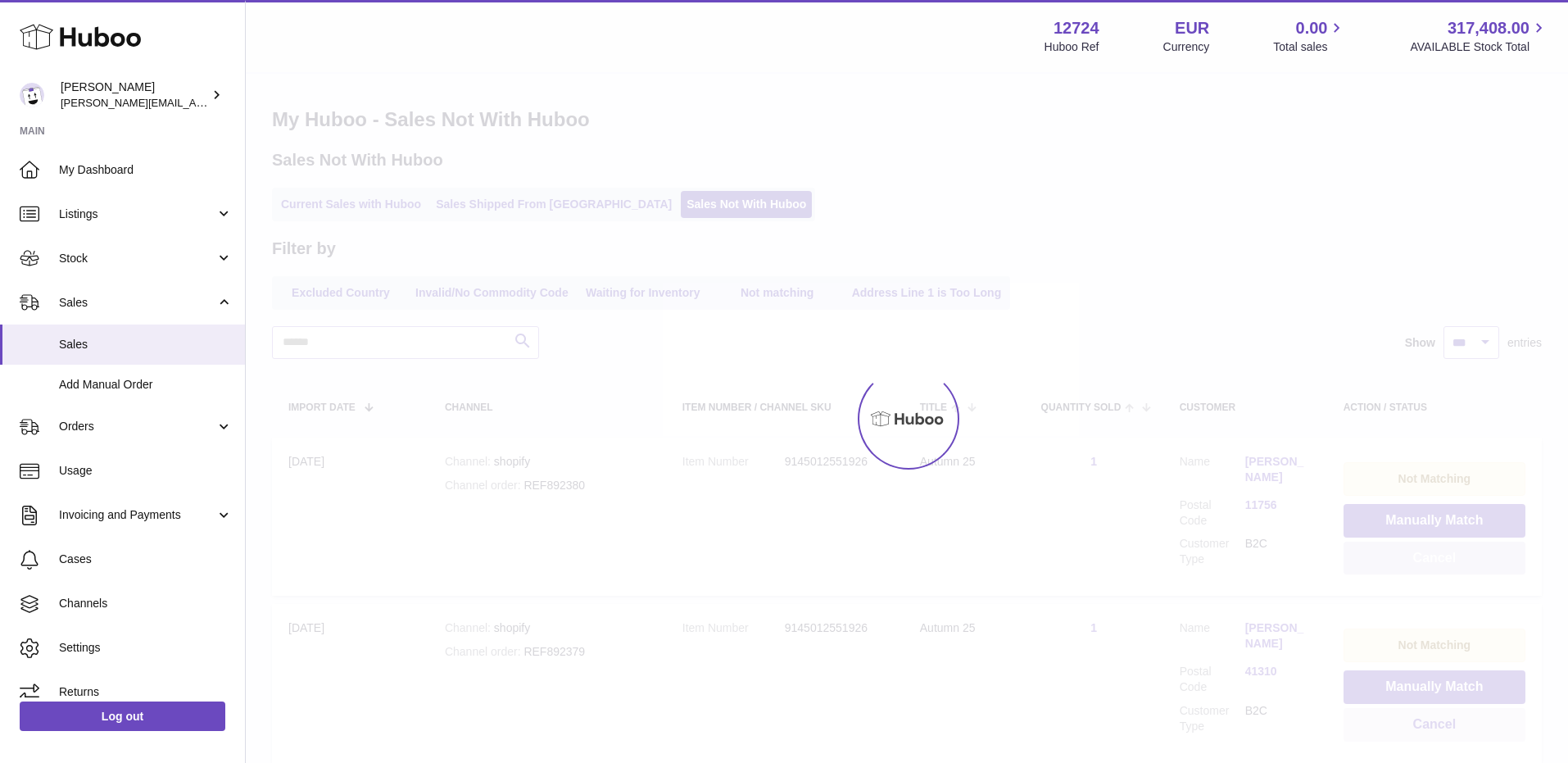
click at [1434, 558] on button "Cancel" at bounding box center [1435, 558] width 182 height 34
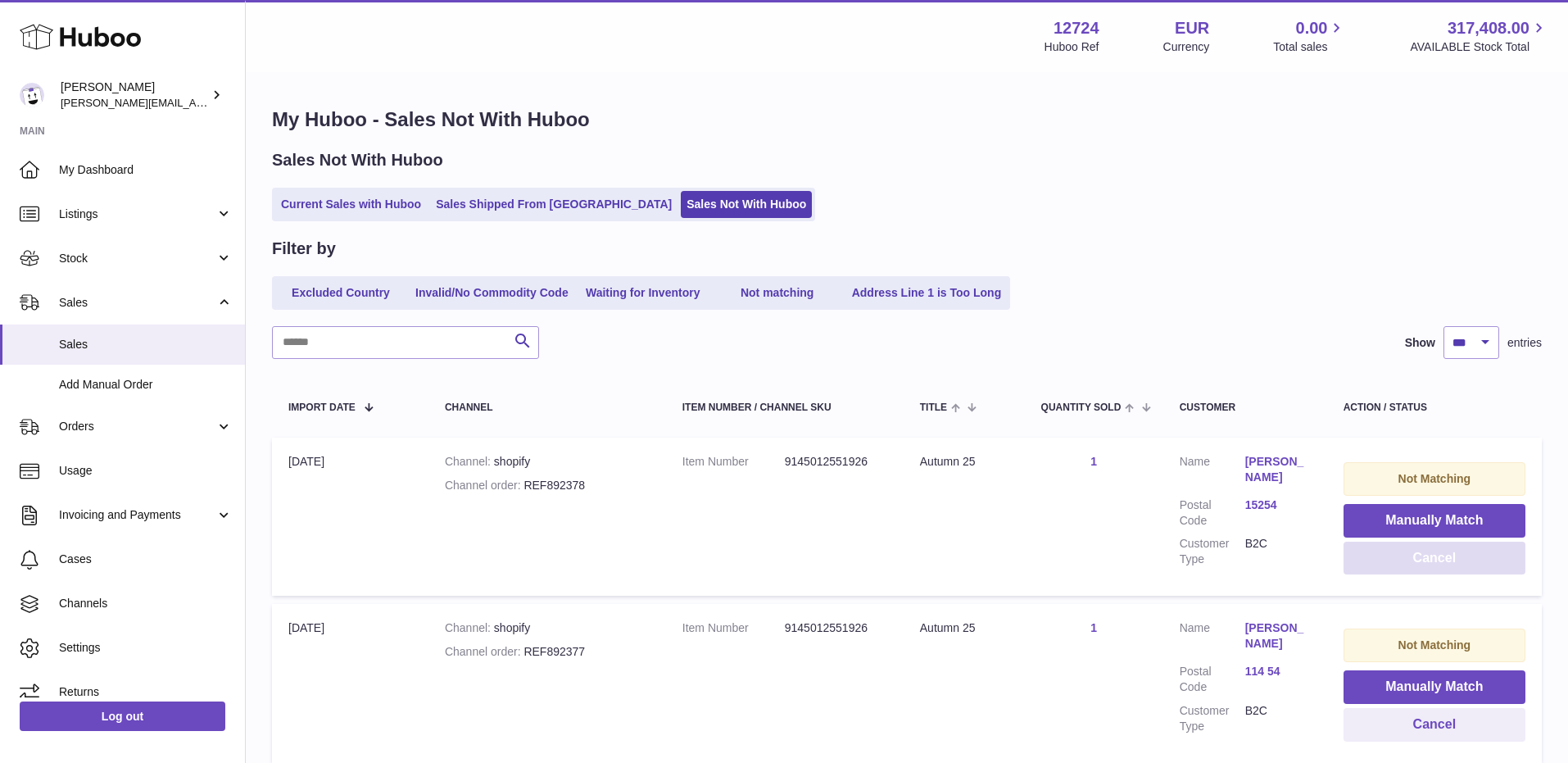
click at [1433, 558] on button "Cancel" at bounding box center [1435, 558] width 182 height 34
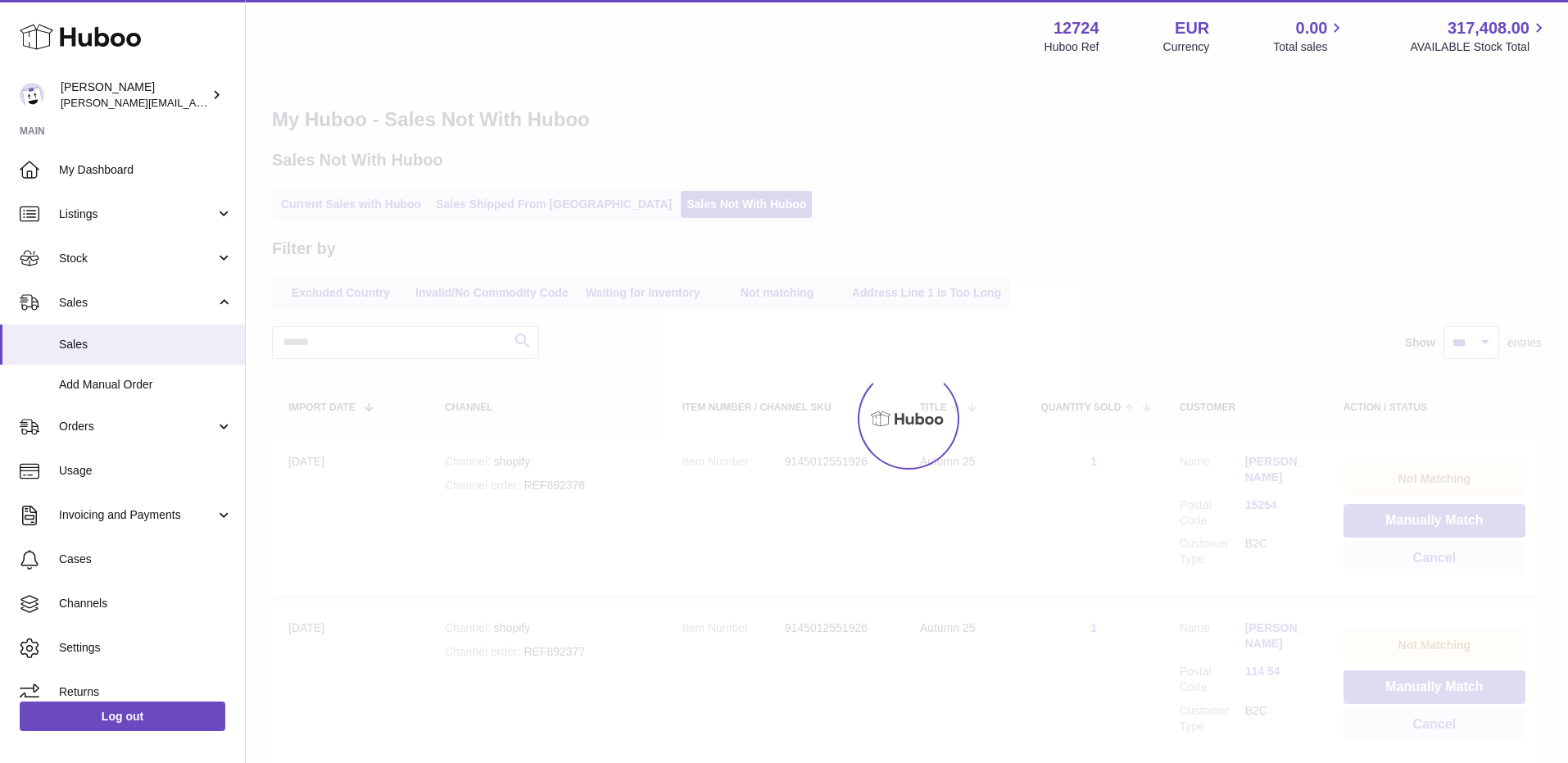
click at [1432, 560] on div at bounding box center [907, 418] width 1322 height 689
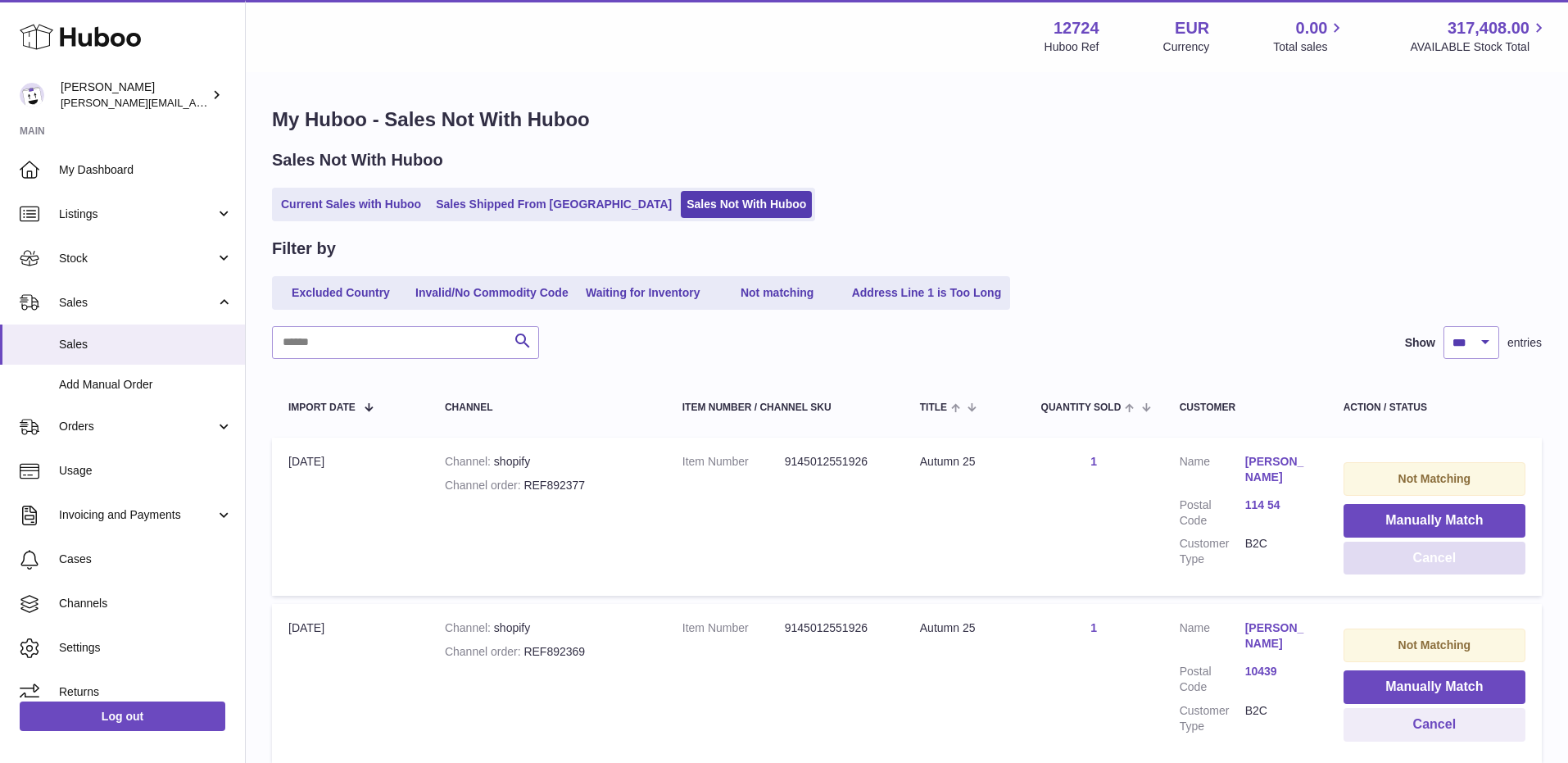
click at [1430, 562] on button "Cancel" at bounding box center [1435, 558] width 182 height 34
click at [1430, 561] on button "Cancel" at bounding box center [1435, 558] width 182 height 34
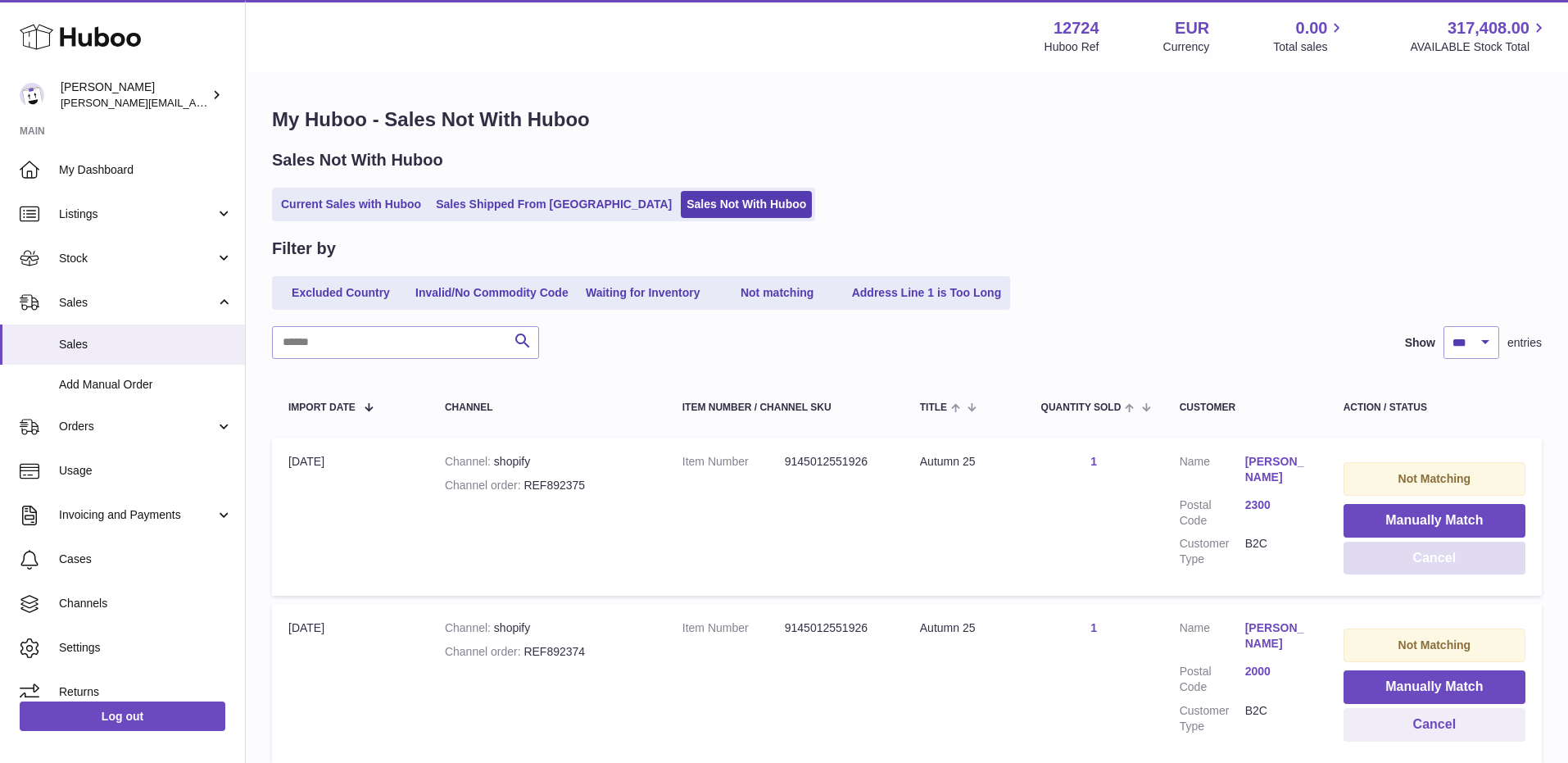
click at [1429, 563] on button "Cancel" at bounding box center [1435, 558] width 182 height 34
click at [1430, 563] on button "Cancel" at bounding box center [1435, 558] width 182 height 34
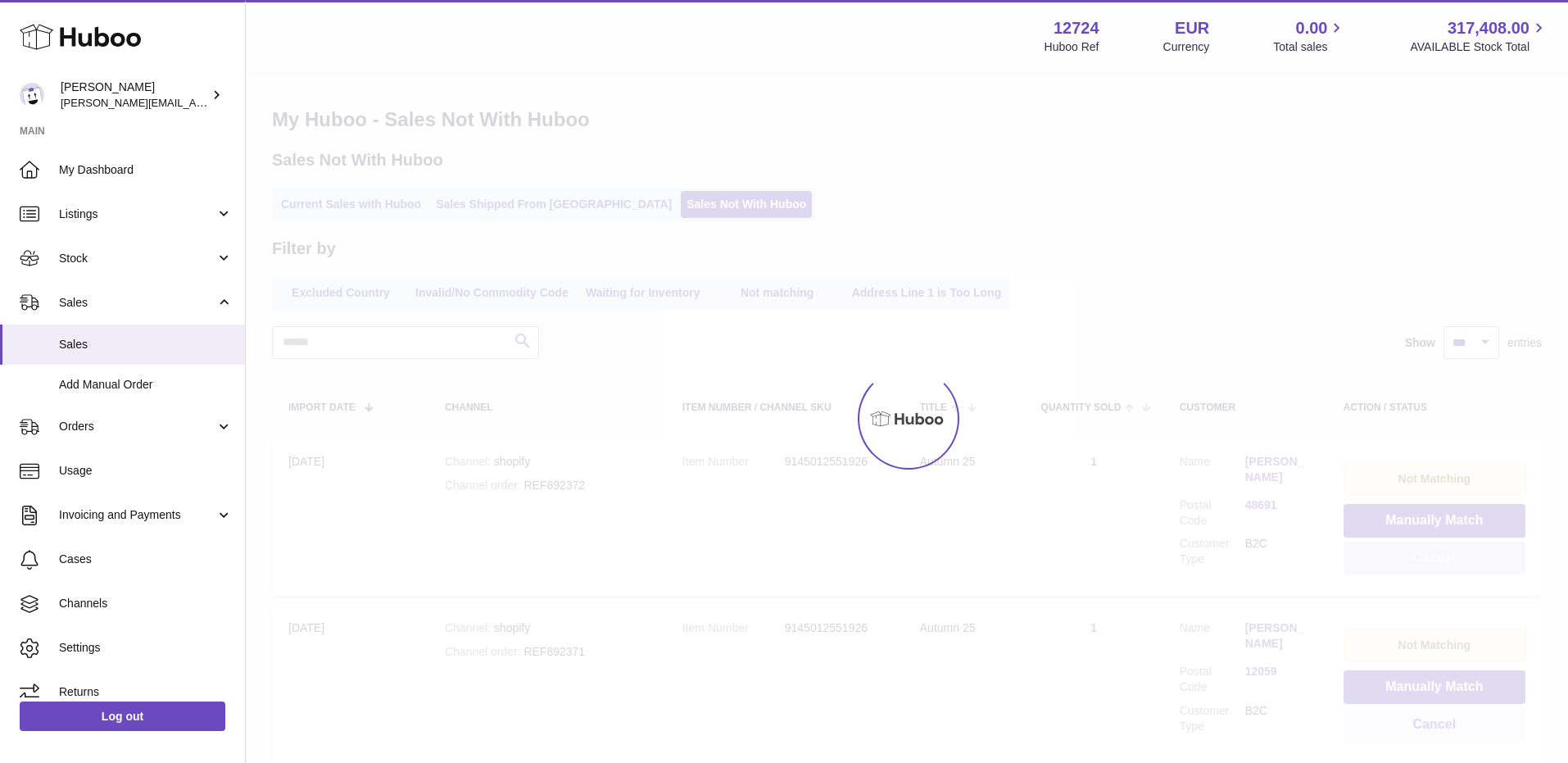
click at [1430, 563] on button "Cancel" at bounding box center [1435, 558] width 182 height 34
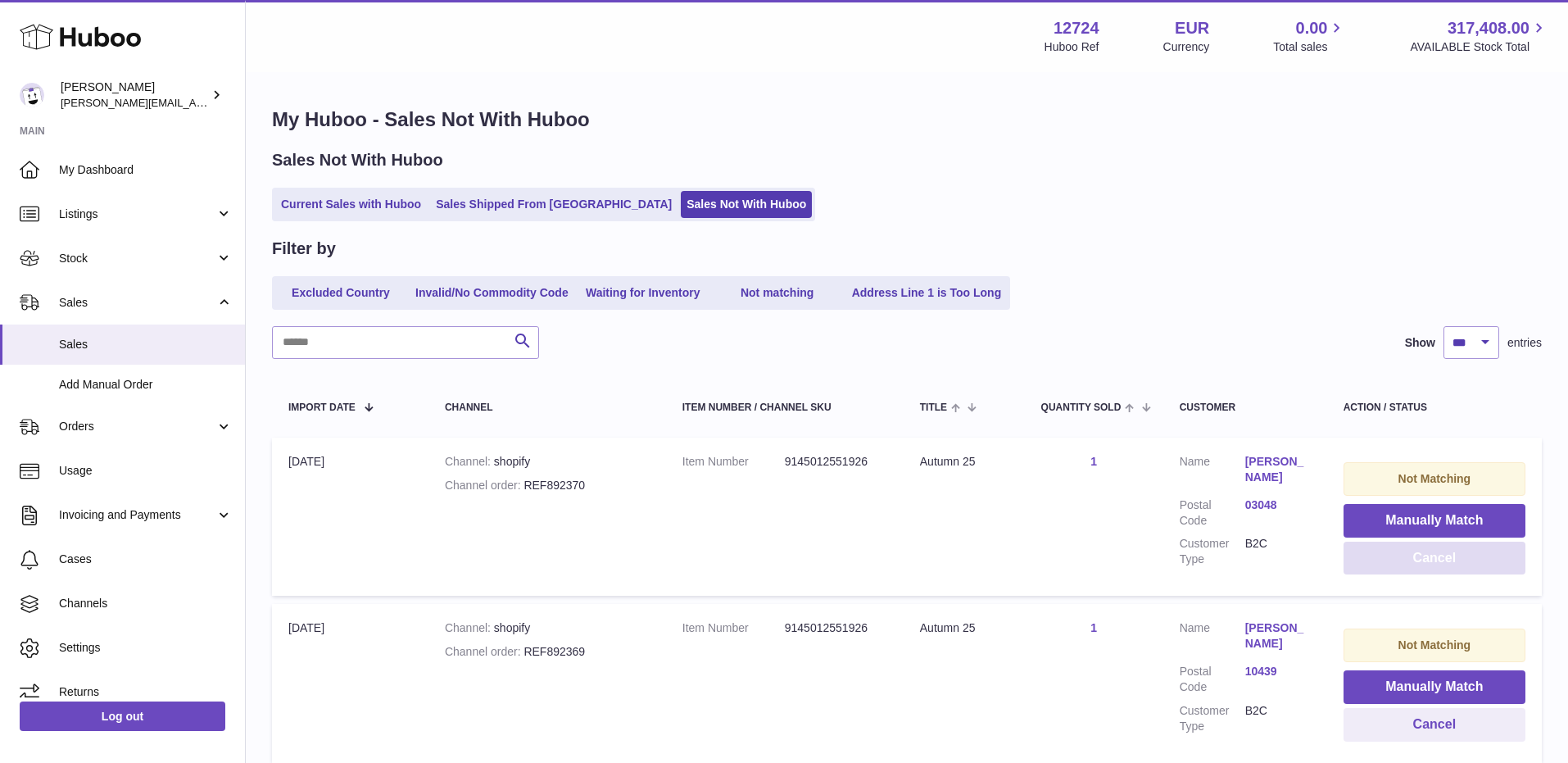
click at [1430, 563] on button "Cancel" at bounding box center [1435, 558] width 182 height 34
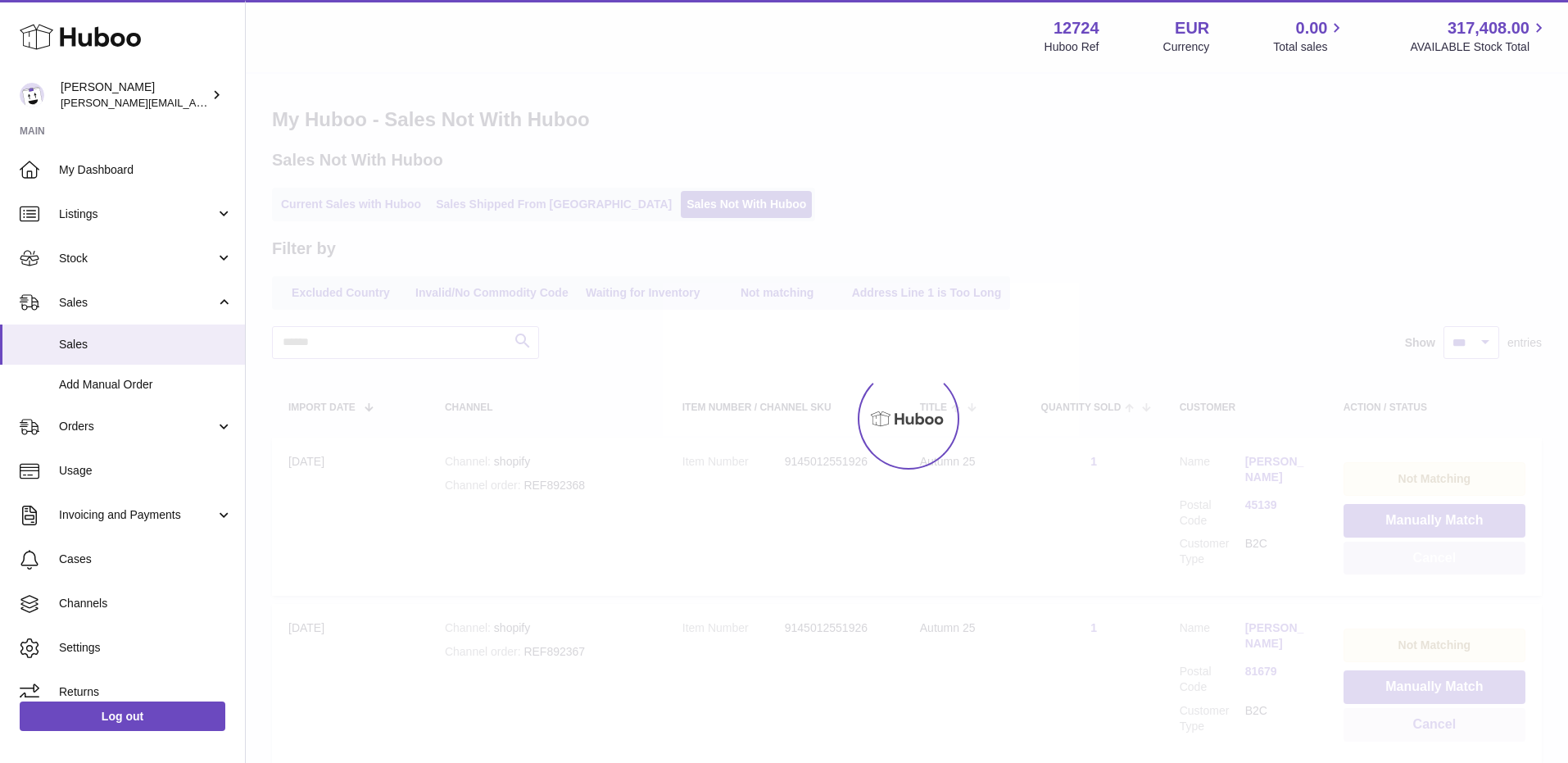
click at [1430, 563] on button "Cancel" at bounding box center [1435, 558] width 182 height 34
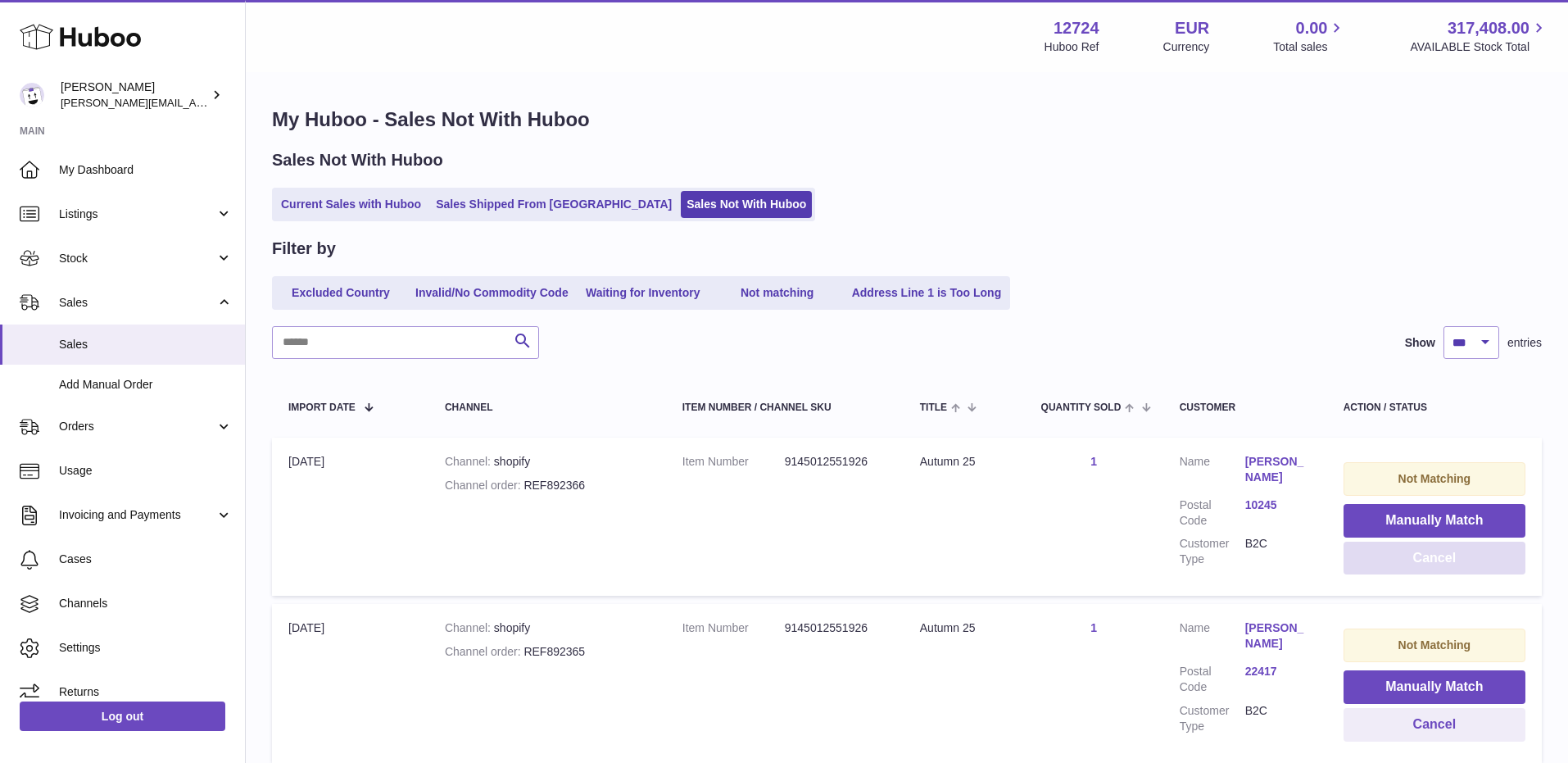
click at [1430, 563] on button "Cancel" at bounding box center [1435, 558] width 182 height 34
click at [1430, 563] on button "Cancel" at bounding box center [1435, 558] width 182 height 34
click at [1429, 564] on button "Cancel" at bounding box center [1435, 558] width 182 height 34
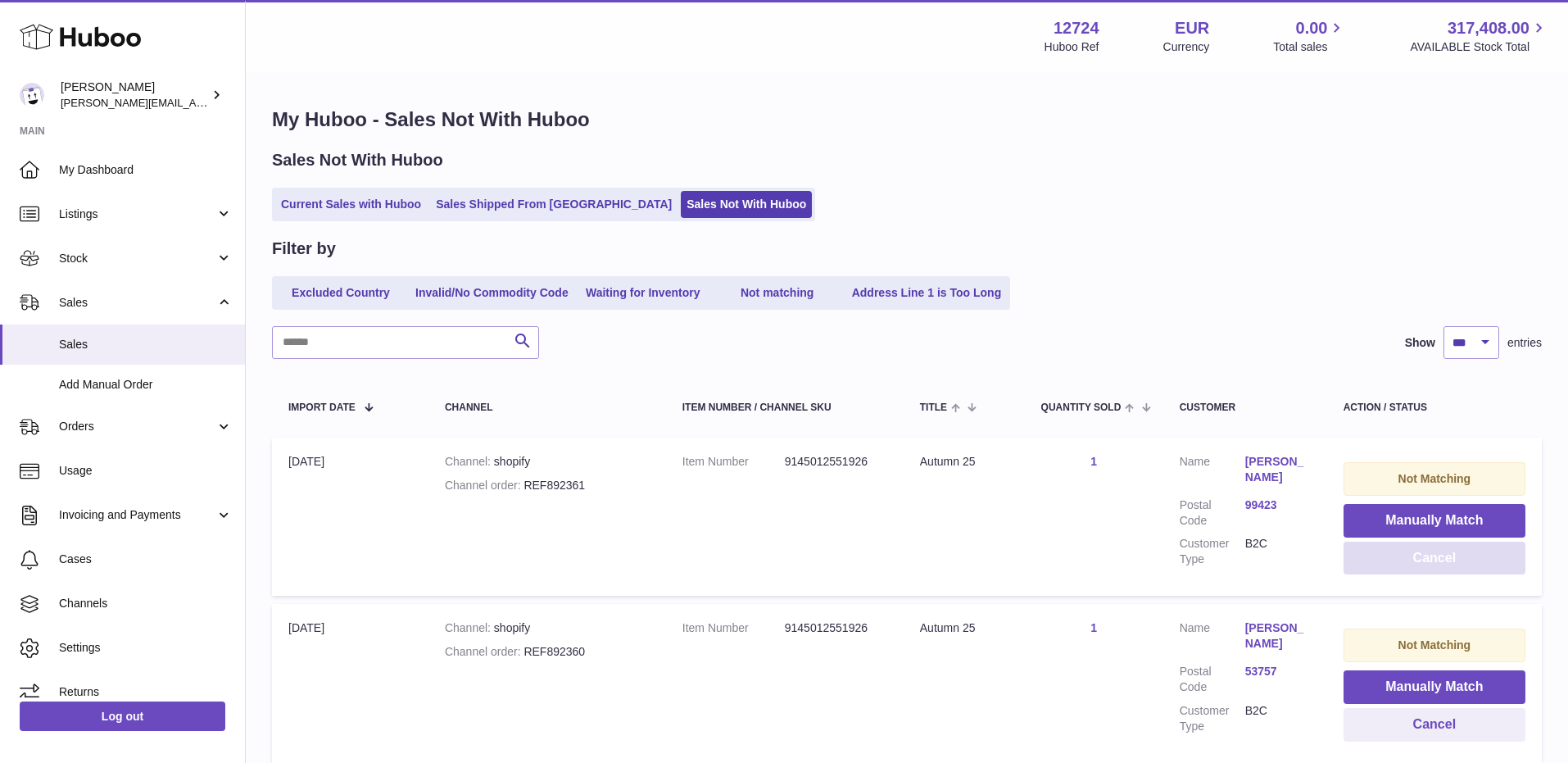
click at [1429, 564] on button "Cancel" at bounding box center [1435, 558] width 182 height 34
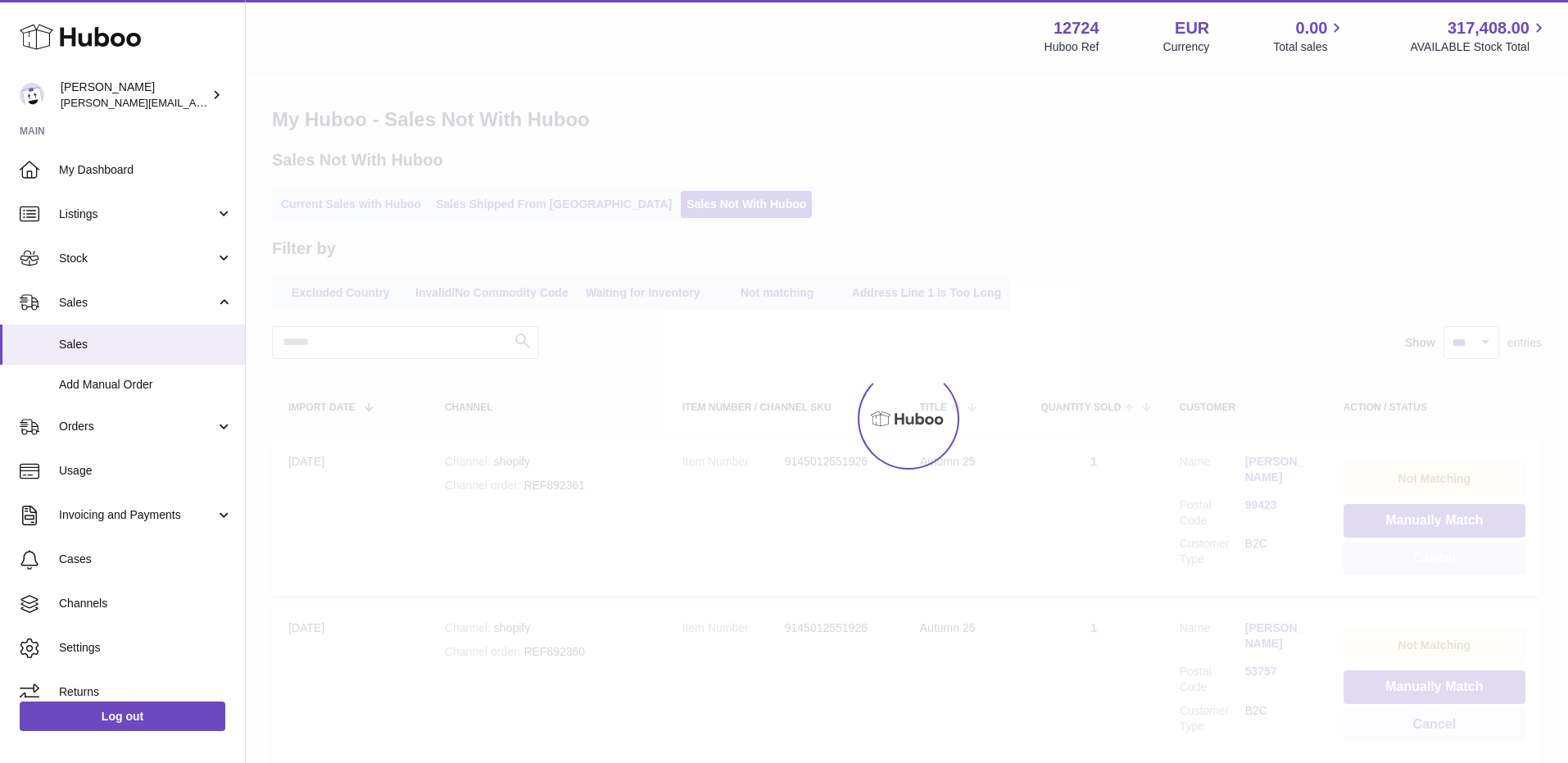
click at [1429, 564] on button "Cancel" at bounding box center [1435, 558] width 182 height 34
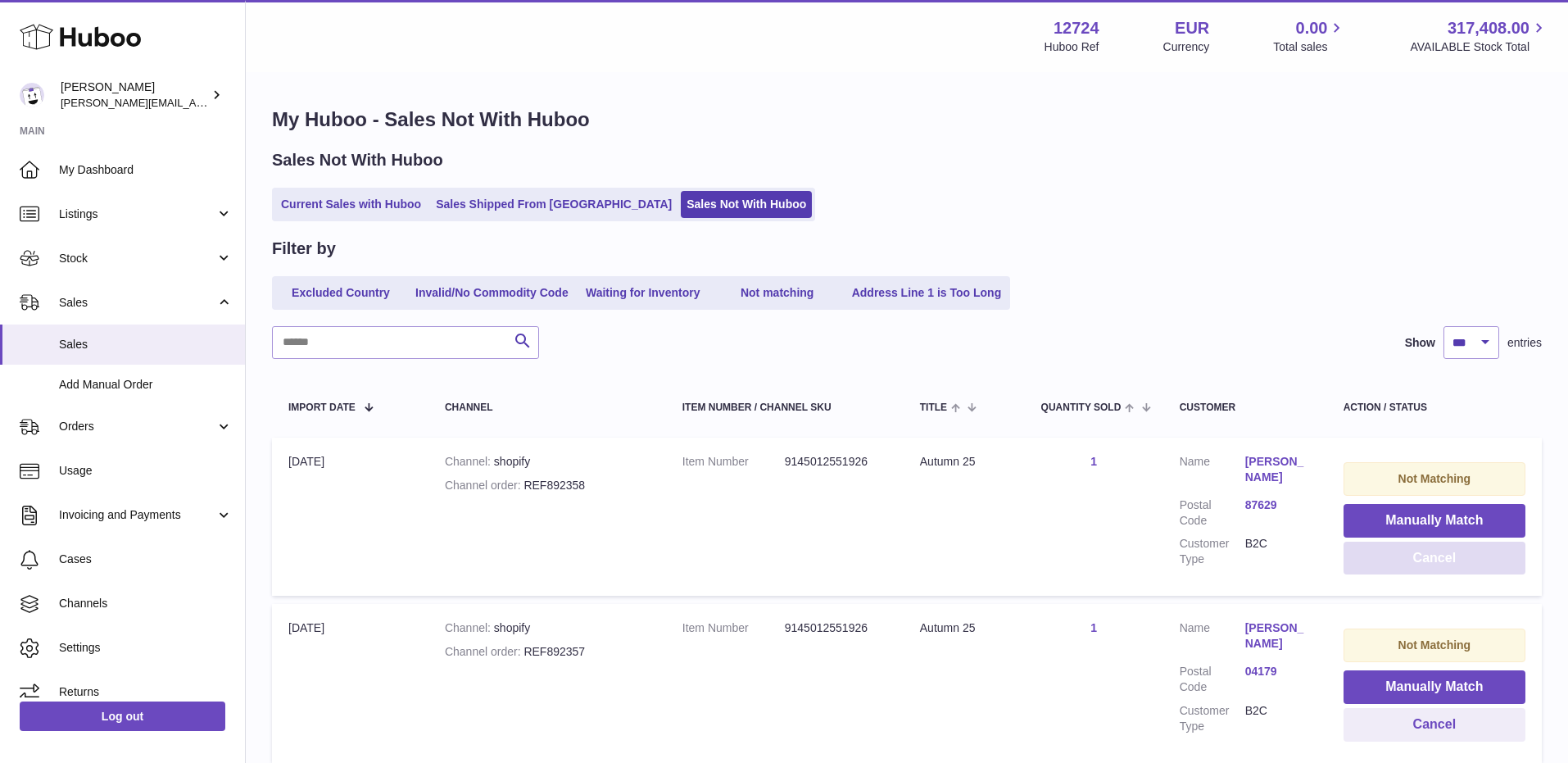
click at [1429, 564] on button "Cancel" at bounding box center [1435, 558] width 182 height 34
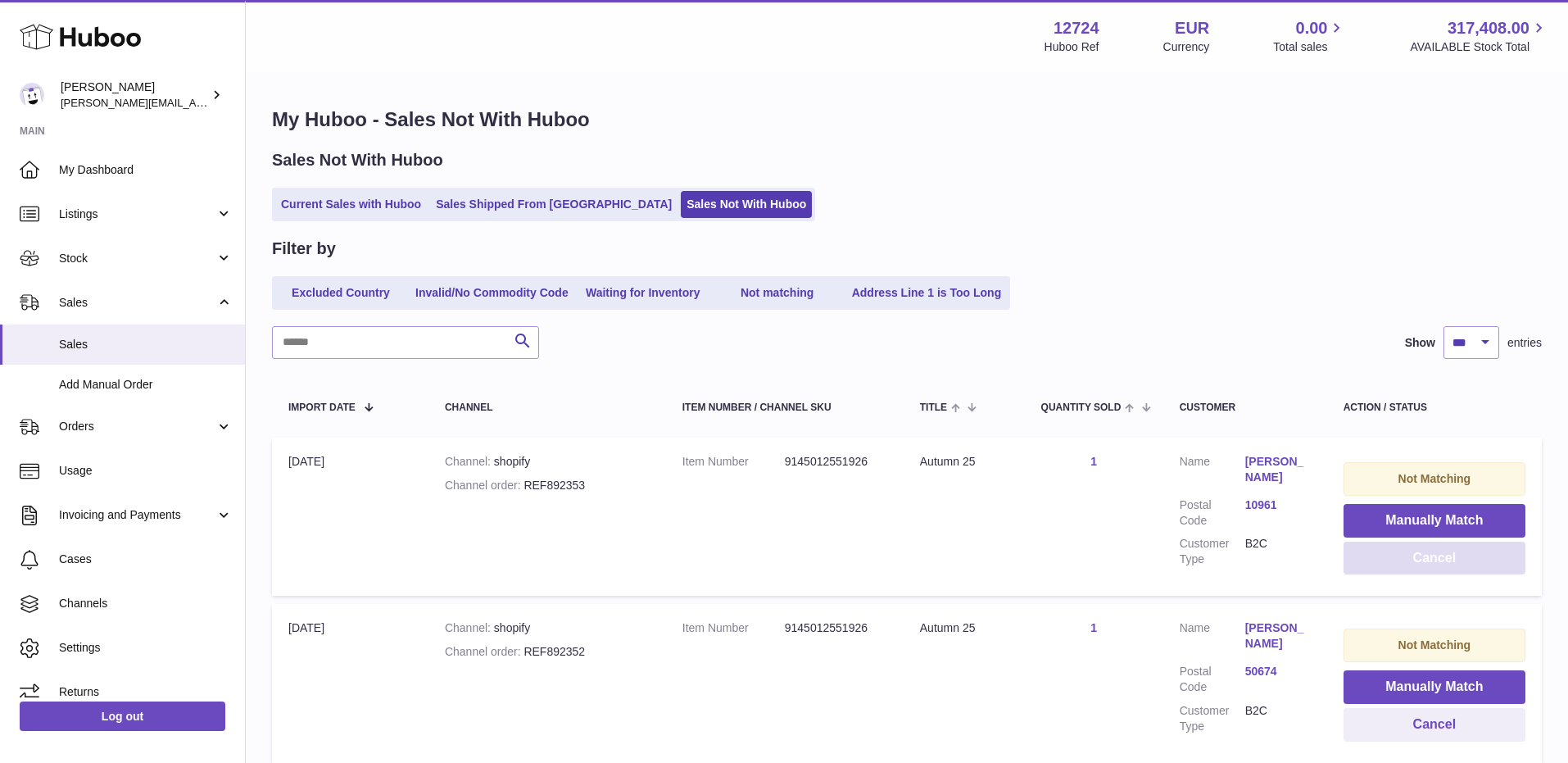
click at [1429, 565] on button "Cancel" at bounding box center [1435, 558] width 182 height 34
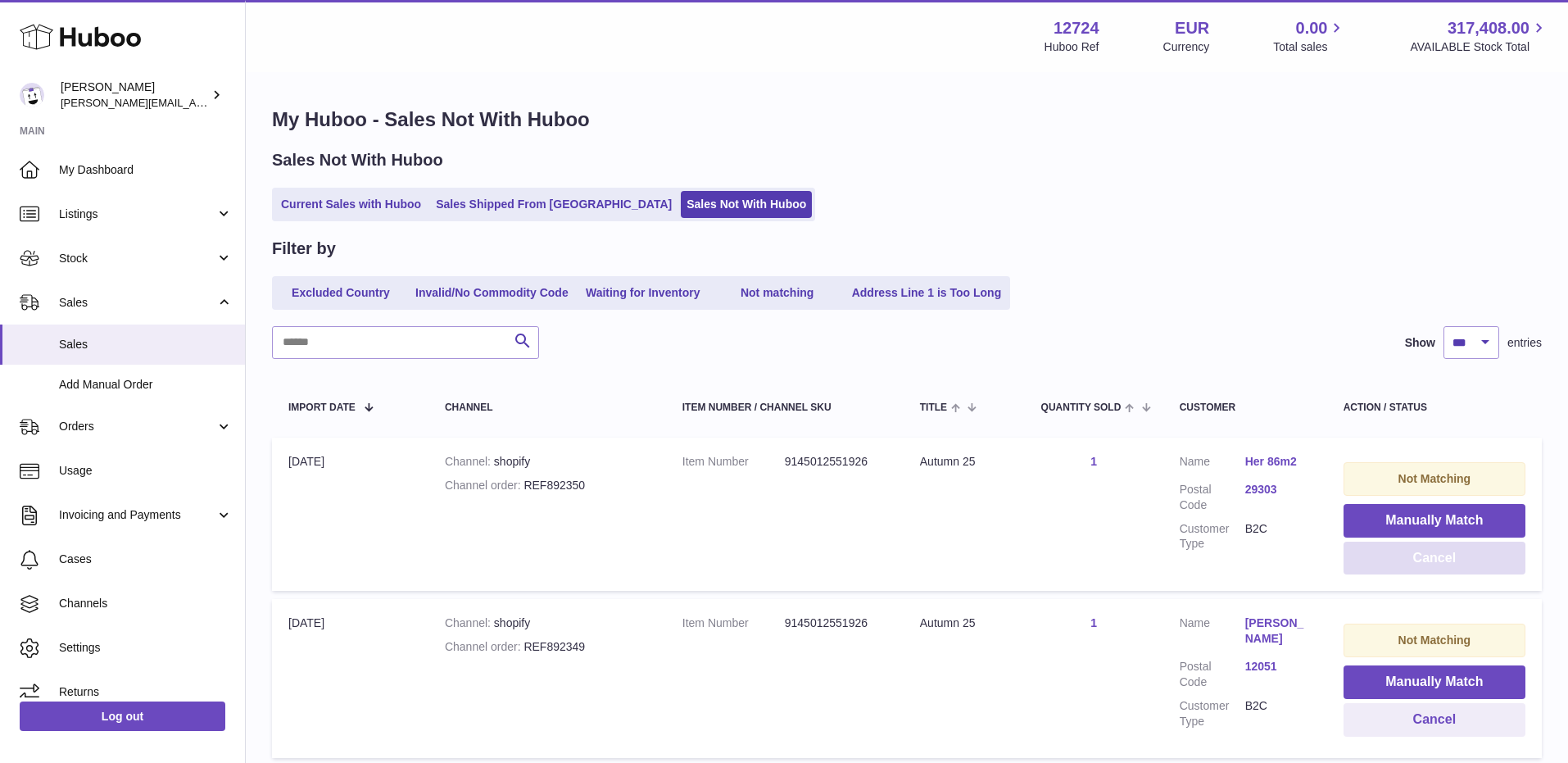
click at [1429, 565] on button "Cancel" at bounding box center [1435, 558] width 182 height 34
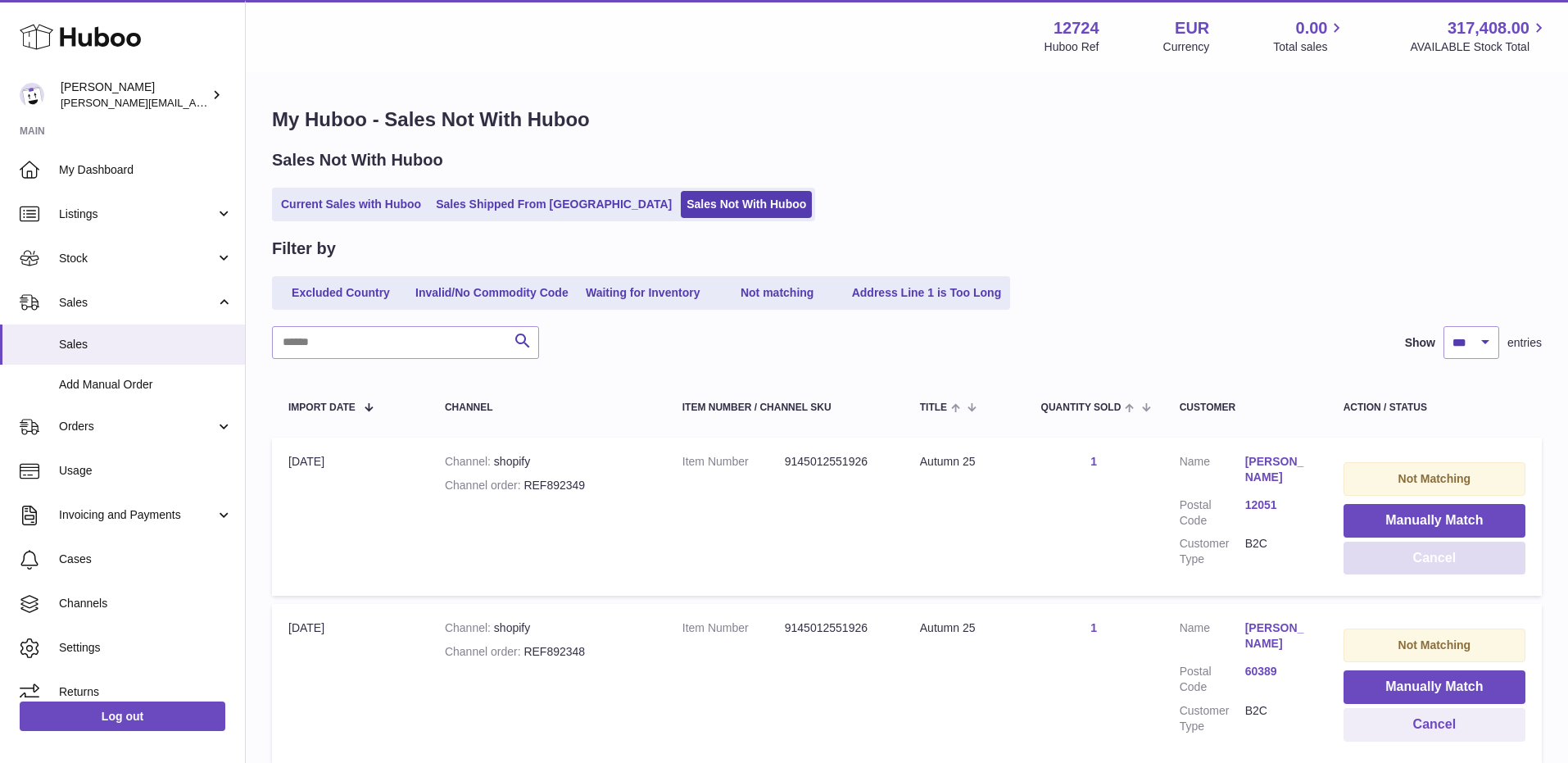
click at [1429, 565] on button "Cancel" at bounding box center [1435, 558] width 182 height 34
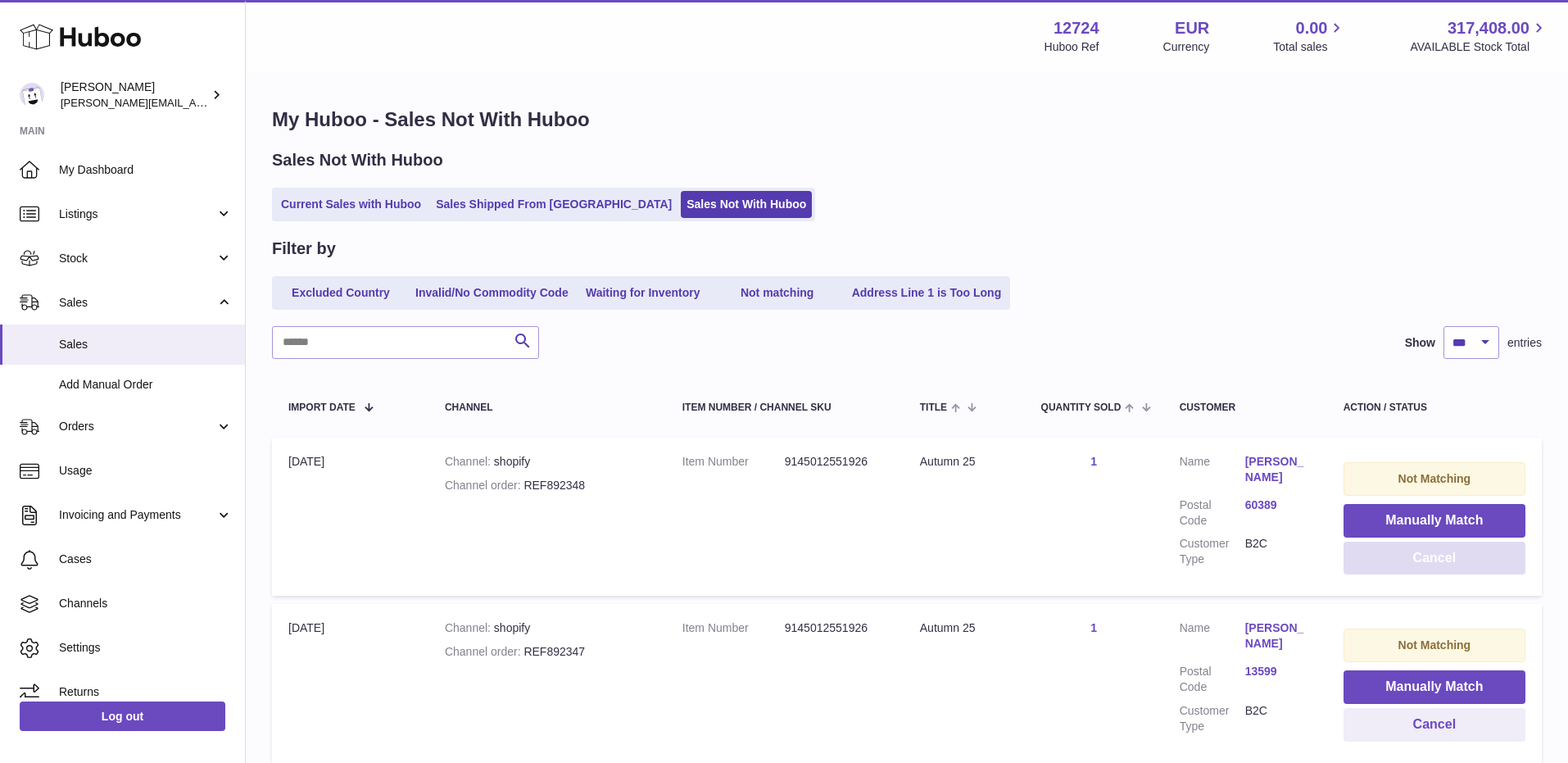
click at [1429, 565] on button "Cancel" at bounding box center [1435, 558] width 182 height 34
click at [1428, 566] on button "Cancel" at bounding box center [1435, 558] width 182 height 34
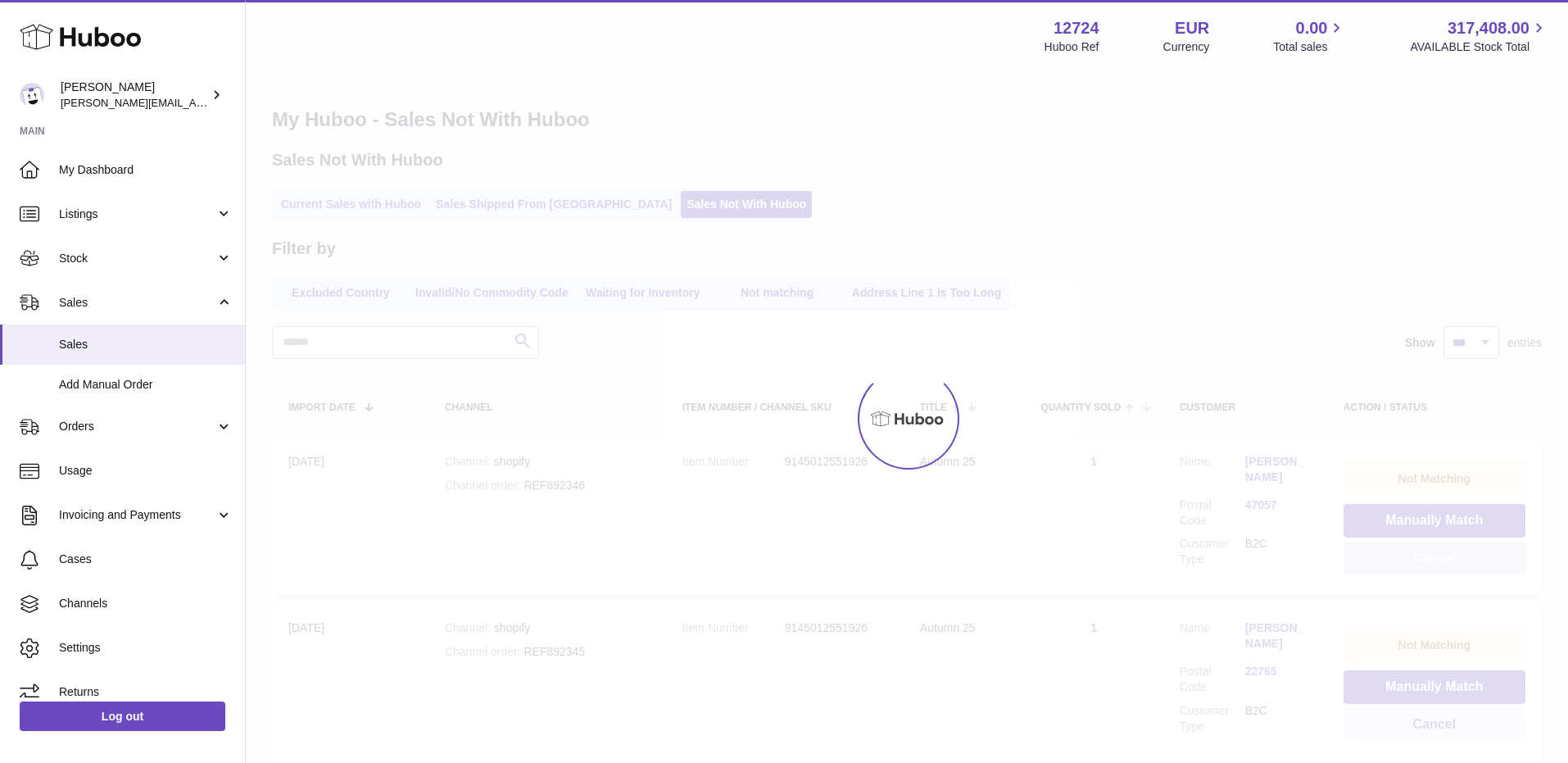
click at [1428, 566] on button "Cancel" at bounding box center [1435, 558] width 182 height 34
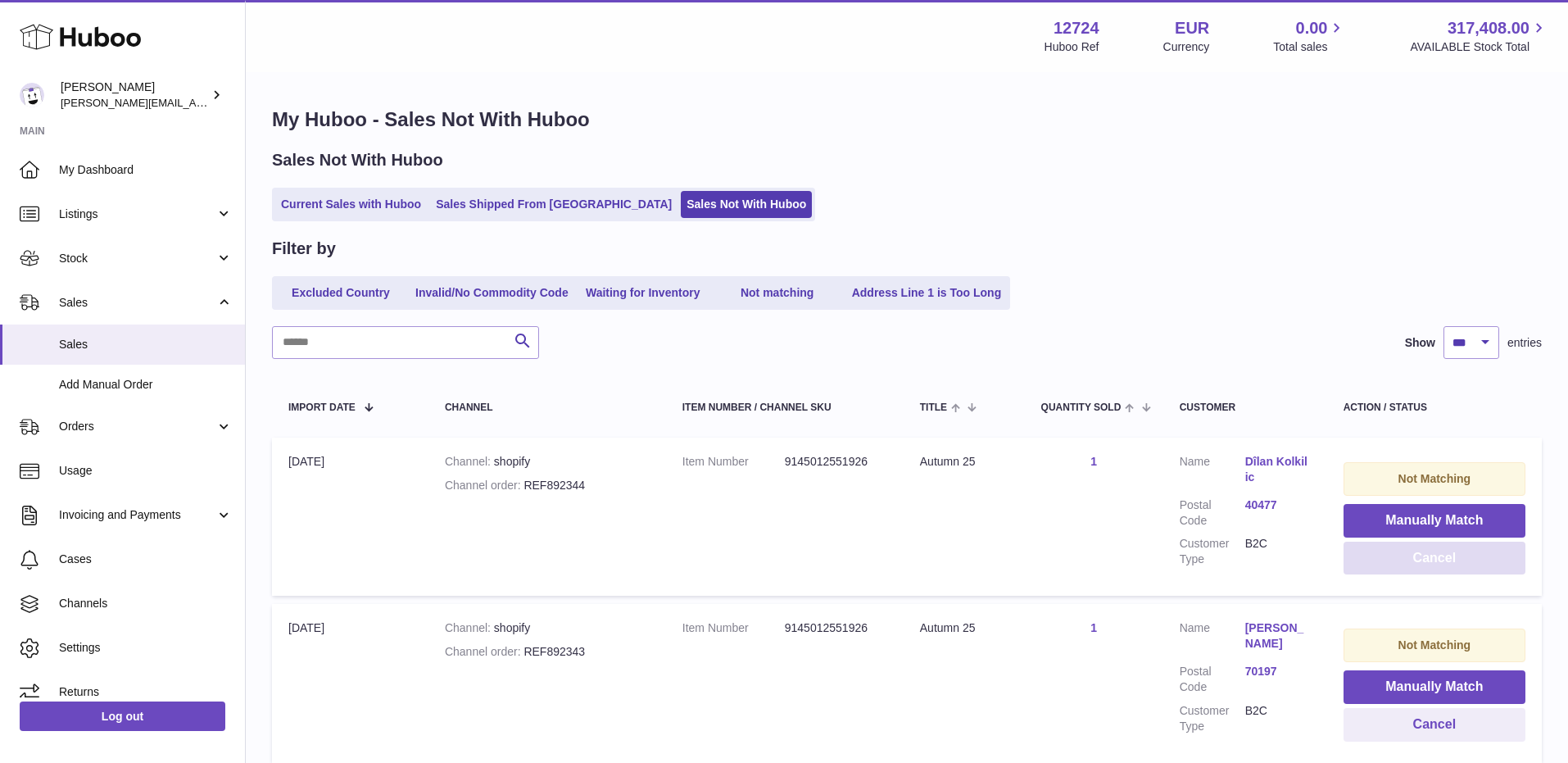
click at [1428, 566] on button "Cancel" at bounding box center [1435, 558] width 182 height 34
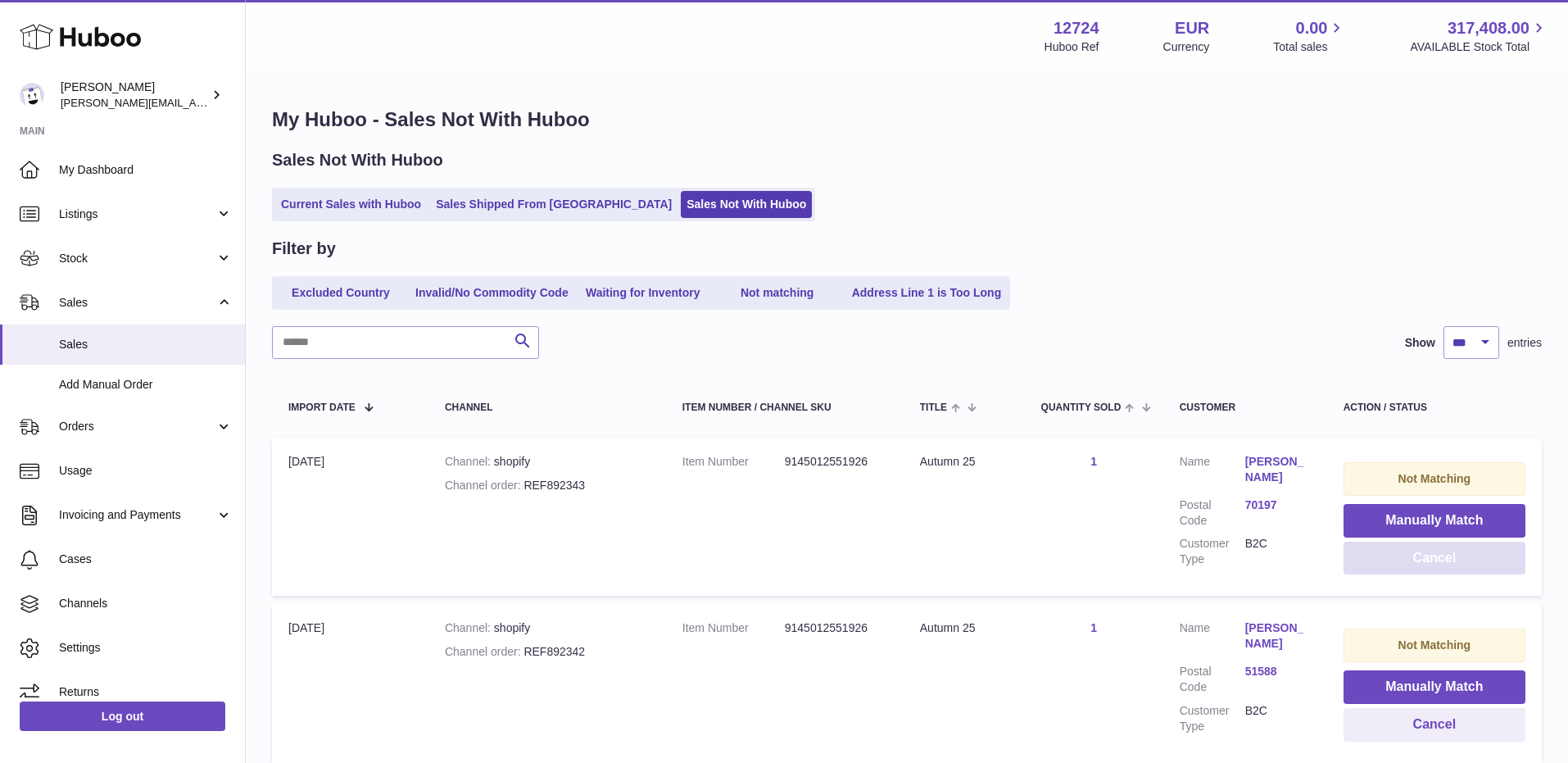
click at [1428, 567] on button "Cancel" at bounding box center [1435, 558] width 182 height 34
click at [1427, 567] on button "Cancel" at bounding box center [1435, 558] width 182 height 34
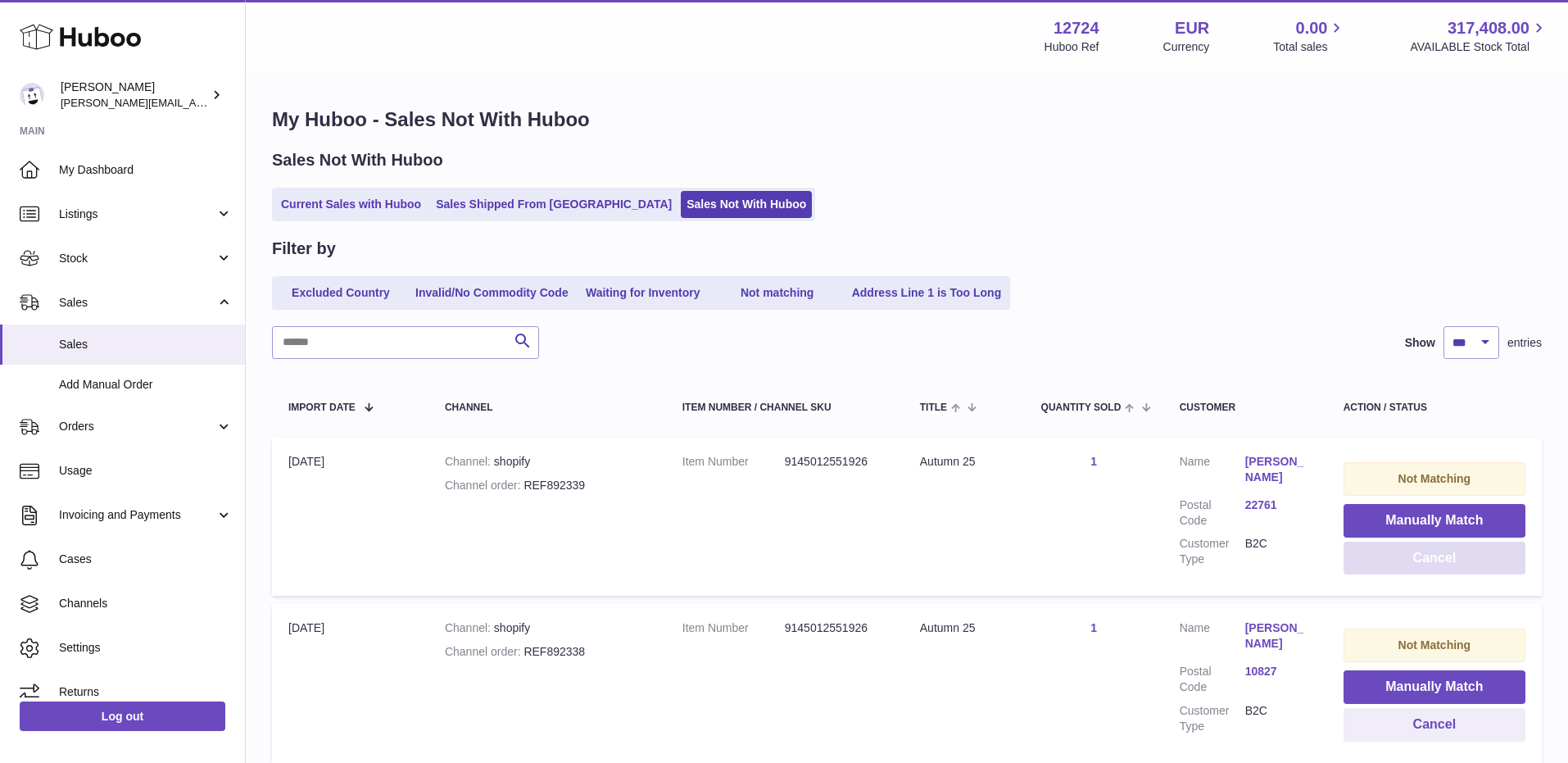
click at [1427, 567] on button "Cancel" at bounding box center [1435, 558] width 182 height 34
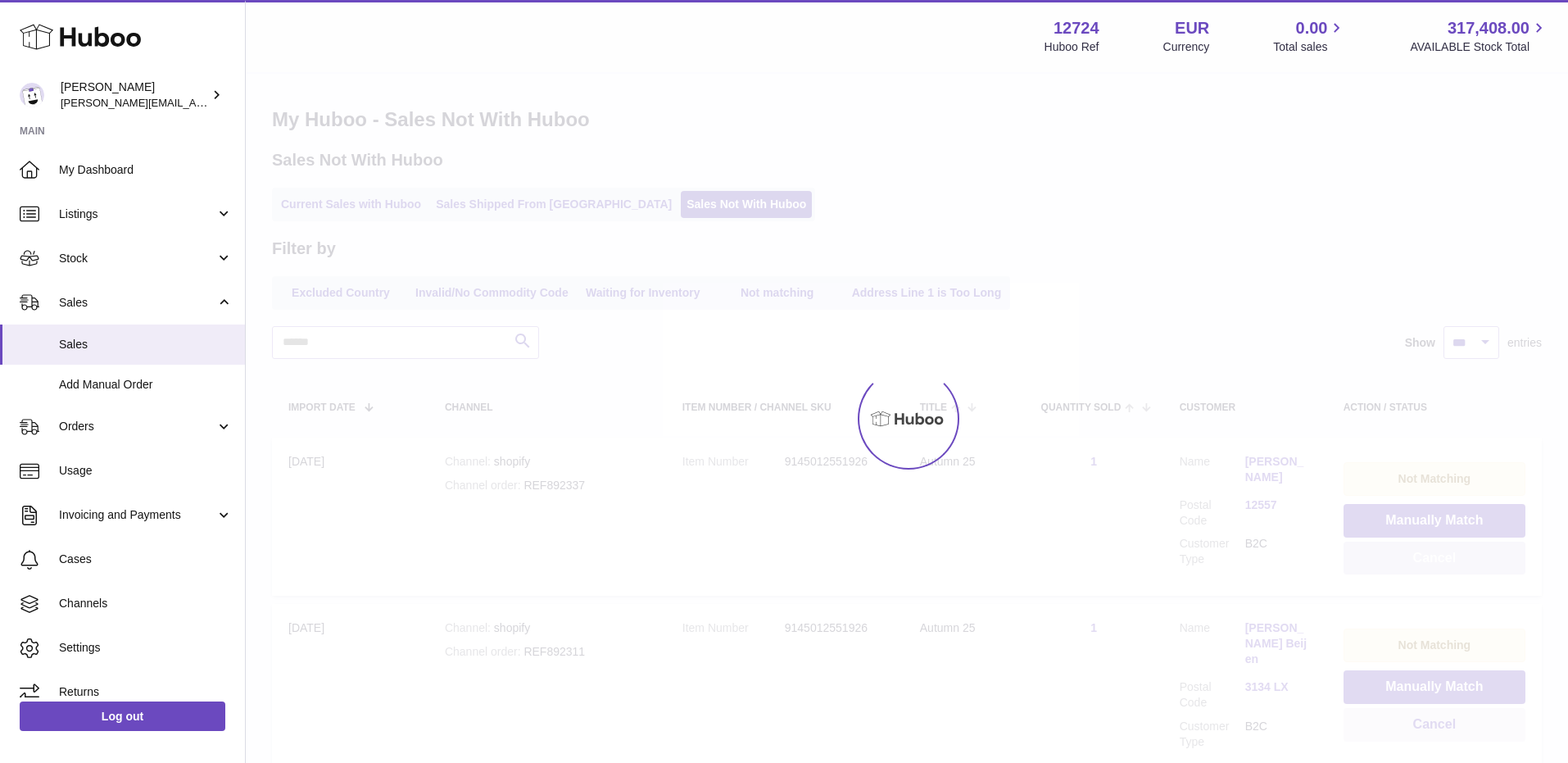
click at [1427, 567] on button "Cancel" at bounding box center [1435, 558] width 182 height 34
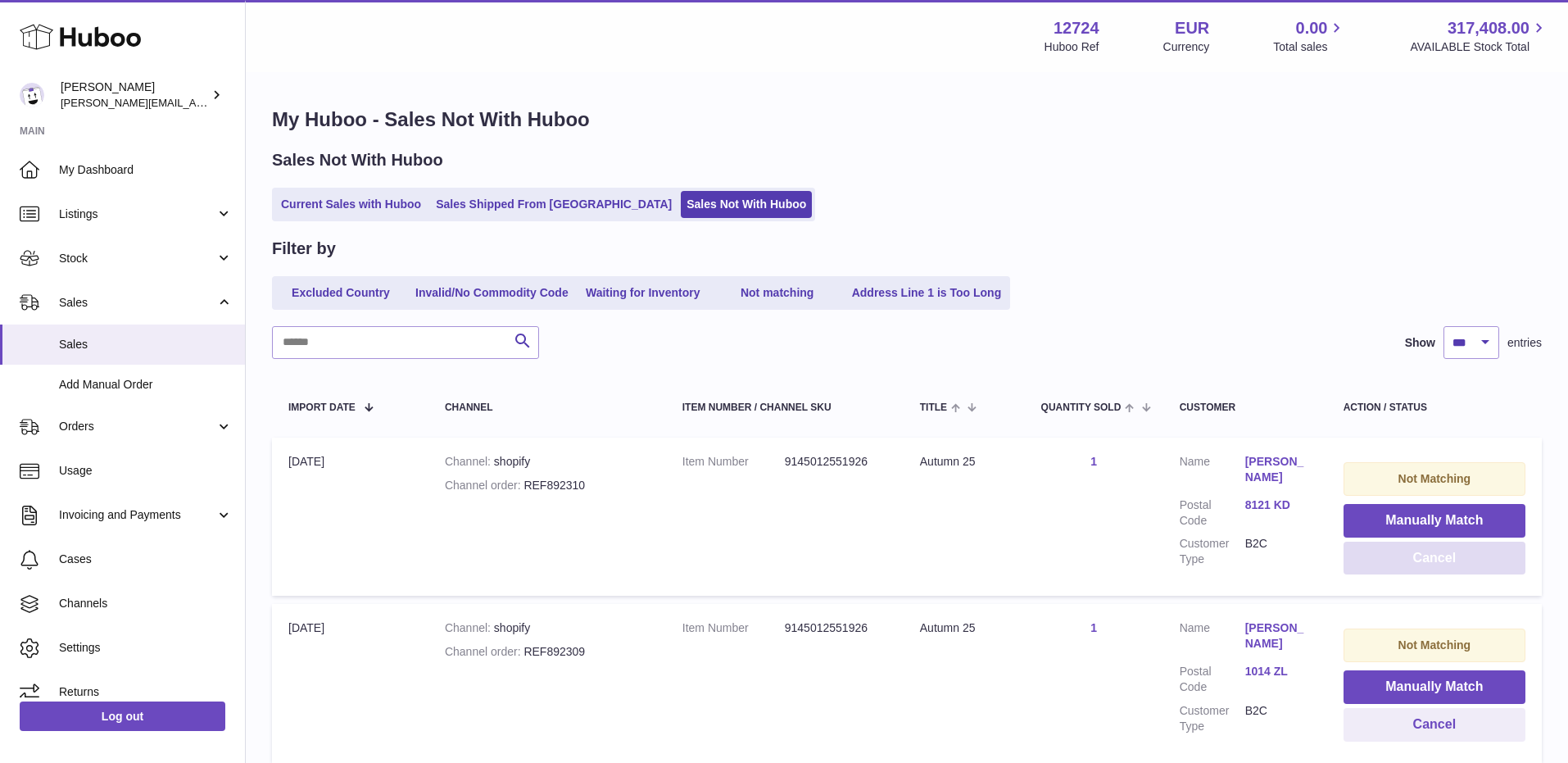
click at [1427, 567] on button "Cancel" at bounding box center [1435, 558] width 182 height 34
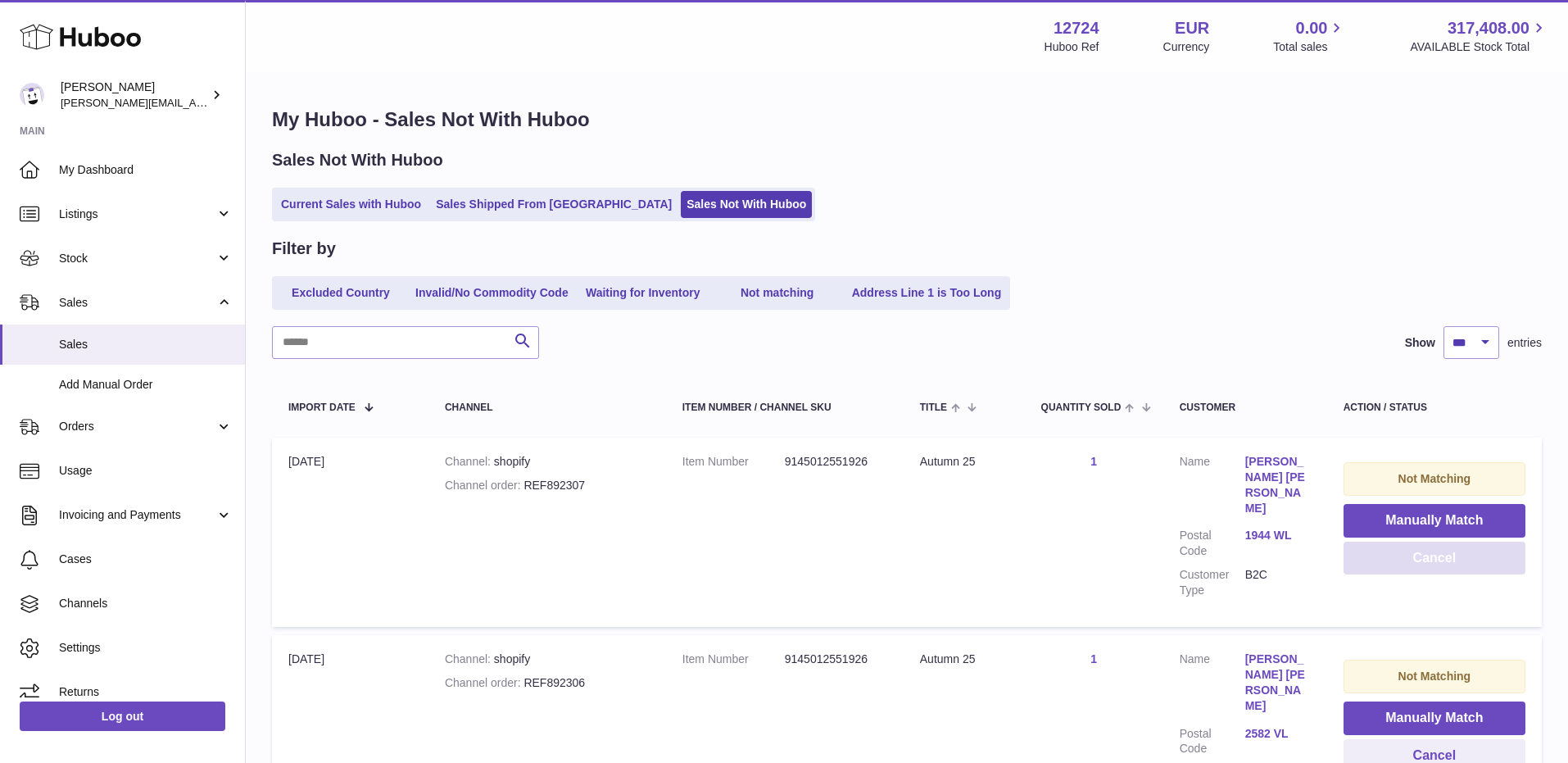
click at [1427, 567] on button "Cancel" at bounding box center [1435, 558] width 182 height 34
click at [1427, 568] on button "Cancel" at bounding box center [1435, 558] width 182 height 34
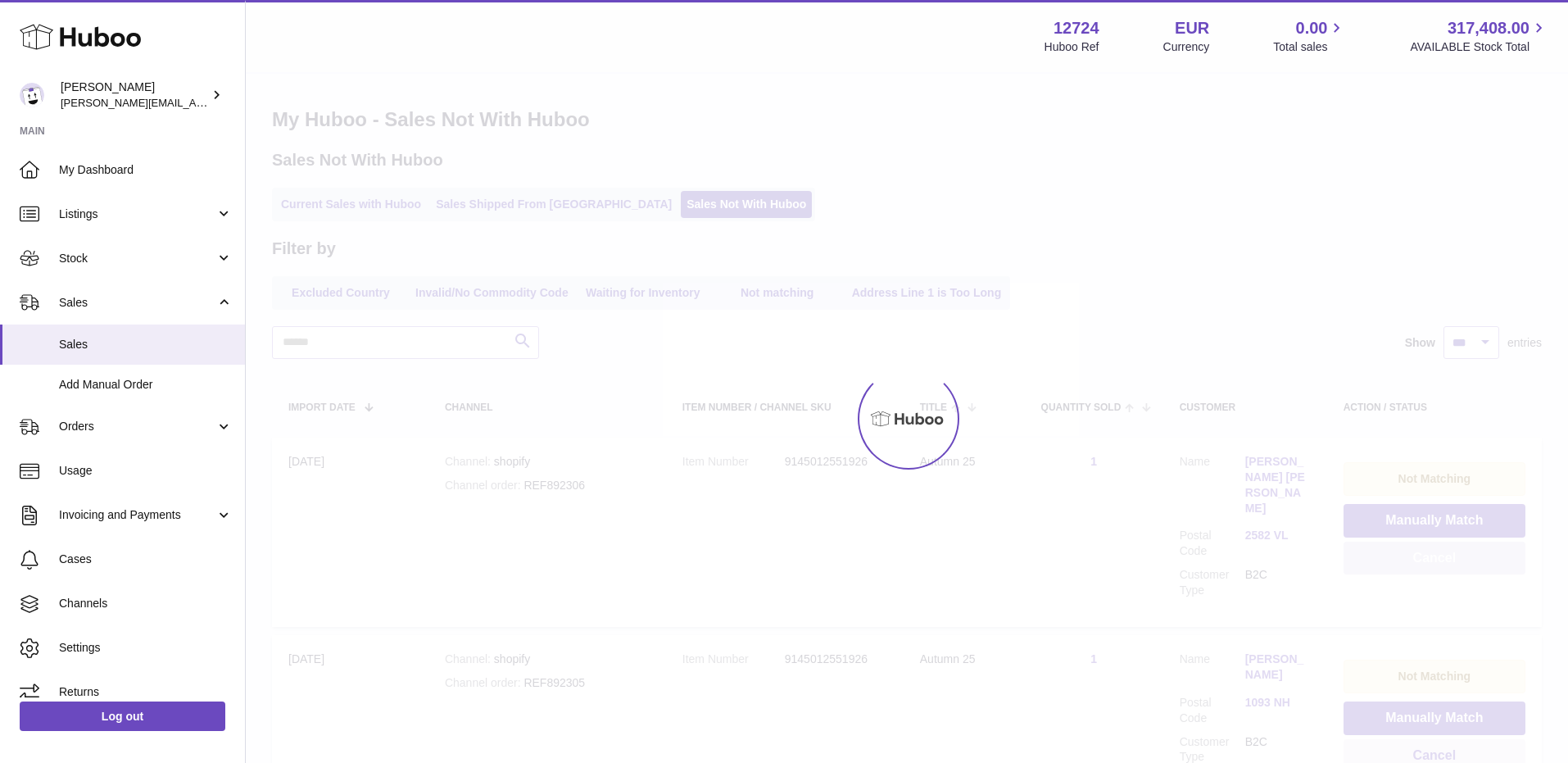
click at [1427, 568] on div at bounding box center [907, 418] width 1322 height 689
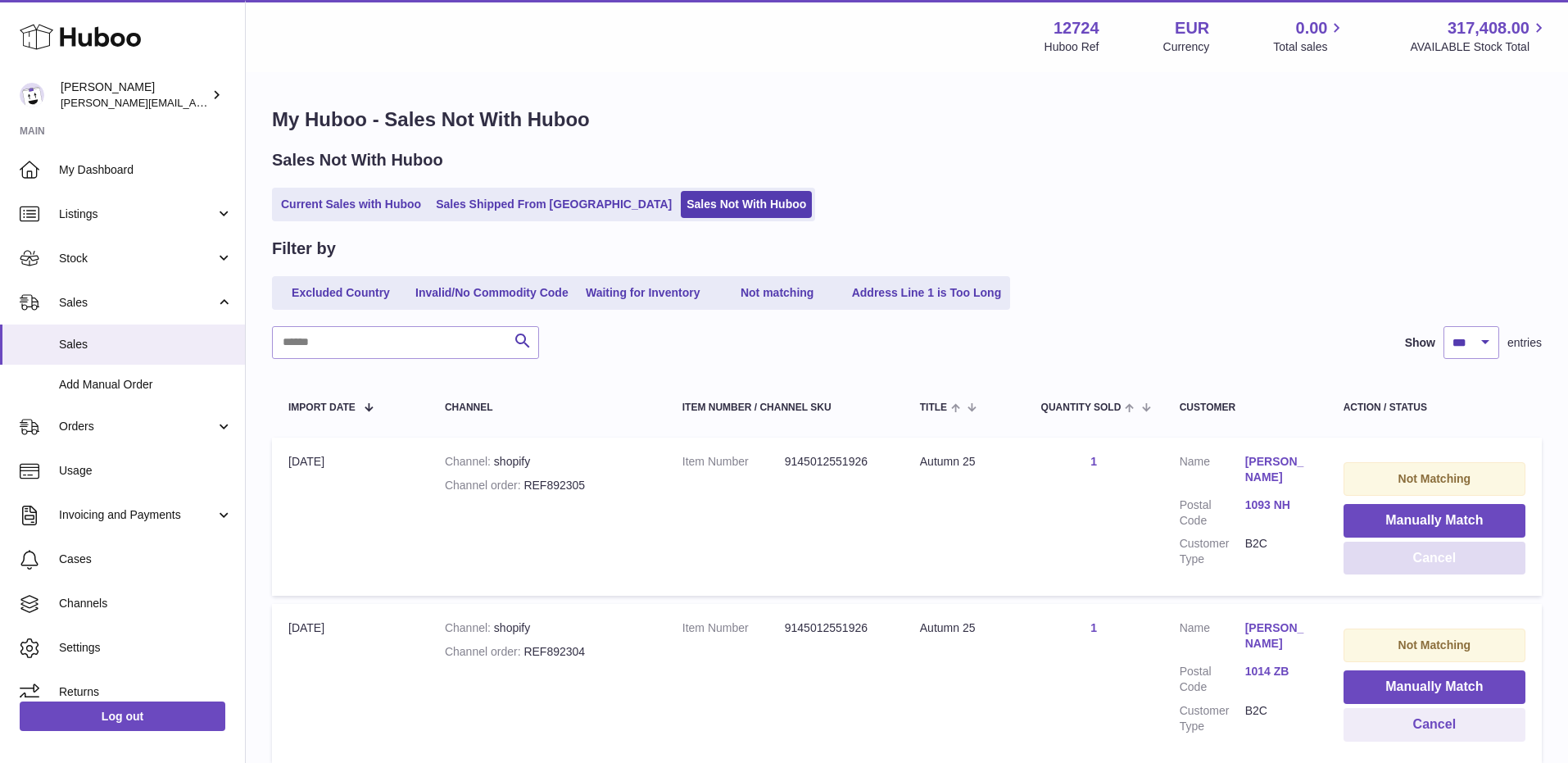
click at [1427, 568] on button "Cancel" at bounding box center [1435, 558] width 182 height 34
click at [1426, 569] on button "Cancel" at bounding box center [1435, 558] width 182 height 34
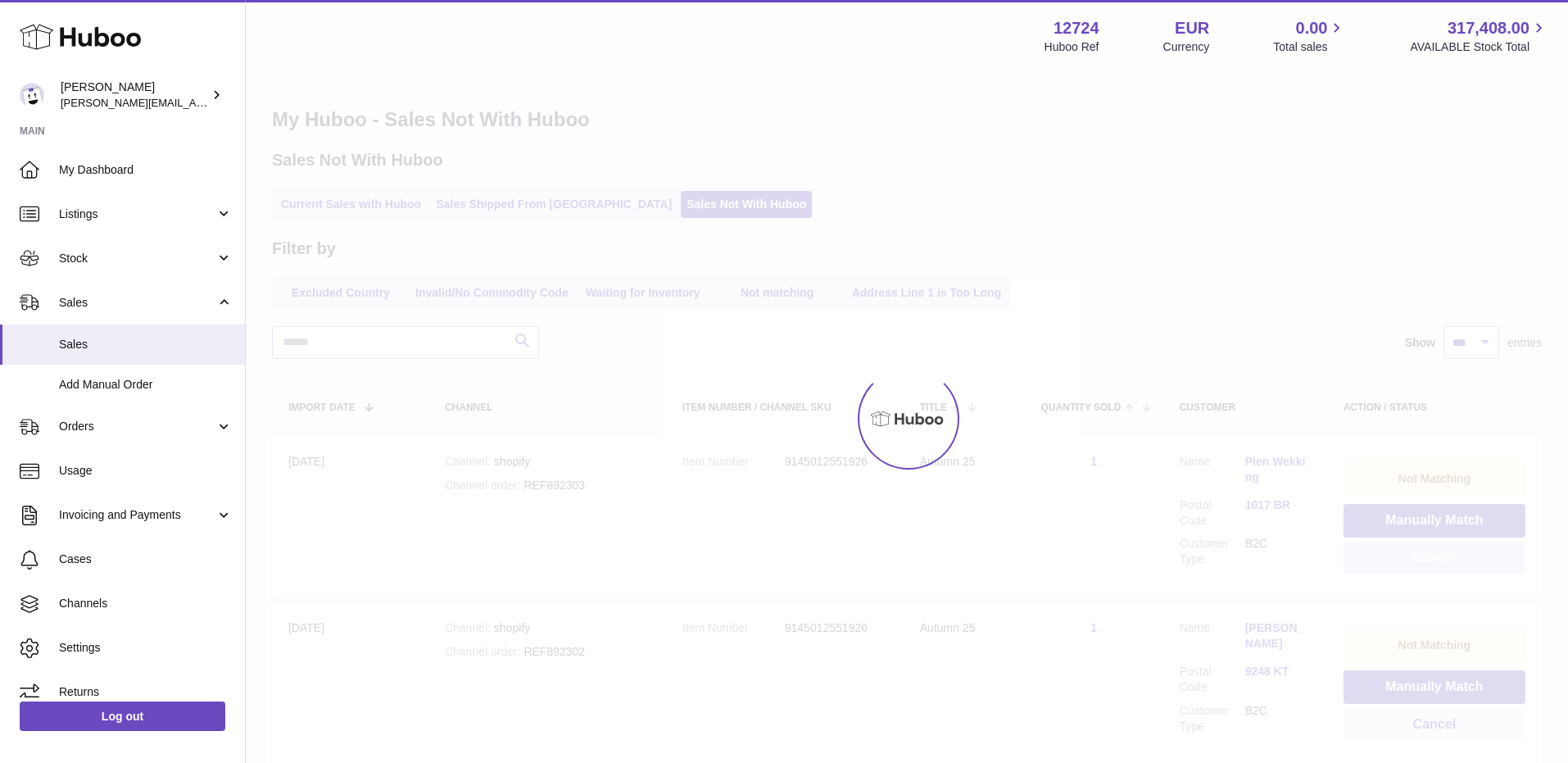
click at [1426, 569] on div at bounding box center [907, 418] width 1322 height 689
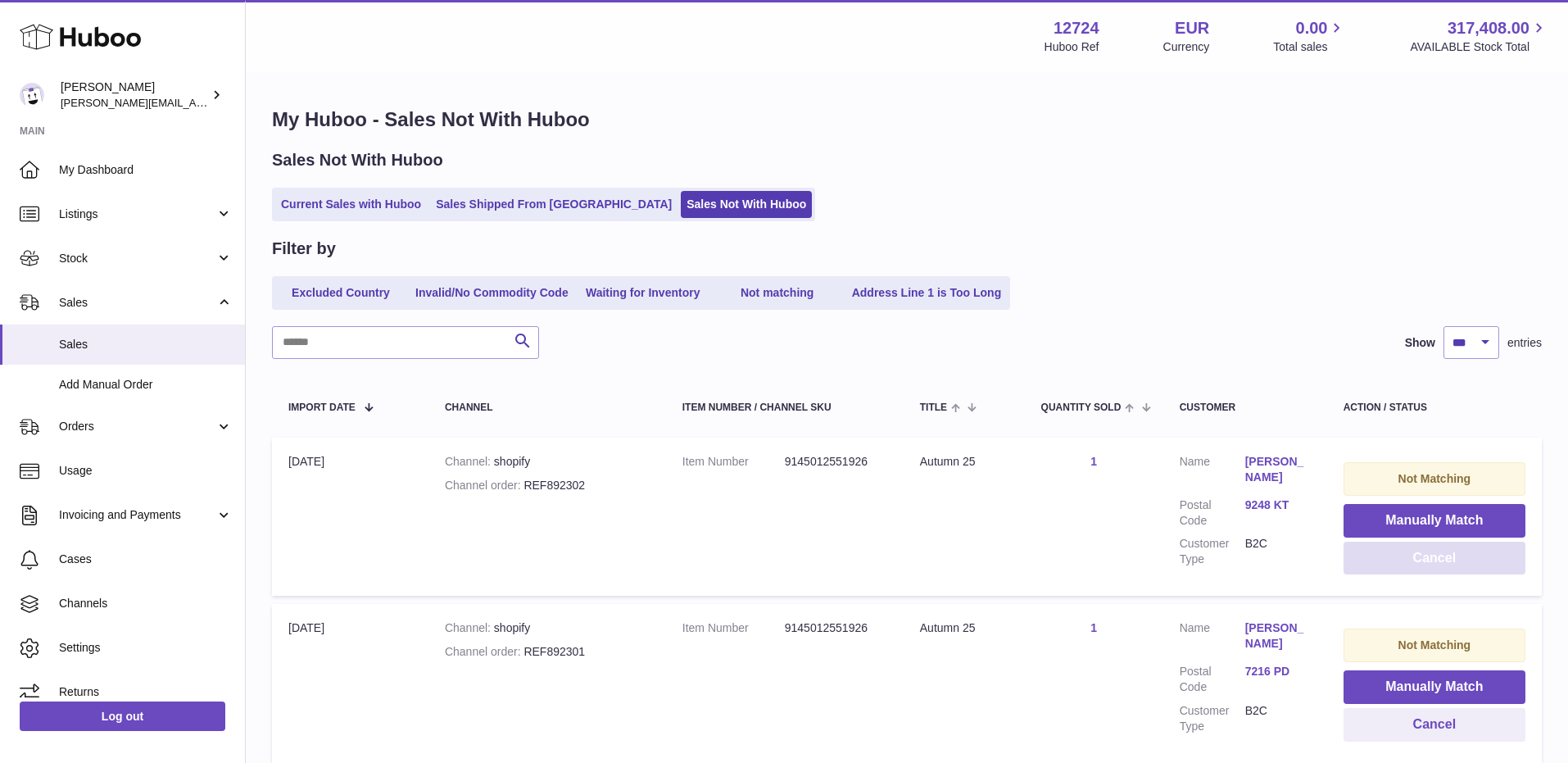
click at [1426, 569] on button "Cancel" at bounding box center [1435, 558] width 182 height 34
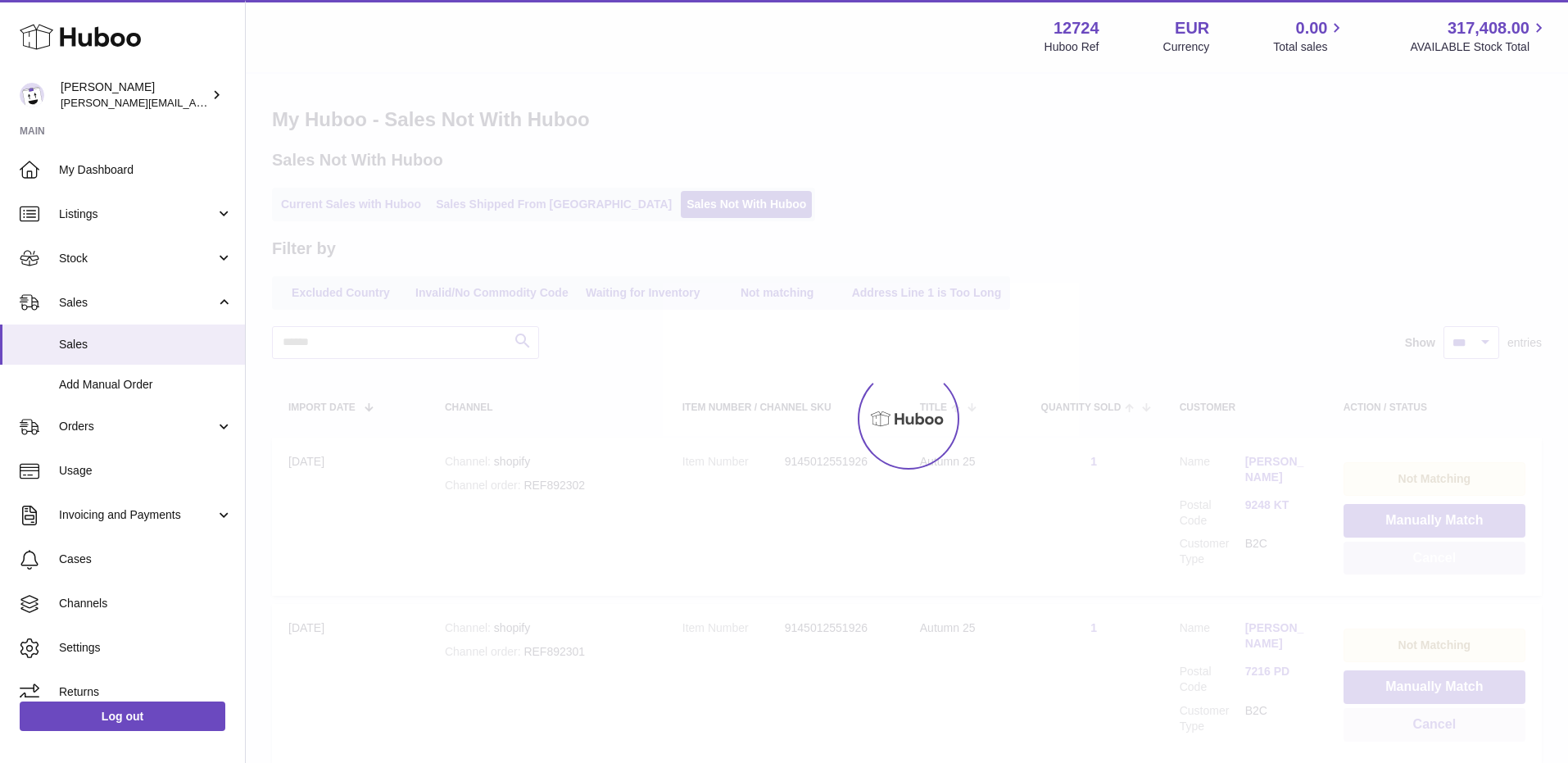
click at [1426, 569] on div at bounding box center [907, 418] width 1322 height 689
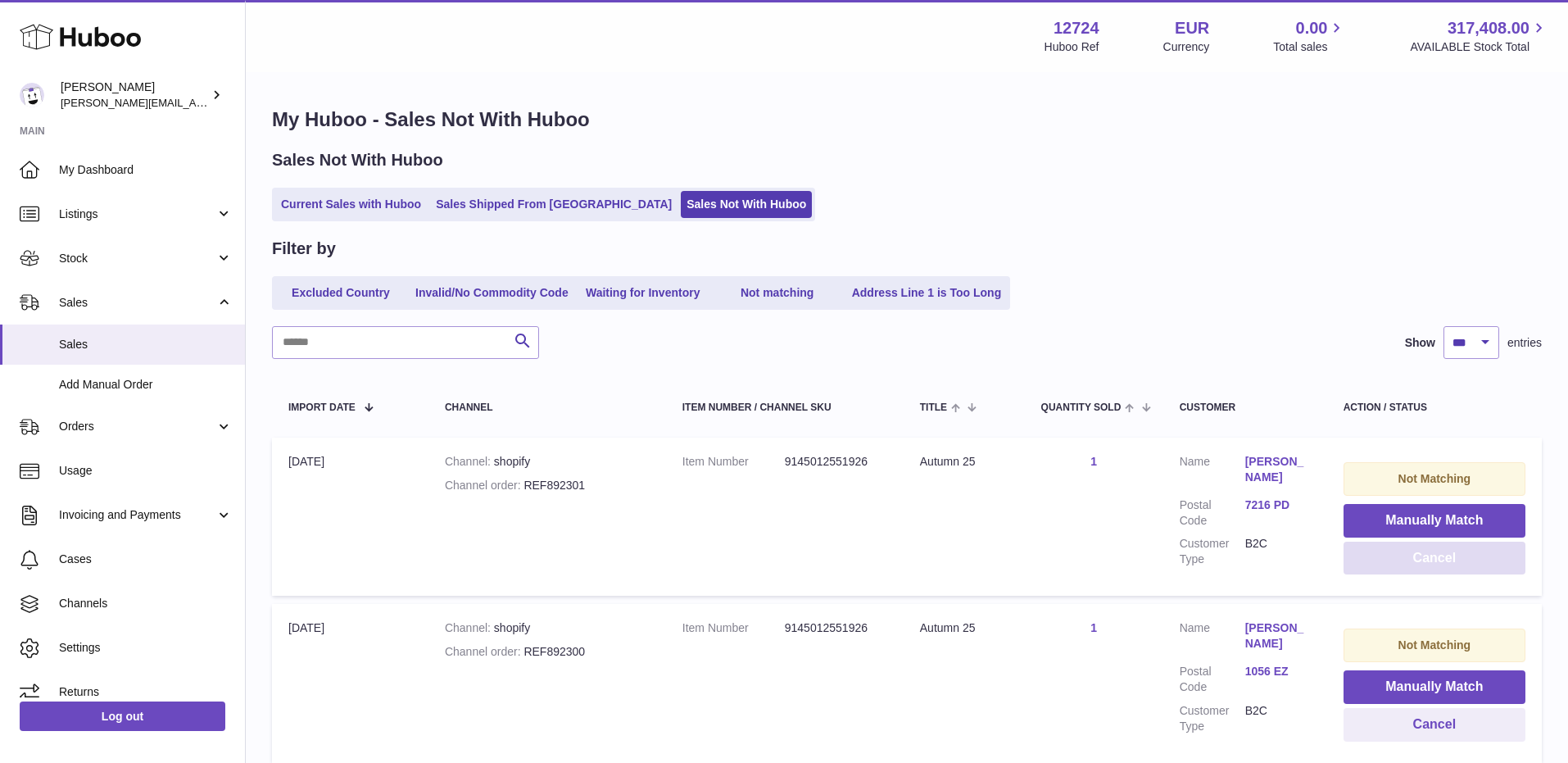
click at [1426, 569] on button "Cancel" at bounding box center [1435, 558] width 182 height 34
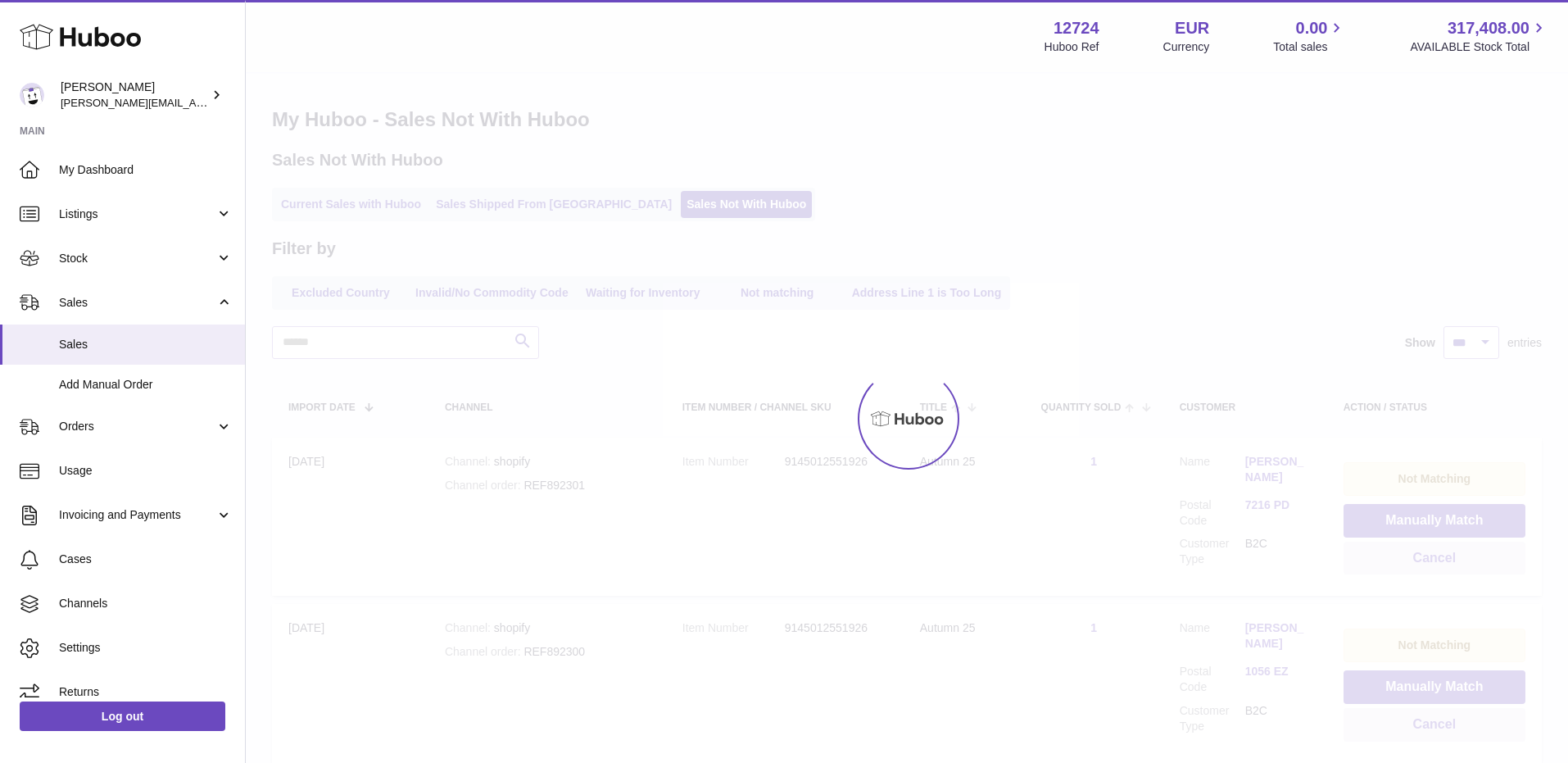
click at [1426, 569] on div at bounding box center [907, 418] width 1322 height 689
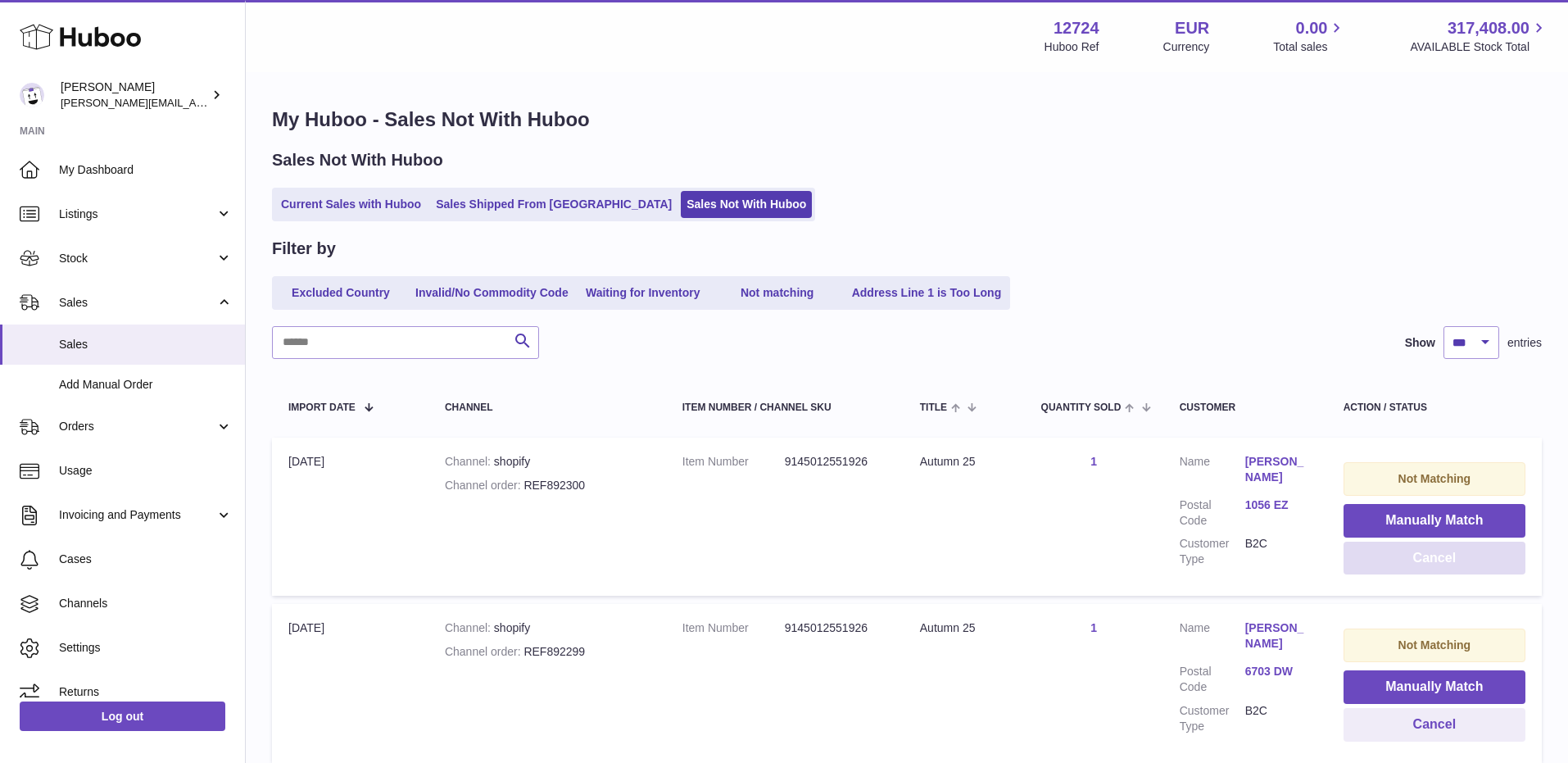
click at [1426, 569] on button "Cancel" at bounding box center [1435, 558] width 182 height 34
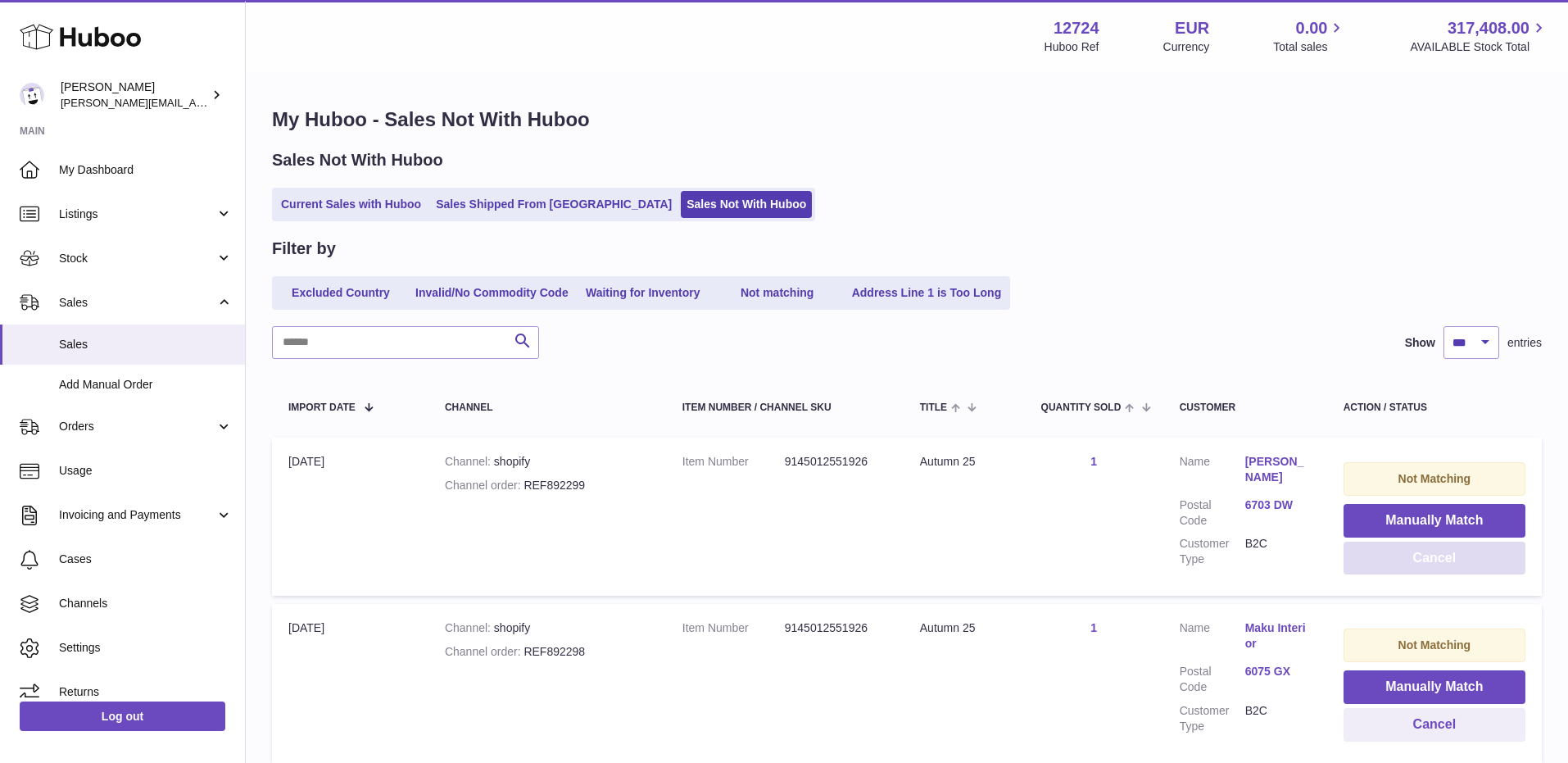
click at [1429, 556] on button "Cancel" at bounding box center [1435, 558] width 182 height 34
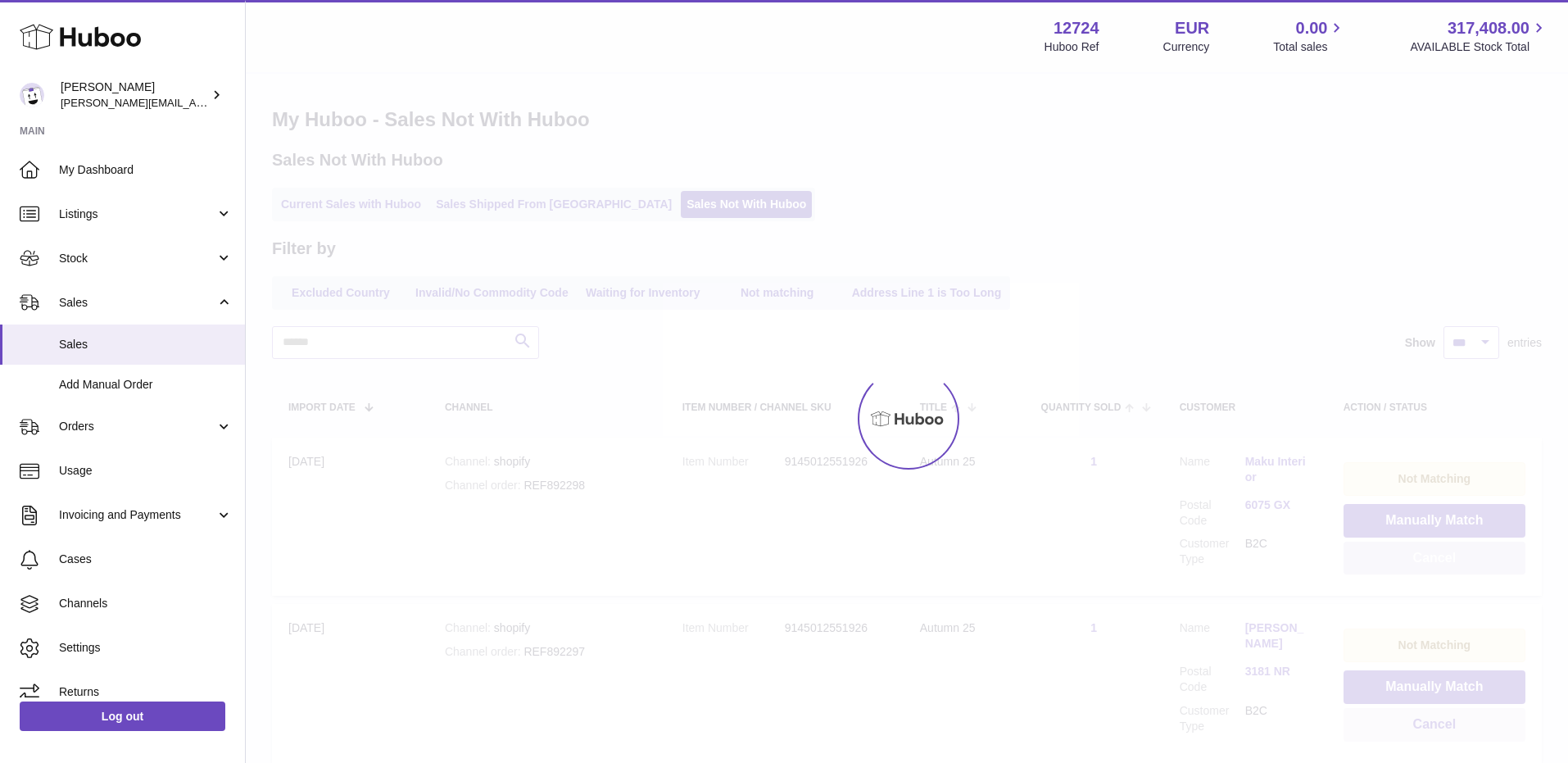
click at [1429, 556] on button "Cancel" at bounding box center [1435, 558] width 182 height 34
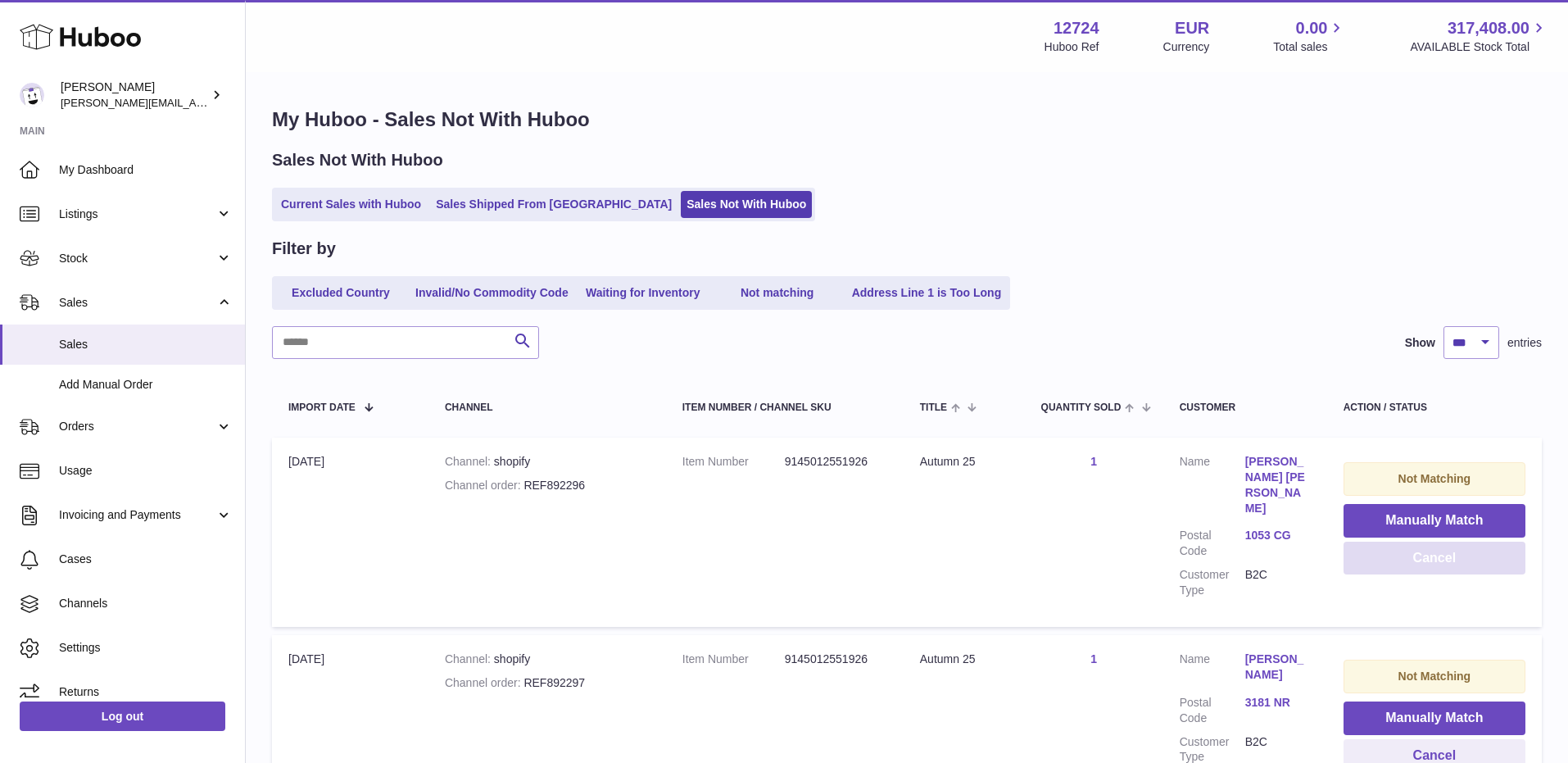
click at [1429, 556] on button "Cancel" at bounding box center [1435, 558] width 182 height 34
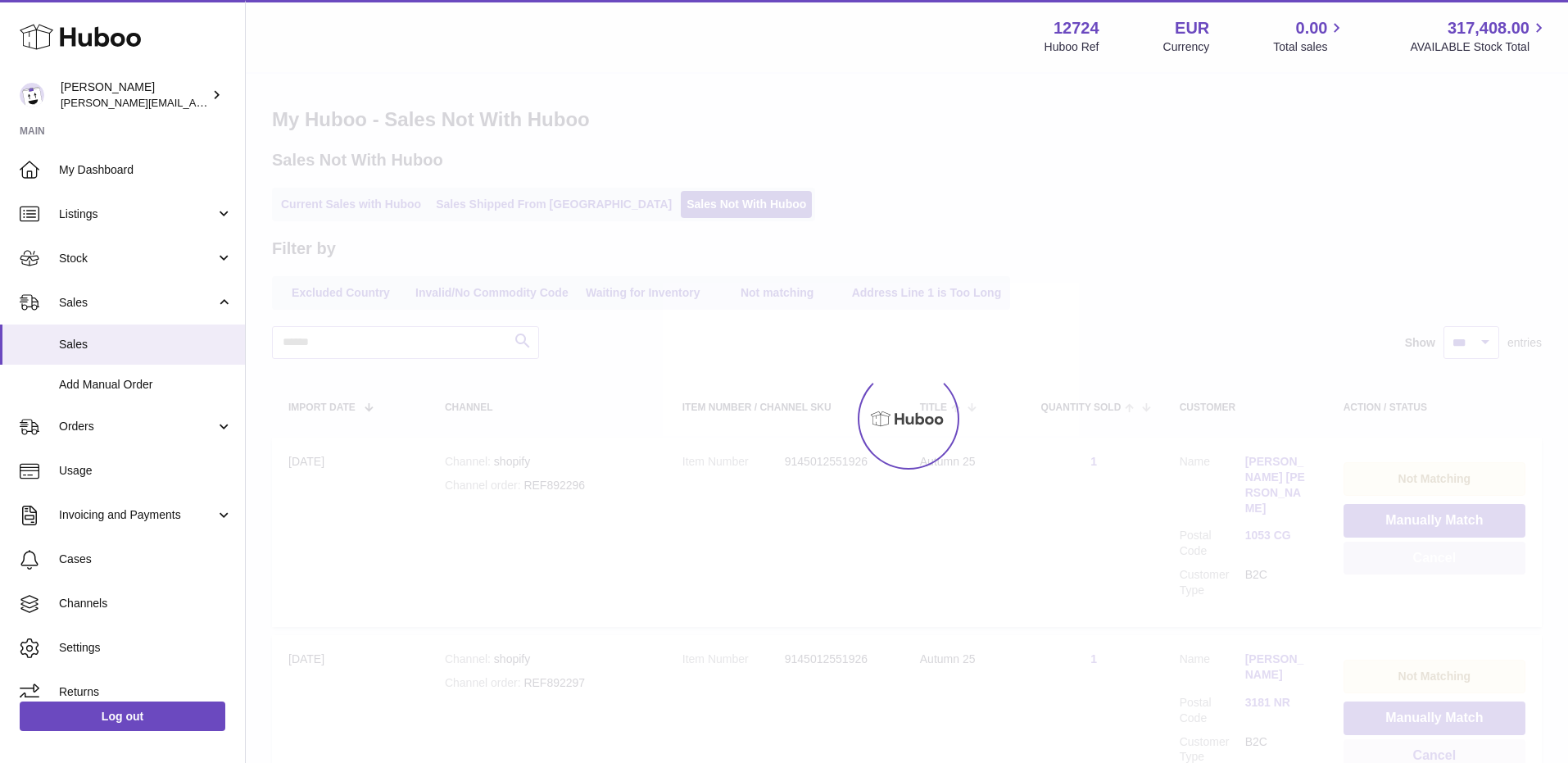
click at [1429, 556] on button "Cancel" at bounding box center [1435, 558] width 182 height 34
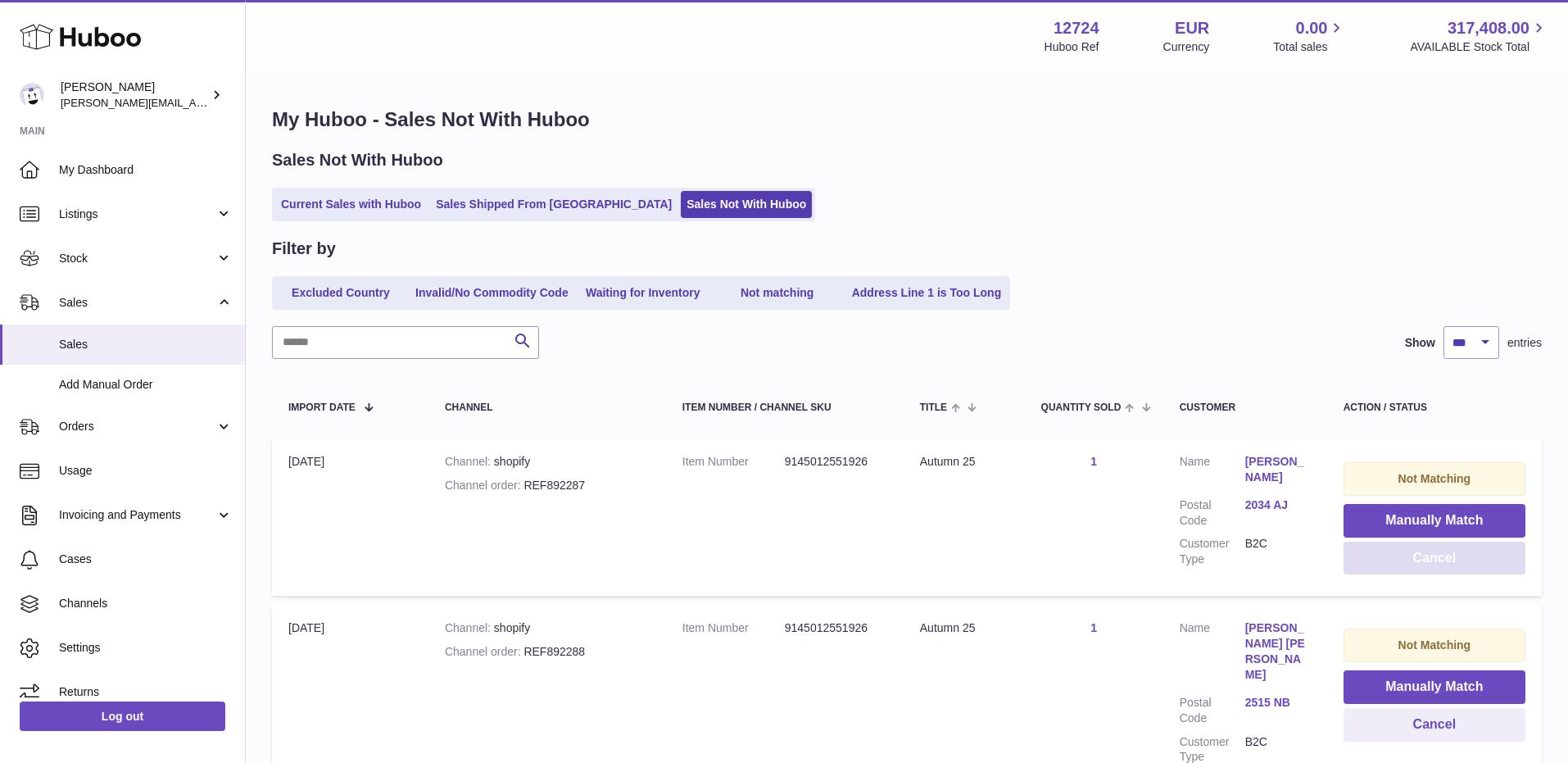
click at [1429, 556] on button "Cancel" at bounding box center [1435, 558] width 182 height 34
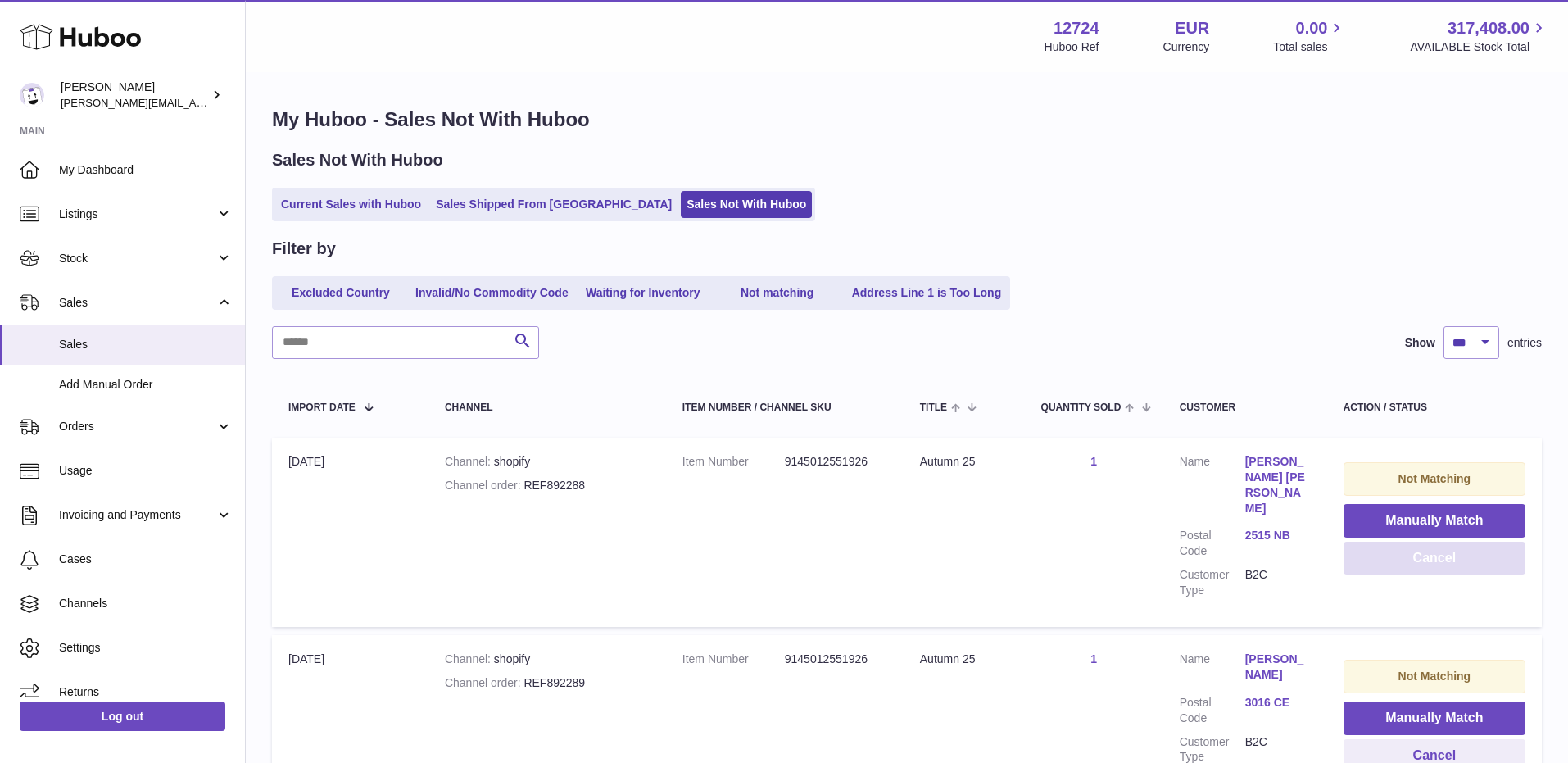
click at [1429, 556] on button "Cancel" at bounding box center [1435, 558] width 182 height 34
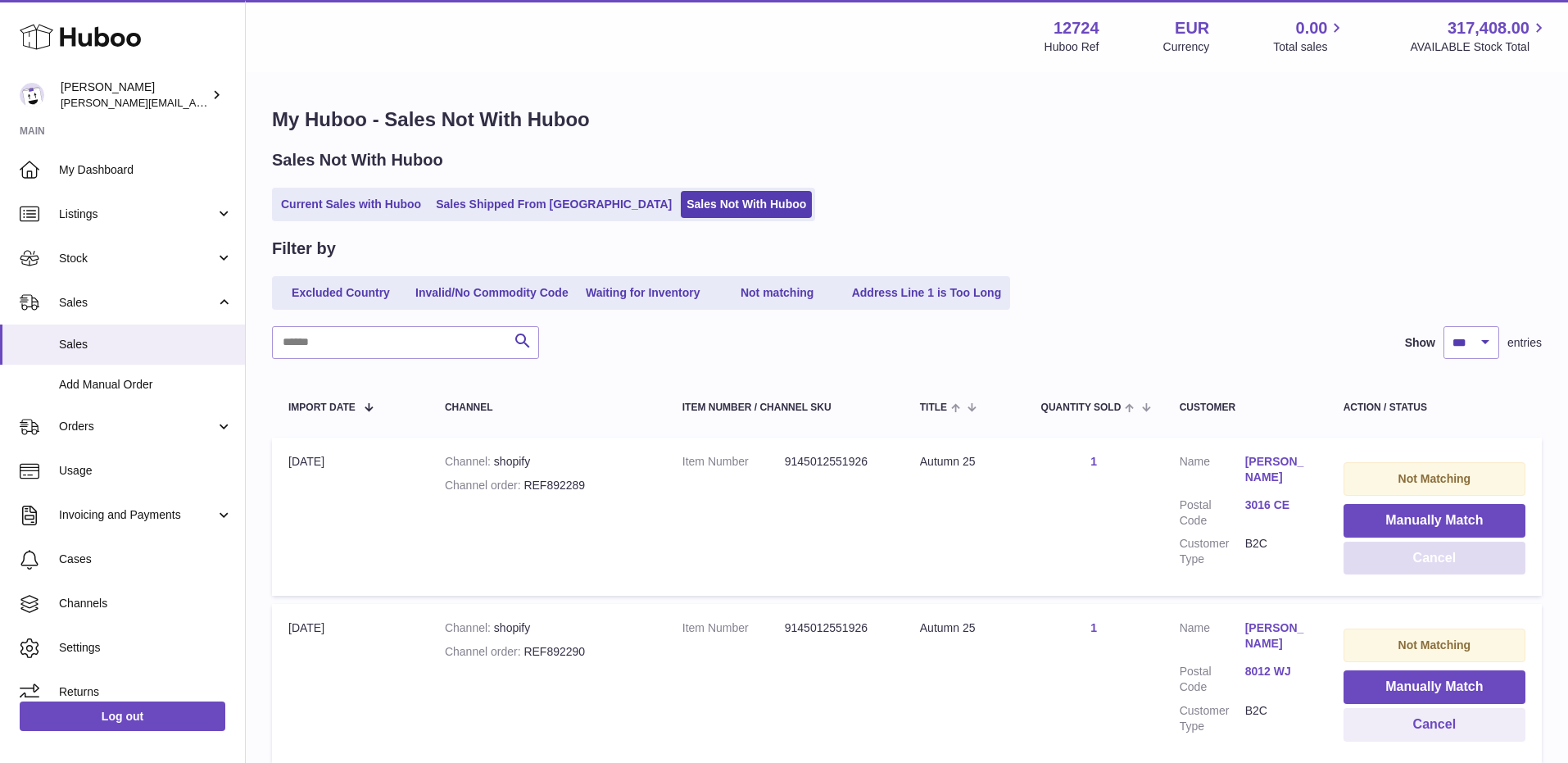
click at [1429, 556] on button "Cancel" at bounding box center [1435, 558] width 182 height 34
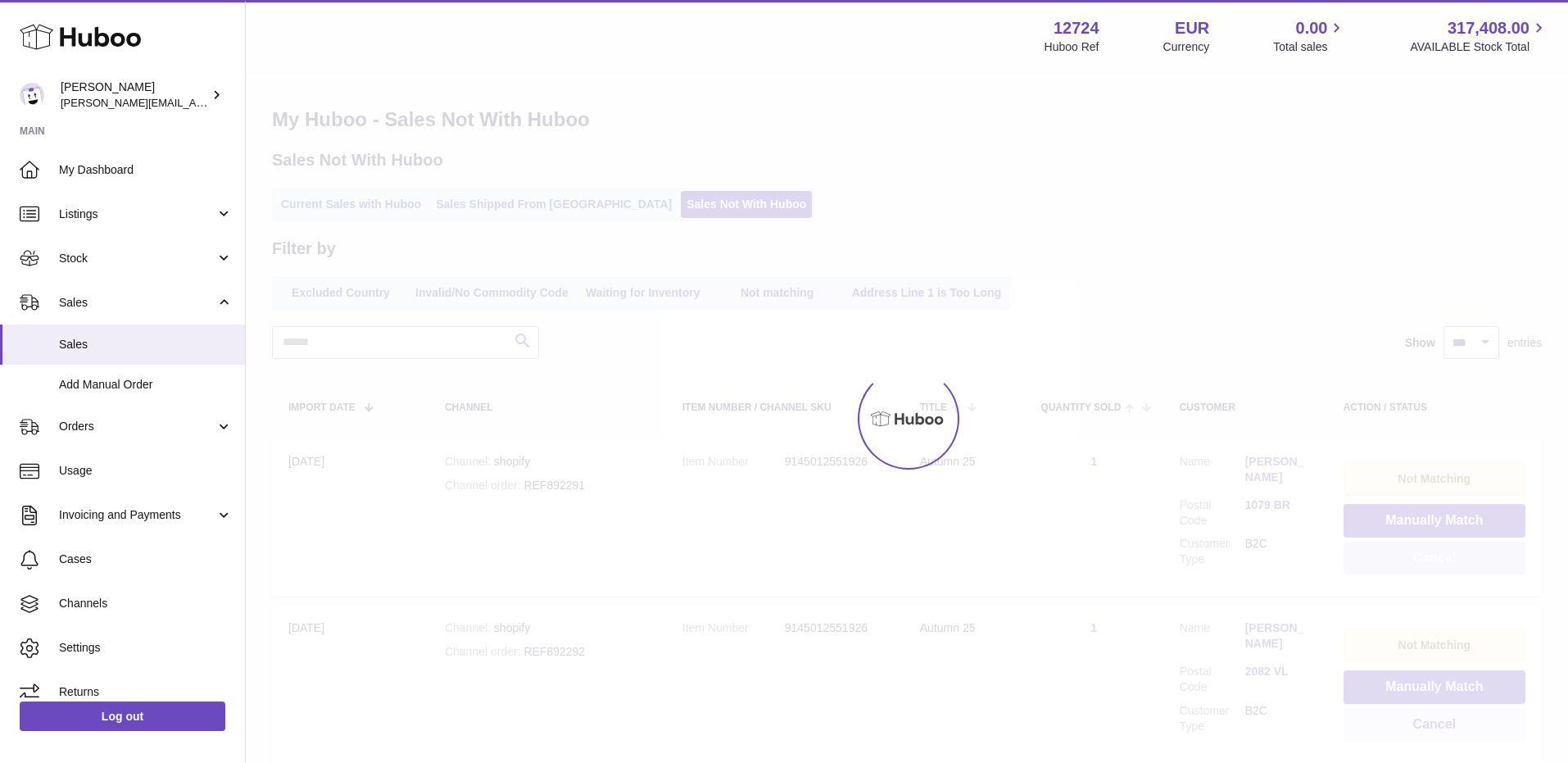
click at [1429, 556] on div at bounding box center [907, 418] width 1322 height 689
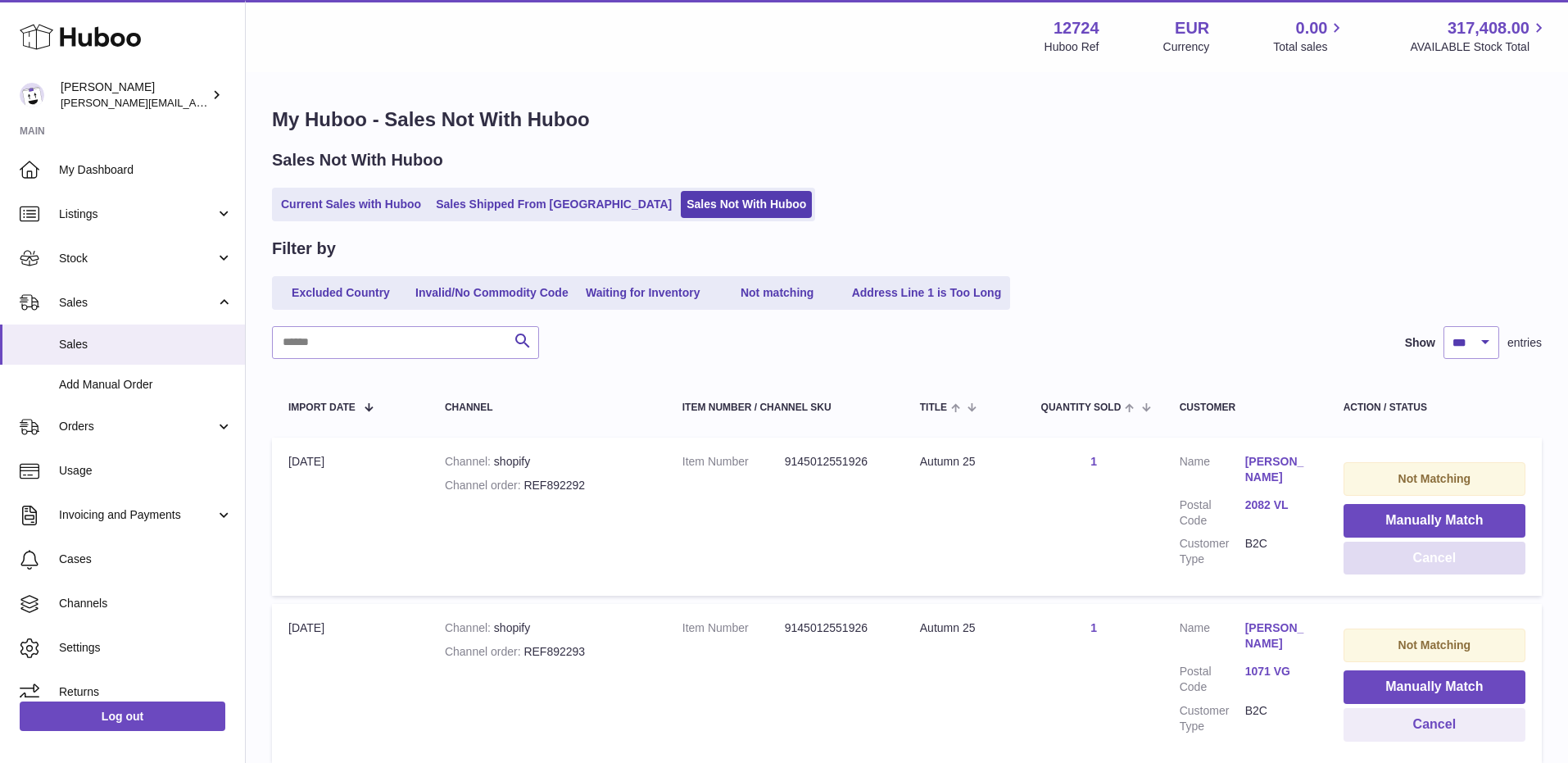
click at [1429, 556] on button "Cancel" at bounding box center [1435, 558] width 182 height 34
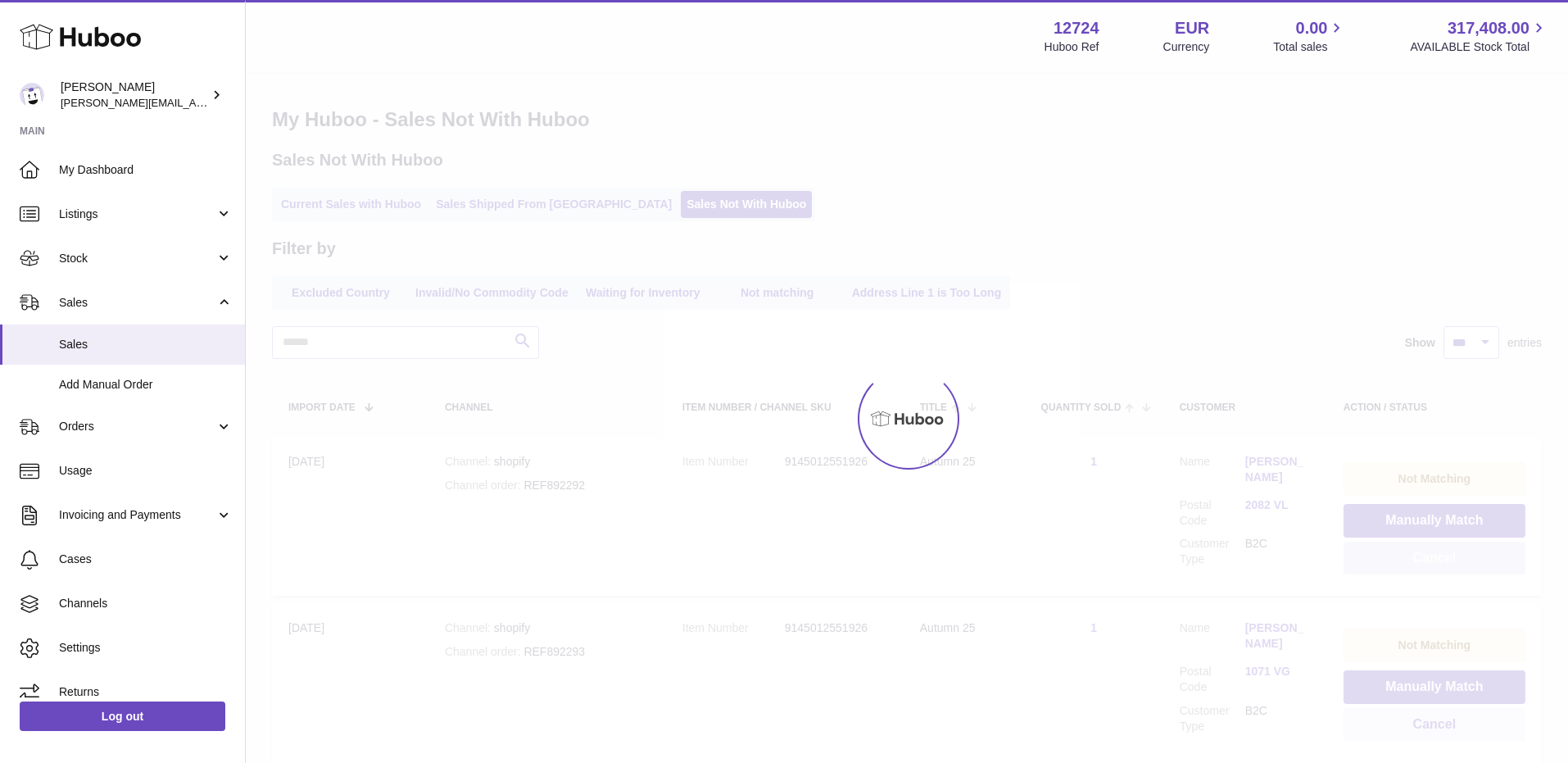
click at [1429, 556] on div at bounding box center [907, 418] width 1322 height 689
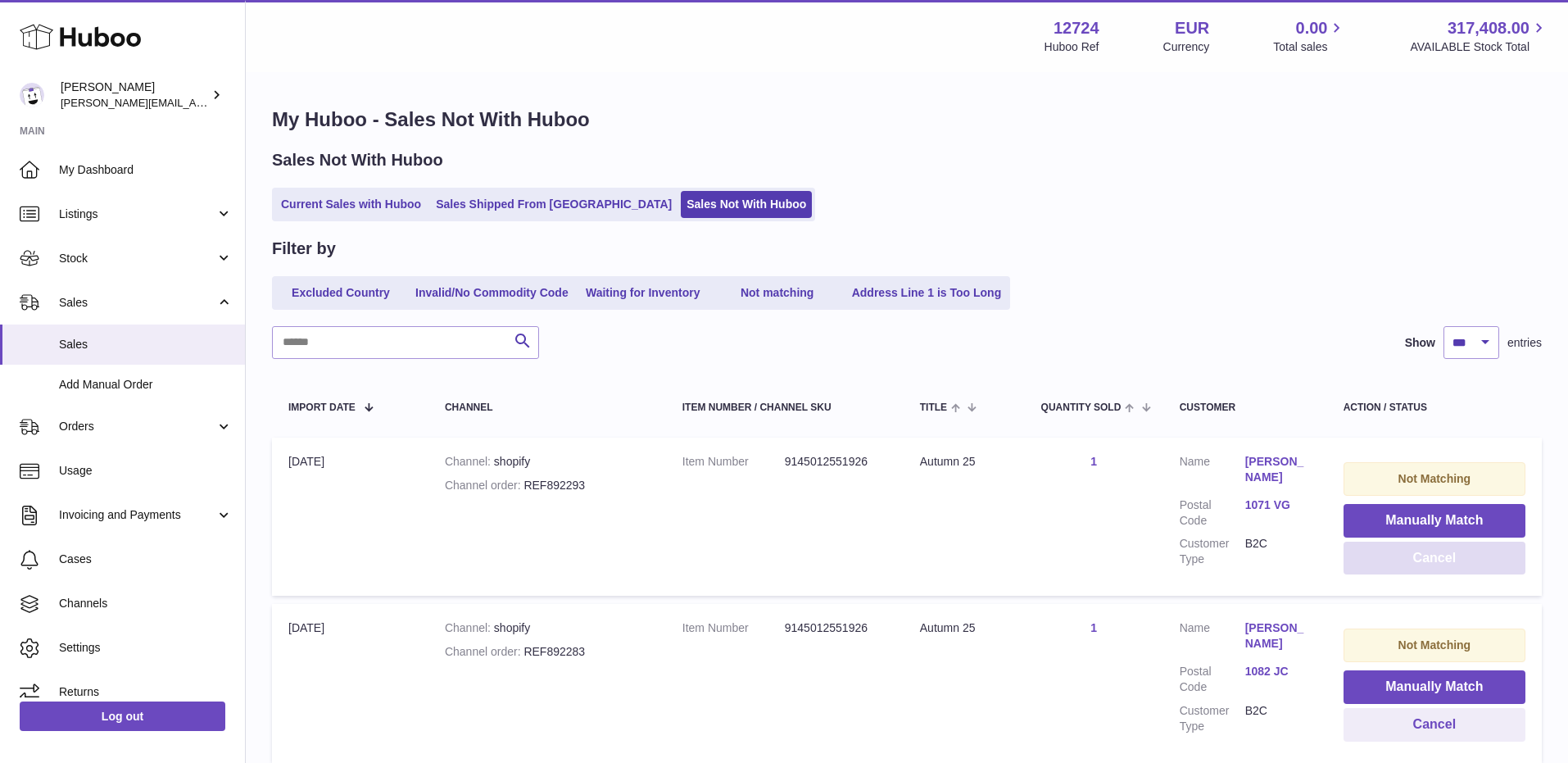
click at [1429, 556] on button "Cancel" at bounding box center [1435, 558] width 182 height 34
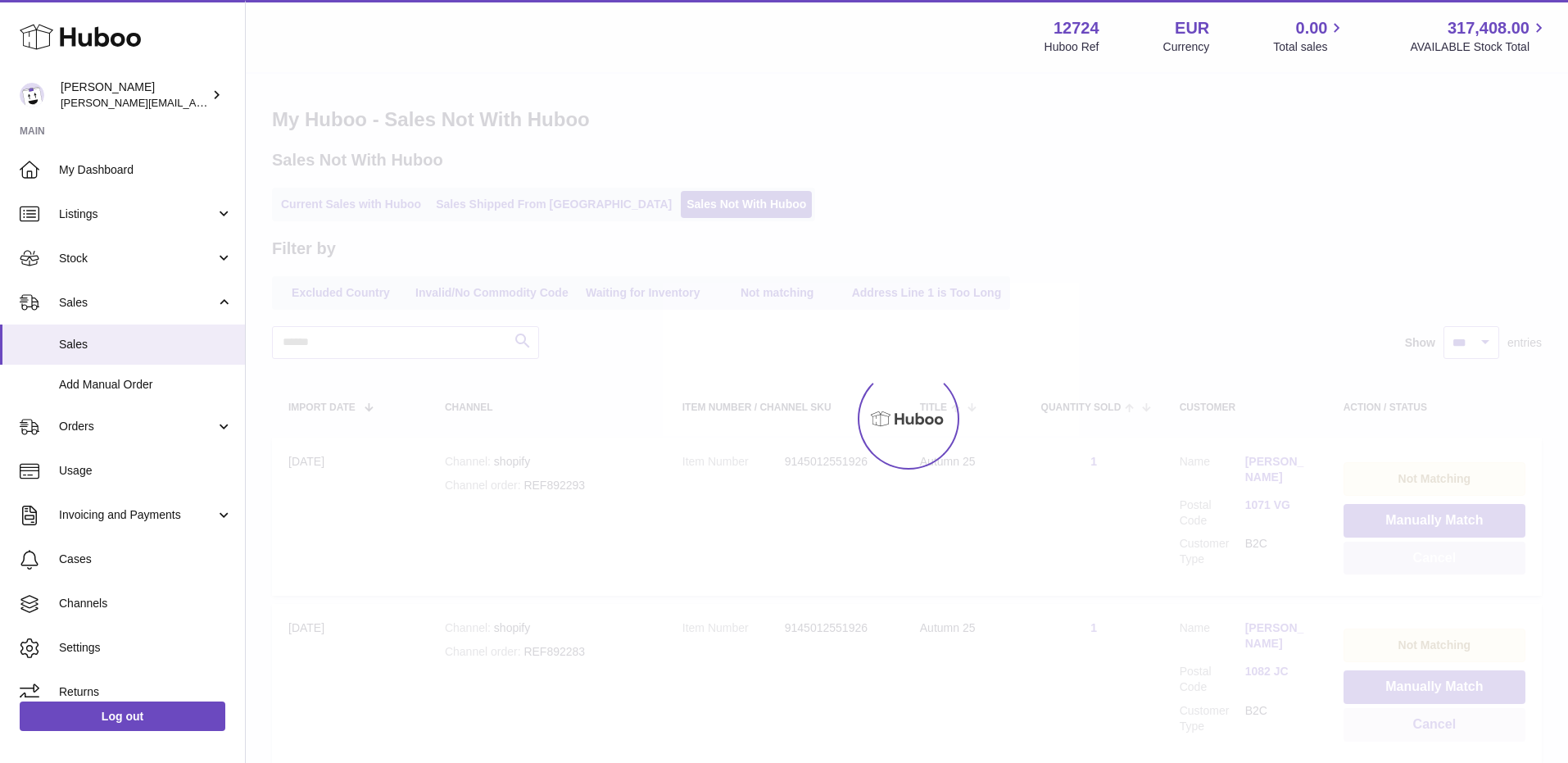
click at [1429, 556] on div at bounding box center [907, 418] width 1322 height 689
click at [1429, 556] on button "Cancel" at bounding box center [1435, 558] width 182 height 34
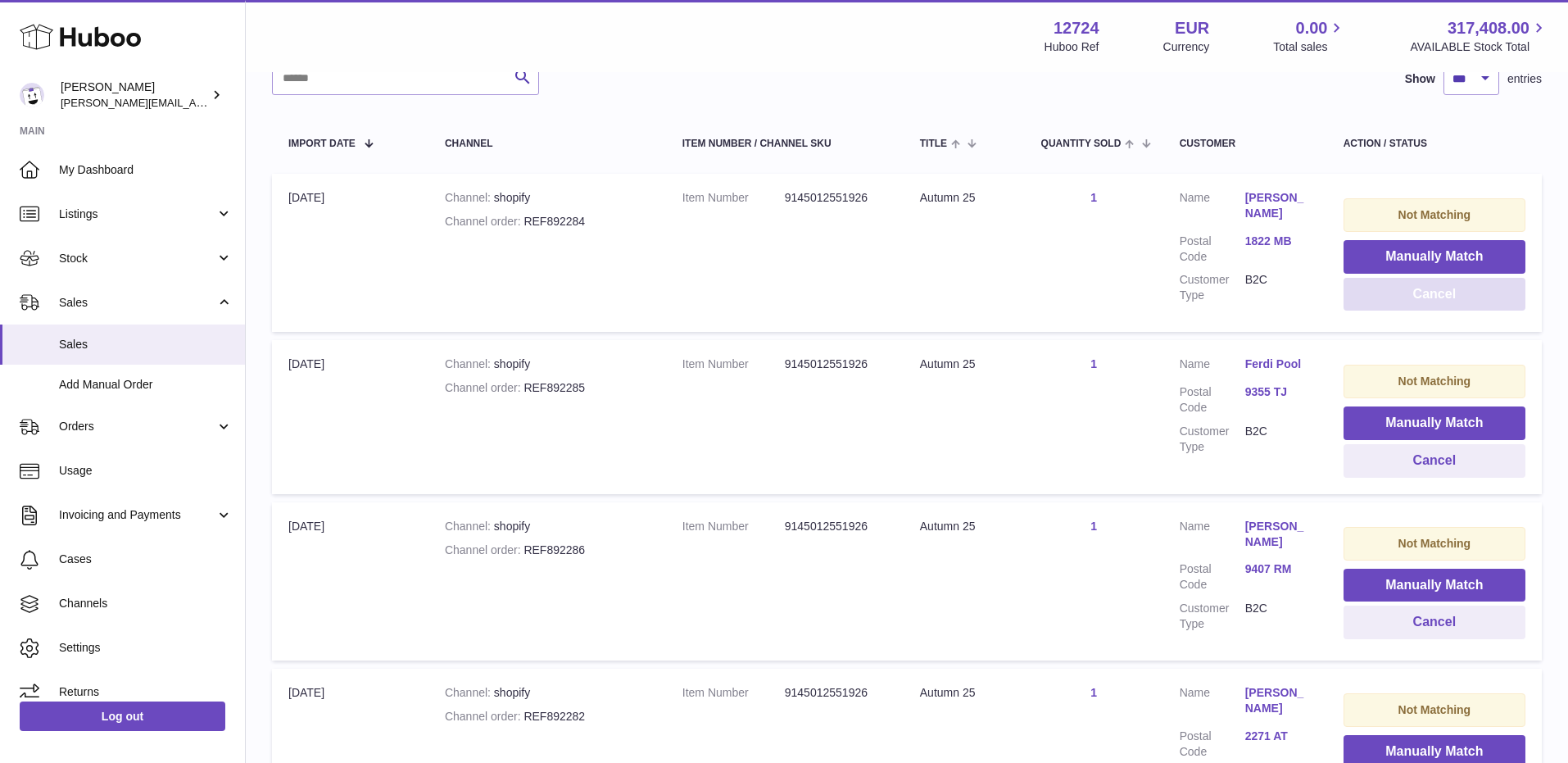
scroll to position [228, 0]
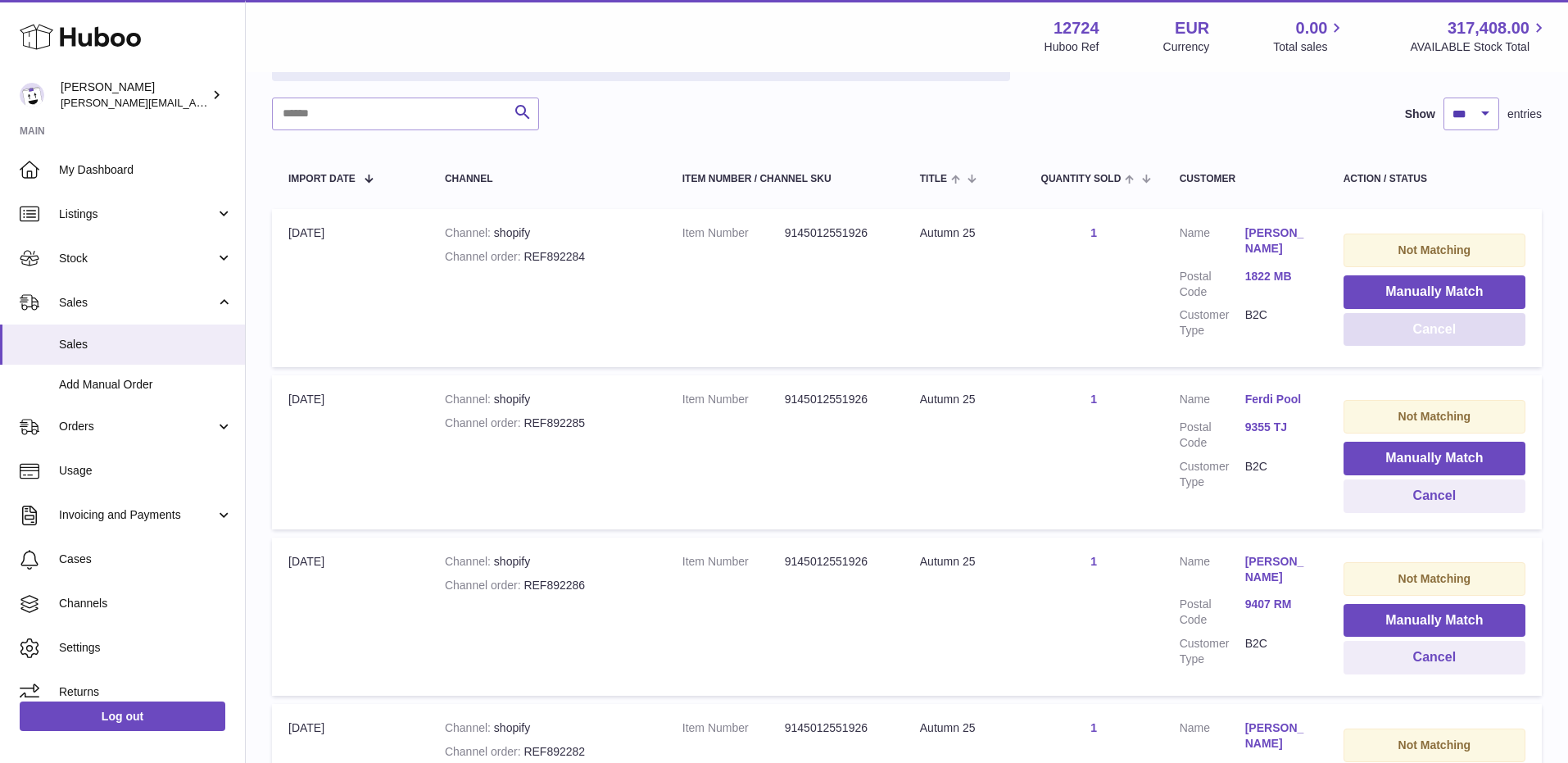
click at [1420, 337] on button "Cancel" at bounding box center [1435, 330] width 182 height 34
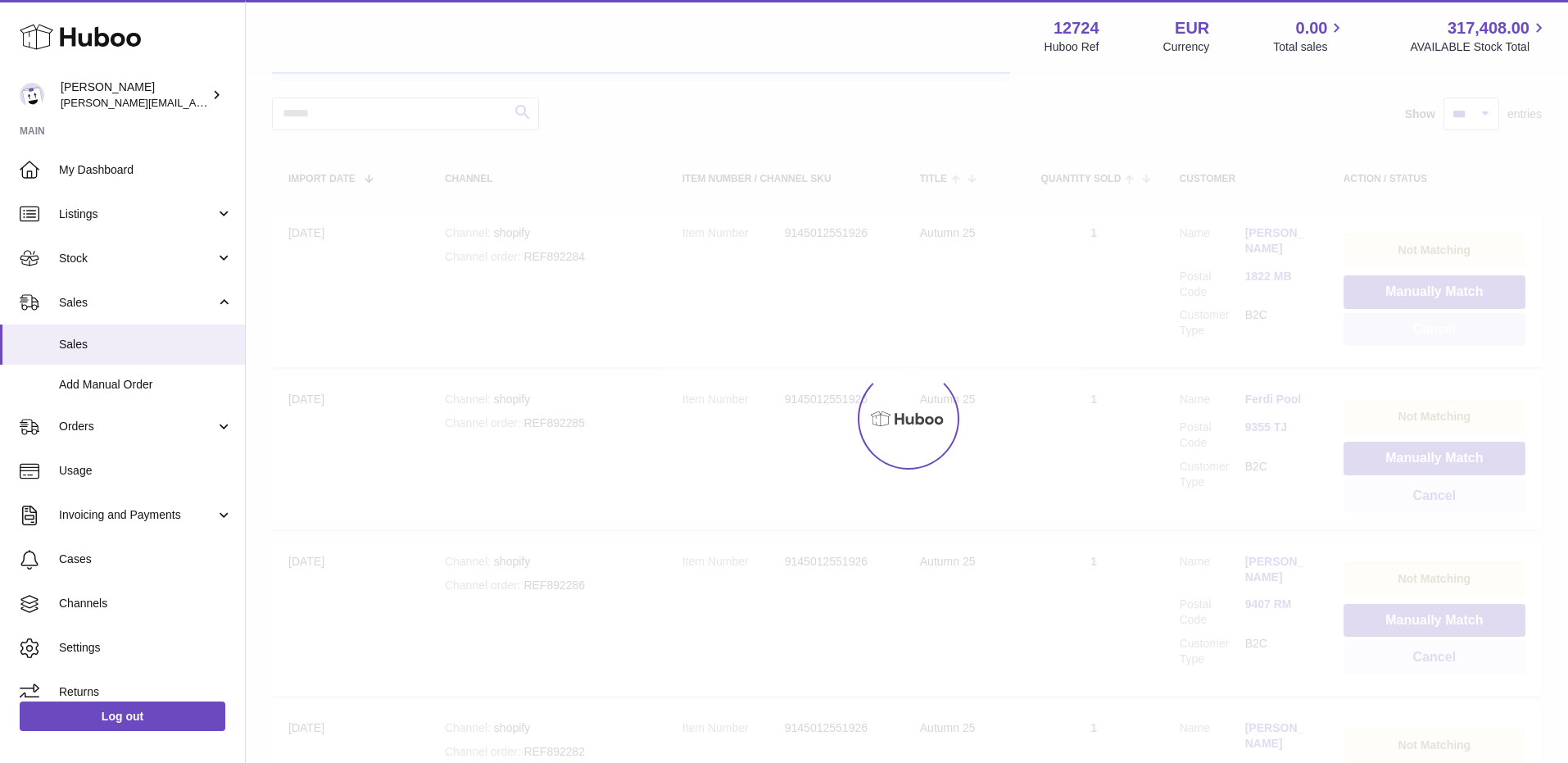
click at [1420, 337] on button "Cancel" at bounding box center [1435, 330] width 182 height 34
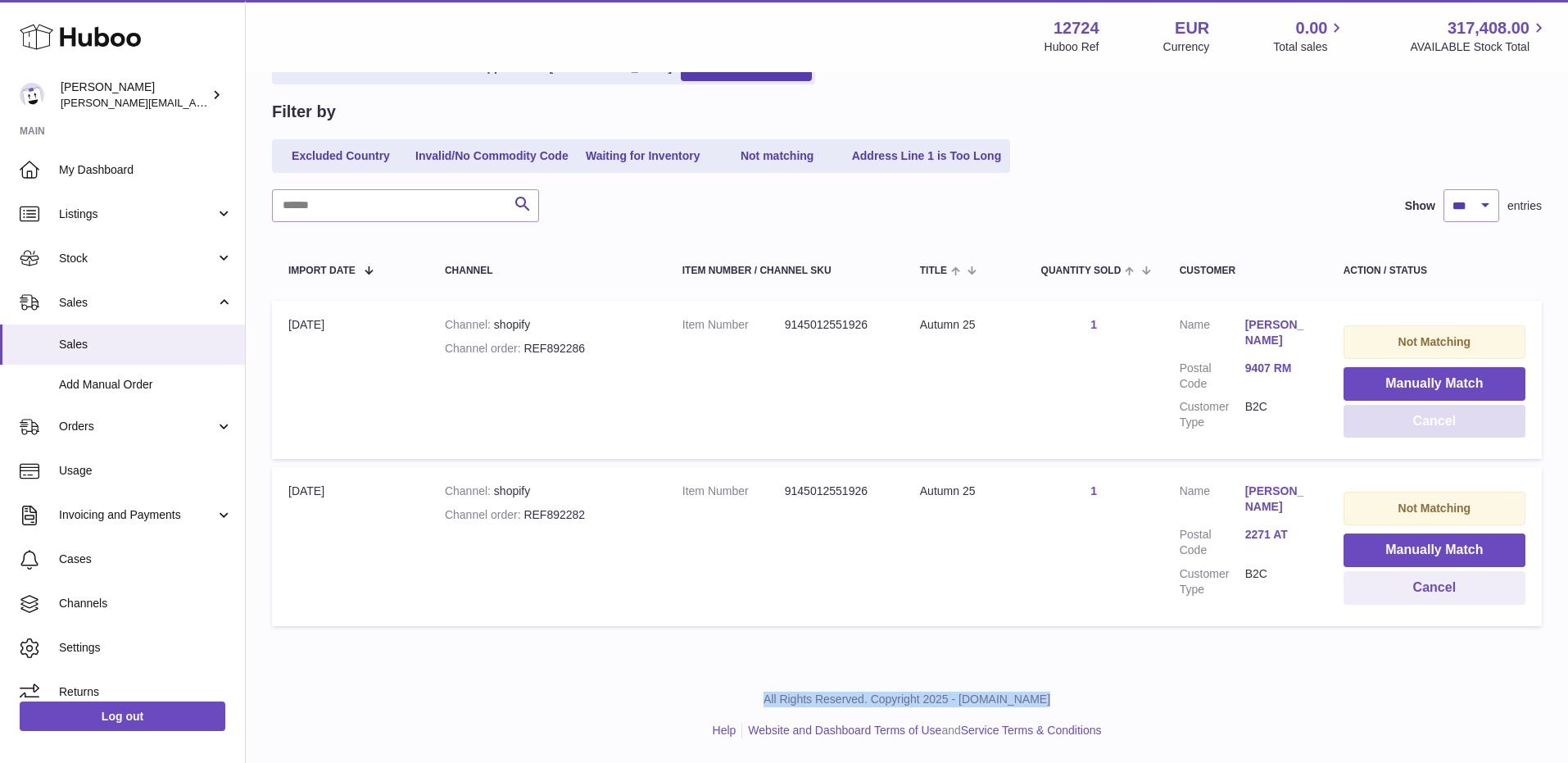
scroll to position [137, 0]
click at [1420, 337] on strong "Not Matching" at bounding box center [1435, 341] width 73 height 13
click at [1446, 444] on td "Not Matching Manually Match Cancel" at bounding box center [1435, 380] width 215 height 158
click at [1446, 427] on button "Cancel" at bounding box center [1435, 421] width 182 height 34
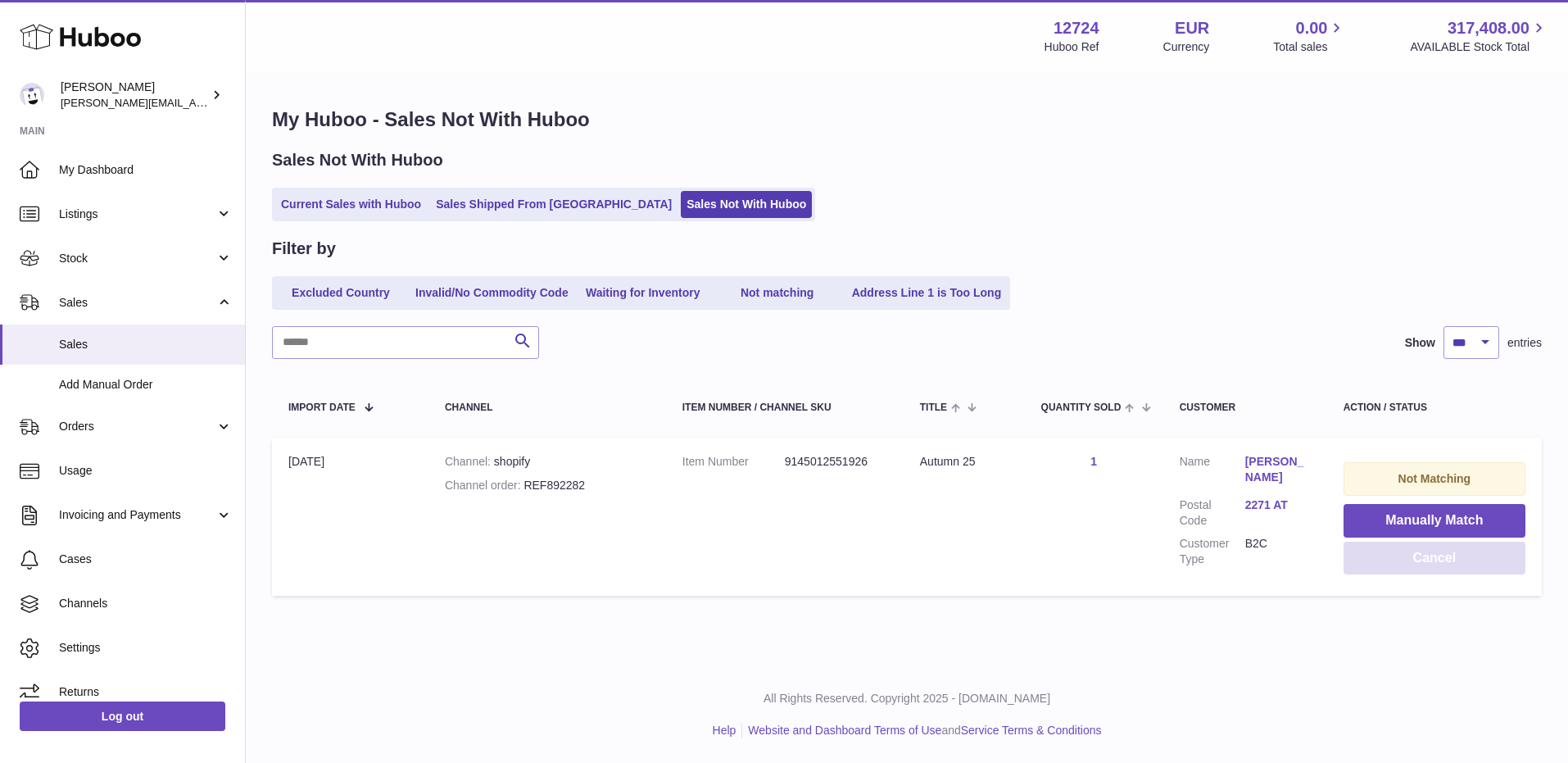
scroll to position [0, 0]
click at [1446, 427] on th "Action / Status" at bounding box center [1435, 406] width 215 height 46
click at [1446, 558] on button "Cancel" at bounding box center [1435, 558] width 182 height 34
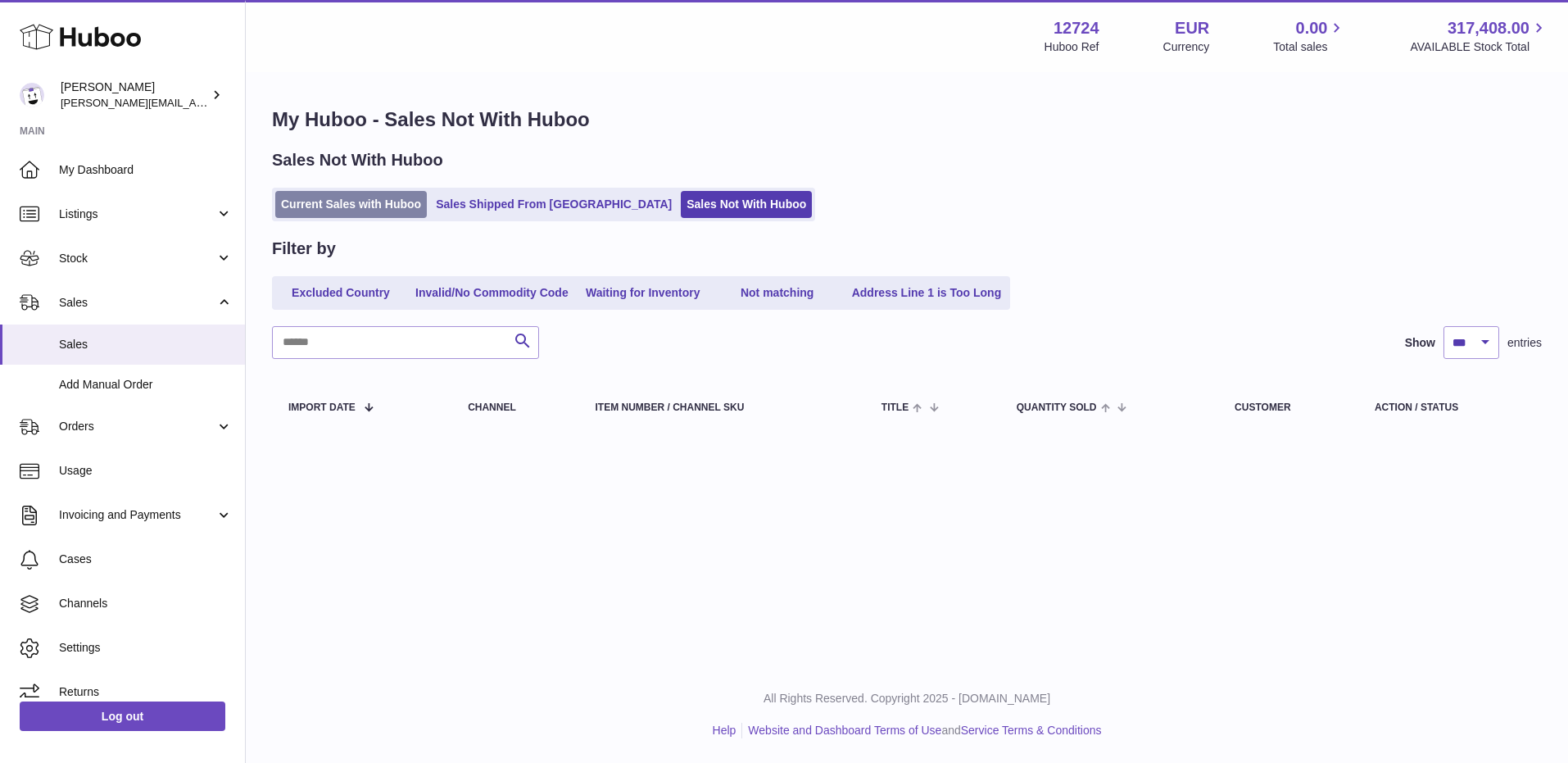
click at [314, 194] on link "Current Sales with Huboo" at bounding box center [350, 204] width 151 height 27
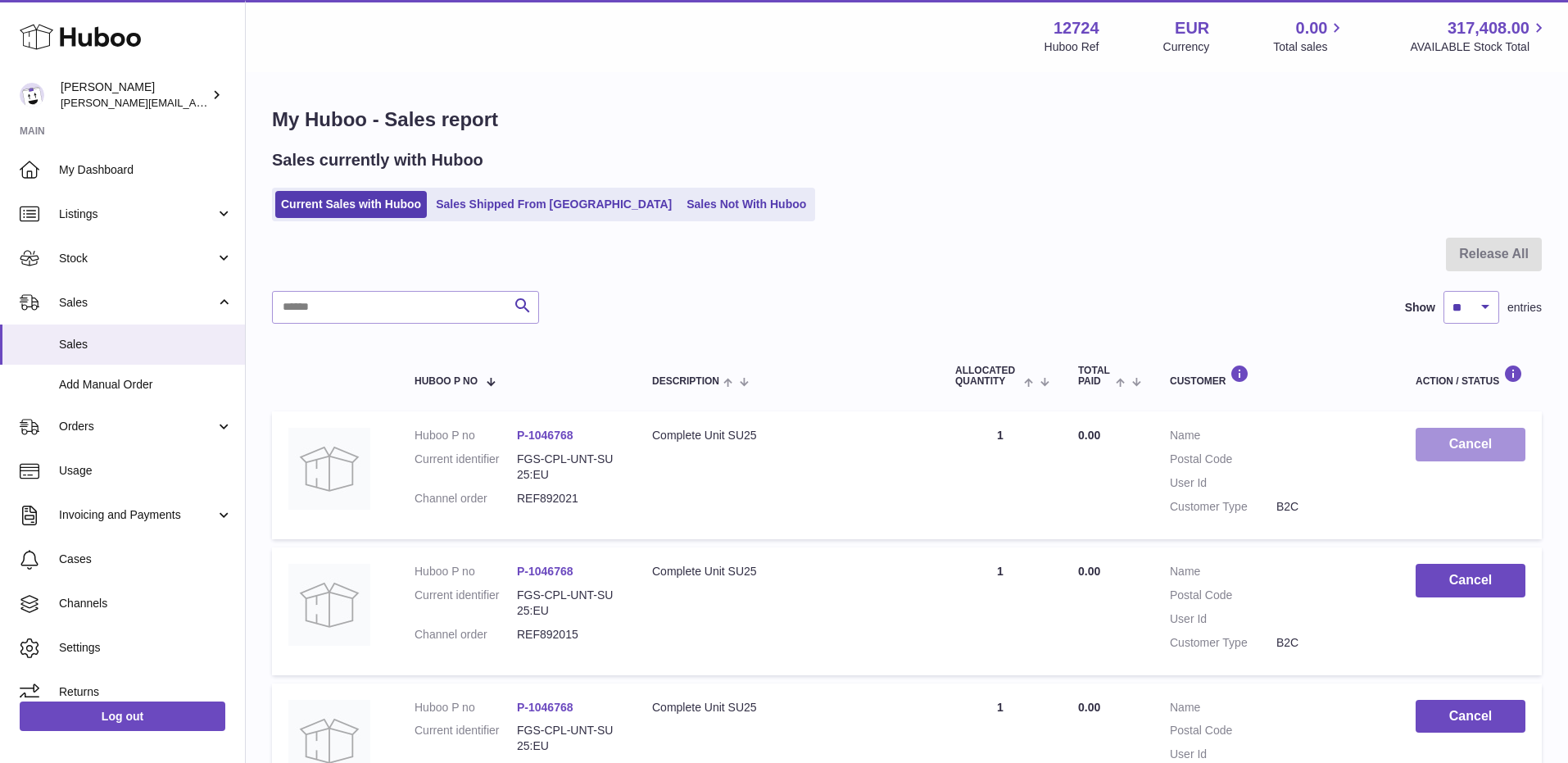
click at [1443, 450] on button "Cancel" at bounding box center [1470, 444] width 110 height 34
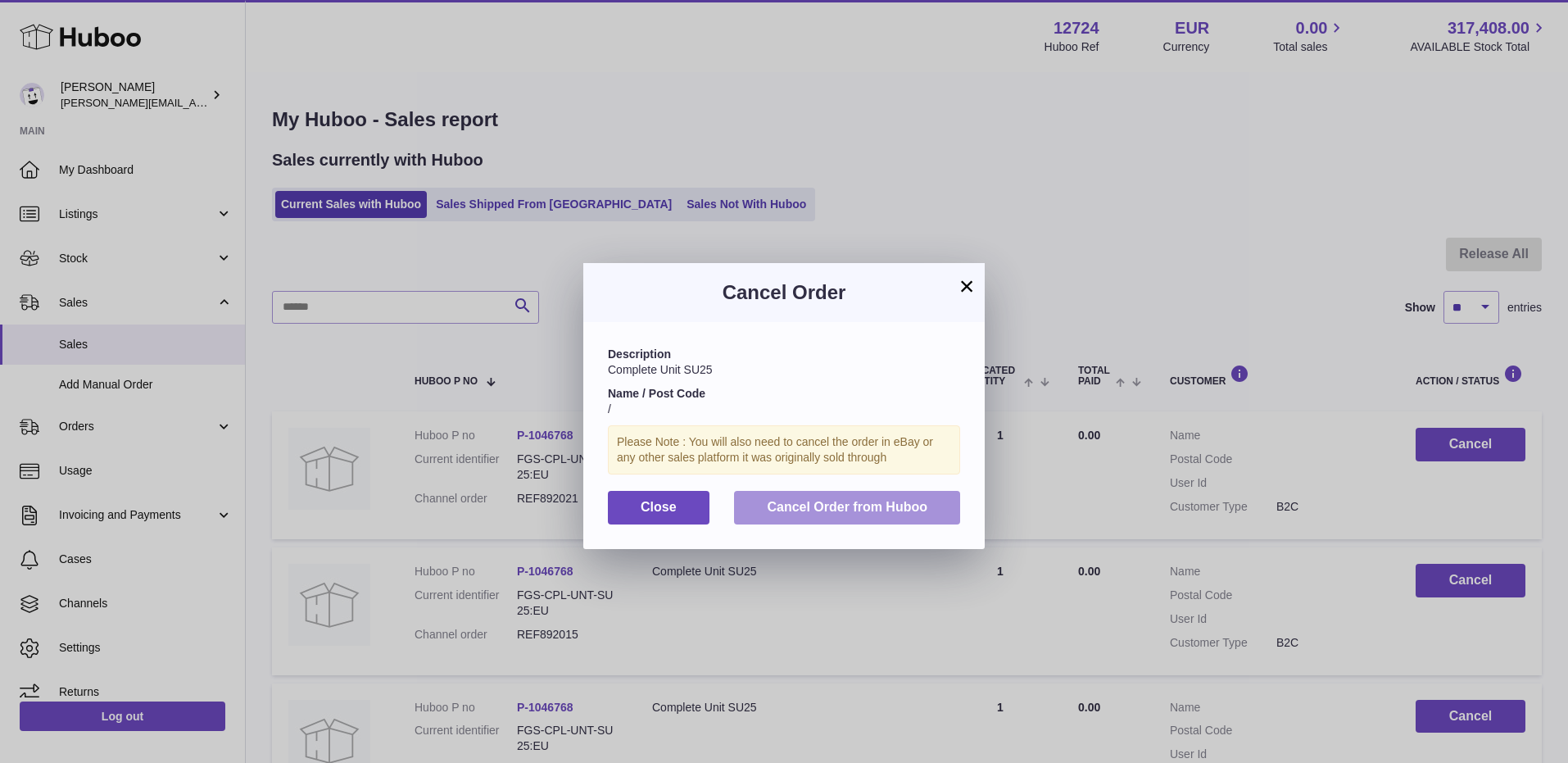
click at [761, 506] on button "Cancel Order from Huboo" at bounding box center [846, 507] width 226 height 34
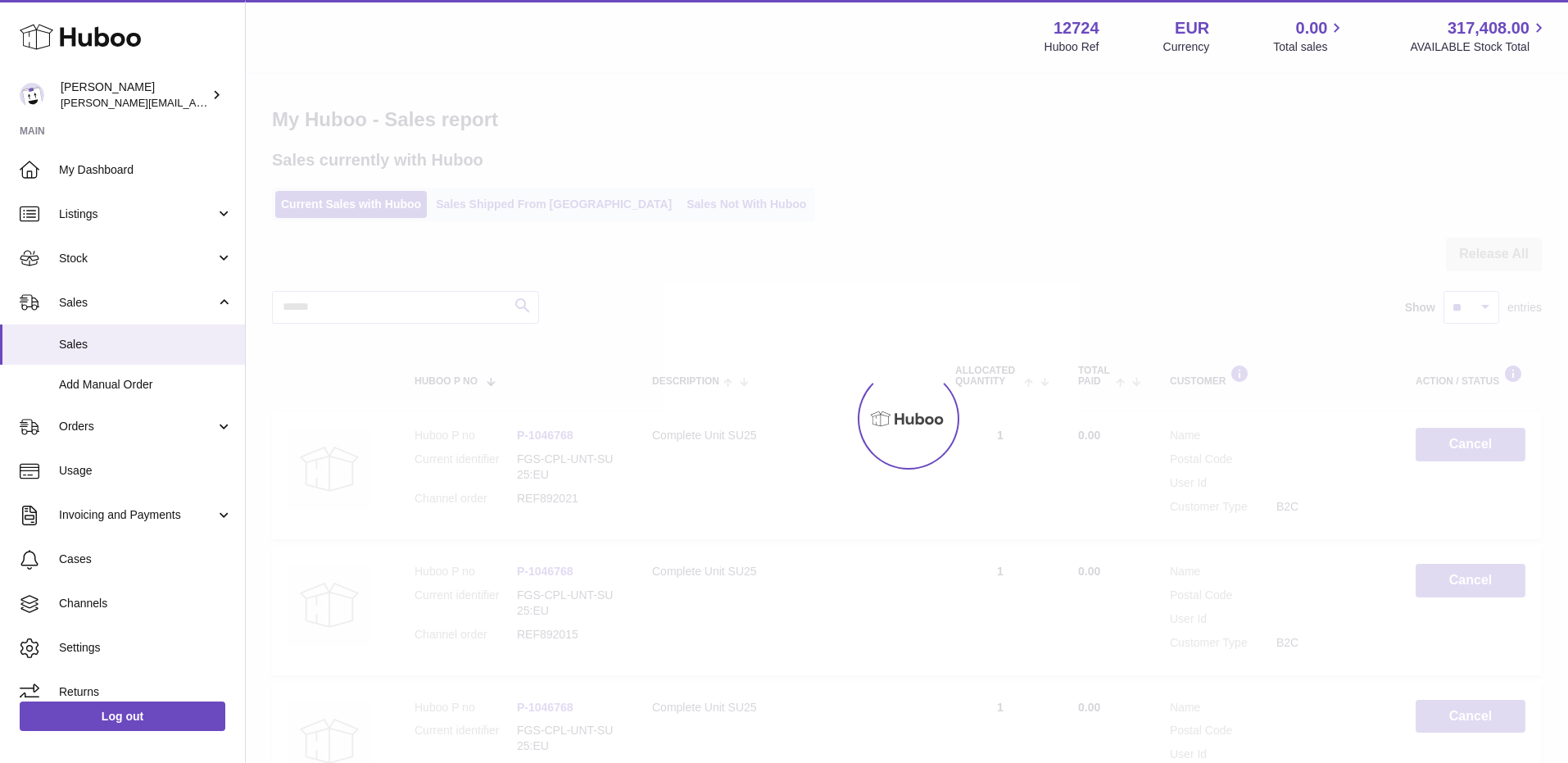
click at [1476, 442] on div at bounding box center [907, 418] width 1322 height 689
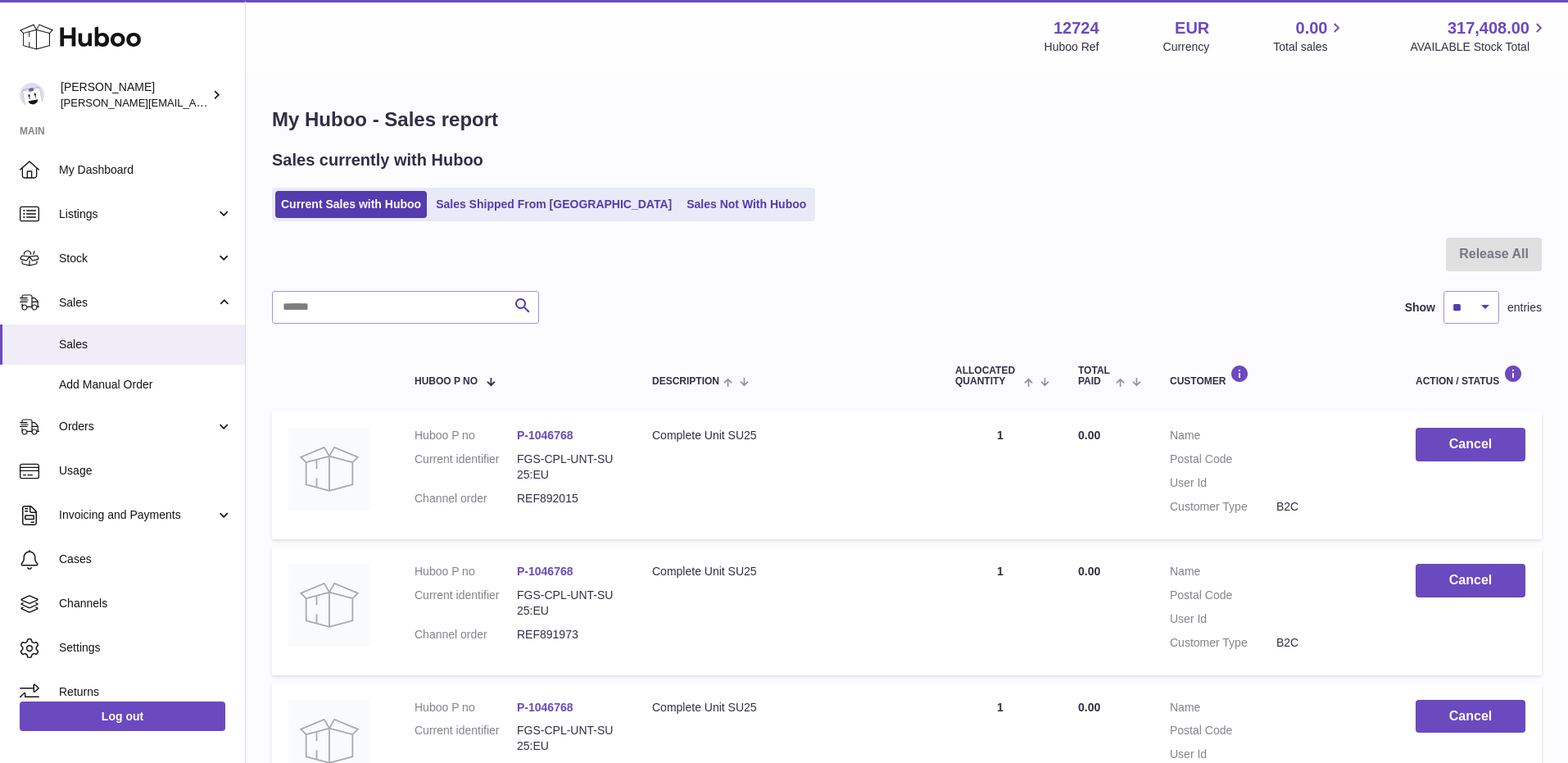
scroll to position [185, 0]
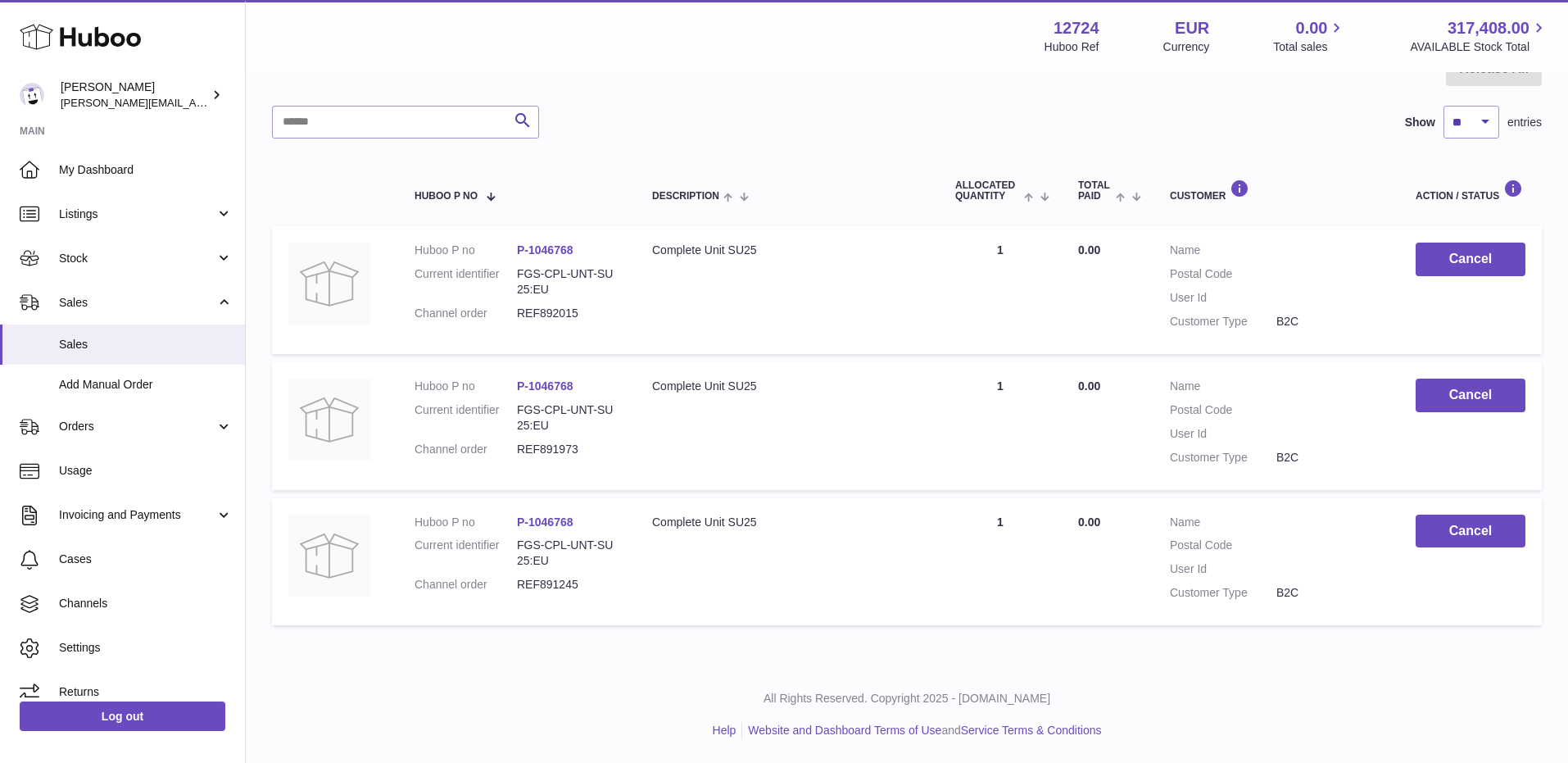
click at [563, 584] on dd "REF891245" at bounding box center [569, 585] width 102 height 16
copy dd "REF891245"
click at [1465, 529] on button "Cancel" at bounding box center [1470, 531] width 110 height 34
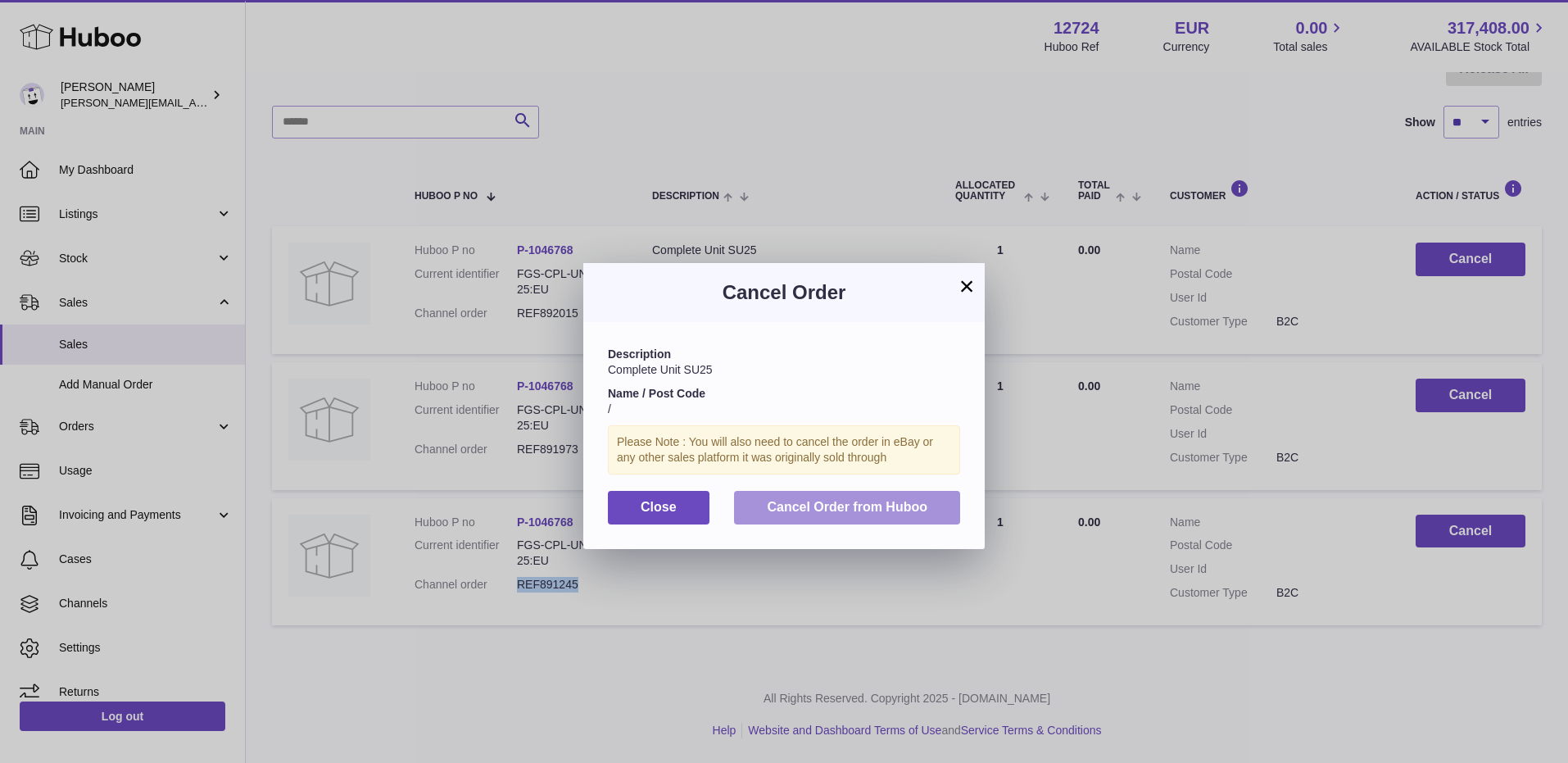
click at [842, 498] on button "Cancel Order from Huboo" at bounding box center [846, 507] width 226 height 34
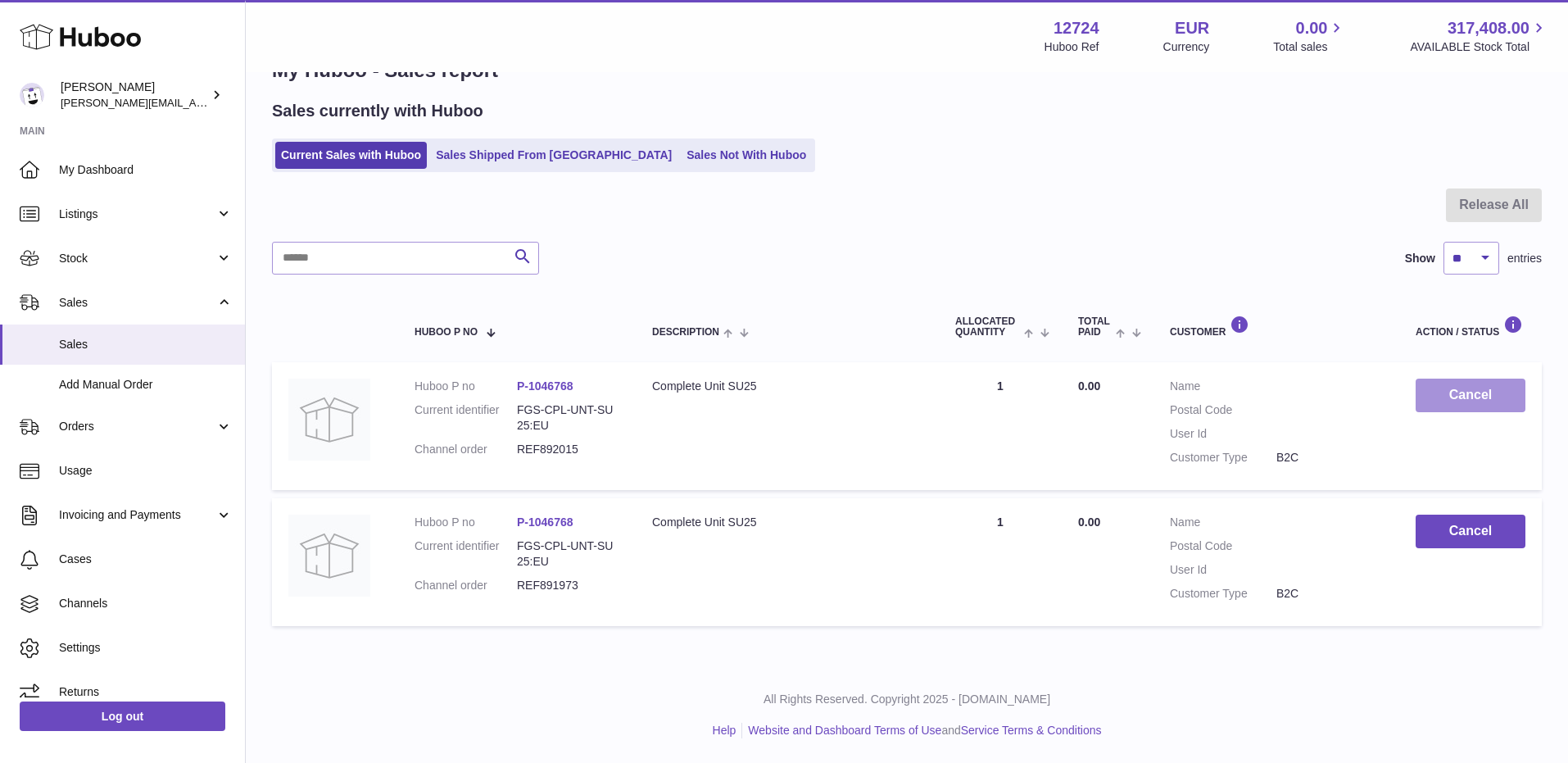
scroll to position [50, 0]
click at [1465, 394] on button "Cancel" at bounding box center [1470, 394] width 110 height 34
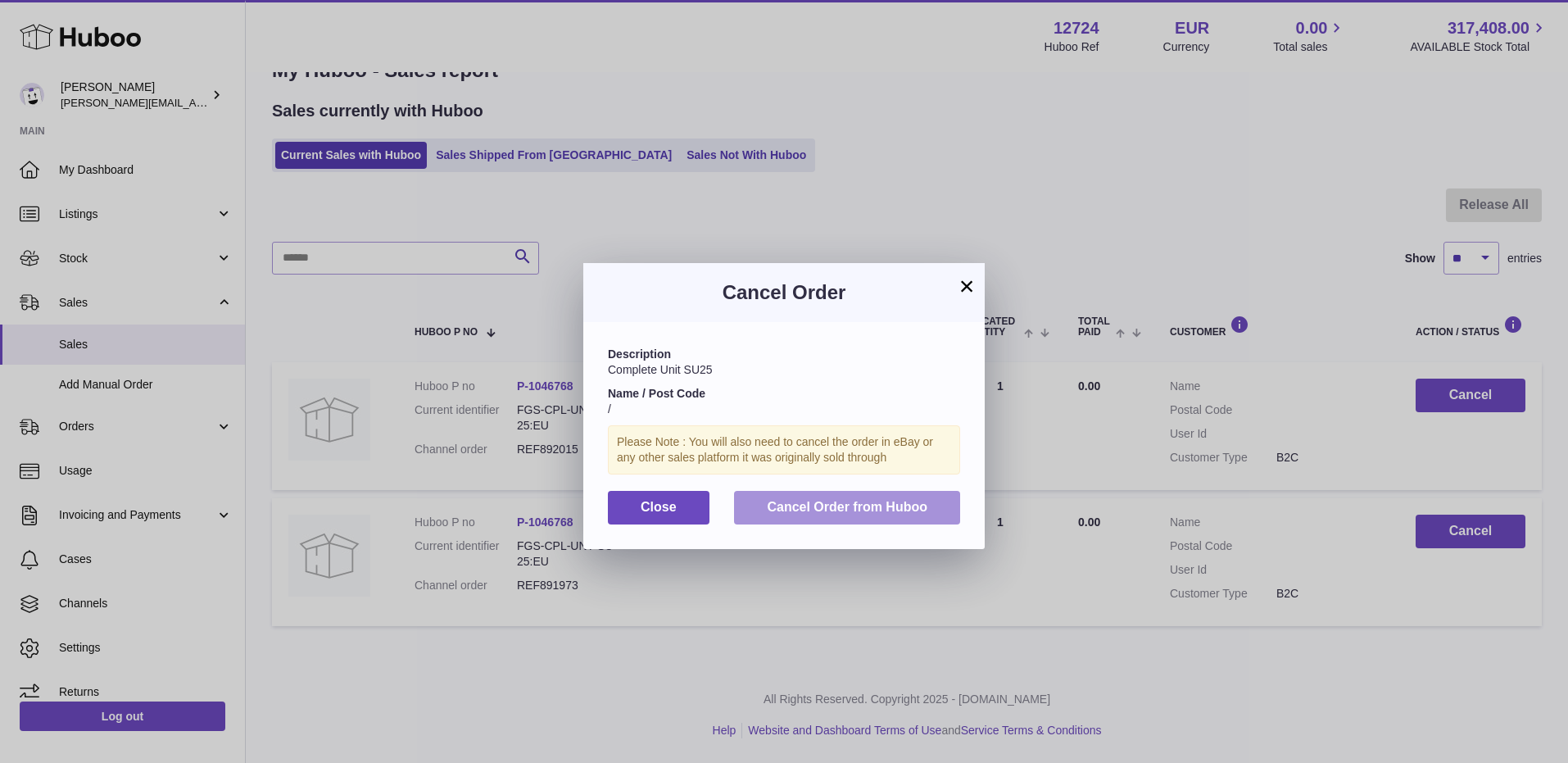
click at [871, 505] on span "Cancel Order from Huboo" at bounding box center [847, 507] width 161 height 14
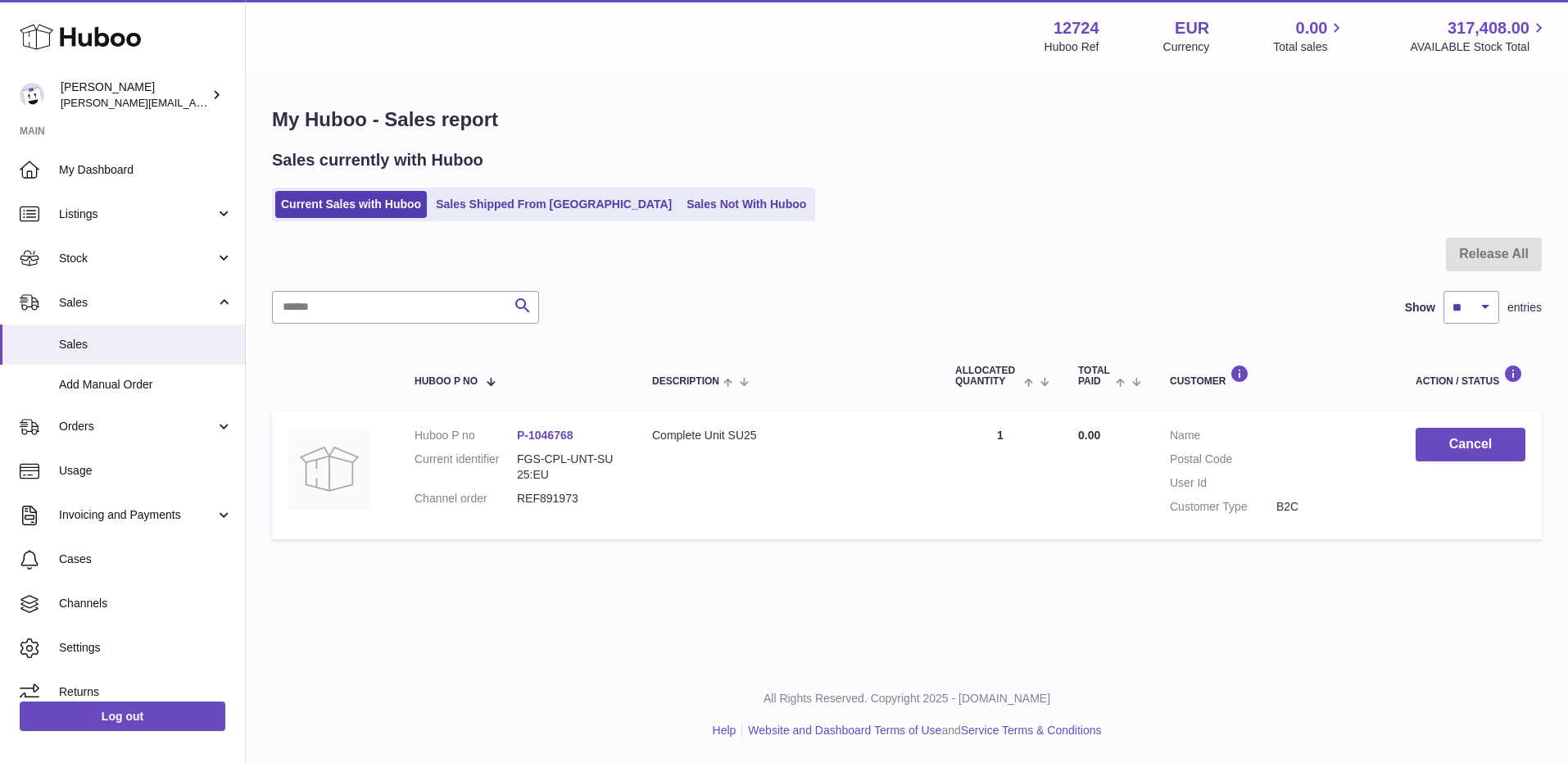
scroll to position [0, 0]
click at [1465, 454] on button "Cancel" at bounding box center [1470, 444] width 110 height 34
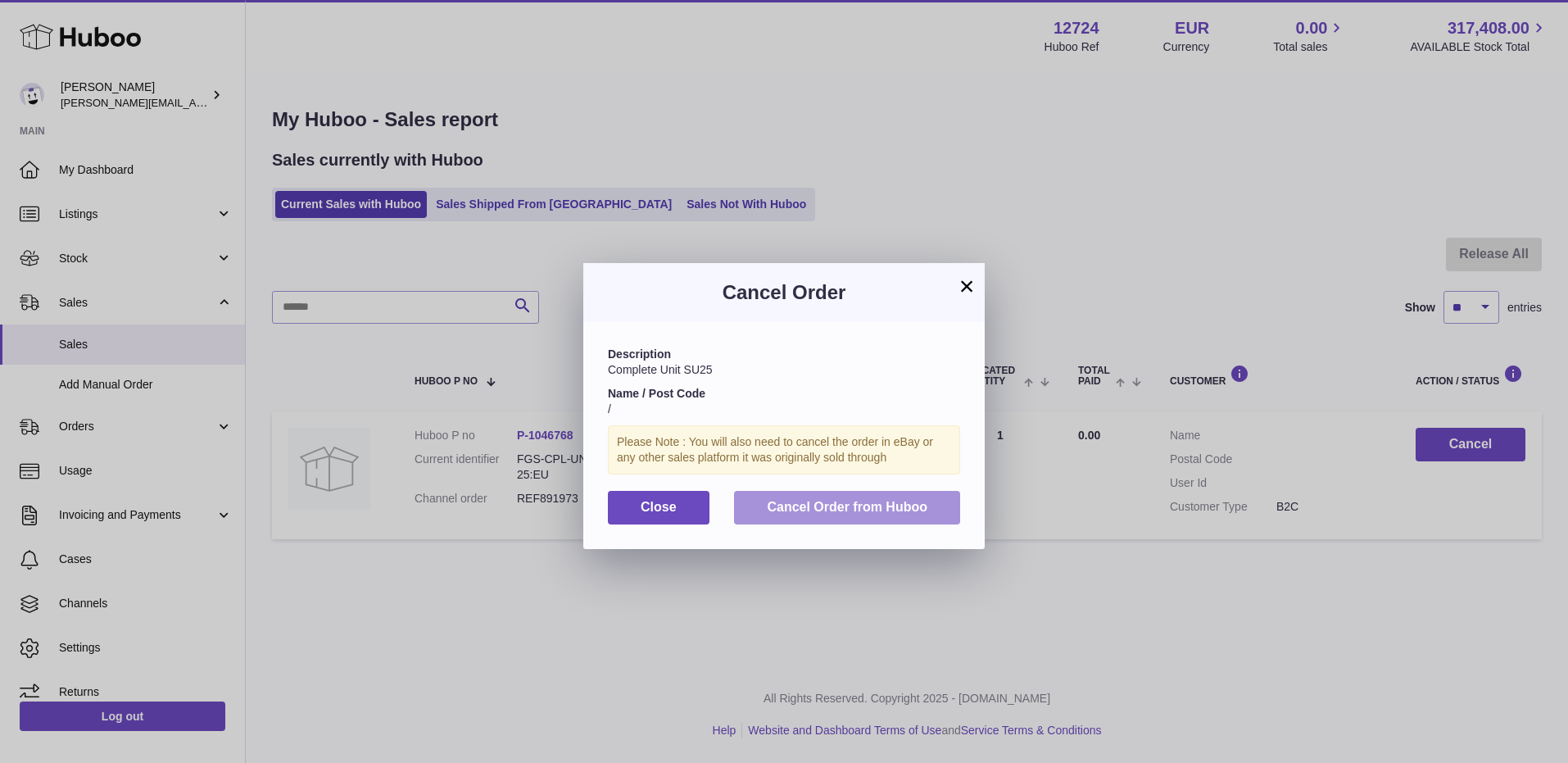
click at [916, 493] on button "Cancel Order from Huboo" at bounding box center [846, 507] width 226 height 34
